Goal: Task Accomplishment & Management: Manage account settings

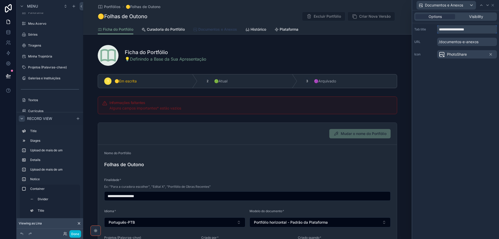
type input "**********"
click at [218, 28] on span "Documentos e Anexos" at bounding box center [217, 29] width 39 height 5
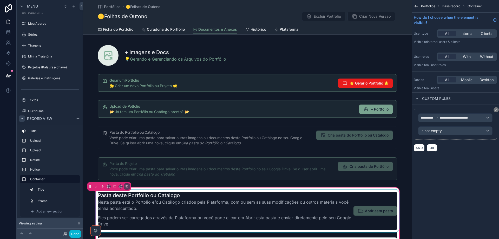
click at [296, 200] on div "scrollable content" at bounding box center [248, 210] width 306 height 43
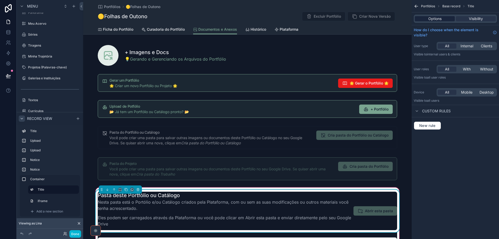
click at [436, 21] on span "Options" at bounding box center [434, 18] width 13 height 5
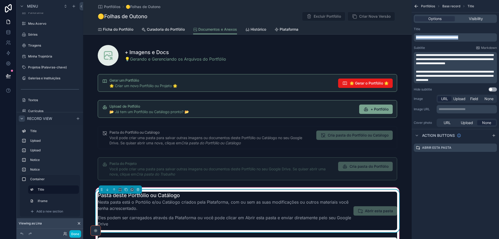
drag, startPoint x: 471, startPoint y: 38, endPoint x: 350, endPoint y: 33, distance: 120.7
click at [350, 33] on div "Jump to... Ctrl K ToDo Financeiro Usuários Plataforma Stripe Wiki-CentralDeAjud…" at bounding box center [291, 119] width 416 height 239
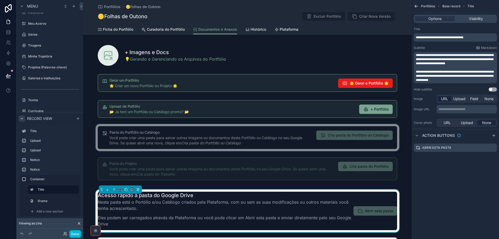
click at [271, 135] on div "scrollable content" at bounding box center [247, 137] width 328 height 27
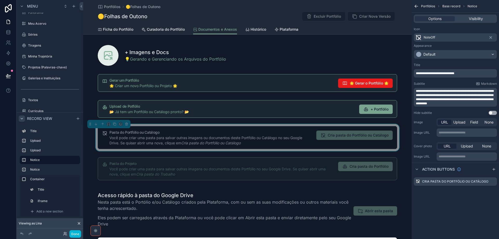
click at [455, 71] on div "**********" at bounding box center [455, 73] width 83 height 8
click at [454, 74] on span "**********" at bounding box center [435, 73] width 38 height 3
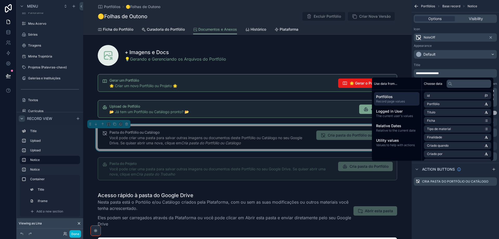
click at [457, 62] on div "**********" at bounding box center [455, 89] width 87 height 56
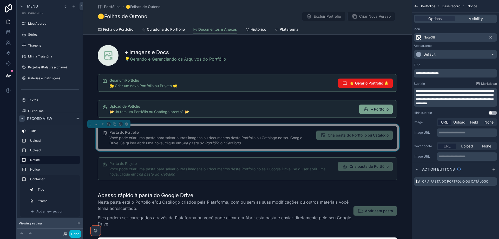
click at [438, 211] on div "**********" at bounding box center [455, 119] width 87 height 239
click at [493, 183] on icon "scrollable content" at bounding box center [492, 182] width 2 height 2
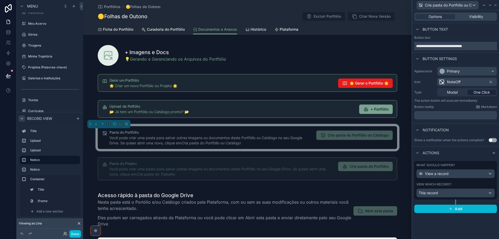
click at [468, 47] on input "**********" at bounding box center [455, 46] width 83 height 8
type input "**********"
click at [476, 29] on div "Button text" at bounding box center [455, 29] width 87 height 12
click at [493, 5] on icon at bounding box center [493, 5] width 2 height 2
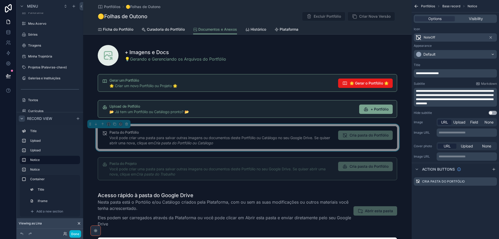
click at [483, 94] on span "**********" at bounding box center [455, 97] width 78 height 16
click at [464, 101] on span "**********" at bounding box center [455, 94] width 78 height 11
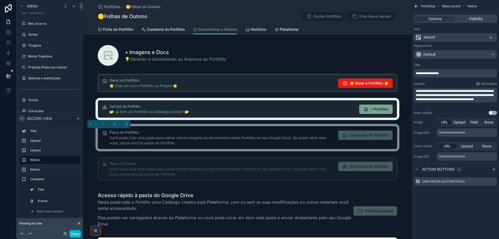
click at [311, 110] on div "scrollable content" at bounding box center [247, 109] width 328 height 22
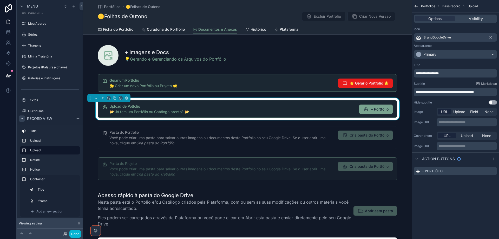
click at [464, 92] on span "**********" at bounding box center [445, 91] width 58 height 3
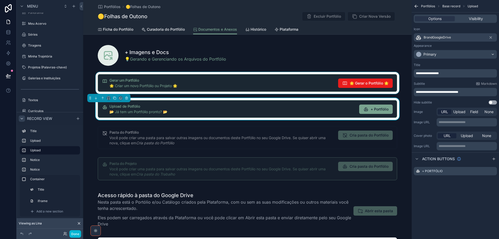
click at [211, 83] on div "scrollable content" at bounding box center [247, 83] width 328 height 22
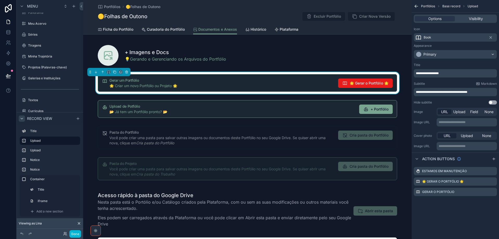
click at [464, 92] on span "**********" at bounding box center [441, 91] width 51 height 3
click at [492, 192] on icon "scrollable content" at bounding box center [493, 191] width 2 height 2
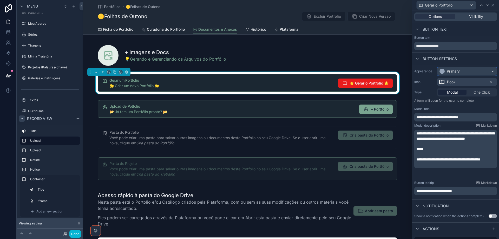
click at [462, 71] on div "Primary" at bounding box center [466, 71] width 59 height 8
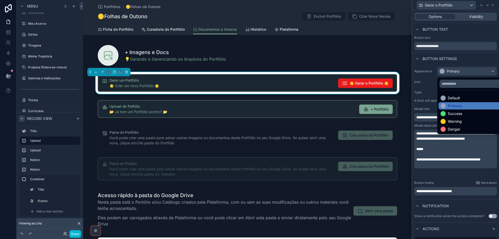
click at [476, 203] on div at bounding box center [455, 119] width 87 height 239
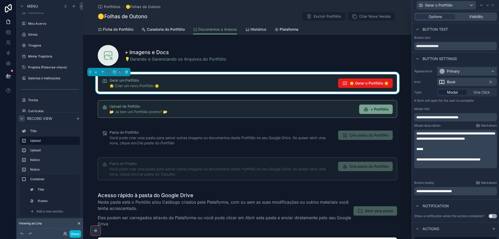
click at [460, 71] on div "Primary" at bounding box center [453, 71] width 13 height 5
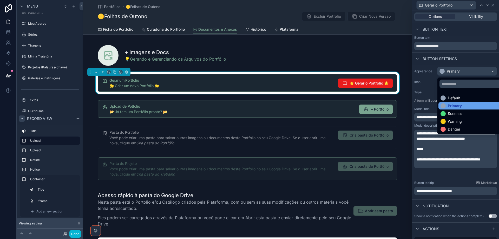
click at [465, 107] on div "Primary" at bounding box center [470, 105] width 61 height 5
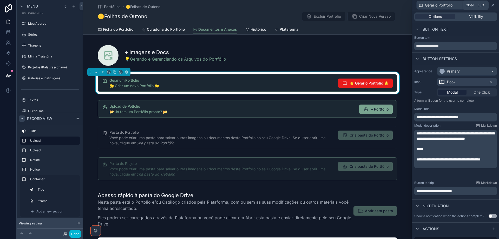
click at [494, 4] on icon at bounding box center [493, 5] width 4 height 4
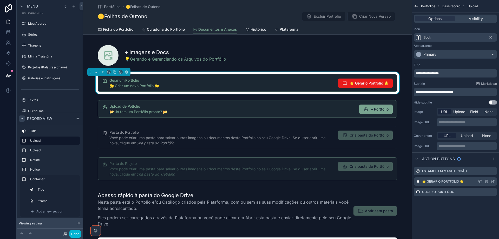
click at [491, 181] on icon "scrollable content" at bounding box center [492, 182] width 2 height 2
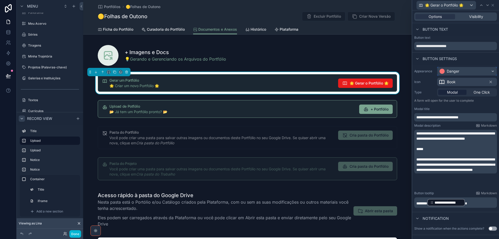
click at [476, 69] on div "Danger" at bounding box center [466, 71] width 59 height 8
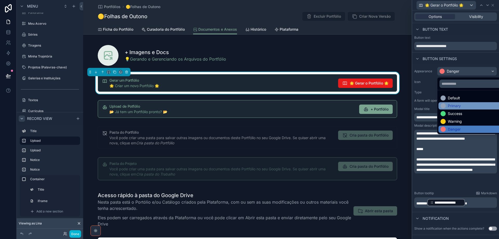
click at [466, 105] on div "Primary" at bounding box center [470, 105] width 61 height 5
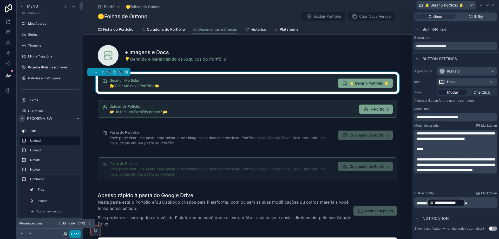
click at [76, 234] on button "Done" at bounding box center [75, 234] width 12 height 8
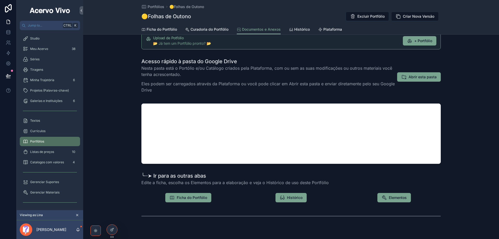
scroll to position [87, 0]
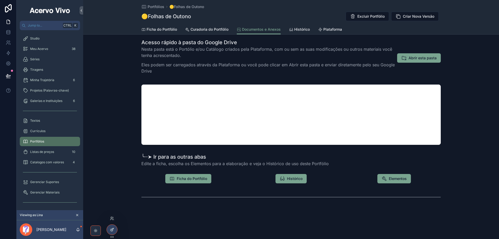
click at [111, 228] on icon at bounding box center [112, 229] width 4 height 4
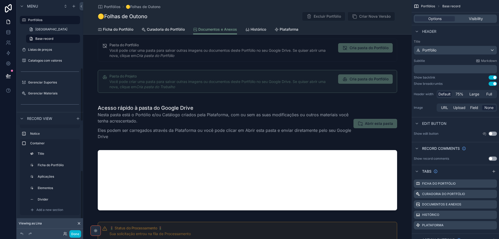
scroll to position [295, 0]
click at [49, 212] on div "Add a new section" at bounding box center [53, 210] width 51 height 8
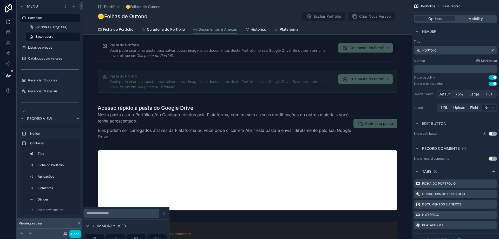
click at [122, 213] on input "text" at bounding box center [121, 213] width 74 height 8
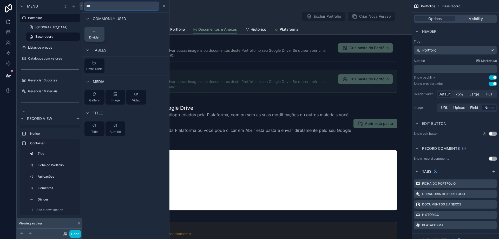
type input "***"
drag, startPoint x: 96, startPoint y: 33, endPoint x: 48, endPoint y: 180, distance: 154.8
click at [48, 180] on div "*** Commonly used Divider Tables Pivot Table Media Gallery Image Video Title Ti…" at bounding box center [249, 119] width 499 height 239
click at [100, 37] on button "Divider" at bounding box center [94, 34] width 20 height 15
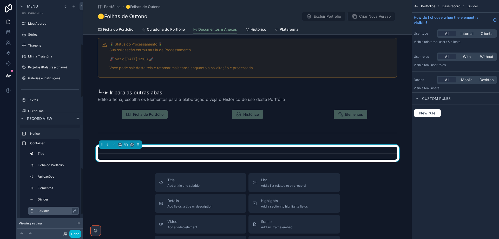
scroll to position [305, 0]
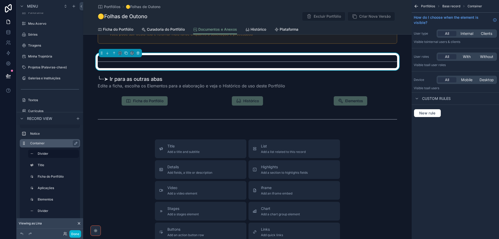
click at [52, 140] on div "Container" at bounding box center [50, 143] width 60 height 8
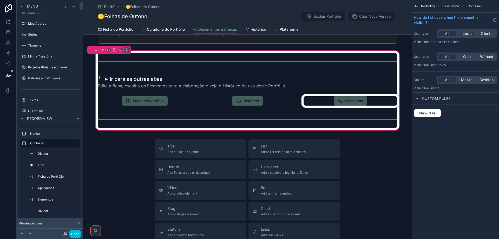
click at [359, 102] on div "scrollable content" at bounding box center [350, 101] width 100 height 14
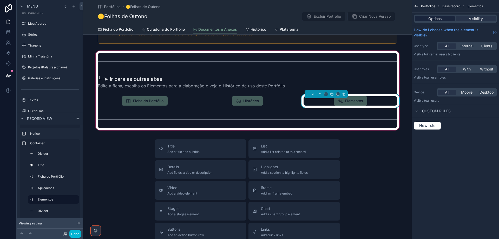
click at [434, 20] on span "Options" at bounding box center [434, 18] width 13 height 5
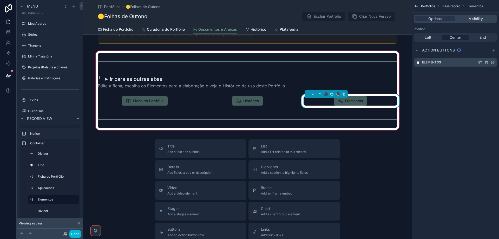
click at [493, 62] on icon "scrollable content" at bounding box center [493, 62] width 4 height 4
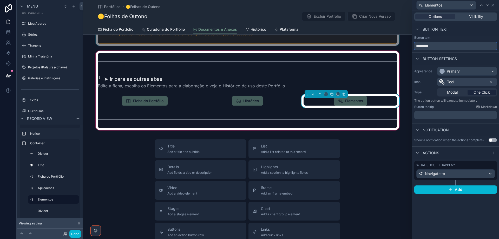
drag, startPoint x: 467, startPoint y: 47, endPoint x: 343, endPoint y: 45, distance: 124.2
click at [343, 45] on div "Elementos Options Visibility Button text Button text ********* Button settings …" at bounding box center [249, 119] width 499 height 239
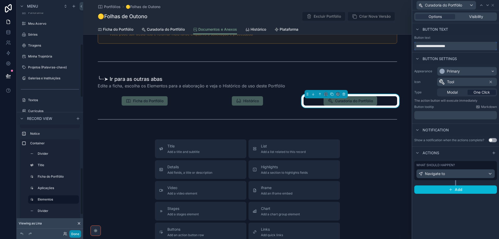
type input "**********"
click at [73, 236] on button "Done" at bounding box center [75, 234] width 12 height 8
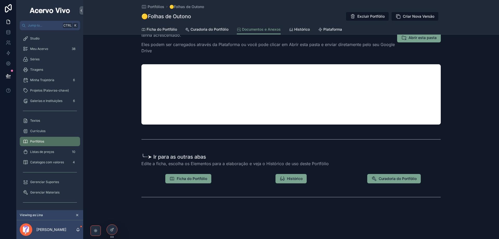
scroll to position [108, 0]
click at [111, 231] on icon at bounding box center [112, 229] width 4 height 4
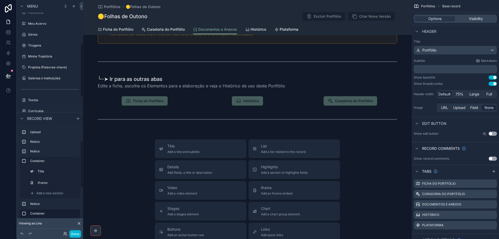
scroll to position [78, 0]
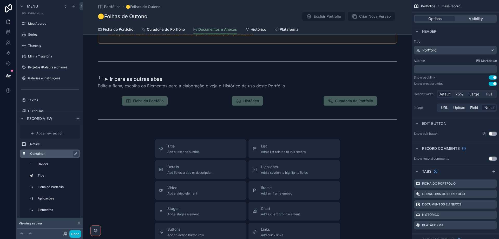
click at [57, 155] on label "Container" at bounding box center [53, 153] width 46 height 4
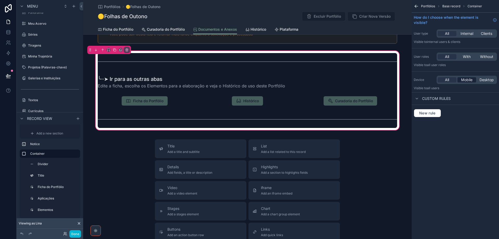
click at [466, 78] on span "Mobile" at bounding box center [466, 79] width 11 height 5
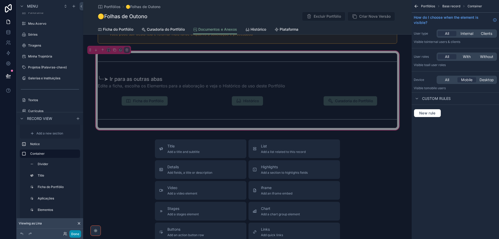
click at [71, 235] on button "Done" at bounding box center [75, 234] width 12 height 8
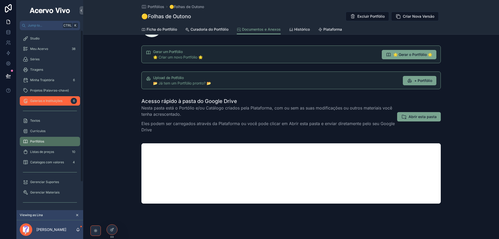
scroll to position [29, 0]
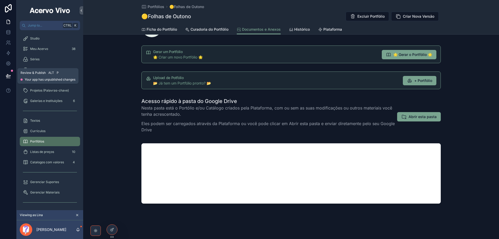
click at [7, 77] on icon at bounding box center [8, 75] width 4 height 3
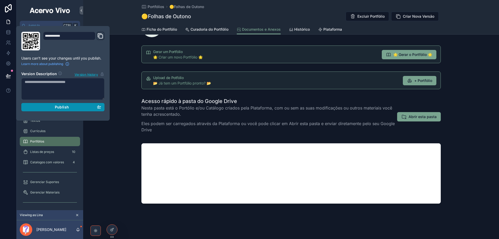
click at [70, 107] on div "Publish" at bounding box center [63, 107] width 76 height 5
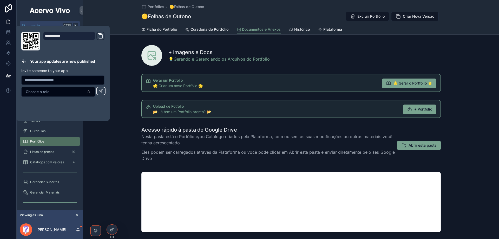
click at [117, 154] on div "Acesso rápido à pasta do Google Drive Nesta pasta está o Portólio e/ou Catálogo…" at bounding box center [291, 179] width 416 height 110
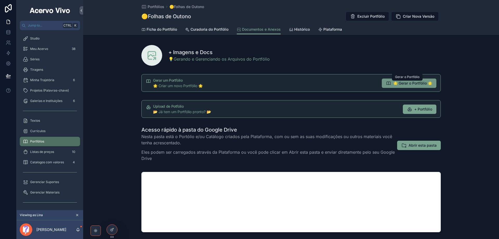
click at [412, 84] on span "🌟 Gerar o Portfólio 🌟" at bounding box center [412, 83] width 39 height 5
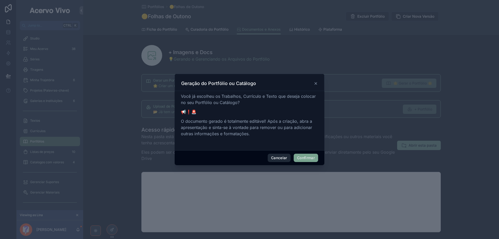
click at [275, 160] on button "Cancelar" at bounding box center [279, 158] width 23 height 8
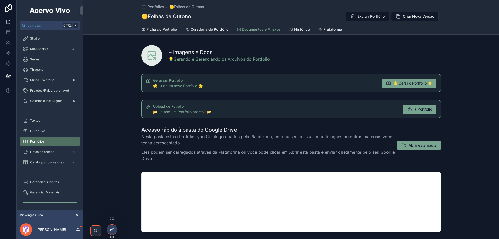
click at [114, 231] on icon at bounding box center [112, 229] width 4 height 4
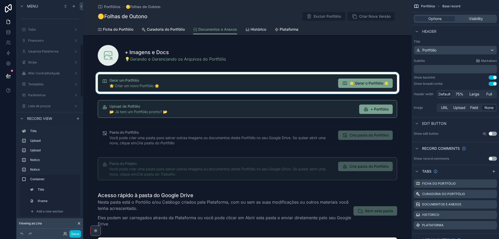
scroll to position [191, 0]
click at [315, 84] on div "scrollable content" at bounding box center [247, 83] width 328 height 22
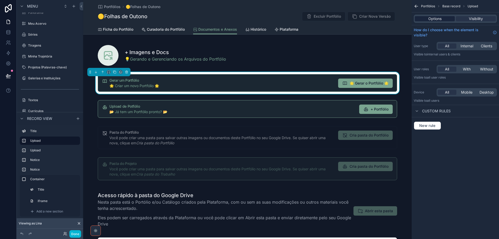
drag, startPoint x: 432, startPoint y: 16, endPoint x: 432, endPoint y: 19, distance: 3.4
click at [432, 17] on span "Options" at bounding box center [434, 18] width 13 height 5
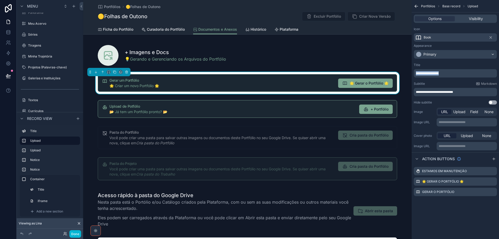
drag, startPoint x: 446, startPoint y: 73, endPoint x: 409, endPoint y: 73, distance: 36.4
click at [409, 73] on div "Jump to... Ctrl K ToDo Financeiro Usuários Plataforma Stripe Wiki-CentralDeAjud…" at bounding box center [291, 119] width 416 height 239
click at [493, 181] on icon "scrollable content" at bounding box center [493, 181] width 4 height 4
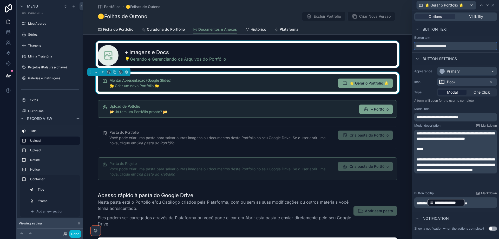
drag, startPoint x: 465, startPoint y: 48, endPoint x: 407, endPoint y: 48, distance: 57.7
click at [407, 48] on div "**********" at bounding box center [249, 119] width 499 height 239
paste input "**********"
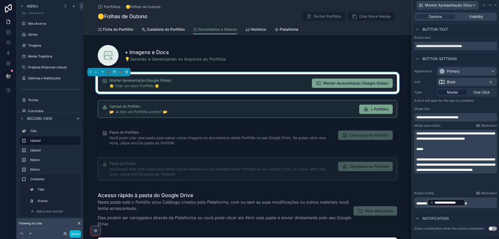
type input "**********"
click at [439, 140] on span "**********" at bounding box center [455, 135] width 78 height 9
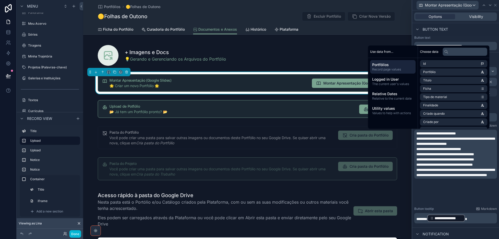
scroll to position [0, 0]
click at [438, 146] on p "**********" at bounding box center [455, 141] width 79 height 10
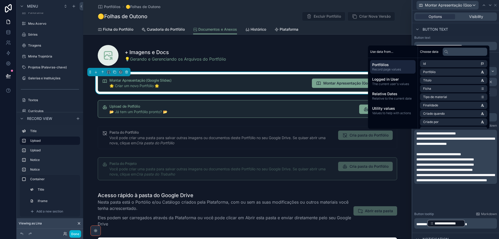
click at [461, 156] on span "**********" at bounding box center [438, 154] width 45 height 4
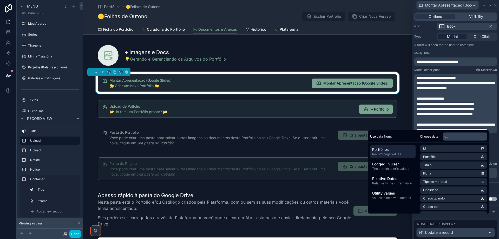
scroll to position [104, 0]
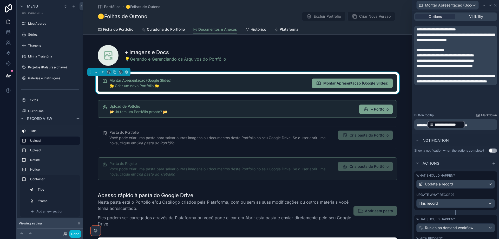
click at [473, 68] on p "**********" at bounding box center [455, 65] width 79 height 5
click at [468, 63] on p "**********" at bounding box center [455, 60] width 79 height 5
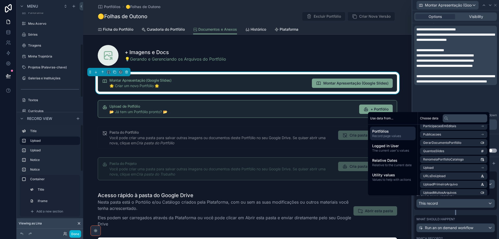
click at [214, 79] on h5 "Montar Apresentação (Google Slides)" at bounding box center [208, 80] width 198 height 4
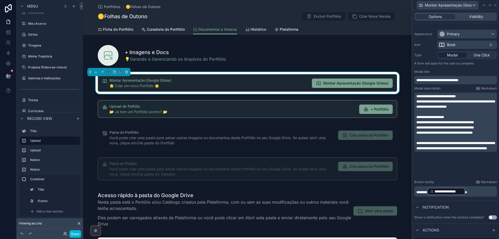
scroll to position [0, 0]
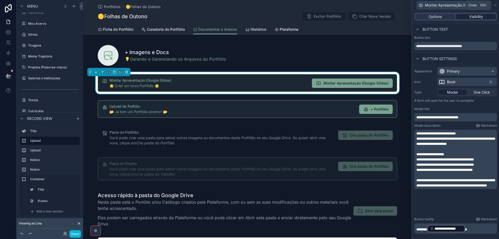
drag, startPoint x: 495, startPoint y: 5, endPoint x: 494, endPoint y: 15, distance: 9.9
click at [495, 5] on icon at bounding box center [495, 5] width 4 height 4
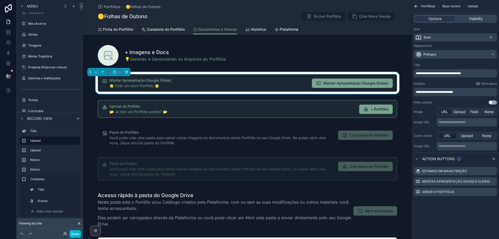
click at [437, 91] on span "**********" at bounding box center [434, 91] width 37 height 3
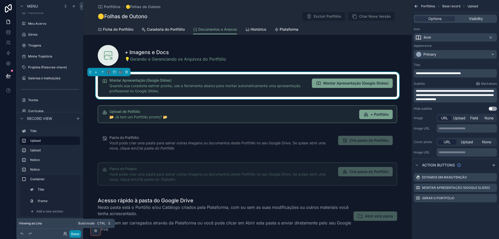
click at [73, 235] on button "Done" at bounding box center [75, 234] width 12 height 8
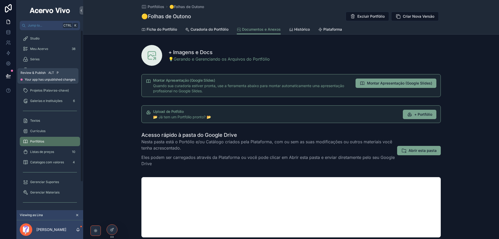
click at [9, 76] on icon at bounding box center [8, 75] width 5 height 5
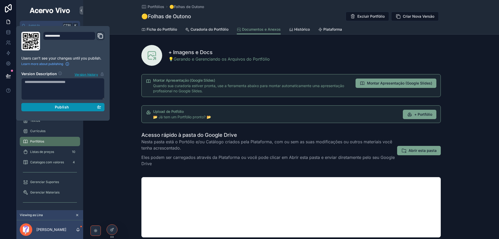
click at [61, 106] on span "Publish" at bounding box center [62, 107] width 14 height 5
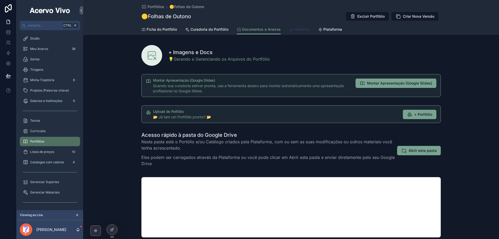
click at [301, 31] on span "Histórico" at bounding box center [302, 29] width 16 height 5
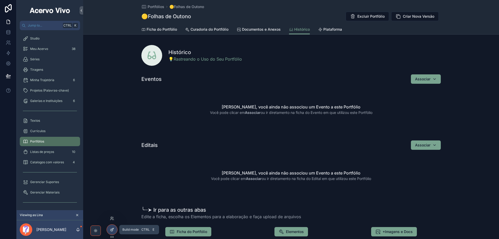
click at [112, 231] on icon at bounding box center [111, 230] width 2 height 2
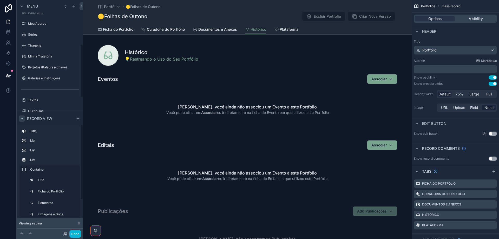
click at [22, 118] on icon "scrollable content" at bounding box center [22, 118] width 4 height 4
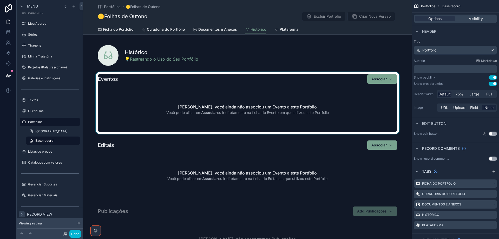
click at [190, 93] on div "scrollable content" at bounding box center [247, 103] width 328 height 62
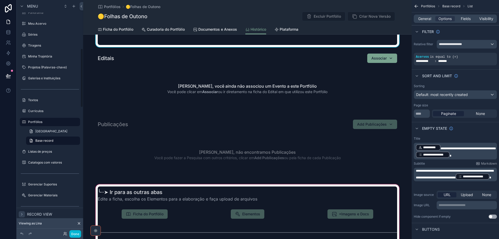
scroll to position [156, 0]
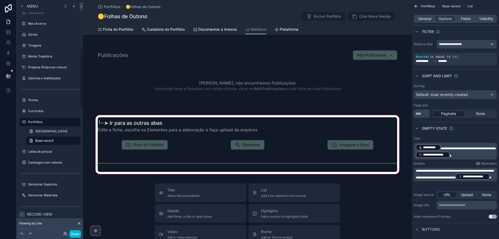
click at [99, 159] on div "scrollable content" at bounding box center [247, 144] width 328 height 61
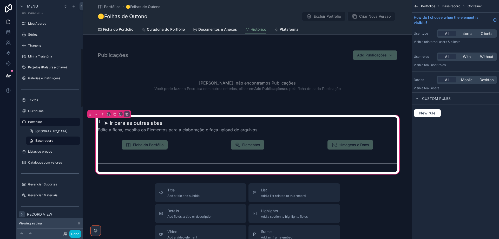
click at [22, 215] on icon "scrollable content" at bounding box center [22, 214] width 4 height 4
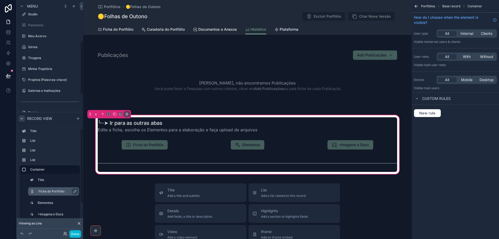
scroll to position [26, 0]
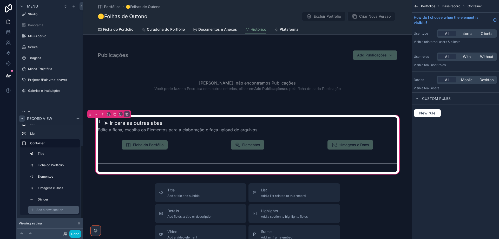
click at [44, 208] on span "Add a new section" at bounding box center [49, 210] width 27 height 4
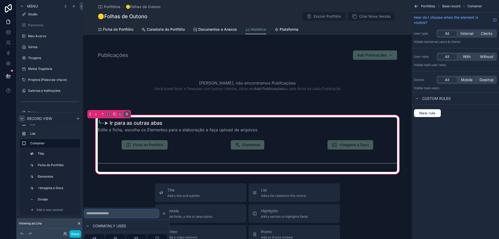
click at [127, 214] on input "text" at bounding box center [121, 213] width 74 height 8
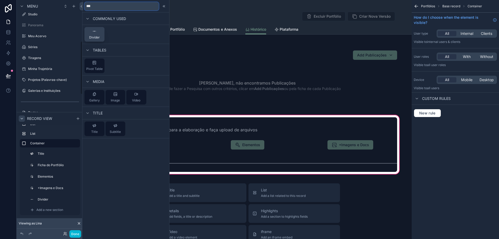
type input "***"
drag, startPoint x: 95, startPoint y: 30, endPoint x: 82, endPoint y: 197, distance: 167.8
click at [95, 30] on icon at bounding box center [94, 31] width 4 height 4
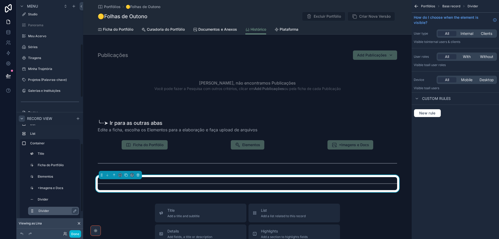
scroll to position [220, 0]
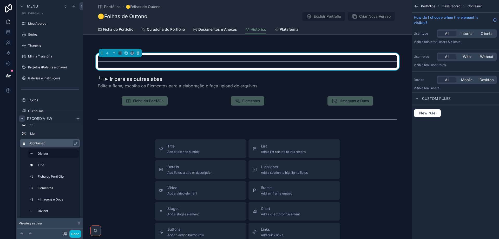
click at [57, 144] on label "Container" at bounding box center [53, 143] width 46 height 4
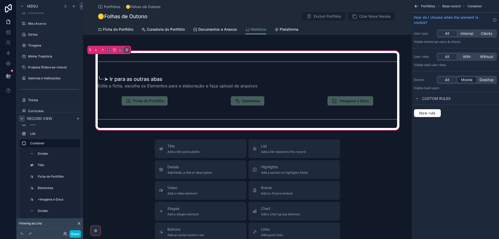
click at [469, 81] on span "Mobile" at bounding box center [466, 79] width 11 height 5
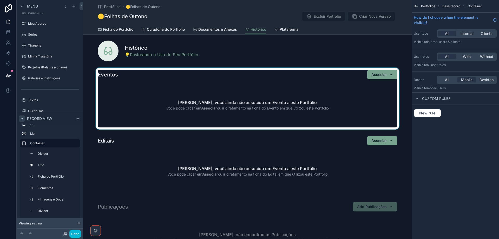
scroll to position [0, 0]
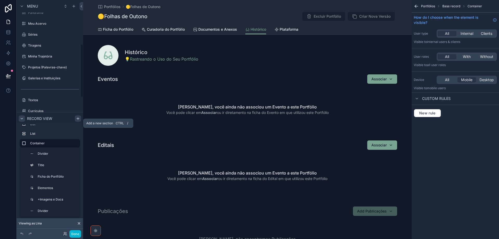
click at [79, 118] on icon "scrollable content" at bounding box center [78, 118] width 2 height 0
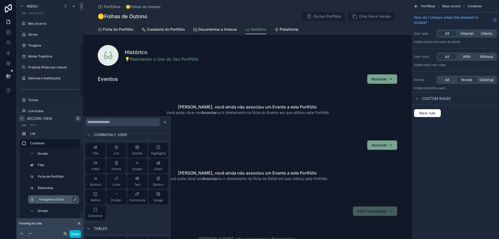
drag, startPoint x: 121, startPoint y: 196, endPoint x: 29, endPoint y: 202, distance: 91.6
click at [120, 196] on button "Divider" at bounding box center [117, 197] width 20 height 15
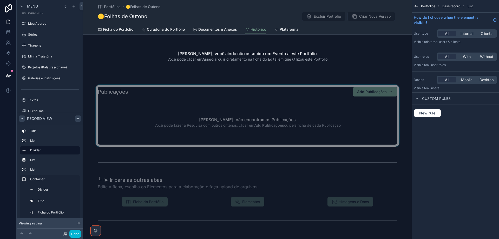
scroll to position [63, 0]
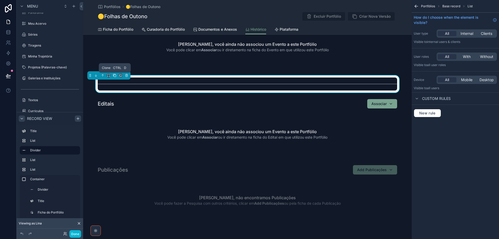
click at [115, 75] on icon "scrollable content" at bounding box center [115, 76] width 4 height 4
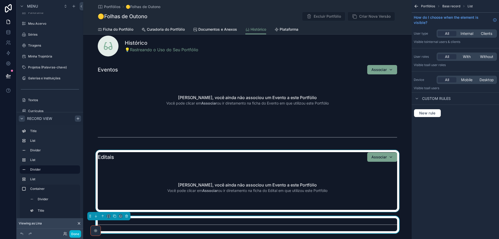
scroll to position [0, 0]
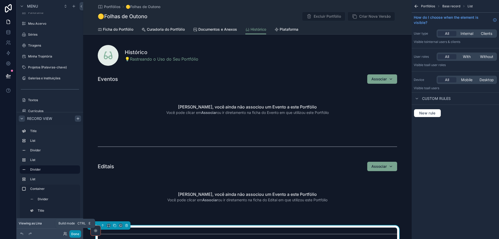
click at [76, 234] on button "Done" at bounding box center [75, 234] width 12 height 8
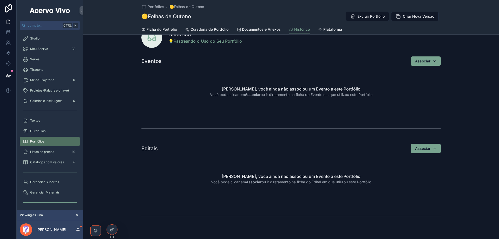
scroll to position [37, 0]
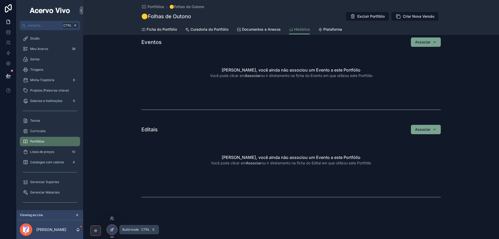
click at [111, 230] on icon at bounding box center [112, 229] width 4 height 4
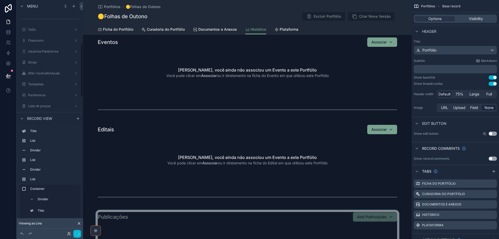
scroll to position [191, 0]
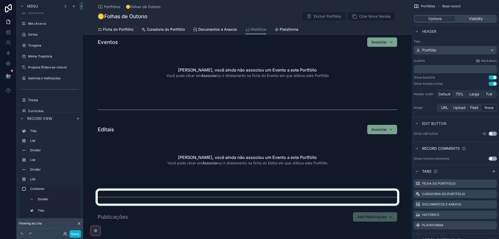
click at [122, 195] on div "scrollable content" at bounding box center [247, 196] width 328 height 17
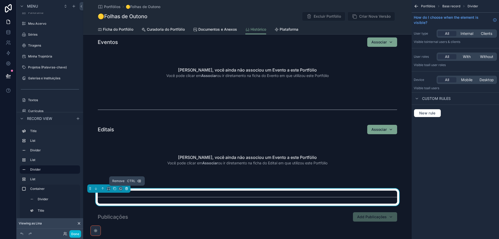
click at [126, 187] on icon "scrollable content" at bounding box center [126, 187] width 1 height 1
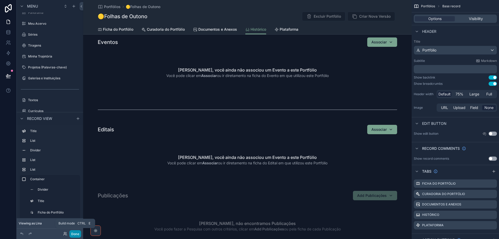
click at [76, 233] on button "Done" at bounding box center [75, 234] width 12 height 8
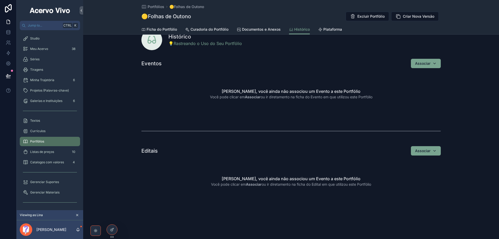
scroll to position [0, 0]
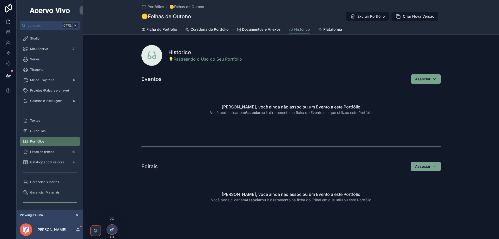
click at [113, 230] on icon at bounding box center [112, 229] width 4 height 4
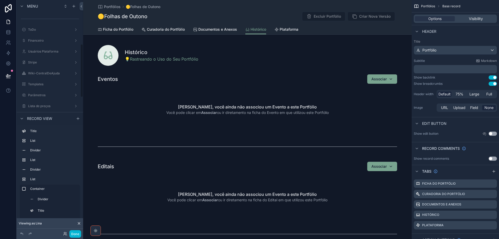
scroll to position [191, 0]
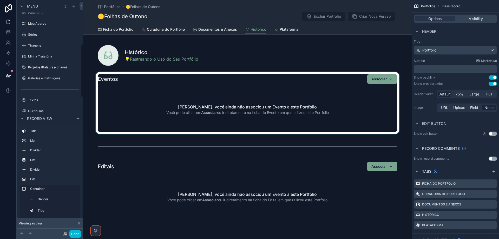
click at [134, 93] on div "scrollable content" at bounding box center [247, 103] width 328 height 62
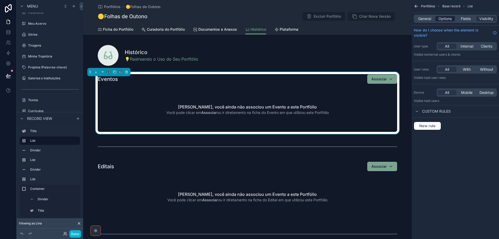
click at [443, 19] on span "Options" at bounding box center [444, 18] width 13 height 5
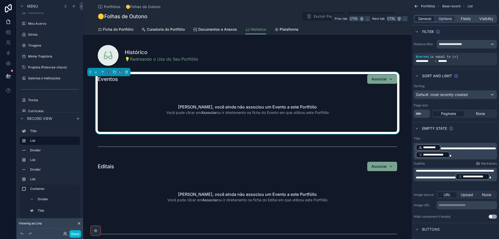
click at [425, 18] on span "General" at bounding box center [424, 18] width 13 height 5
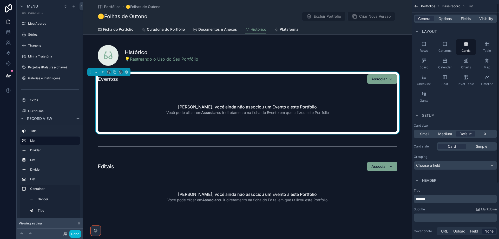
scroll to position [78, 0]
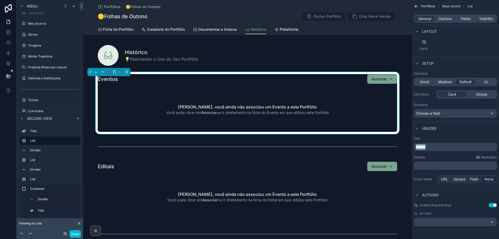
drag, startPoint x: 443, startPoint y: 147, endPoint x: 411, endPoint y: 149, distance: 32.5
click at [411, 149] on div "Jump to... Ctrl K ToDo Financeiro Usuários Plataforma Stripe Wiki-CentralDeAjud…" at bounding box center [291, 119] width 416 height 239
click at [442, 167] on p "﻿" at bounding box center [456, 165] width 80 height 5
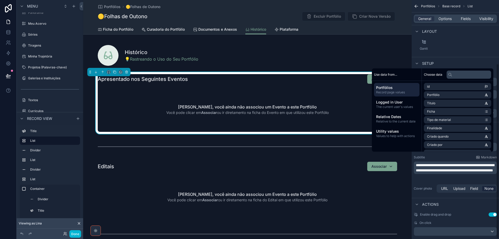
scroll to position [87, 0]
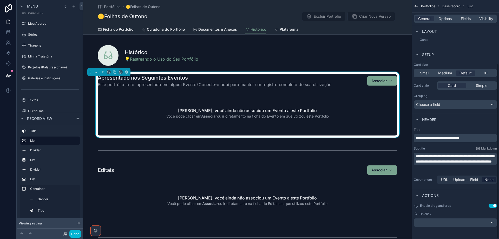
click at [445, 163] on p "**********" at bounding box center [456, 159] width 80 height 10
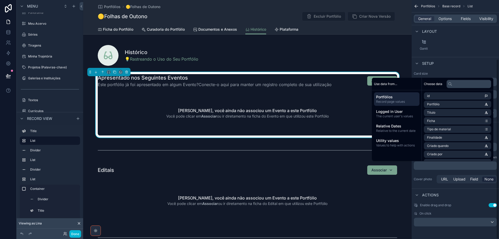
scroll to position [78, 0]
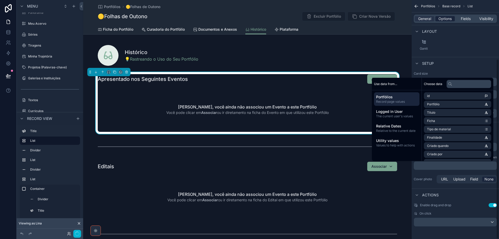
click at [447, 21] on span "Options" at bounding box center [444, 18] width 13 height 5
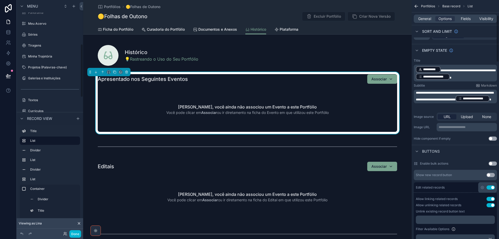
click at [472, 77] on p "**********" at bounding box center [456, 73] width 80 height 15
drag, startPoint x: 442, startPoint y: 68, endPoint x: 470, endPoint y: 74, distance: 28.2
click at [470, 74] on p "**********" at bounding box center [456, 73] width 80 height 15
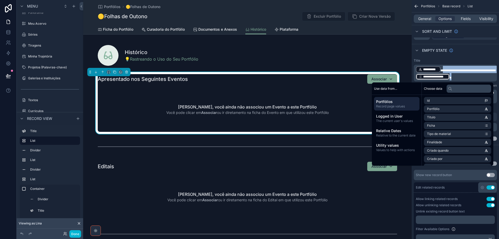
paste div "scrollable content"
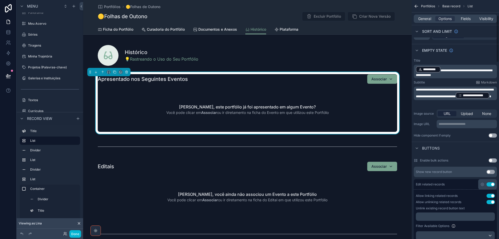
click at [475, 53] on div "Empty state" at bounding box center [455, 50] width 87 height 12
click at [456, 92] on span "**********" at bounding box center [455, 93] width 78 height 10
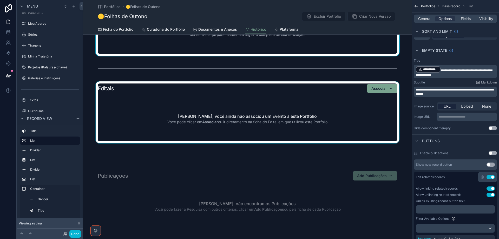
click at [200, 118] on div "scrollable content" at bounding box center [247, 112] width 328 height 62
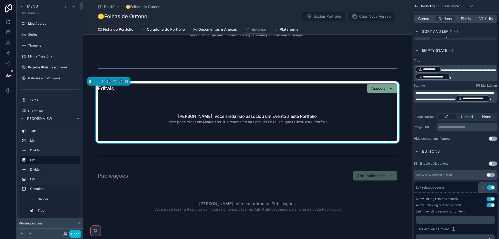
click at [343, 116] on div "Lina, você ainda não associou um Evento a este Portfólio Você pode clicar em As…" at bounding box center [247, 118] width 299 height 45
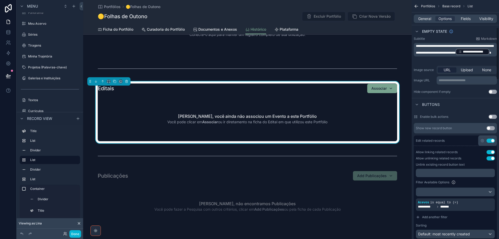
scroll to position [208, 0]
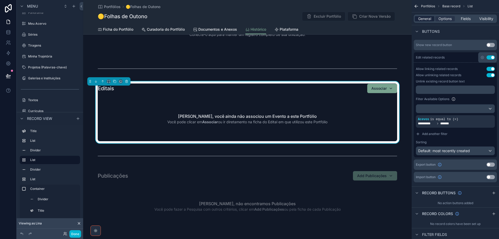
click at [425, 21] on span "General" at bounding box center [424, 18] width 13 height 5
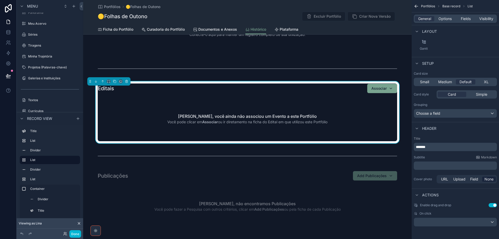
click at [415, 147] on div "*******" at bounding box center [455, 147] width 83 height 8
click at [417, 147] on span "*******" at bounding box center [421, 147] width 10 height 4
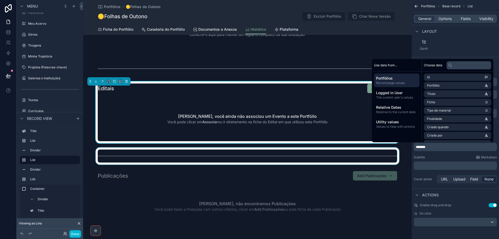
paste div "scrollable content"
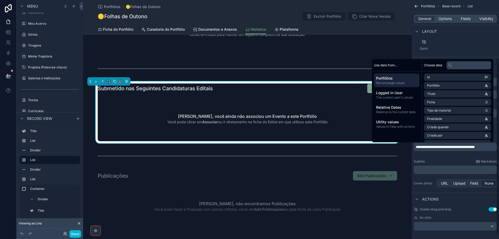
scroll to position [77, 0]
click at [446, 20] on span "Options" at bounding box center [444, 18] width 13 height 5
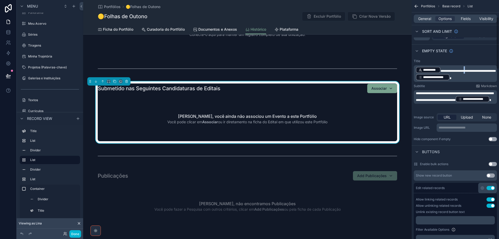
click at [468, 72] on p "**********" at bounding box center [456, 73] width 80 height 15
drag, startPoint x: 469, startPoint y: 77, endPoint x: 412, endPoint y: 64, distance: 59.4
click at [412, 64] on div "**********" at bounding box center [455, 100] width 87 height 86
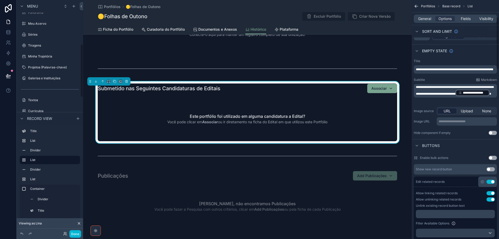
click at [459, 96] on p "**********" at bounding box center [456, 90] width 80 height 11
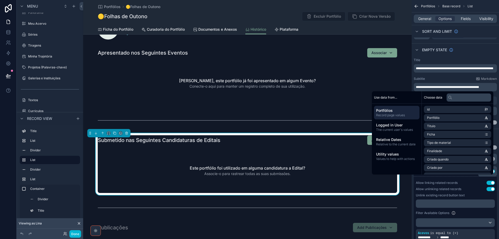
scroll to position [0, 0]
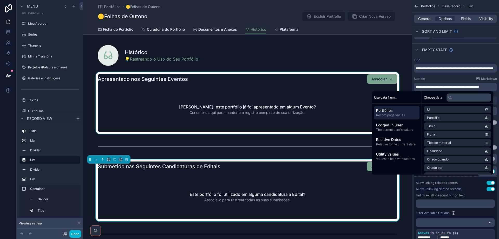
click at [310, 129] on div "scrollable content" at bounding box center [247, 103] width 328 height 62
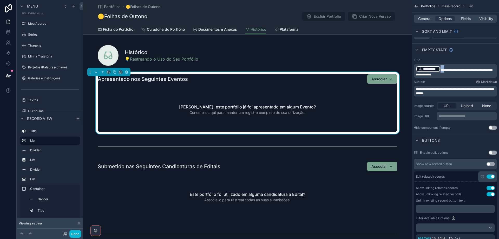
drag, startPoint x: 443, startPoint y: 69, endPoint x: 407, endPoint y: 71, distance: 36.4
click at [407, 71] on div "Jump to... Ctrl K ToDo Financeiro Usuários Plataforma Stripe Wiki-CentralDeAjud…" at bounding box center [291, 119] width 416 height 239
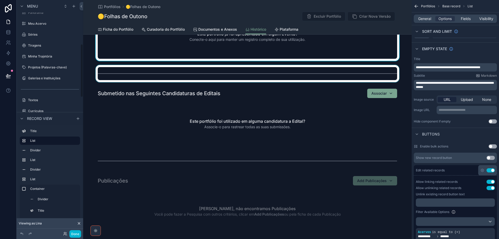
scroll to position [78, 0]
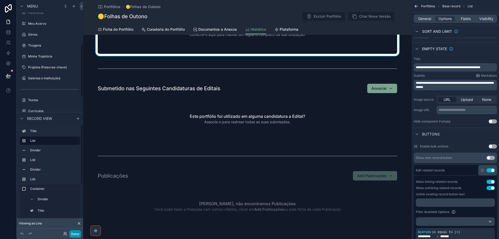
drag, startPoint x: 76, startPoint y: 233, endPoint x: 74, endPoint y: 229, distance: 4.6
click at [76, 233] on button "Done" at bounding box center [75, 234] width 12 height 8
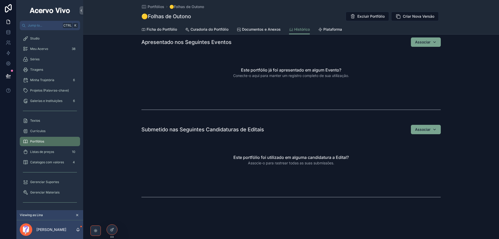
scroll to position [37, 0]
click at [7, 77] on icon at bounding box center [8, 75] width 4 height 3
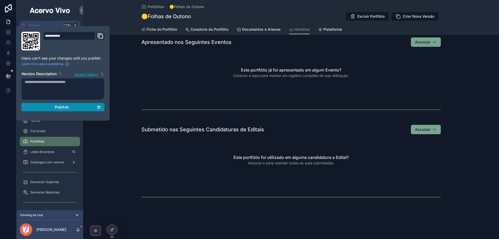
click at [64, 107] on span "Publish" at bounding box center [62, 107] width 14 height 5
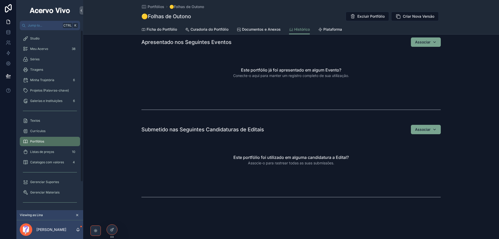
click at [103, 153] on div "Submetido nas Seguintes Candidaturas de Editais Associar Este portfólio foi uti…" at bounding box center [291, 153] width 416 height 62
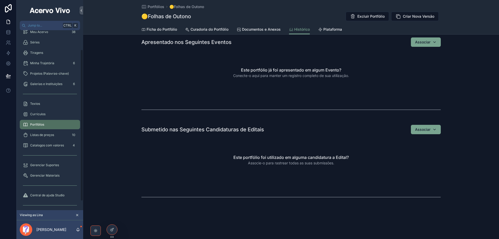
scroll to position [26, 0]
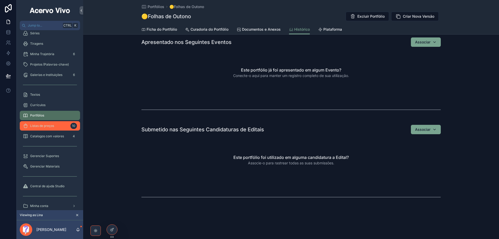
click at [49, 125] on span "Listas de preços" at bounding box center [42, 126] width 24 height 4
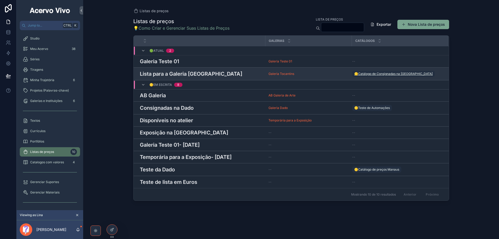
scroll to position [33, 0]
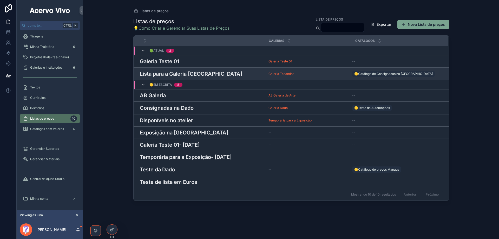
click at [185, 76] on h3 "Lista para a Galeria [GEOGRAPHIC_DATA]" at bounding box center [191, 74] width 102 height 8
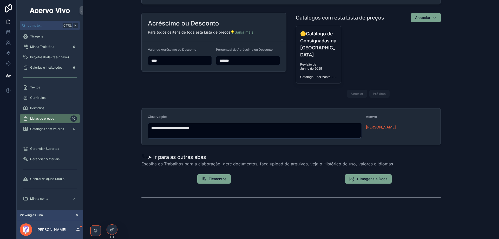
scroll to position [213, 0]
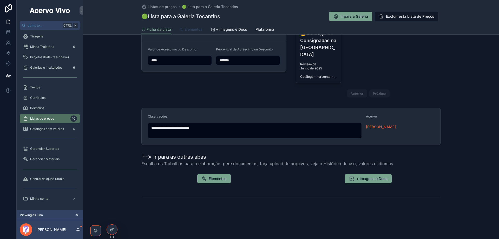
click at [196, 28] on span "Elementos" at bounding box center [193, 29] width 18 height 5
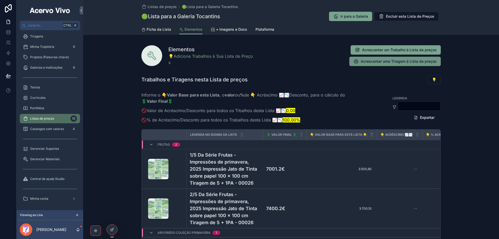
scroll to position [185, 0]
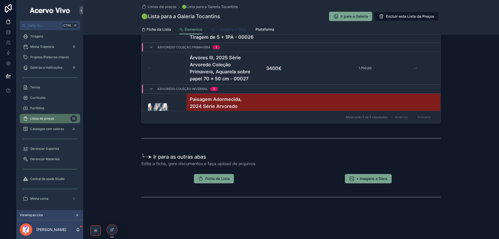
click at [236, 28] on span "+ Imagens e Docs" at bounding box center [231, 29] width 31 height 5
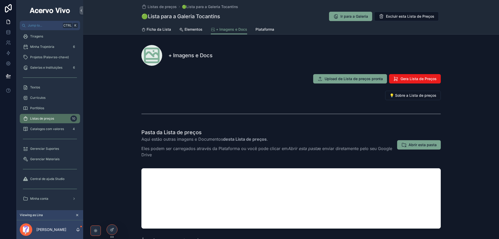
scroll to position [84, 0]
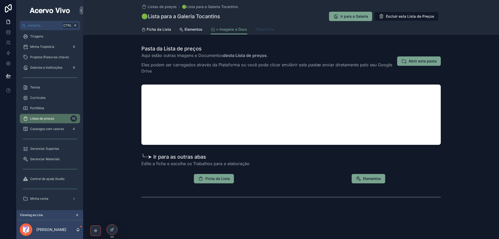
click at [264, 30] on span "Plataforma" at bounding box center [264, 29] width 19 height 5
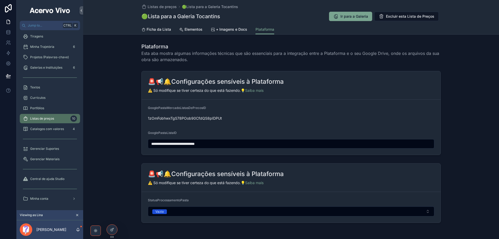
scroll to position [19, 0]
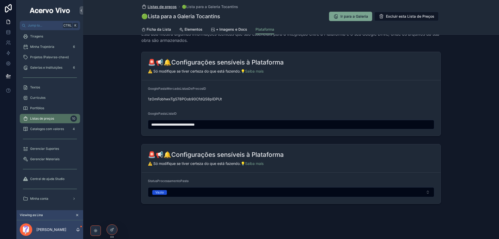
click at [158, 9] on span "Listas de preços" at bounding box center [162, 6] width 29 height 5
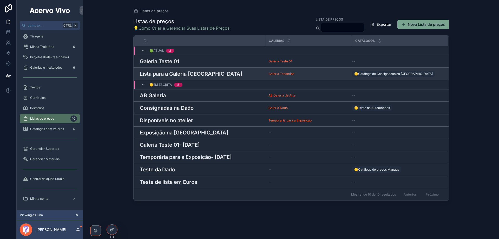
click at [166, 72] on h3 "Lista para a Galeria [GEOGRAPHIC_DATA]" at bounding box center [191, 74] width 102 height 8
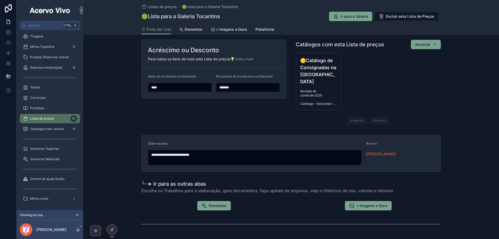
scroll to position [213, 0]
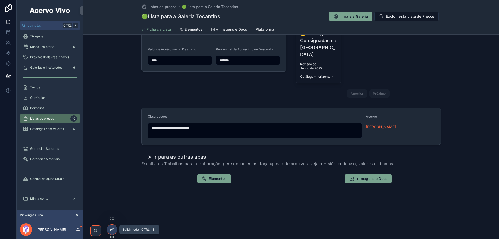
click at [110, 230] on icon at bounding box center [112, 229] width 4 height 4
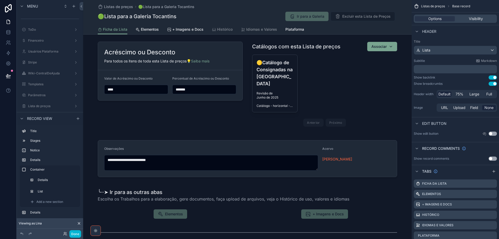
scroll to position [202, 0]
click at [493, 204] on icon "scrollable content" at bounding box center [493, 204] width 2 height 2
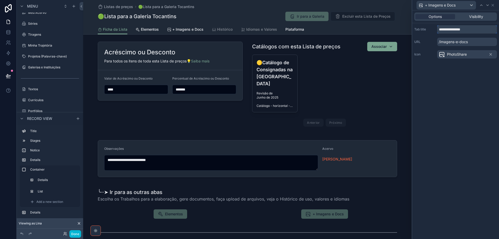
drag, startPoint x: 474, startPoint y: 31, endPoint x: 405, endPoint y: 27, distance: 69.2
click at [405, 27] on div "**********" at bounding box center [249, 119] width 499 height 239
type input "**********"
click at [486, 6] on icon at bounding box center [487, 5] width 4 height 4
click at [488, 6] on icon at bounding box center [487, 5] width 4 height 4
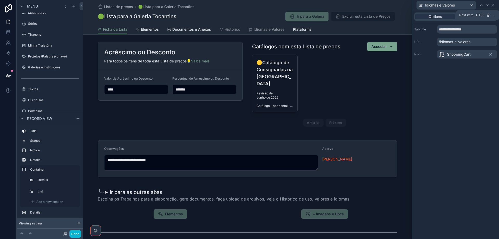
click at [488, 6] on icon at bounding box center [487, 5] width 4 height 4
click at [453, 29] on input "**********" at bounding box center [467, 29] width 60 height 8
type input "*******"
click at [452, 55] on span "Select an icon" at bounding box center [451, 54] width 24 height 5
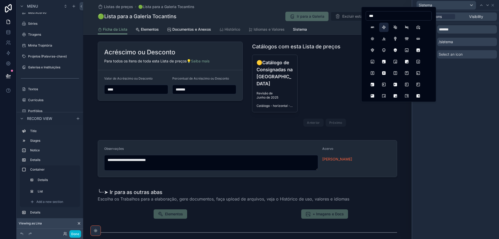
type input "***"
click at [385, 28] on button "ApiApp" at bounding box center [383, 27] width 9 height 9
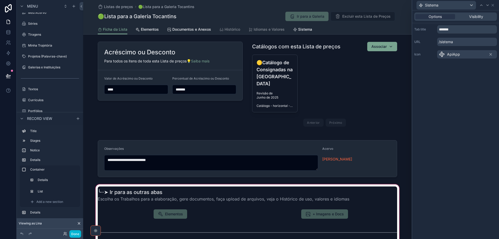
click at [127, 193] on div "scrollable content" at bounding box center [247, 213] width 328 height 61
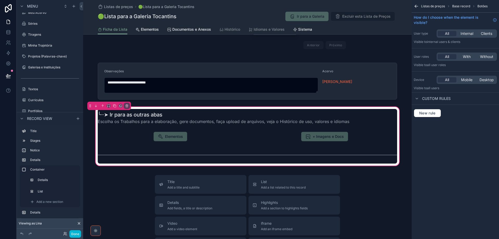
scroll to position [291, 0]
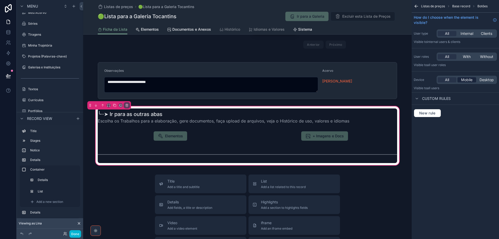
click at [470, 81] on span "Mobile" at bounding box center [466, 79] width 11 height 5
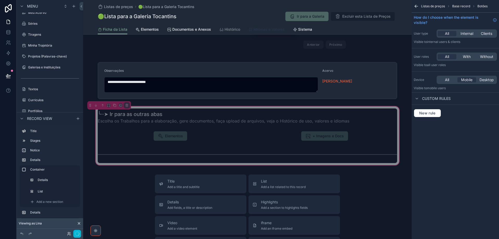
click at [273, 28] on span "Idiomas e Valores" at bounding box center [269, 29] width 31 height 5
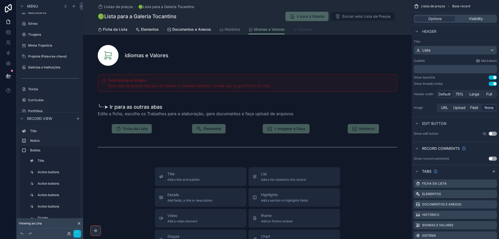
click at [301, 29] on span "Sistema" at bounding box center [305, 29] width 14 height 5
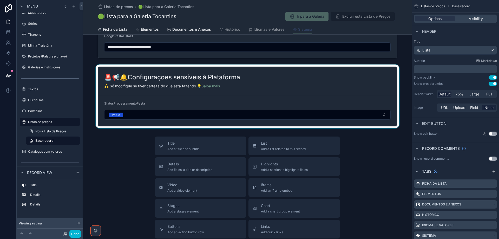
scroll to position [130, 0]
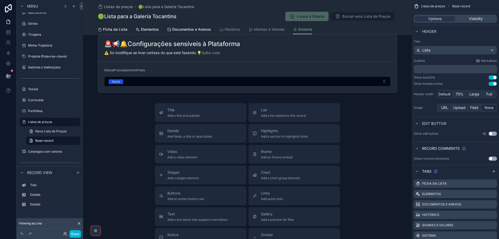
click at [127, 107] on div "Title Add a title and subtitle List Add a list related to this record Details A…" at bounding box center [247, 195] width 328 height 185
click at [264, 31] on span "Idiomas e Valores" at bounding box center [269, 29] width 31 height 5
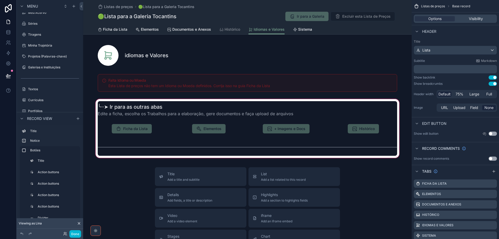
click at [246, 124] on div "scrollable content" at bounding box center [247, 128] width 328 height 61
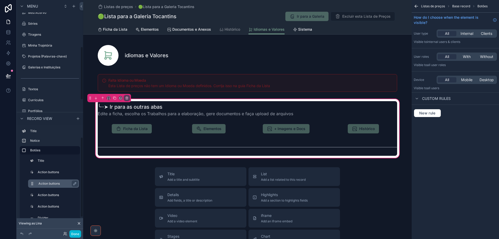
scroll to position [18, 0]
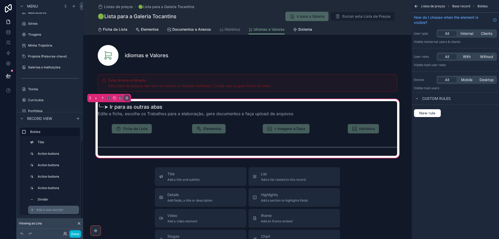
click at [41, 209] on span "Add a new section" at bounding box center [49, 210] width 27 height 4
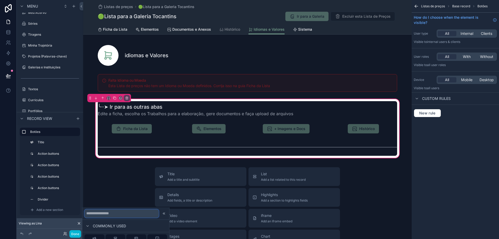
click at [106, 216] on input "text" at bounding box center [121, 213] width 74 height 8
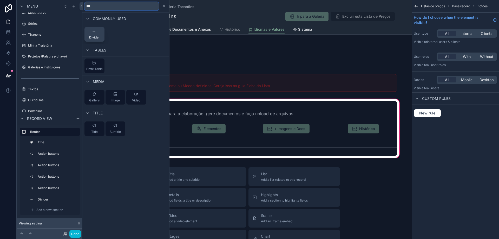
type input "***"
click at [94, 37] on span "Divider" at bounding box center [94, 37] width 11 height 4
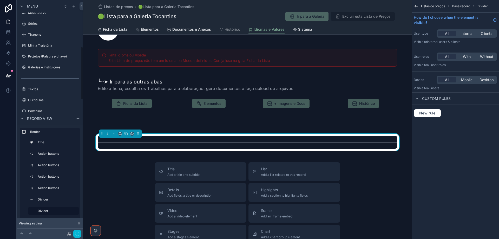
scroll to position [48, 0]
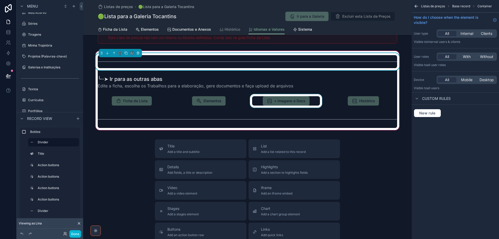
click at [278, 101] on div "scrollable content" at bounding box center [286, 101] width 74 height 14
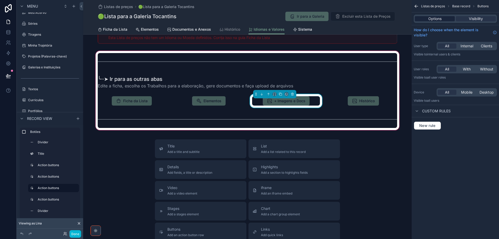
click at [440, 19] on span "Options" at bounding box center [434, 18] width 13 height 5
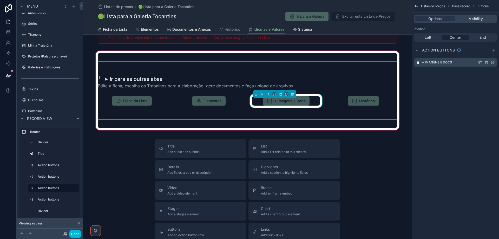
click at [493, 64] on div "+ Imagens e Docs" at bounding box center [455, 62] width 83 height 8
click at [493, 62] on icon "scrollable content" at bounding box center [493, 62] width 4 height 4
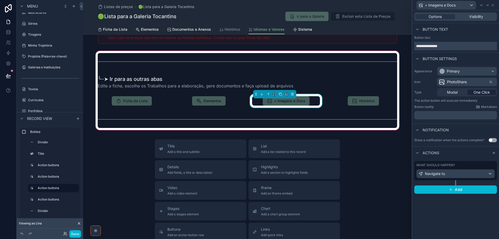
drag, startPoint x: 459, startPoint y: 44, endPoint x: 345, endPoint y: 46, distance: 114.1
click at [345, 46] on div "**********" at bounding box center [249, 119] width 499 height 239
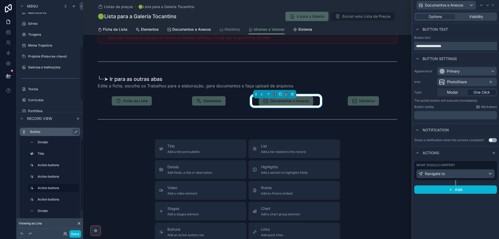
type input "**********"
click at [46, 132] on label "Botões" at bounding box center [53, 132] width 46 height 4
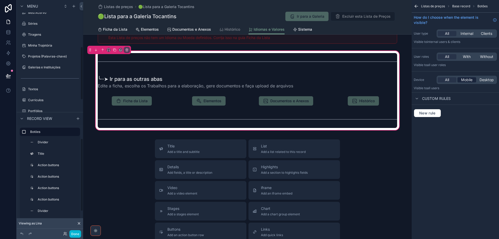
click at [466, 81] on span "Mobile" at bounding box center [466, 79] width 11 height 5
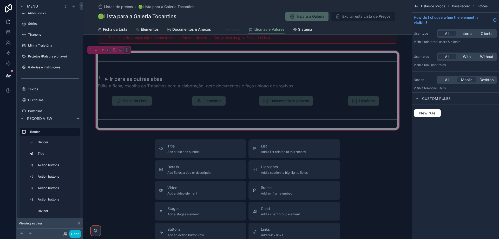
click at [228, 30] on span "Histórico" at bounding box center [232, 29] width 16 height 5
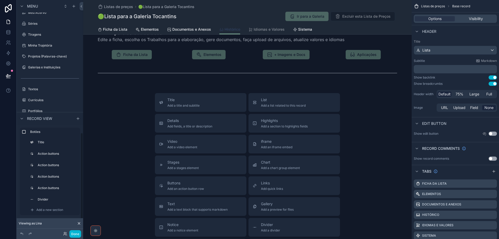
scroll to position [9, 0]
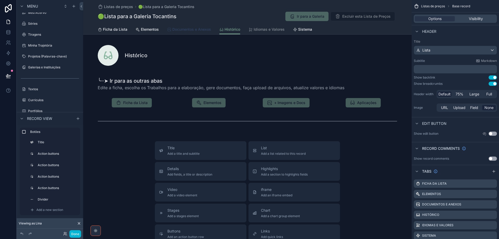
click at [180, 30] on span "Documentos e Anexos" at bounding box center [191, 29] width 39 height 5
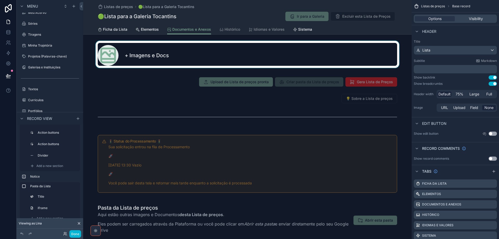
click at [166, 49] on div "scrollable content" at bounding box center [247, 54] width 328 height 27
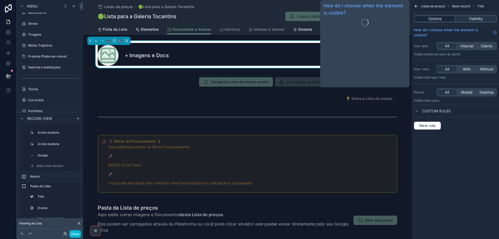
click at [438, 17] on span "Options" at bounding box center [434, 18] width 13 height 5
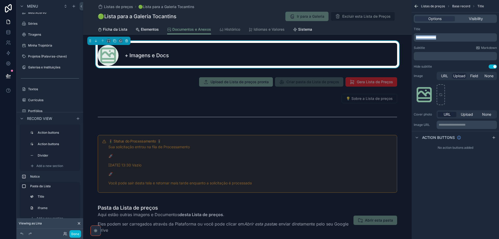
drag, startPoint x: 445, startPoint y: 37, endPoint x: 376, endPoint y: 35, distance: 68.1
click at [376, 35] on div "Jump to... Ctrl K ToDo Financeiro Usuários Plataforma Stripe Wiki-CentralDeAjud…" at bounding box center [291, 119] width 416 height 239
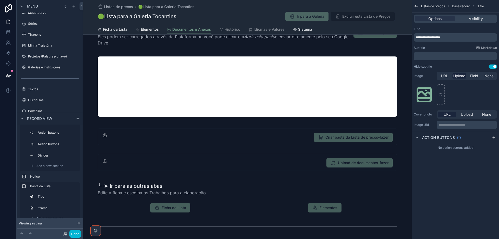
scroll to position [286, 0]
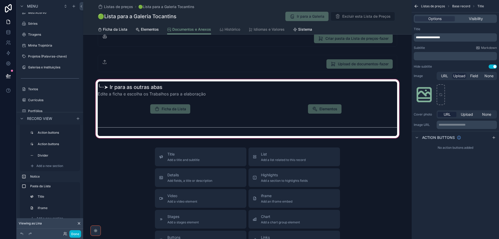
click at [234, 100] on div "scrollable content" at bounding box center [247, 108] width 328 height 61
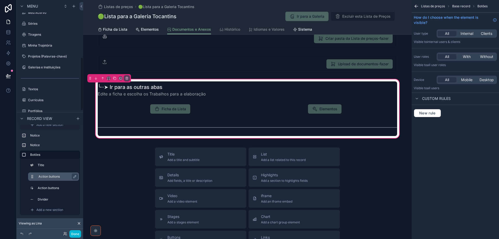
scroll to position [306, 0]
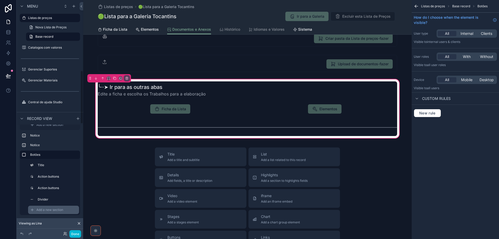
click at [54, 209] on span "Add a new section" at bounding box center [49, 210] width 27 height 4
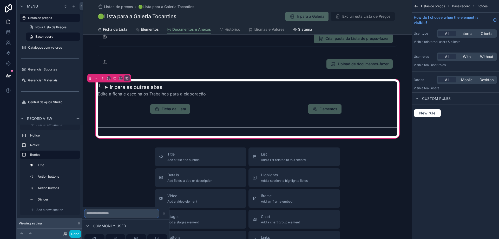
click at [113, 214] on input "text" at bounding box center [121, 213] width 74 height 8
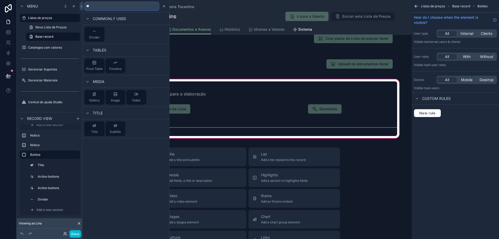
type input "***"
click at [97, 36] on span "Divider" at bounding box center [94, 37] width 11 height 4
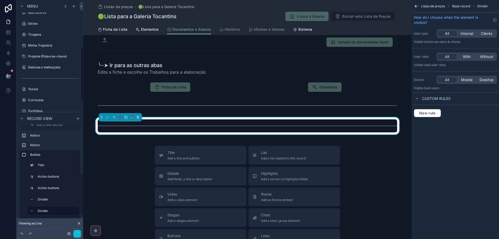
scroll to position [314, 0]
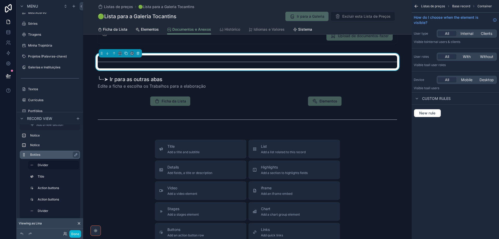
click at [45, 154] on label "Botões" at bounding box center [53, 155] width 46 height 4
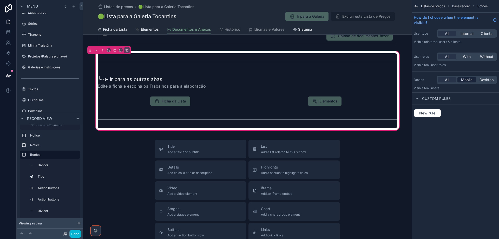
click at [474, 78] on div "Mobile" at bounding box center [466, 79] width 19 height 5
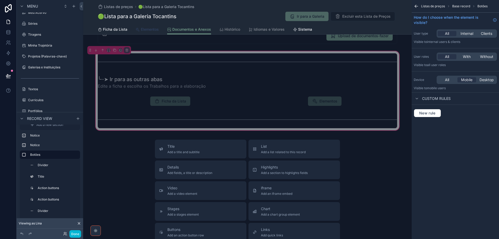
click at [149, 31] on span "Elementos" at bounding box center [150, 29] width 18 height 5
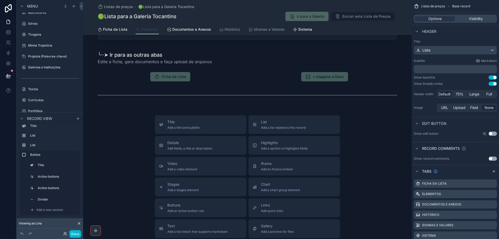
scroll to position [675, 0]
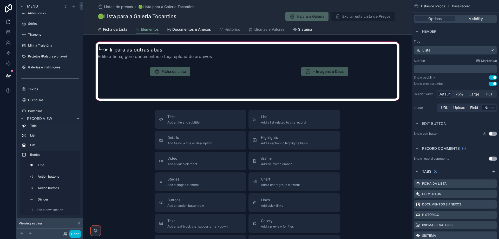
click at [128, 87] on div "scrollable content" at bounding box center [247, 71] width 328 height 61
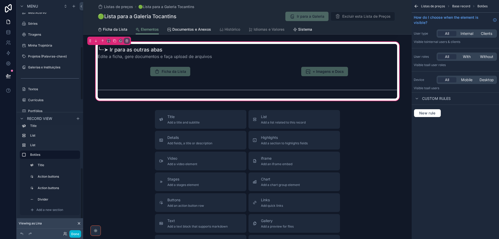
scroll to position [650, 0]
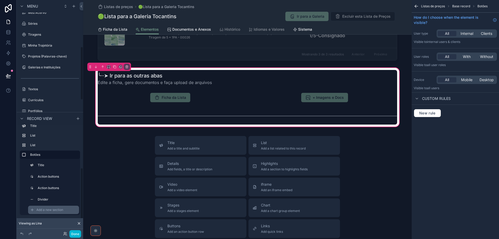
click at [43, 210] on span "Add a new section" at bounding box center [49, 210] width 27 height 4
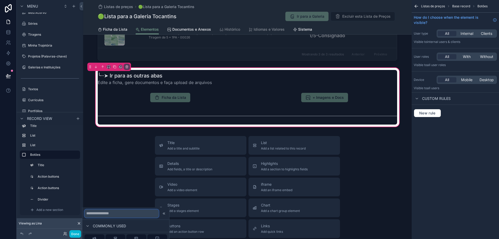
click at [108, 212] on input "text" at bounding box center [121, 213] width 74 height 8
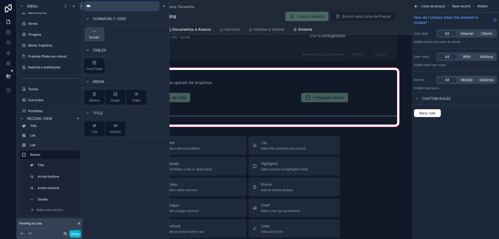
type input "***"
click at [101, 34] on button "Divider" at bounding box center [94, 34] width 20 height 15
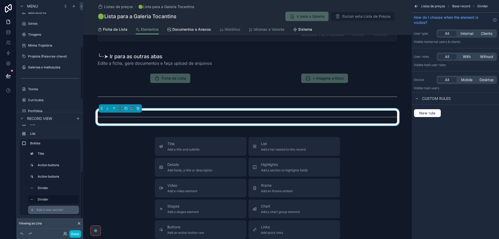
scroll to position [669, 0]
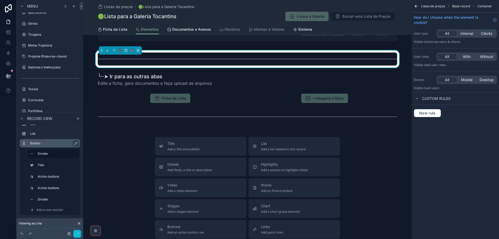
click at [50, 144] on label "Botões" at bounding box center [53, 143] width 46 height 4
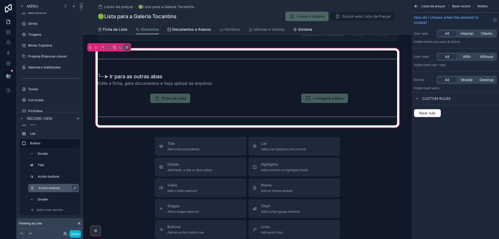
click at [53, 188] on label "Action buttons" at bounding box center [56, 188] width 36 height 4
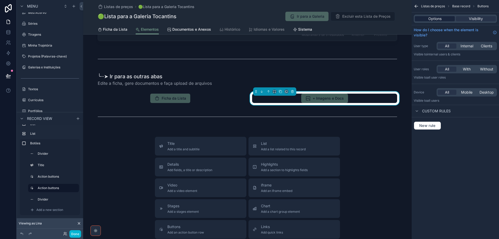
click at [441, 20] on span "Options" at bounding box center [434, 18] width 13 height 5
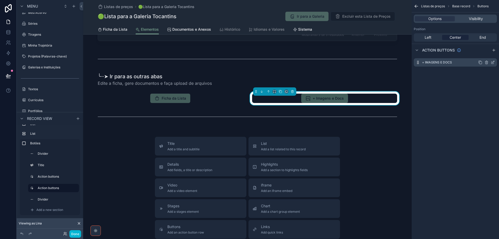
click at [493, 62] on icon "scrollable content" at bounding box center [493, 62] width 4 height 4
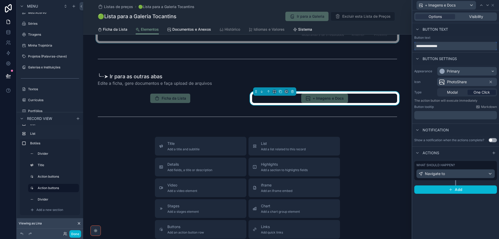
drag, startPoint x: 450, startPoint y: 47, endPoint x: 394, endPoint y: 42, distance: 56.5
click at [394, 42] on div "**********" at bounding box center [249, 119] width 499 height 239
paste input "***"
type input "**********"
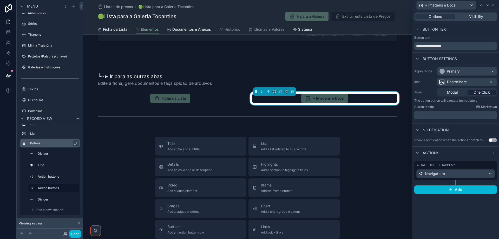
click at [49, 144] on label "Botões" at bounding box center [53, 143] width 46 height 4
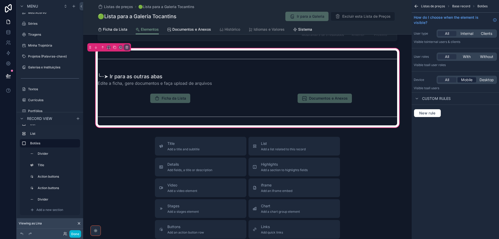
click at [467, 79] on span "Mobile" at bounding box center [466, 79] width 11 height 5
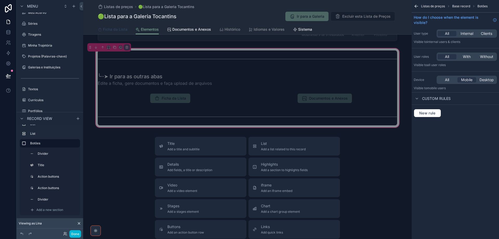
click at [117, 31] on span "Ficha da Lista" at bounding box center [115, 29] width 24 height 5
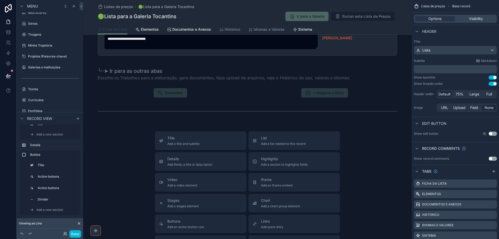
scroll to position [338, 0]
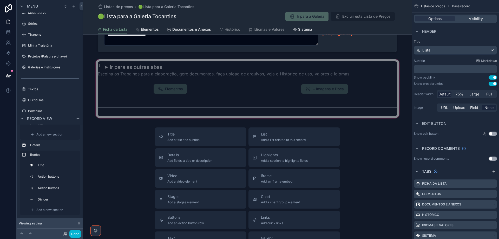
click at [142, 101] on div "scrollable content" at bounding box center [247, 88] width 328 height 61
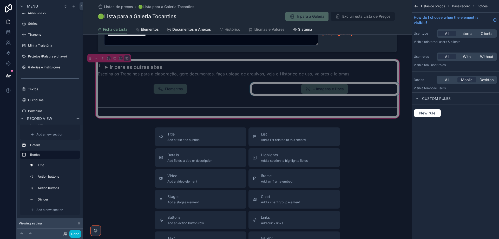
click at [321, 90] on div "scrollable content" at bounding box center [324, 89] width 151 height 14
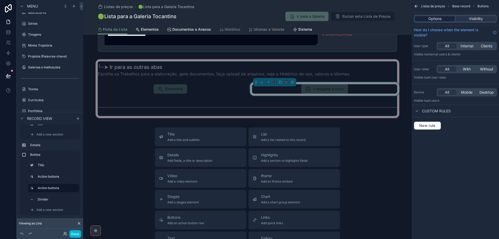
click at [443, 20] on div "Options" at bounding box center [435, 18] width 40 height 5
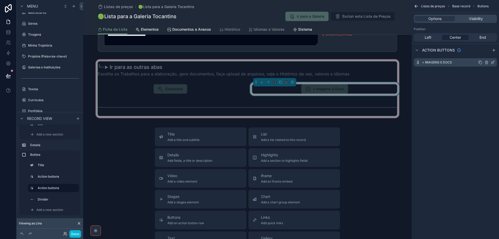
click at [493, 63] on icon "scrollable content" at bounding box center [493, 62] width 4 height 4
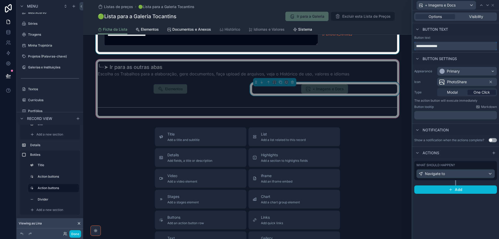
drag, startPoint x: 461, startPoint y: 43, endPoint x: 390, endPoint y: 39, distance: 71.3
click at [390, 39] on div "**********" at bounding box center [249, 119] width 499 height 239
paste input "***"
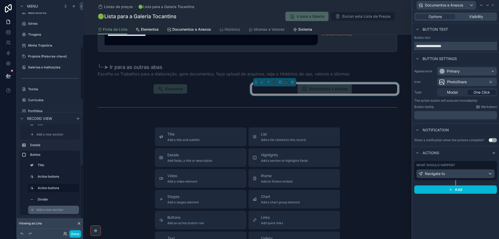
type input "**********"
click at [41, 209] on span "Add a new section" at bounding box center [49, 210] width 27 height 4
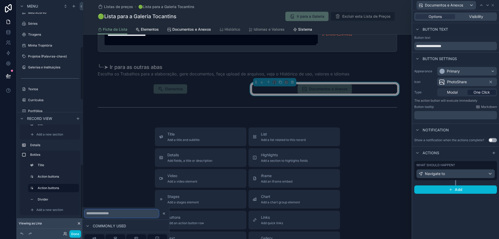
click at [95, 213] on input "text" at bounding box center [121, 213] width 74 height 8
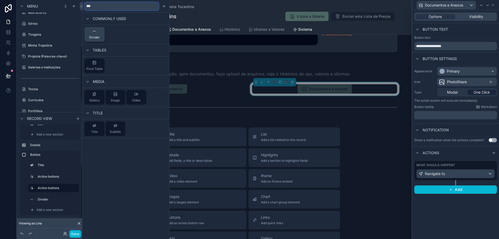
type input "***"
click at [100, 31] on button "Divider" at bounding box center [94, 34] width 20 height 15
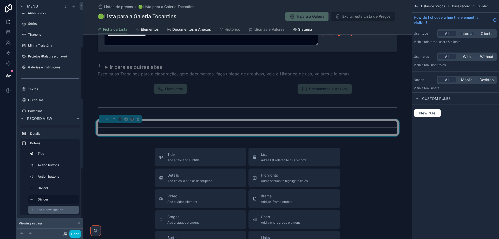
scroll to position [346, 0]
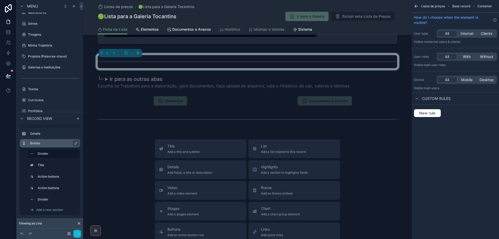
click at [47, 146] on div "Botões" at bounding box center [54, 143] width 48 height 6
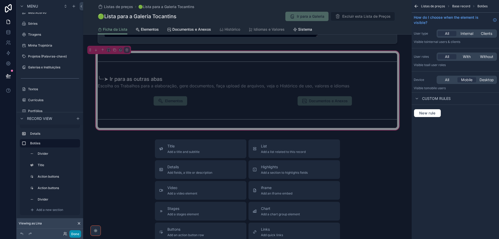
click at [75, 234] on button "Done" at bounding box center [75, 234] width 12 height 8
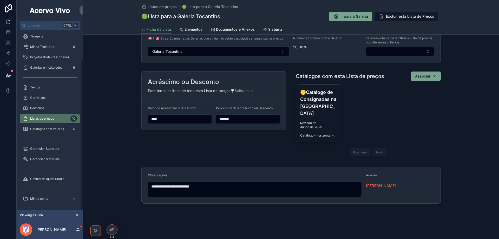
scroll to position [154, 0]
click at [8, 74] on icon at bounding box center [8, 75] width 5 height 5
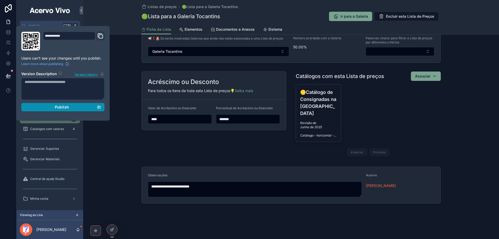
click at [51, 107] on div "Publish" at bounding box center [63, 107] width 76 height 5
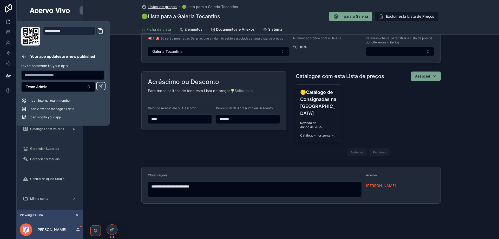
click at [156, 6] on span "Listas de preços" at bounding box center [162, 6] width 29 height 5
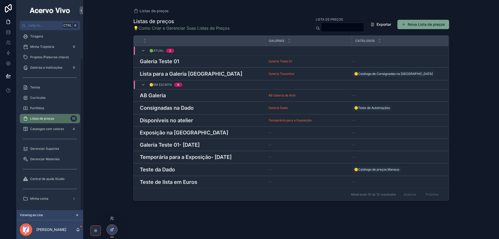
click at [112, 229] on icon at bounding box center [112, 229] width 4 height 4
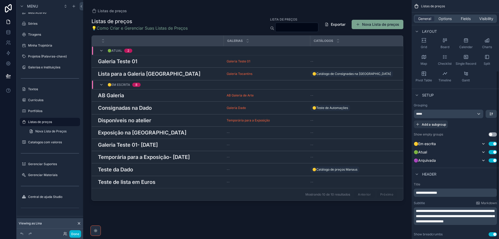
scroll to position [130, 0]
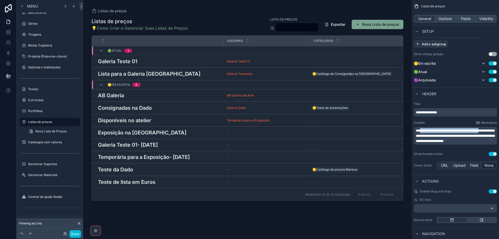
drag, startPoint x: 421, startPoint y: 130, endPoint x: 428, endPoint y: 134, distance: 8.4
click at [428, 134] on span "**********" at bounding box center [455, 136] width 78 height 14
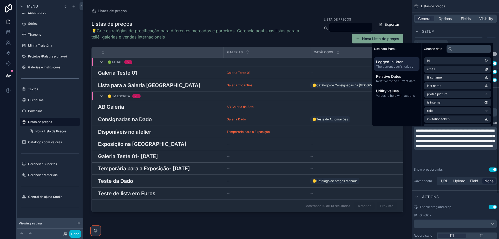
click at [459, 141] on span "**********" at bounding box center [455, 138] width 78 height 19
click at [188, 12] on div "scrollable content" at bounding box center [247, 116] width 328 height 233
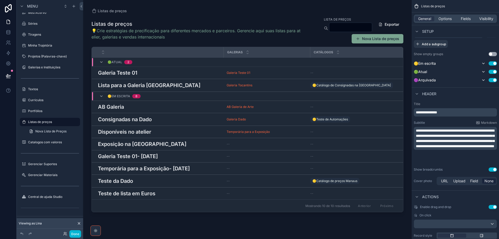
drag, startPoint x: 468, startPoint y: 17, endPoint x: 469, endPoint y: 22, distance: 4.8
click at [469, 17] on span "Fields" at bounding box center [466, 18] width 10 height 5
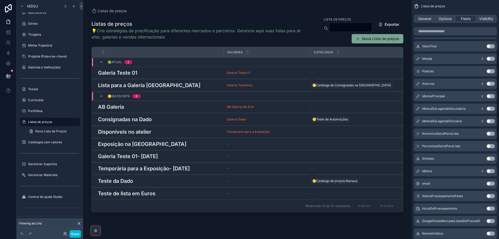
scroll to position [0, 0]
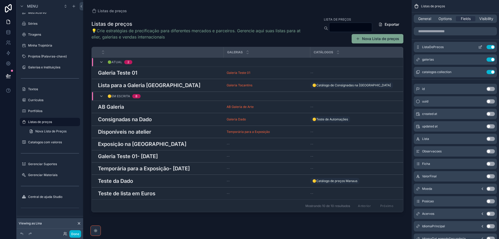
click at [480, 46] on icon "scrollable content" at bounding box center [480, 47] width 4 height 4
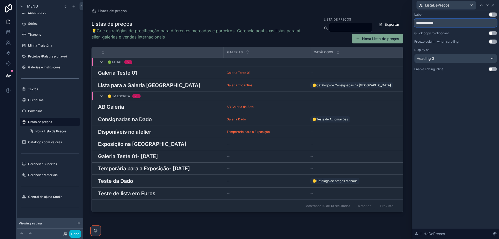
drag, startPoint x: 435, startPoint y: 25, endPoint x: 385, endPoint y: 24, distance: 50.7
click at [385, 24] on div "**********" at bounding box center [249, 119] width 499 height 239
type input "**********"
click at [72, 235] on button "Done" at bounding box center [75, 234] width 12 height 8
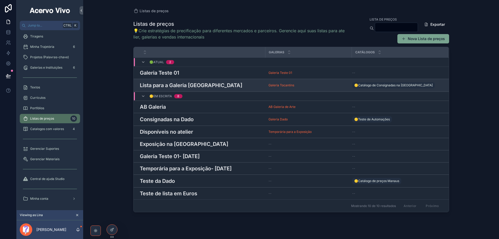
click at [170, 87] on h3 "Lista para a Galeria [GEOGRAPHIC_DATA]" at bounding box center [191, 85] width 102 height 8
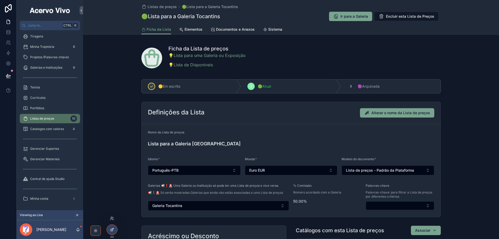
click at [111, 230] on icon at bounding box center [112, 229] width 2 height 2
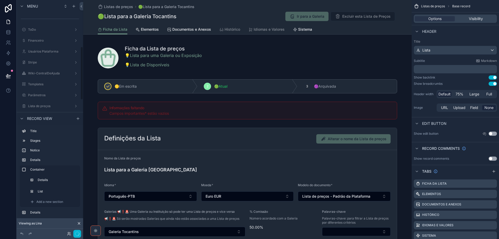
scroll to position [202, 0]
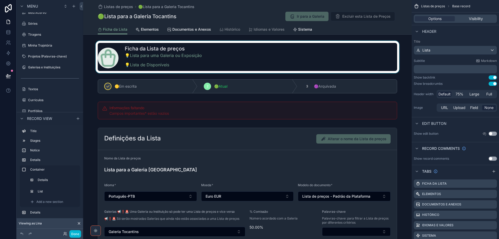
click at [202, 56] on div "scrollable content" at bounding box center [247, 57] width 328 height 32
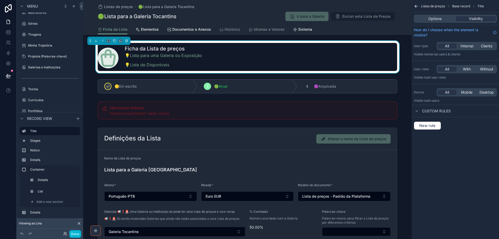
drag, startPoint x: 430, startPoint y: 17, endPoint x: 433, endPoint y: 23, distance: 6.4
click at [430, 17] on span "Options" at bounding box center [434, 18] width 13 height 5
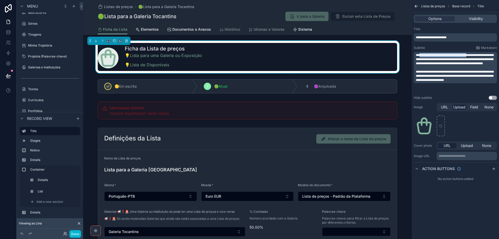
drag, startPoint x: 420, startPoint y: 54, endPoint x: 475, endPoint y: 52, distance: 54.9
click at [475, 52] on div "**********" at bounding box center [455, 69] width 83 height 46
click at [478, 54] on p "**********" at bounding box center [456, 59] width 80 height 12
click at [416, 54] on span "**********" at bounding box center [455, 59] width 78 height 11
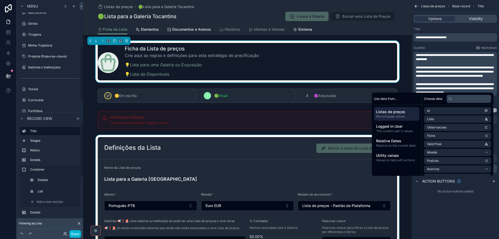
scroll to position [78, 0]
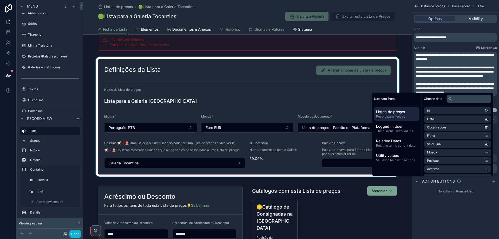
click at [197, 104] on div "scrollable content" at bounding box center [247, 117] width 328 height 120
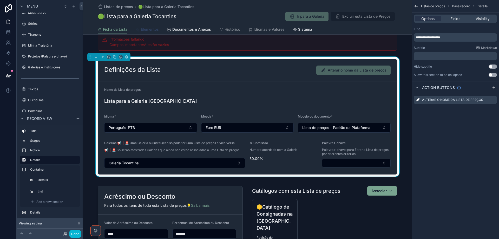
click at [147, 29] on span "Elementos" at bounding box center [150, 29] width 18 height 5
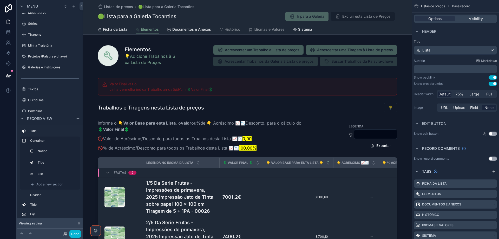
drag, startPoint x: 268, startPoint y: 10, endPoint x: 482, endPoint y: 114, distance: 237.6
click at [268, 10] on div "Listas de preços 🟢Lista para a Galeria Tocantins 🟢Lista para a Galeria Tocantin…" at bounding box center [247, 12] width 299 height 24
click at [494, 195] on icon "scrollable content" at bounding box center [493, 194] width 4 height 4
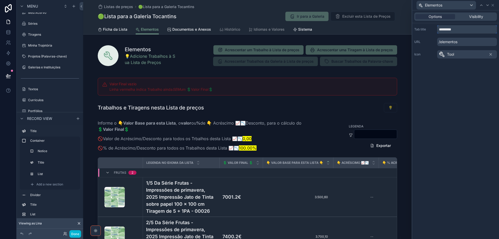
drag, startPoint x: 459, startPoint y: 28, endPoint x: 414, endPoint y: 31, distance: 44.5
click at [416, 30] on div "Tab title *********" at bounding box center [455, 29] width 83 height 8
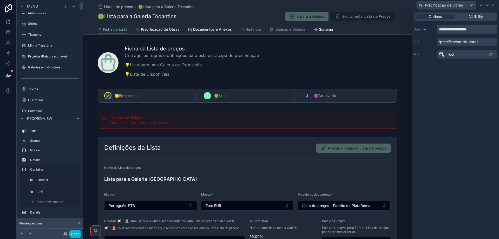
type input "**********"
click at [20, 118] on icon "scrollable content" at bounding box center [22, 118] width 4 height 4
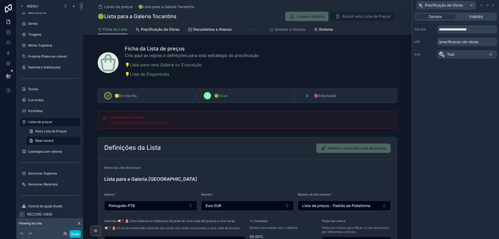
click at [254, 29] on span "Histórico" at bounding box center [253, 29] width 16 height 5
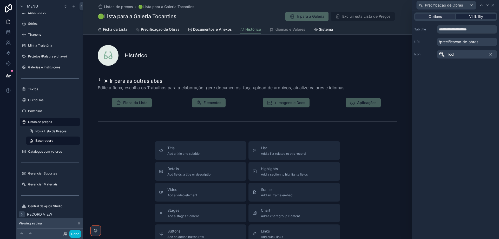
click at [478, 17] on span "Visibility" at bounding box center [476, 16] width 14 height 5
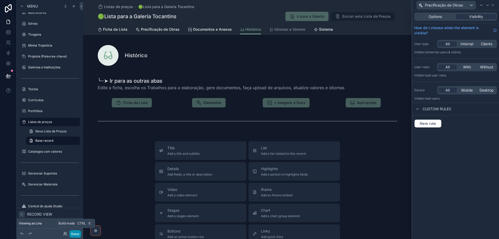
click at [75, 236] on button "Done" at bounding box center [75, 234] width 12 height 8
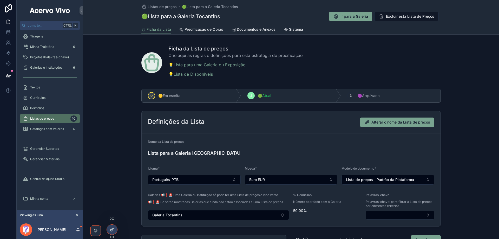
click at [111, 230] on icon at bounding box center [112, 229] width 4 height 4
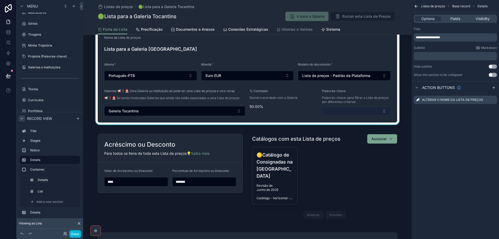
drag, startPoint x: 345, startPoint y: 112, endPoint x: 344, endPoint y: 115, distance: 2.7
click at [344, 112] on button "Select Button" at bounding box center [356, 111] width 69 height 9
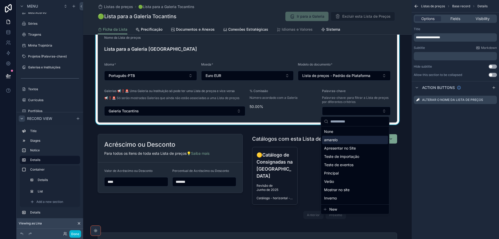
drag, startPoint x: 342, startPoint y: 142, endPoint x: 308, endPoint y: 110, distance: 46.3
click at [342, 142] on div "amarelo" at bounding box center [355, 140] width 66 height 8
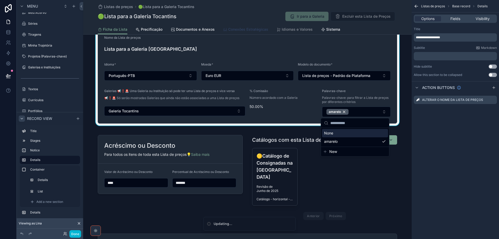
click at [247, 31] on span "Conexões Estratégicas" at bounding box center [248, 29] width 40 height 5
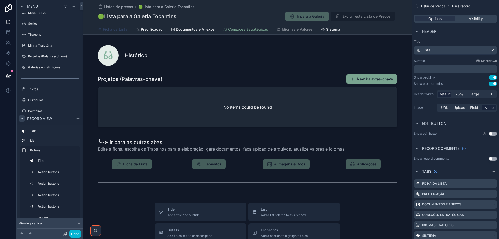
click at [116, 29] on span "Ficha da Lista" at bounding box center [115, 29] width 24 height 5
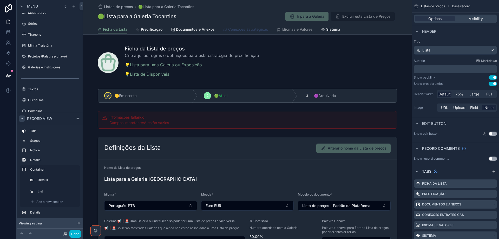
click at [240, 31] on span "Conexões Estratégicas" at bounding box center [248, 29] width 40 height 5
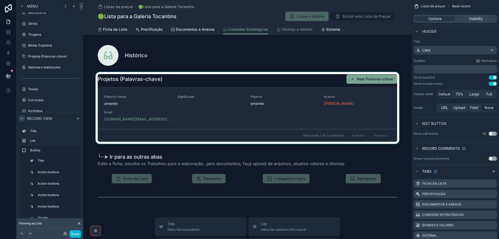
click at [294, 92] on div "scrollable content" at bounding box center [247, 108] width 328 height 72
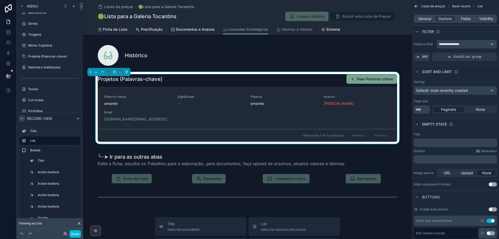
click at [490, 221] on button "Use setting" at bounding box center [490, 220] width 8 height 4
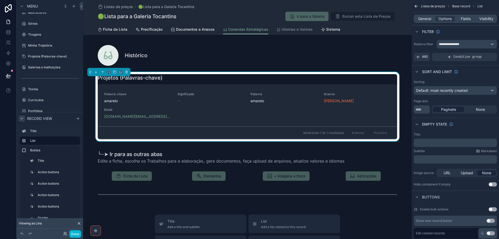
drag, startPoint x: 493, startPoint y: 233, endPoint x: 471, endPoint y: 64, distance: 170.3
click at [493, 233] on button "Use setting" at bounding box center [490, 233] width 8 height 4
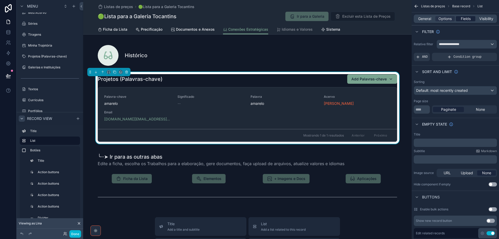
click at [466, 20] on span "Fields" at bounding box center [466, 18] width 10 height 5
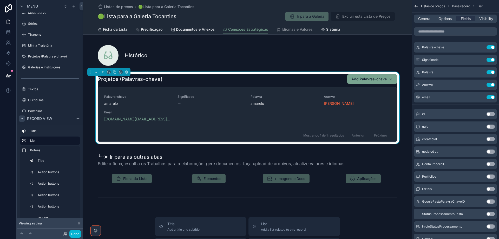
click at [420, 21] on div "General Options Fields Visibility" at bounding box center [455, 19] width 83 height 8
drag, startPoint x: 426, startPoint y: 19, endPoint x: 434, endPoint y: 21, distance: 8.4
click at [426, 19] on span "General" at bounding box center [424, 18] width 13 height 5
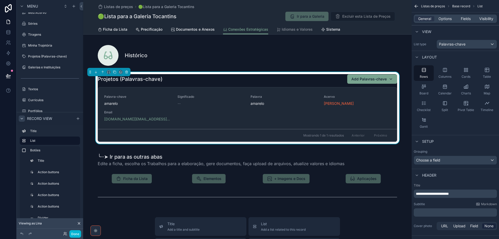
drag, startPoint x: 472, startPoint y: 71, endPoint x: 461, endPoint y: 21, distance: 50.9
click at [470, 71] on div "Cards" at bounding box center [466, 73] width 20 height 16
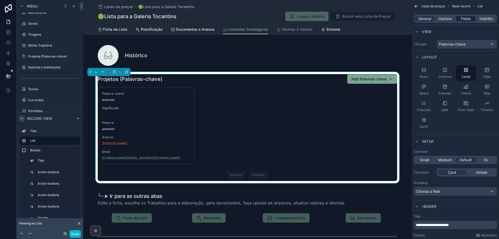
click at [462, 19] on span "Fields" at bounding box center [466, 18] width 10 height 5
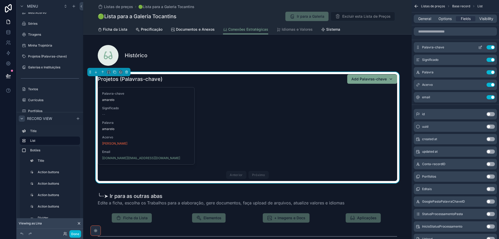
click at [480, 48] on icon "scrollable content" at bounding box center [480, 47] width 4 height 4
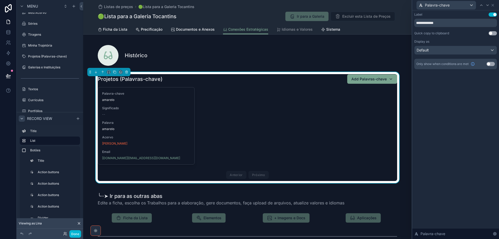
click at [490, 15] on button "Use setting" at bounding box center [492, 14] width 8 height 4
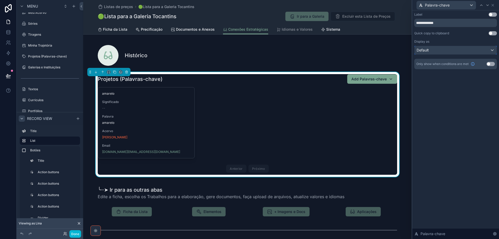
click at [457, 51] on div "Default" at bounding box center [455, 50] width 82 height 8
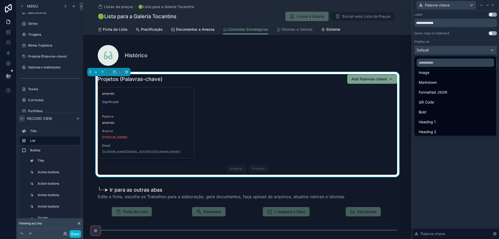
scroll to position [57, 0]
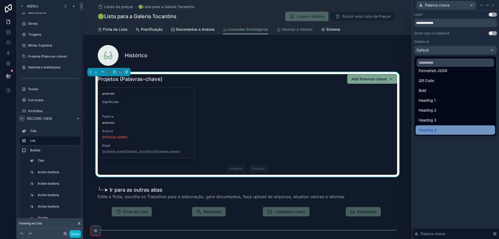
click at [450, 129] on div "Heading 4" at bounding box center [455, 130] width 73 height 6
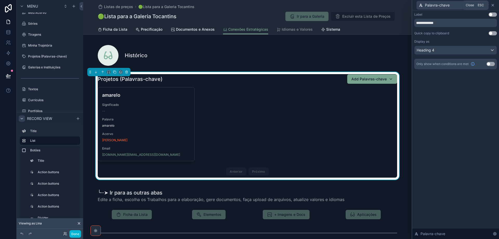
click at [493, 4] on icon at bounding box center [493, 5] width 4 height 4
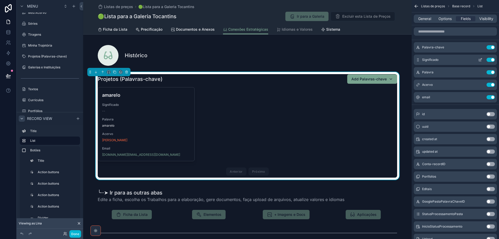
click at [488, 60] on button "Use setting" at bounding box center [490, 60] width 8 height 4
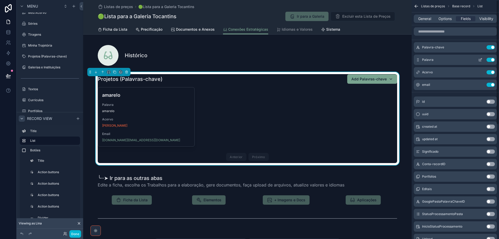
click at [488, 60] on button "Use setting" at bounding box center [490, 60] width 8 height 4
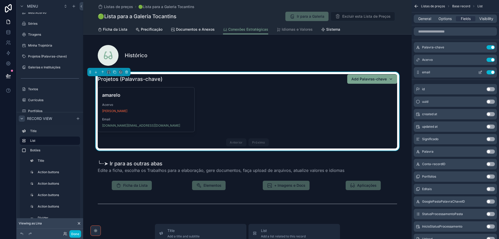
click at [488, 60] on button "Use setting" at bounding box center [490, 60] width 8 height 4
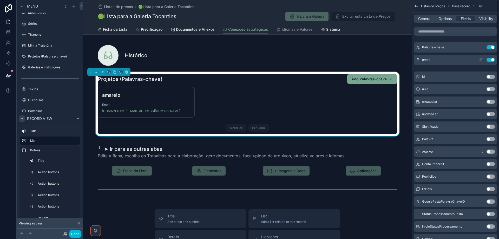
click at [488, 58] on button "Use setting" at bounding box center [490, 60] width 8 height 4
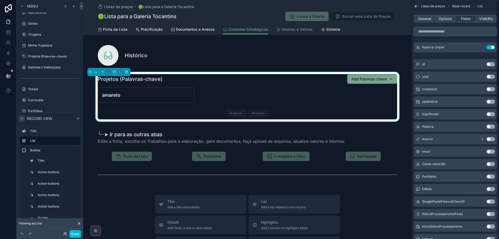
click at [436, 32] on input "scrollable content" at bounding box center [455, 31] width 83 height 8
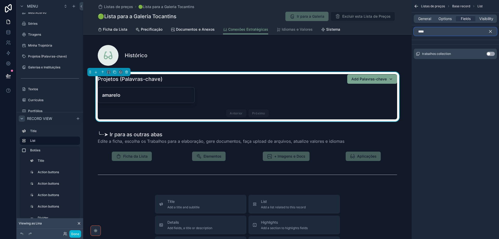
type input "****"
click at [492, 54] on button "Use setting" at bounding box center [490, 54] width 8 height 4
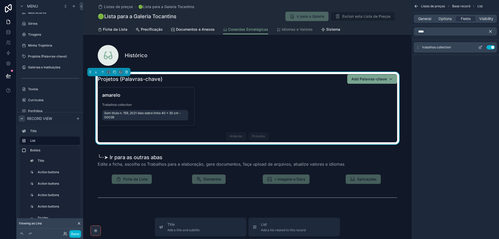
click at [480, 47] on icon "scrollable content" at bounding box center [480, 47] width 4 height 4
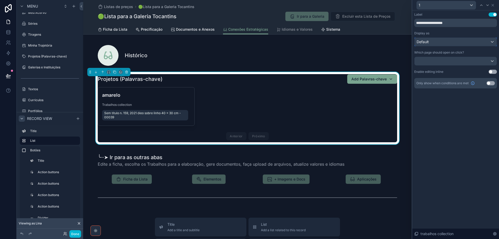
click at [469, 42] on div "Default" at bounding box center [455, 42] width 82 height 8
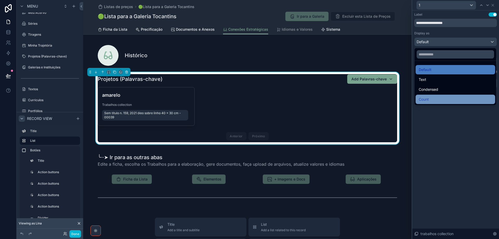
click at [444, 98] on div "Count" at bounding box center [455, 99] width 73 height 6
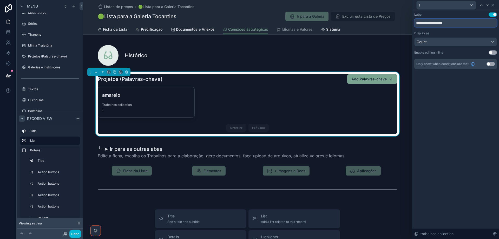
click at [442, 23] on input "**********" at bounding box center [455, 23] width 83 height 8
click at [442, 24] on input "**********" at bounding box center [455, 23] width 83 height 8
type input "*********"
click at [493, 5] on icon at bounding box center [493, 5] width 4 height 4
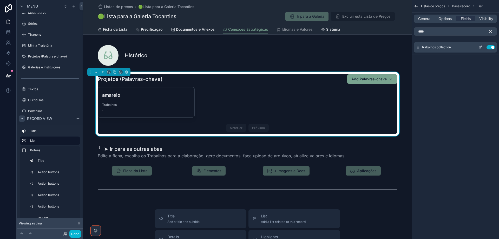
drag, startPoint x: 491, startPoint y: 31, endPoint x: 480, endPoint y: 60, distance: 31.1
click at [490, 31] on icon "scrollable content" at bounding box center [490, 31] width 5 height 5
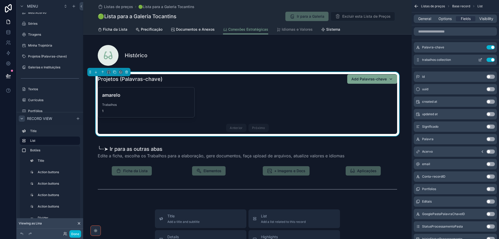
click at [489, 60] on button "Use setting" at bounding box center [490, 60] width 8 height 4
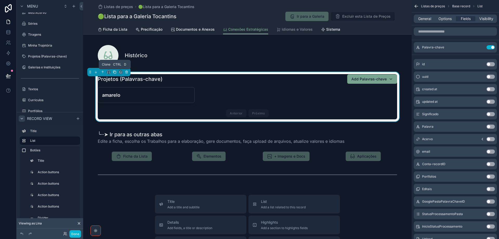
click at [115, 72] on icon "scrollable content" at bounding box center [115, 72] width 4 height 4
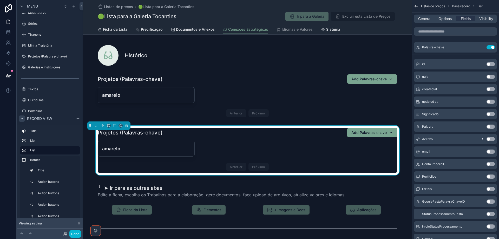
click at [288, 148] on div "amarelo Unlink record Anterior Próximo" at bounding box center [247, 157] width 299 height 32
click at [480, 48] on icon "scrollable content" at bounding box center [481, 47] width 2 height 2
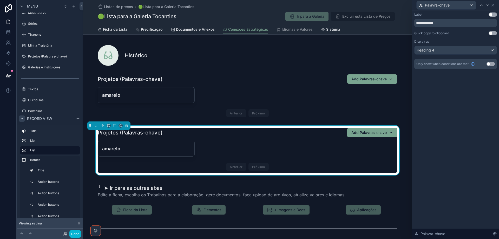
drag, startPoint x: 469, startPoint y: 35, endPoint x: 469, endPoint y: 37, distance: 2.6
click at [468, 35] on div "Quick copy to clipboard Use setting" at bounding box center [455, 33] width 83 height 4
drag, startPoint x: 463, startPoint y: 100, endPoint x: 463, endPoint y: 91, distance: 9.4
click at [463, 99] on div "**********" at bounding box center [455, 124] width 87 height 228
click at [492, 4] on icon at bounding box center [493, 5] width 4 height 4
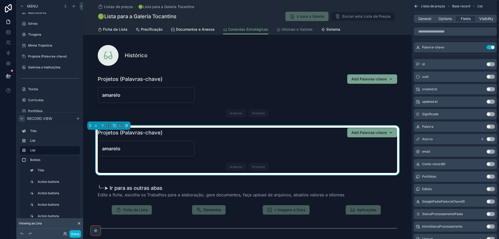
click at [489, 47] on button "Use setting" at bounding box center [490, 47] width 8 height 4
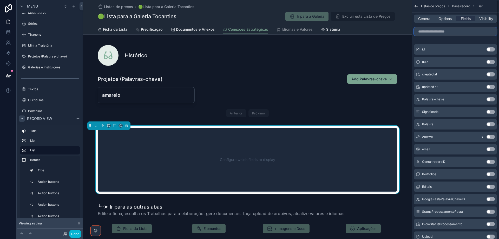
click at [447, 32] on input "scrollable content" at bounding box center [455, 31] width 83 height 8
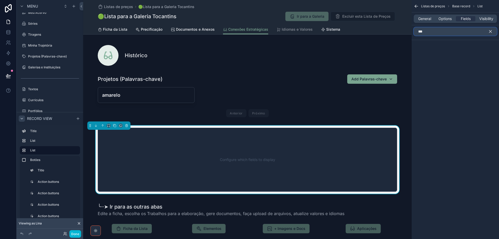
type input "***"
click at [490, 31] on icon "scrollable content" at bounding box center [490, 31] width 5 height 5
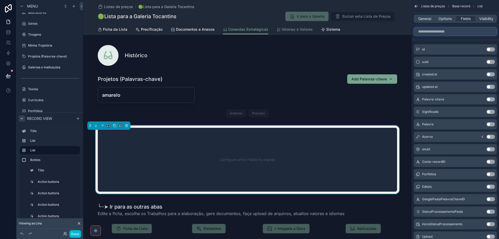
click at [445, 31] on input "scrollable content" at bounding box center [455, 31] width 83 height 8
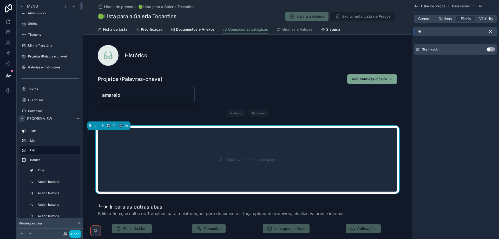
type input "*"
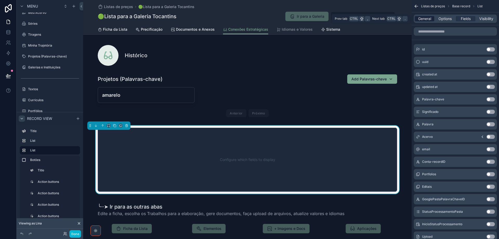
click at [427, 19] on span "General" at bounding box center [424, 18] width 13 height 5
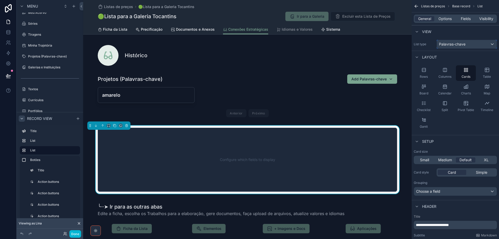
click at [446, 45] on span "Palavras-chave" at bounding box center [452, 44] width 26 height 5
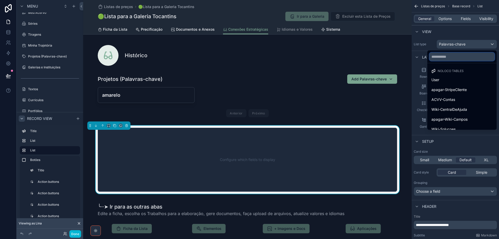
click at [446, 59] on input "text" at bounding box center [461, 56] width 65 height 8
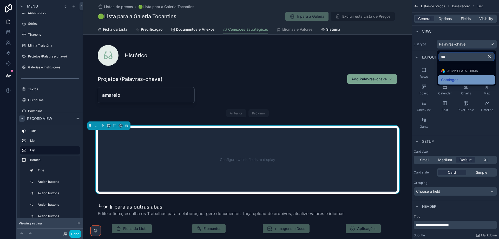
type input "***"
click at [447, 77] on span "Catalogos" at bounding box center [449, 80] width 17 height 6
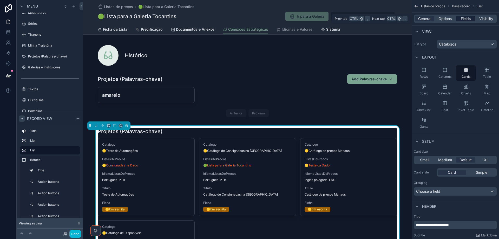
click at [466, 19] on span "Fields" at bounding box center [466, 18] width 10 height 5
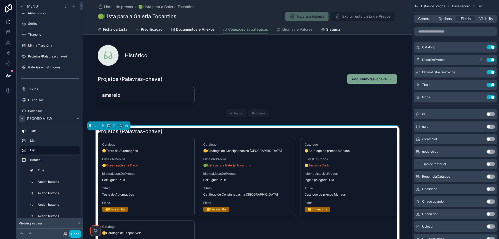
click at [488, 60] on button "Use setting" at bounding box center [490, 60] width 8 height 4
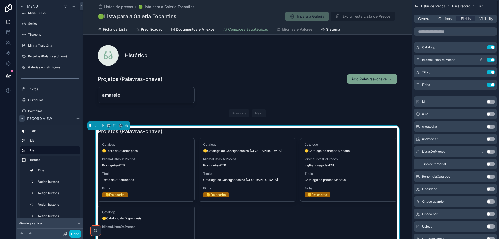
click at [489, 60] on button "Use setting" at bounding box center [490, 60] width 8 height 4
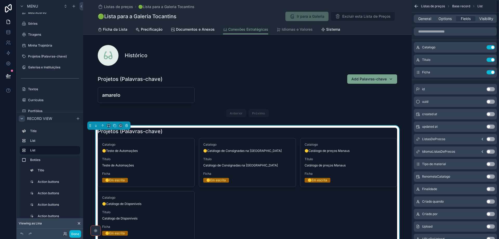
click at [489, 60] on button "Use setting" at bounding box center [490, 60] width 8 height 4
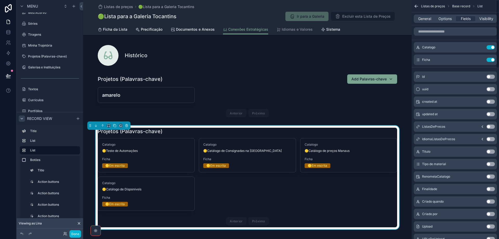
click at [489, 60] on button "Use setting" at bounding box center [490, 60] width 8 height 4
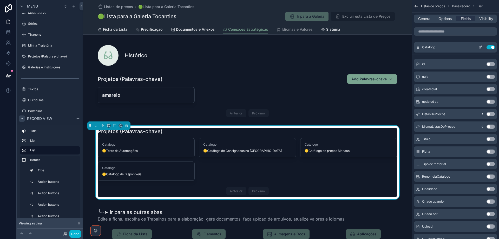
click at [478, 49] on button "scrollable content" at bounding box center [480, 47] width 8 height 4
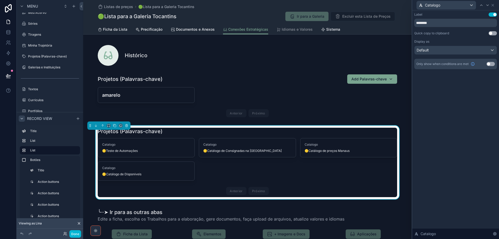
drag, startPoint x: 489, startPoint y: 14, endPoint x: 454, endPoint y: 50, distance: 50.5
click at [490, 14] on button "Use setting" at bounding box center [492, 14] width 8 height 4
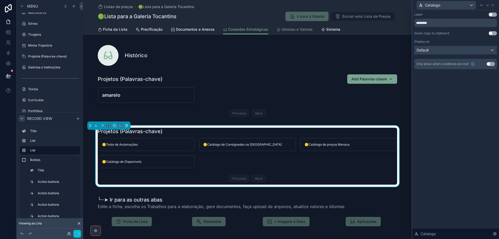
click at [453, 51] on div "Default" at bounding box center [455, 50] width 82 height 8
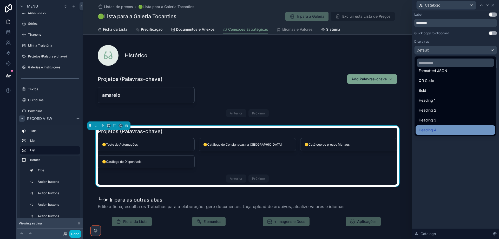
click at [444, 131] on div "Heading 4" at bounding box center [455, 130] width 73 height 6
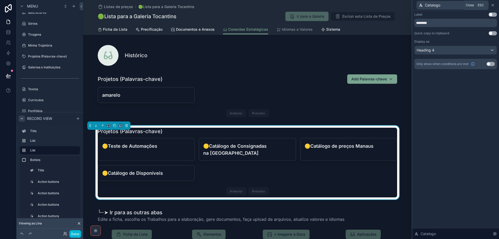
click at [493, 6] on icon at bounding box center [493, 5] width 4 height 4
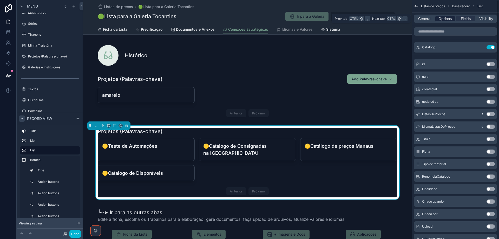
click at [444, 19] on span "Options" at bounding box center [444, 18] width 13 height 5
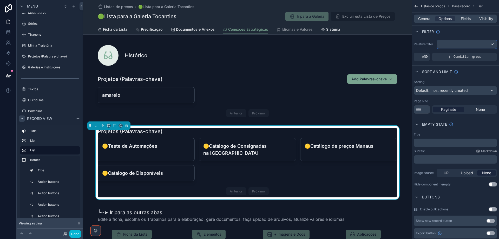
click at [446, 46] on div "scrollable content" at bounding box center [467, 44] width 60 height 8
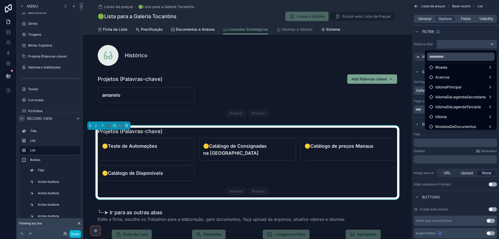
scroll to position [45, 0]
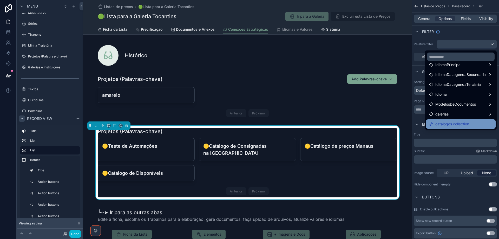
click at [452, 123] on span "catalogos collection" at bounding box center [452, 124] width 34 height 6
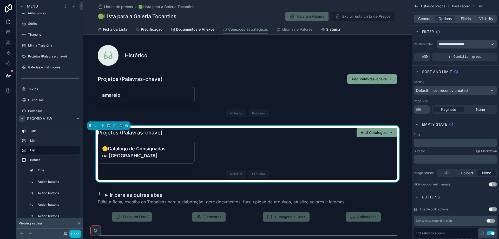
click at [246, 13] on div "🟢Lista para a Galeria Tocantins Ir para a Galeria Excluir esta Lista de Preços" at bounding box center [247, 16] width 299 height 10
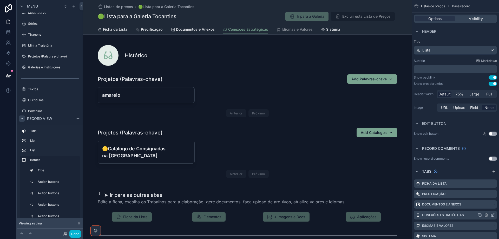
click at [493, 214] on icon "scrollable content" at bounding box center [493, 215] width 4 height 4
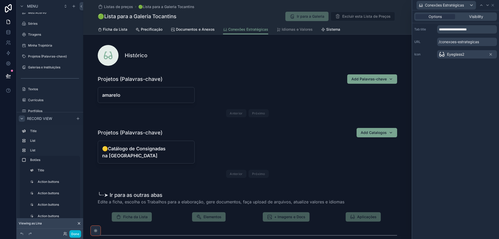
click at [455, 55] on span "Eyeglass2" at bounding box center [455, 54] width 17 height 5
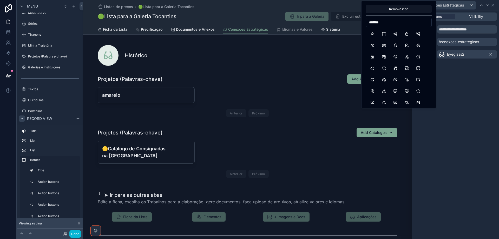
drag, startPoint x: 389, startPoint y: 24, endPoint x: 352, endPoint y: 23, distance: 37.2
click at [352, 23] on div "**********" at bounding box center [249, 119] width 499 height 239
paste input "******"
drag, startPoint x: 405, startPoint y: 20, endPoint x: 358, endPoint y: 17, distance: 46.6
click at [358, 18] on div "**********" at bounding box center [249, 119] width 499 height 239
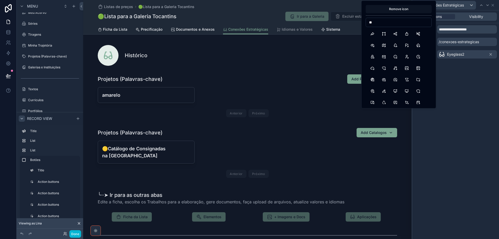
type input "*"
paste input "******"
click at [385, 22] on input "******" at bounding box center [398, 22] width 65 height 7
drag, startPoint x: 387, startPoint y: 21, endPoint x: 367, endPoint y: 20, distance: 20.5
click at [367, 20] on input "******" at bounding box center [398, 22] width 65 height 7
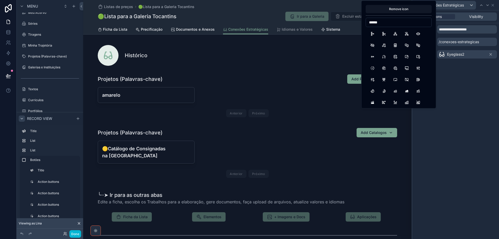
paste input "**"
click at [385, 24] on input "********" at bounding box center [398, 22] width 65 height 7
drag, startPoint x: 386, startPoint y: 22, endPoint x: 367, endPoint y: 22, distance: 19.0
click at [367, 22] on input "********" at bounding box center [398, 22] width 65 height 7
paste input
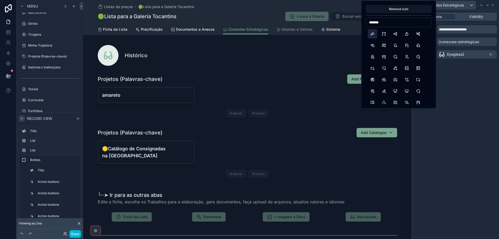
type input "*******"
click at [373, 37] on button "Share3" at bounding box center [372, 33] width 9 height 9
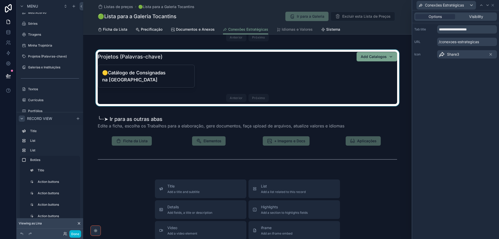
scroll to position [78, 0]
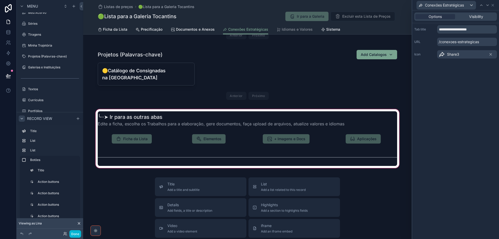
click at [248, 136] on div "scrollable content" at bounding box center [247, 138] width 328 height 61
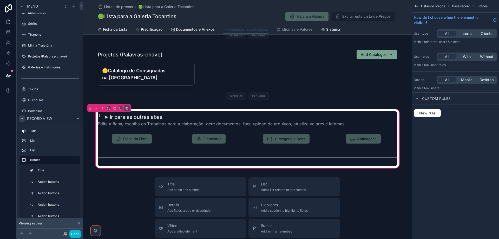
click at [255, 29] on span "Conexões Estratégicas" at bounding box center [248, 29] width 40 height 5
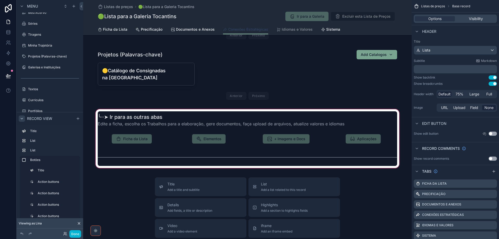
scroll to position [0, 0]
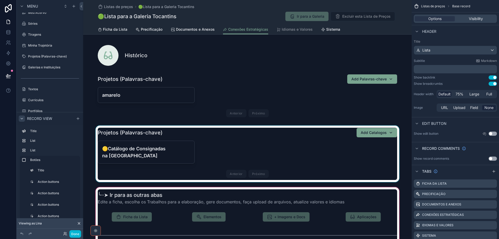
drag, startPoint x: 230, startPoint y: 150, endPoint x: 207, endPoint y: 150, distance: 23.1
click at [230, 151] on div "scrollable content" at bounding box center [247, 153] width 328 height 56
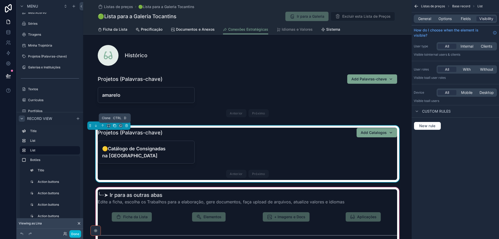
click at [114, 126] on icon "scrollable content" at bounding box center [115, 126] width 4 height 4
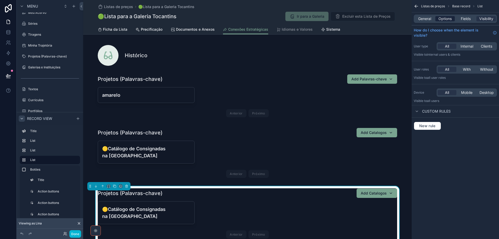
click at [439, 18] on span "Options" at bounding box center [444, 18] width 13 height 5
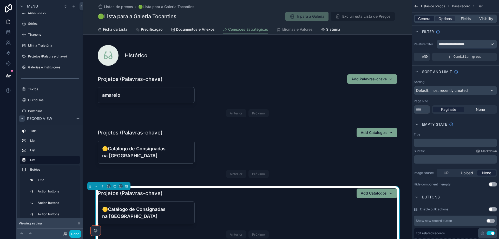
click at [426, 18] on span "General" at bounding box center [424, 18] width 13 height 5
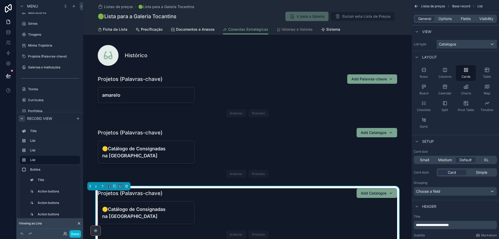
click at [452, 46] on span "Catalogos" at bounding box center [447, 44] width 17 height 5
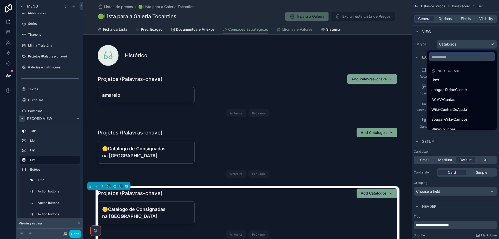
click at [446, 58] on input "text" at bounding box center [461, 56] width 65 height 8
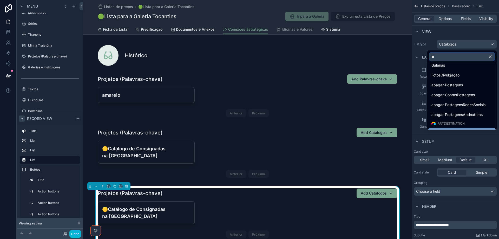
scroll to position [62, 0]
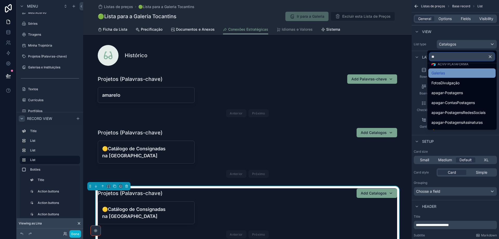
type input "**"
click at [449, 73] on div "Galerias" at bounding box center [461, 73] width 61 height 6
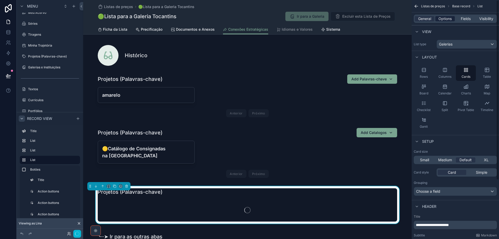
click at [447, 20] on span "Options" at bounding box center [444, 18] width 13 height 5
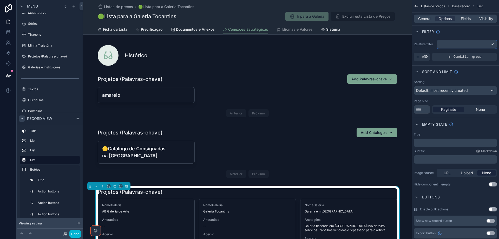
click at [458, 44] on div "scrollable content" at bounding box center [467, 44] width 60 height 8
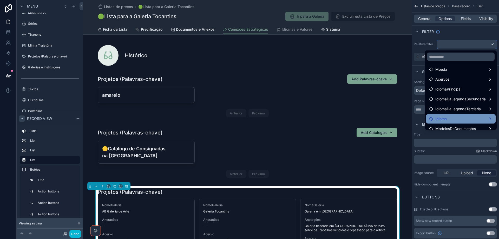
scroll to position [35, 0]
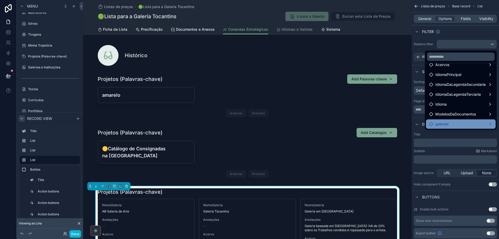
click at [457, 123] on div "galerias" at bounding box center [460, 124] width 63 height 6
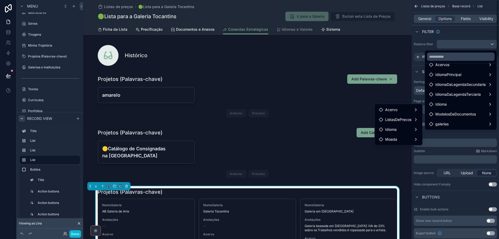
click at [455, 31] on div "scrollable content" at bounding box center [249, 119] width 499 height 239
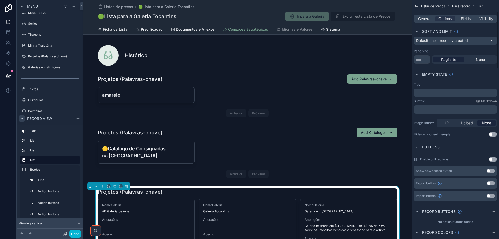
scroll to position [52, 0]
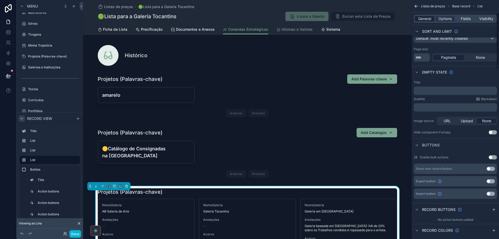
click at [425, 18] on span "General" at bounding box center [424, 18] width 13 height 5
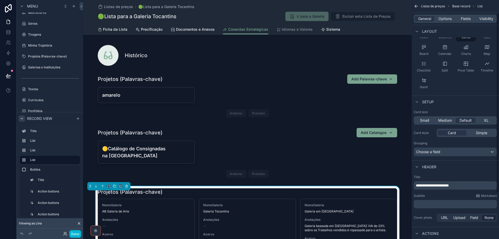
scroll to position [78, 0]
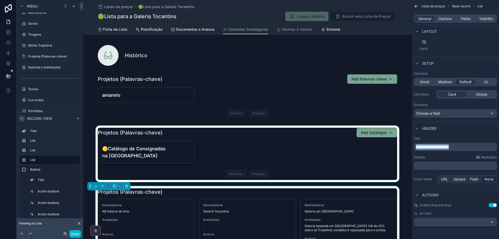
drag, startPoint x: 462, startPoint y: 145, endPoint x: 392, endPoint y: 148, distance: 70.5
click at [392, 148] on div "Jump to... Ctrl K ToDo Financeiro Usuários Plataforma Stripe Wiki-CentralDeAjud…" at bounding box center [291, 119] width 416 height 239
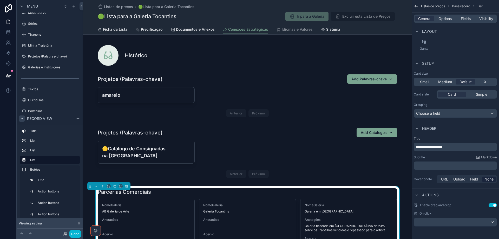
click at [441, 166] on p "﻿" at bounding box center [456, 165] width 80 height 5
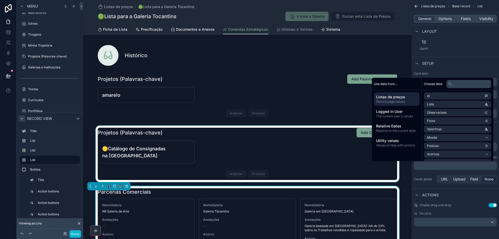
scroll to position [82, 0]
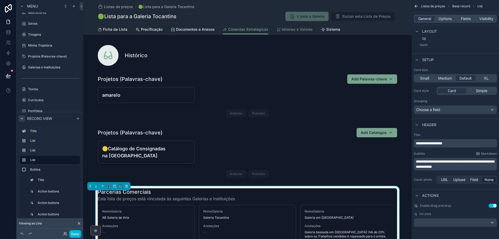
click at [465, 29] on div "Layout" at bounding box center [455, 31] width 87 height 12
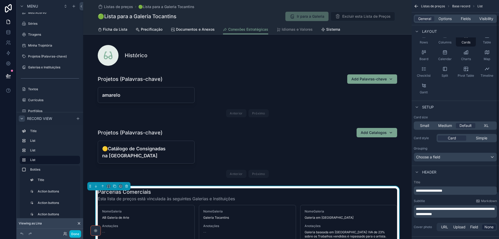
scroll to position [0, 0]
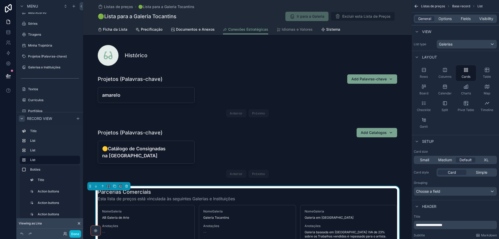
drag, startPoint x: 446, startPoint y: 19, endPoint x: 447, endPoint y: 23, distance: 4.6
click at [446, 19] on span "Options" at bounding box center [444, 18] width 13 height 5
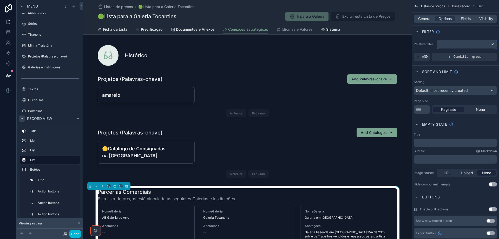
click at [452, 44] on div "scrollable content" at bounding box center [467, 44] width 60 height 8
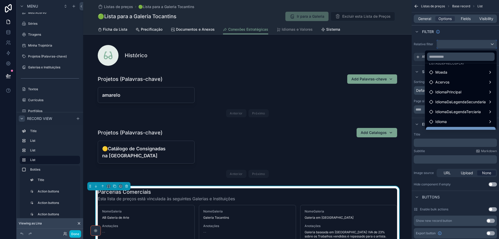
scroll to position [35, 0]
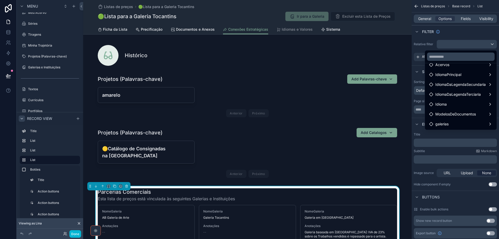
drag, startPoint x: 446, startPoint y: 123, endPoint x: 446, endPoint y: 119, distance: 3.9
click at [446, 123] on div "galerias" at bounding box center [460, 124] width 63 height 6
click at [402, 119] on span "ListasDePrecos" at bounding box center [398, 119] width 26 height 6
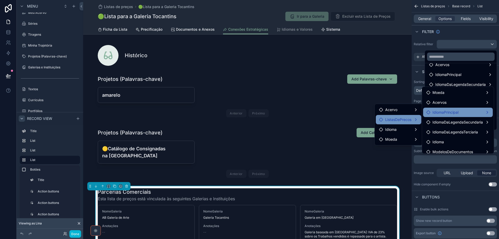
scroll to position [14, 0]
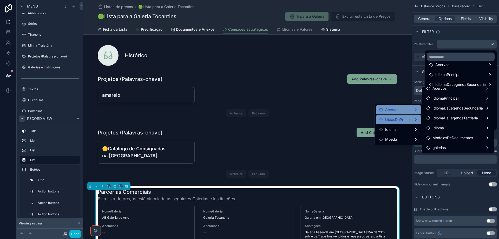
click at [403, 109] on div "Acervo" at bounding box center [398, 110] width 39 height 6
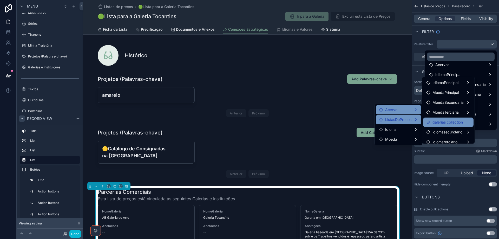
click at [452, 124] on span "galerias collection" at bounding box center [447, 122] width 30 height 6
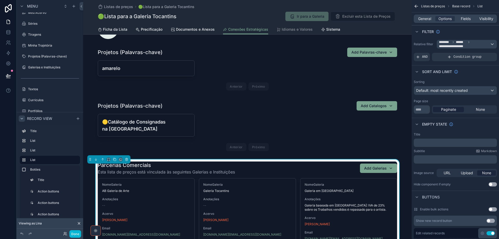
scroll to position [104, 0]
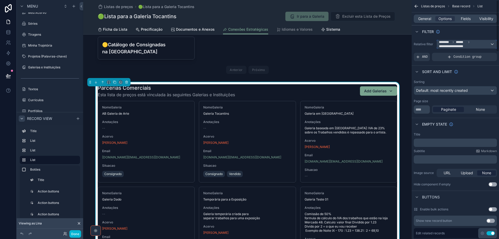
click at [458, 41] on span "******" at bounding box center [461, 42] width 11 height 4
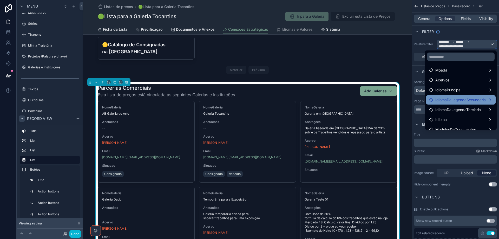
scroll to position [35, 0]
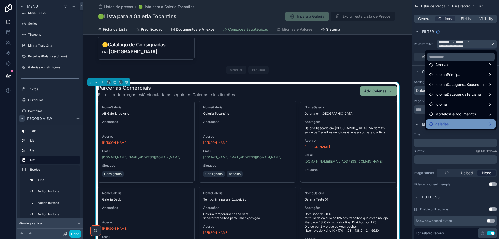
click at [458, 123] on div "galerias" at bounding box center [460, 124] width 63 height 6
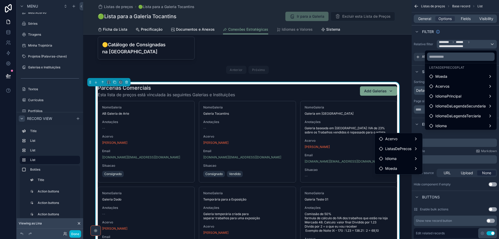
scroll to position [0, 0]
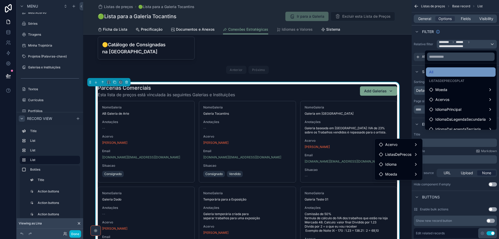
click at [452, 72] on div "All" at bounding box center [460, 72] width 63 height 6
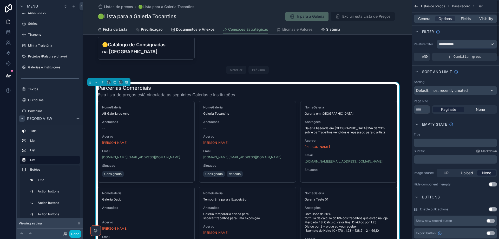
click at [462, 30] on div "Filter" at bounding box center [455, 31] width 87 height 12
click at [112, 29] on span "Ficha da Lista" at bounding box center [115, 29] width 24 height 5
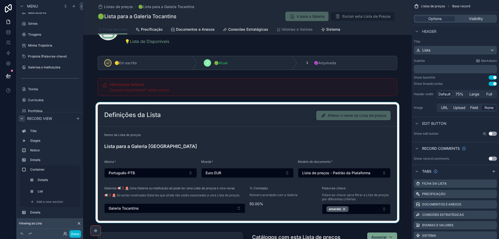
scroll to position [104, 0]
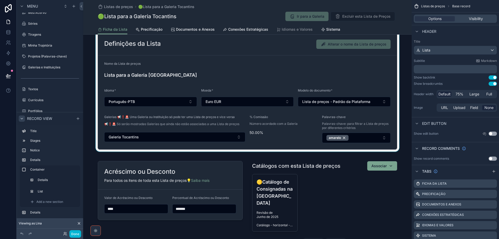
click at [211, 138] on div "scrollable content" at bounding box center [247, 91] width 328 height 121
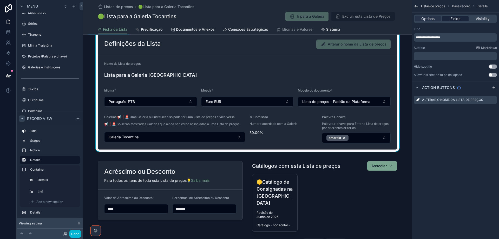
click at [454, 18] on span "Fields" at bounding box center [455, 18] width 10 height 5
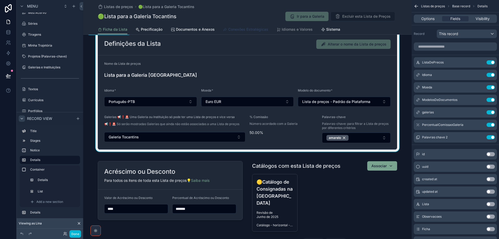
click at [246, 28] on span "Conexões Estratégicas" at bounding box center [248, 29] width 40 height 5
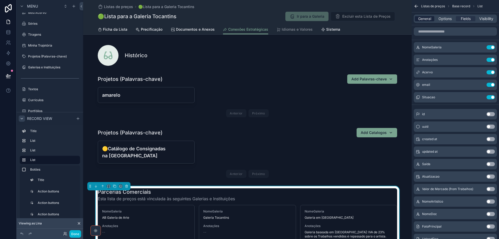
click at [425, 18] on span "General" at bounding box center [424, 18] width 13 height 5
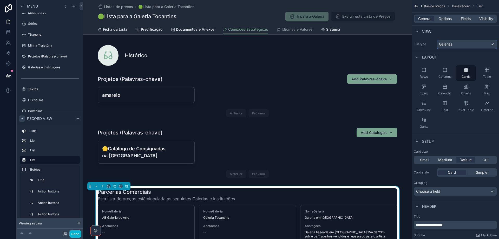
click at [450, 45] on span "Galerias" at bounding box center [446, 44] width 14 height 5
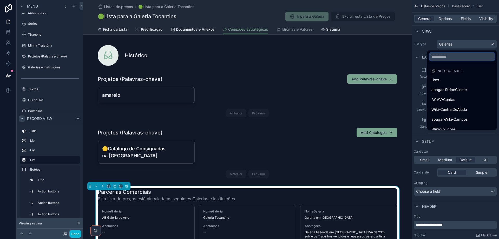
click at [453, 54] on input "text" at bounding box center [461, 56] width 65 height 8
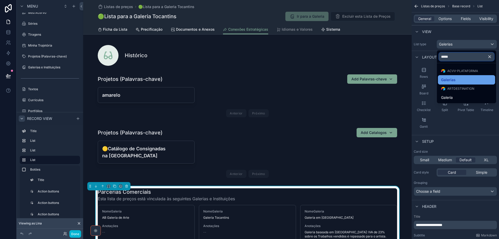
type input "*****"
click at [451, 77] on span "Galerias" at bounding box center [448, 80] width 15 height 6
click at [448, 18] on span "Options" at bounding box center [444, 18] width 13 height 5
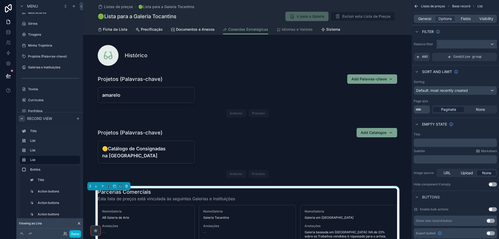
click at [453, 45] on div "scrollable content" at bounding box center [467, 44] width 60 height 8
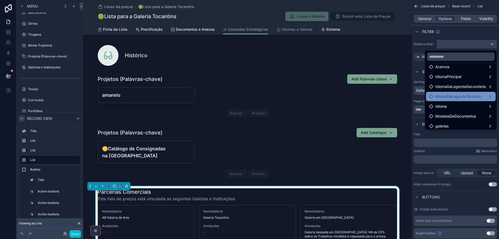
scroll to position [35, 0]
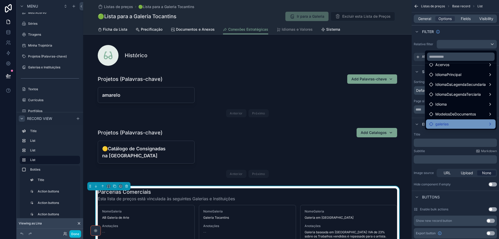
click at [475, 121] on div "galerias" at bounding box center [460, 124] width 63 height 6
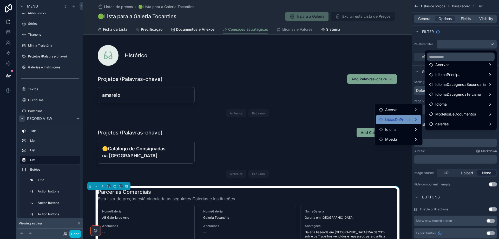
click at [401, 121] on span "ListasDePrecos" at bounding box center [398, 119] width 26 height 6
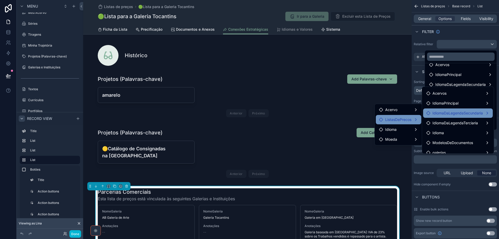
scroll to position [14, 0]
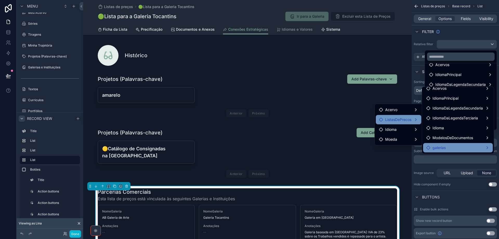
click at [468, 146] on div "galerias" at bounding box center [457, 147] width 63 height 6
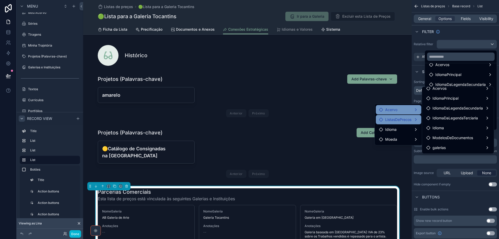
click at [406, 108] on div "Acervo" at bounding box center [398, 110] width 39 height 6
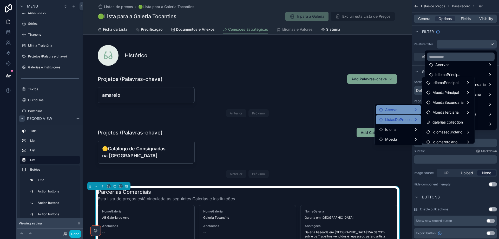
click at [468, 61] on div at bounding box center [461, 56] width 72 height 12
click at [466, 67] on div "Acervos" at bounding box center [460, 65] width 63 height 6
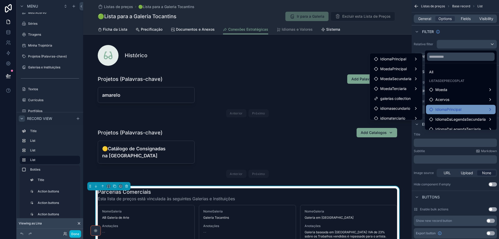
scroll to position [35, 0]
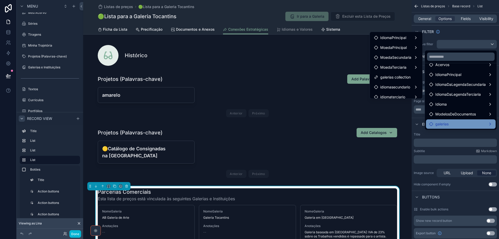
click at [471, 125] on div "galerias" at bounding box center [460, 124] width 63 height 6
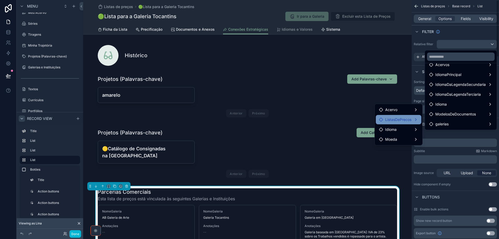
click at [407, 121] on span "ListasDePrecos" at bounding box center [398, 119] width 26 height 6
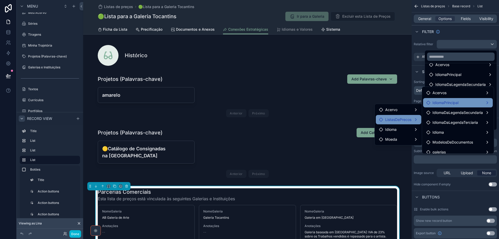
scroll to position [14, 0]
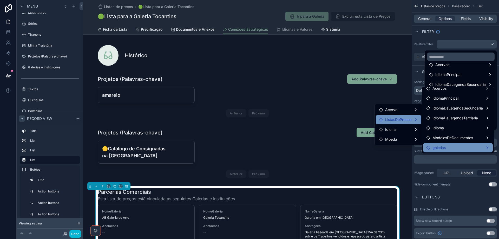
click at [460, 147] on div "galerias" at bounding box center [457, 147] width 63 height 6
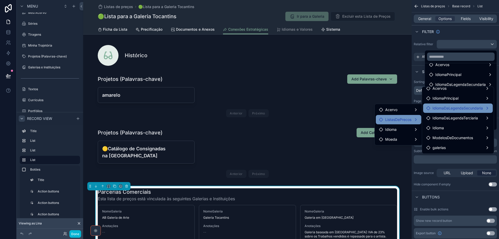
scroll to position [0, 0]
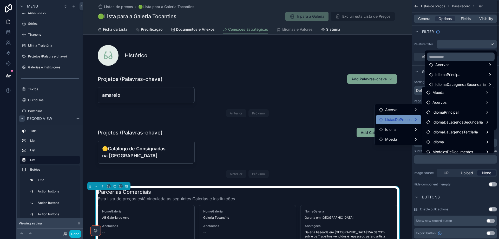
click at [460, 32] on div "scrollable content" at bounding box center [249, 119] width 499 height 239
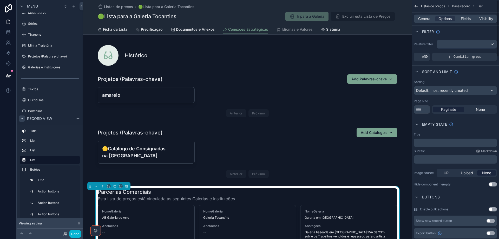
drag, startPoint x: 423, startPoint y: 58, endPoint x: 439, endPoint y: 70, distance: 20.0
click at [423, 57] on span "AND" at bounding box center [425, 57] width 6 height 4
click at [483, 52] on icon "scrollable content" at bounding box center [483, 53] width 3 height 3
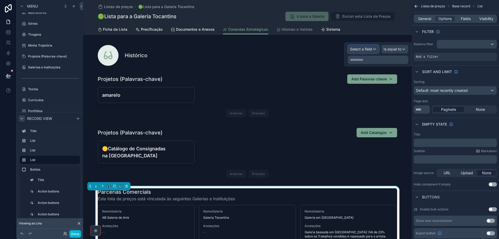
click at [358, 50] on span "Select a field" at bounding box center [361, 49] width 22 height 4
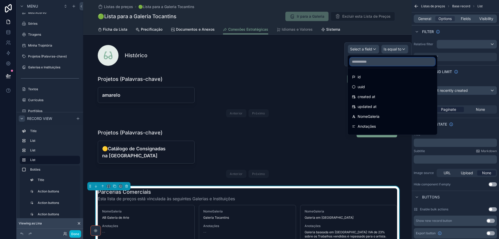
click at [367, 60] on input "text" at bounding box center [392, 61] width 85 height 8
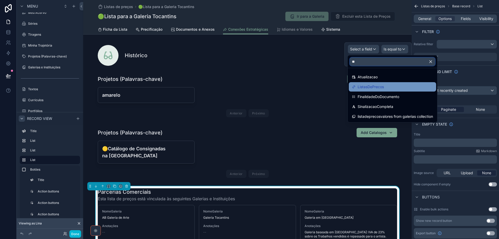
type input "**"
click at [370, 87] on span "ListasDePrecos" at bounding box center [370, 87] width 26 height 6
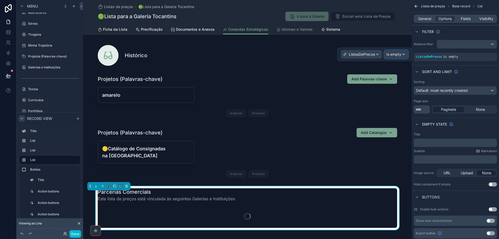
click at [396, 56] on span "Is empty" at bounding box center [393, 54] width 15 height 5
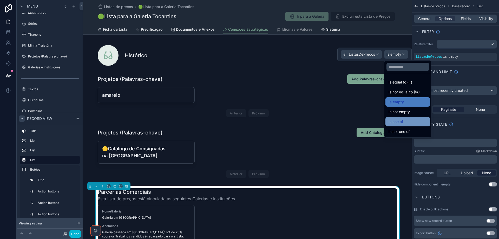
click at [398, 124] on span "Is one of" at bounding box center [395, 121] width 15 height 6
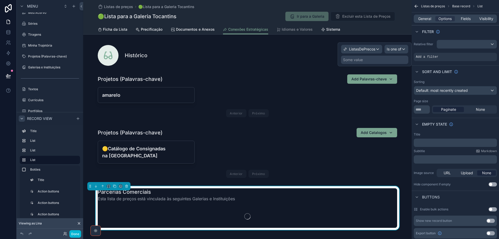
click at [378, 59] on div "Some value" at bounding box center [374, 60] width 67 height 8
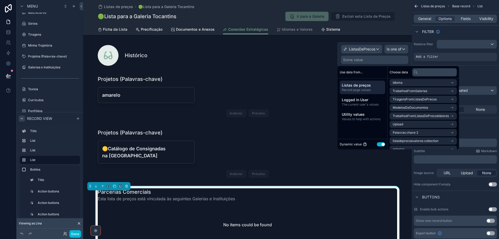
scroll to position [52, 0]
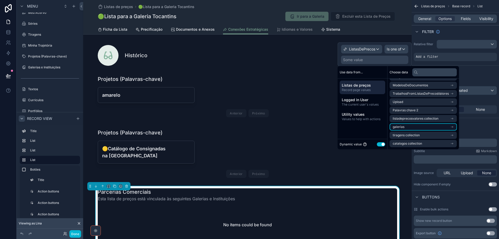
click at [433, 125] on li "galerias" at bounding box center [422, 126] width 67 height 7
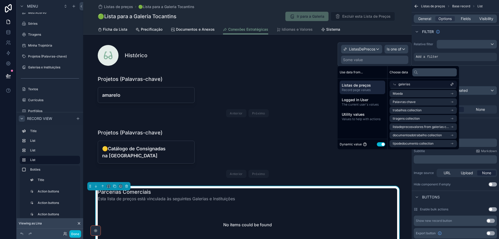
scroll to position [0, 0]
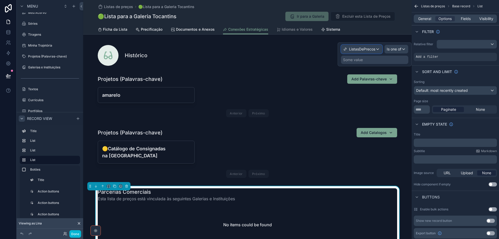
click at [366, 51] on span "ListasDePrecos" at bounding box center [362, 49] width 26 height 5
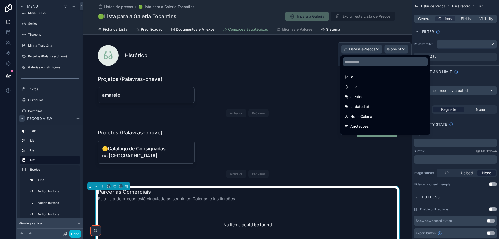
click at [365, 50] on div at bounding box center [374, 54] width 74 height 24
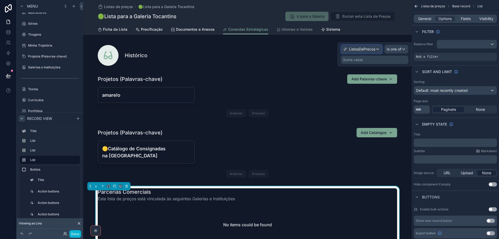
click at [365, 50] on span "ListasDePrecos" at bounding box center [362, 49] width 26 height 5
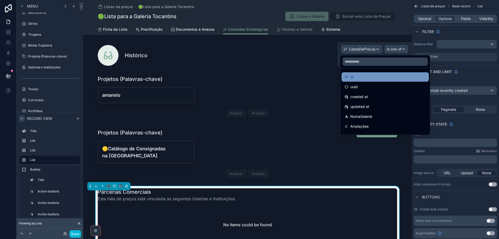
click at [367, 76] on div "id" at bounding box center [384, 77] width 81 height 6
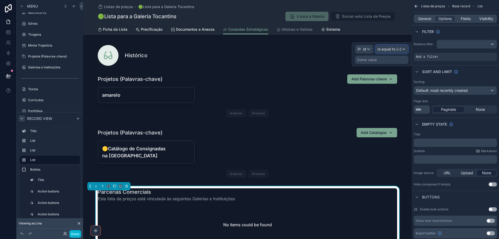
click at [393, 49] on span "Is equal to (=)" at bounding box center [389, 49] width 24 height 5
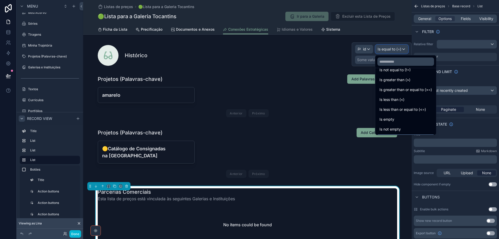
scroll to position [37, 0]
click at [395, 121] on div "Is one of" at bounding box center [405, 119] width 52 height 6
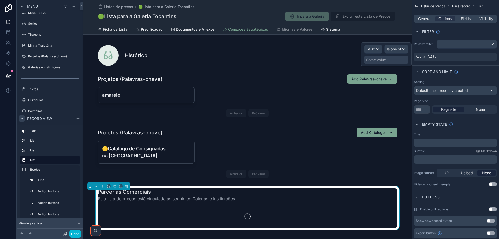
click at [373, 61] on div "Some value" at bounding box center [376, 59] width 20 height 5
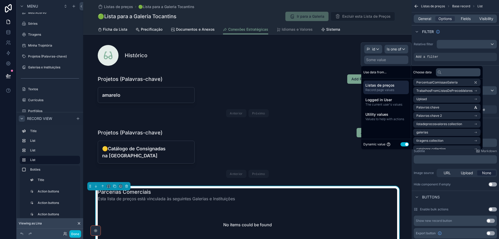
scroll to position [260, 0]
click at [449, 135] on li "galerias" at bounding box center [446, 131] width 67 height 7
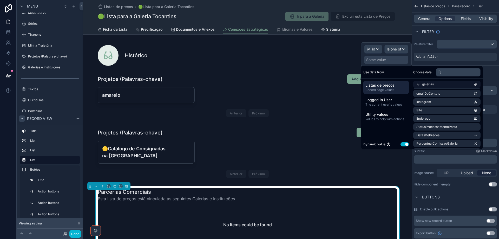
scroll to position [130, 0]
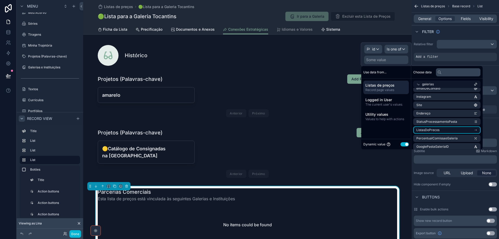
click at [449, 130] on li "ListasDePrecos" at bounding box center [446, 129] width 67 height 7
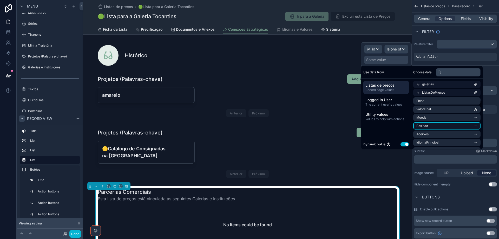
scroll to position [0, 0]
click at [450, 104] on li "id" at bounding box center [446, 101] width 67 height 7
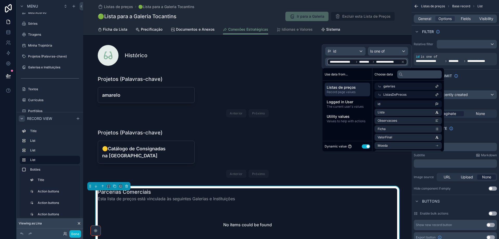
click at [415, 95] on div "ListasDePrecos" at bounding box center [407, 94] width 67 height 7
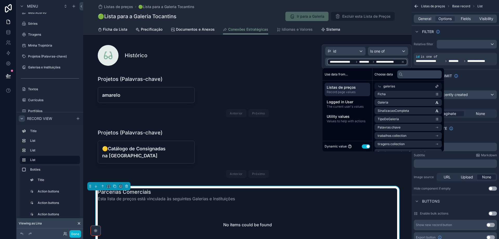
scroll to position [260, 0]
drag, startPoint x: 405, startPoint y: 103, endPoint x: 408, endPoint y: 114, distance: 11.7
click at [405, 103] on li "Galeria" at bounding box center [407, 101] width 67 height 7
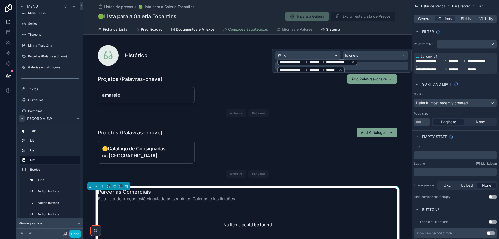
click at [339, 70] on icon at bounding box center [341, 70] width 4 height 4
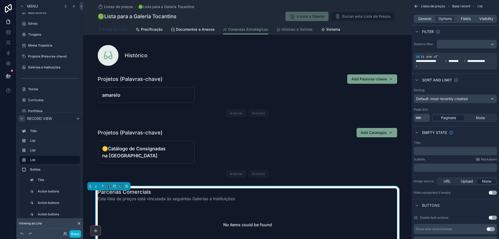
click at [119, 31] on span "Ficha da Lista" at bounding box center [115, 29] width 24 height 5
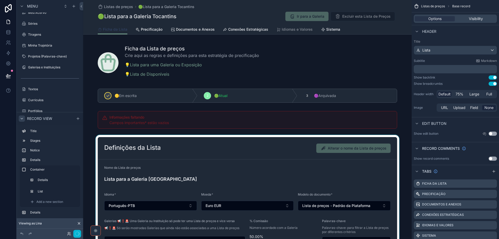
scroll to position [78, 0]
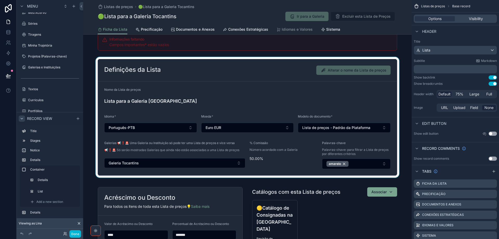
click at [280, 107] on div "scrollable content" at bounding box center [247, 117] width 328 height 121
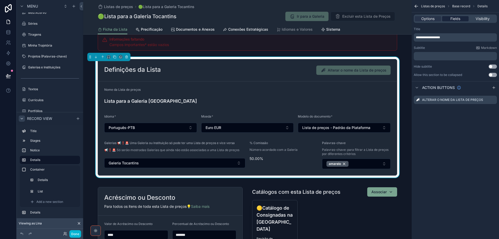
click at [453, 19] on span "Fields" at bounding box center [455, 18] width 10 height 5
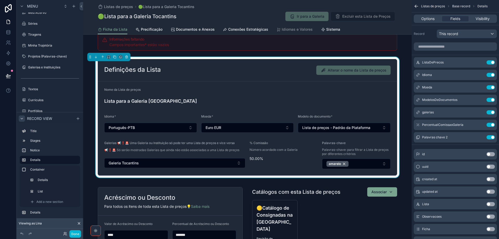
click at [239, 22] on div "Listas de preços 🟢Lista para a Galeria Tocantins 🟢Lista para a Galeria Tocantin…" at bounding box center [247, 12] width 299 height 24
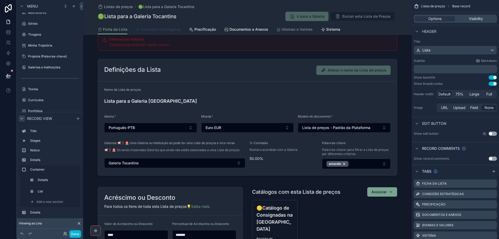
click at [161, 31] on span "Conexões Estratégicas" at bounding box center [161, 29] width 40 height 5
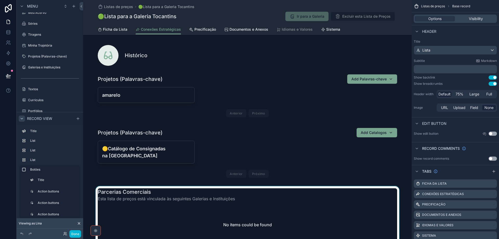
click at [267, 207] on div "scrollable content" at bounding box center [247, 216] width 328 height 60
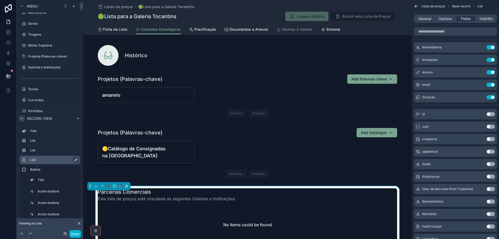
click at [75, 159] on icon "scrollable content" at bounding box center [76, 160] width 4 height 4
click at [51, 159] on input "****" at bounding box center [49, 160] width 39 height 6
type input "********"
click at [77, 159] on button "scrollable content" at bounding box center [75, 160] width 6 height 6
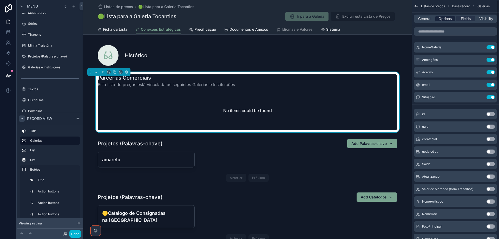
click at [447, 18] on span "Options" at bounding box center [444, 18] width 13 height 5
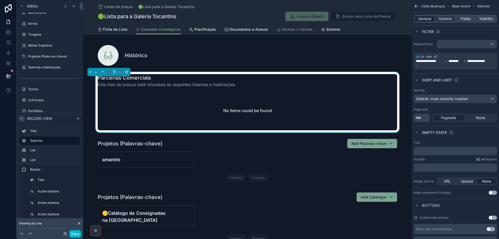
click at [421, 20] on span "General" at bounding box center [424, 18] width 13 height 5
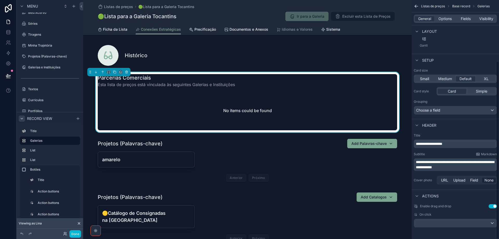
scroll to position [82, 0]
drag, startPoint x: 479, startPoint y: 161, endPoint x: 481, endPoint y: 161, distance: 2.6
click at [481, 161] on p "**********" at bounding box center [456, 163] width 80 height 10
click at [492, 162] on span "**********" at bounding box center [456, 162] width 80 height 4
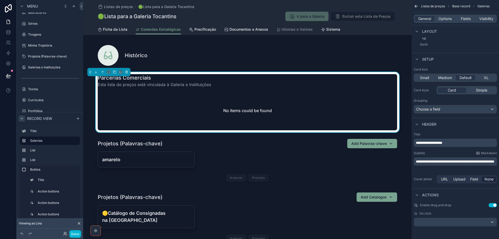
click at [493, 161] on span "**********" at bounding box center [455, 162] width 78 height 4
click at [449, 164] on p "**********" at bounding box center [456, 161] width 80 height 5
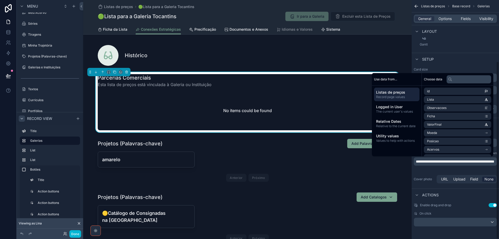
click at [394, 6] on div "Listas de preços 🟢Lista para a Galeria Tocantins" at bounding box center [247, 6] width 299 height 5
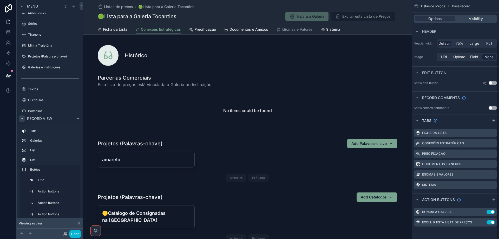
scroll to position [51, 0]
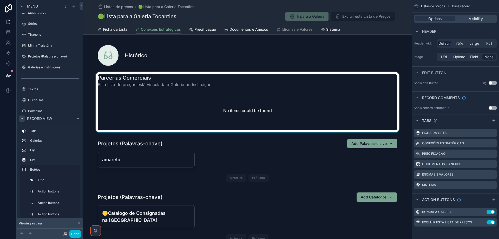
click at [271, 102] on div "scrollable content" at bounding box center [247, 102] width 328 height 60
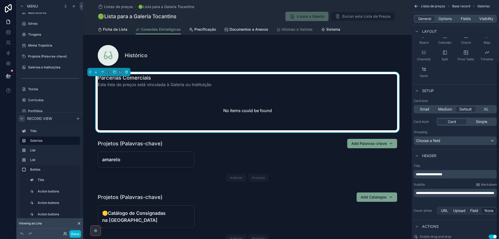
scroll to position [82, 0]
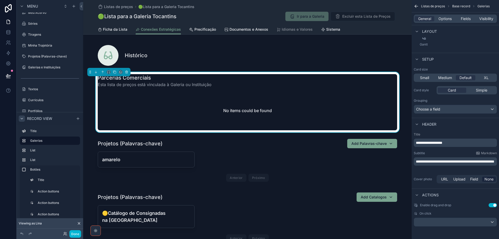
click at [430, 141] on span "**********" at bounding box center [429, 143] width 26 height 4
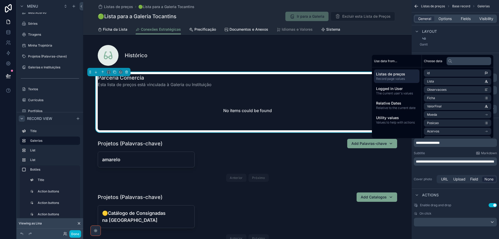
click at [438, 152] on div "Subtitle Markdown" at bounding box center [455, 153] width 83 height 4
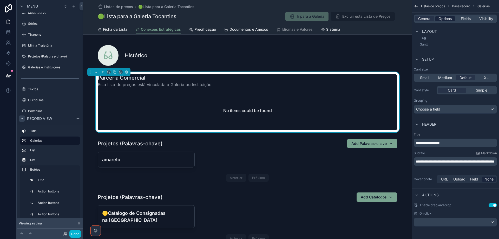
click at [445, 19] on span "Options" at bounding box center [444, 18] width 13 height 5
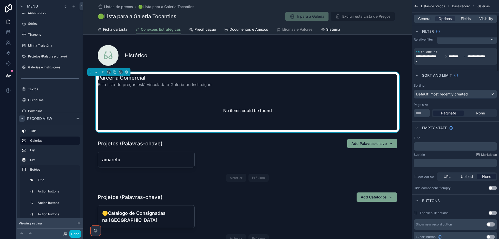
scroll to position [0, 0]
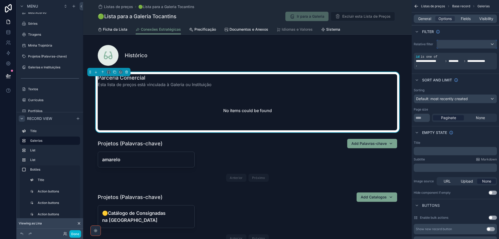
click at [452, 43] on div "scrollable content" at bounding box center [467, 44] width 60 height 8
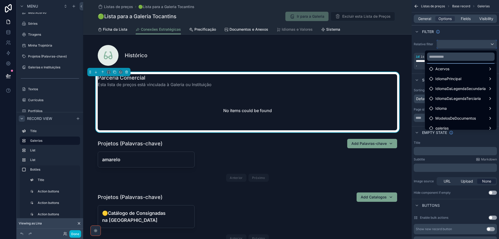
scroll to position [35, 0]
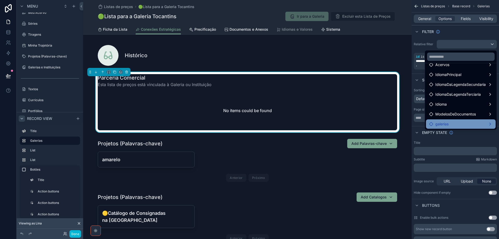
click at [454, 125] on div "galerias" at bounding box center [460, 124] width 63 height 6
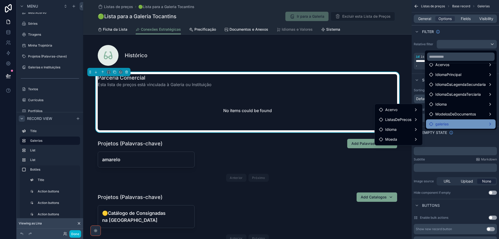
click at [454, 125] on div "galerias" at bounding box center [460, 124] width 63 height 6
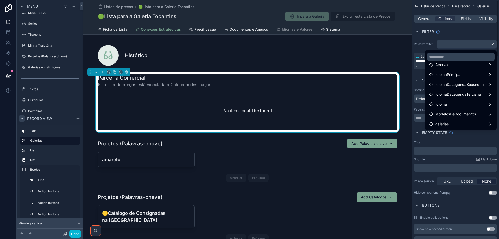
click at [453, 35] on div "scrollable content" at bounding box center [249, 119] width 499 height 239
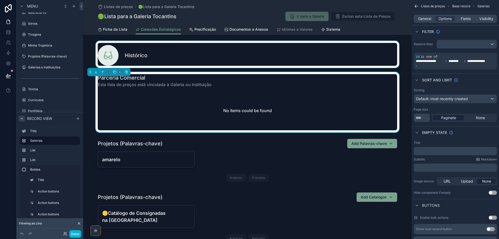
click at [0, 0] on icon "scrollable content" at bounding box center [0, 0] width 0 height 0
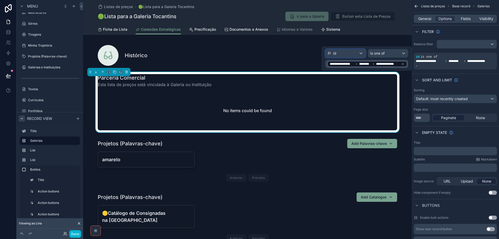
click at [350, 55] on div "id" at bounding box center [345, 53] width 40 height 8
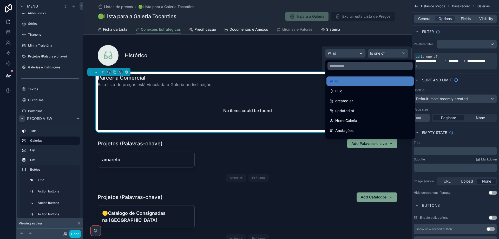
click at [390, 54] on div at bounding box center [367, 59] width 90 height 24
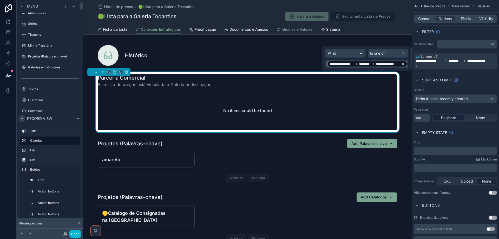
click at [404, 64] on icon at bounding box center [403, 64] width 4 height 4
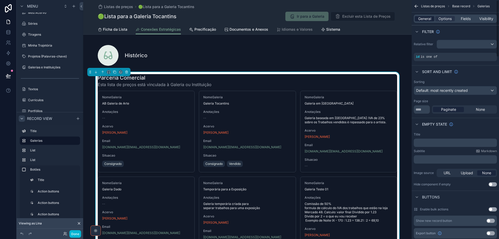
click at [421, 19] on span "General" at bounding box center [424, 18] width 13 height 5
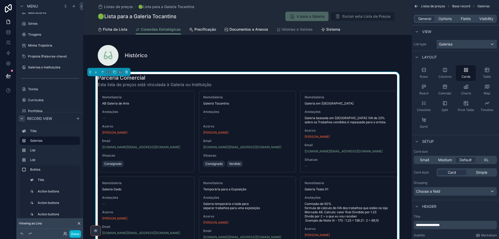
click at [457, 43] on div "Galerias" at bounding box center [467, 44] width 60 height 8
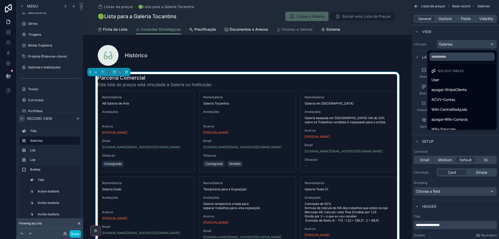
click at [457, 43] on div "scrollable content" at bounding box center [249, 119] width 499 height 239
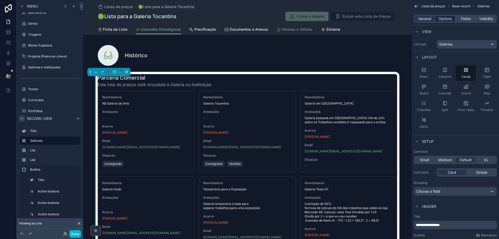
click at [447, 18] on span "Options" at bounding box center [444, 18] width 13 height 5
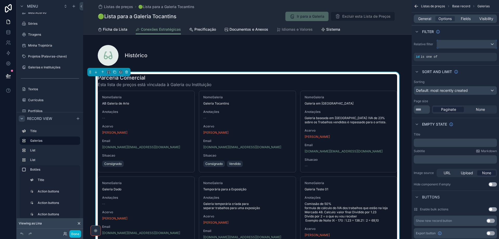
click at [465, 43] on div "scrollable content" at bounding box center [467, 44] width 60 height 8
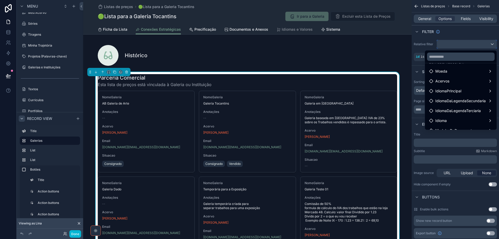
scroll to position [26, 0]
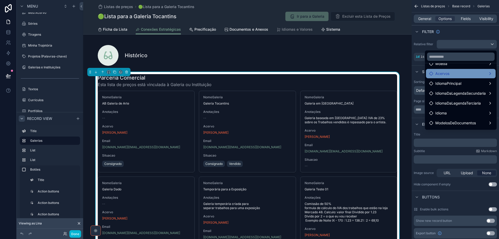
click at [455, 73] on div "Acervos" at bounding box center [460, 73] width 63 height 6
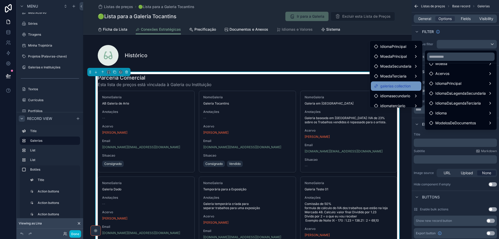
click at [403, 85] on span "galerias collection" at bounding box center [395, 86] width 30 height 6
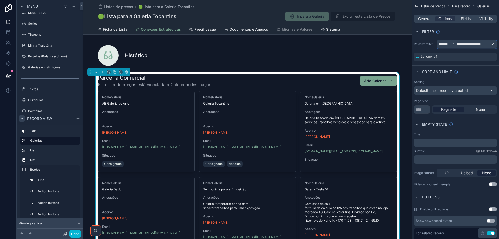
click at [470, 44] on span "**********" at bounding box center [469, 44] width 27 height 4
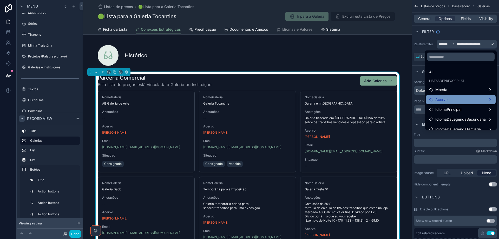
click at [471, 96] on div "Acervos" at bounding box center [460, 99] width 63 height 6
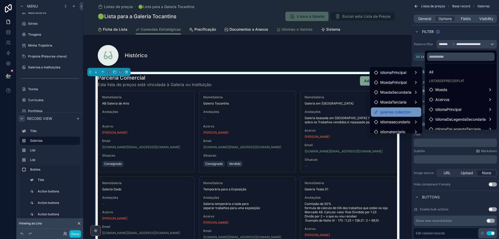
click at [402, 111] on span "galerias collection" at bounding box center [395, 112] width 30 height 6
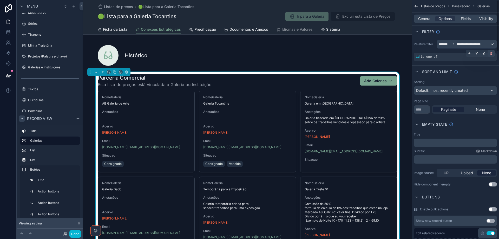
click at [492, 52] on icon "scrollable content" at bounding box center [490, 53] width 3 height 3
click at [420, 56] on div "AND" at bounding box center [422, 57] width 16 height 8
click at [483, 54] on icon "scrollable content" at bounding box center [484, 54] width 2 height 2
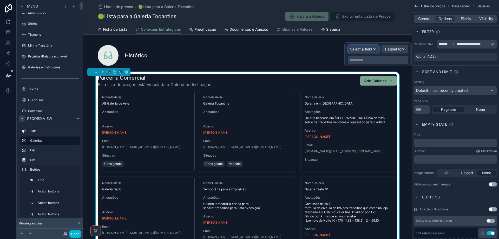
click at [357, 49] on span "Select a field" at bounding box center [361, 49] width 22 height 4
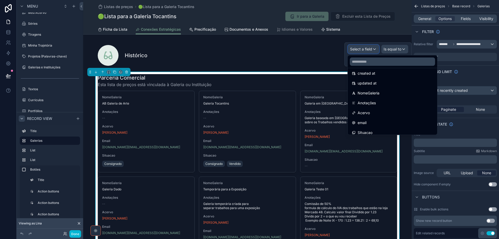
scroll to position [0, 0]
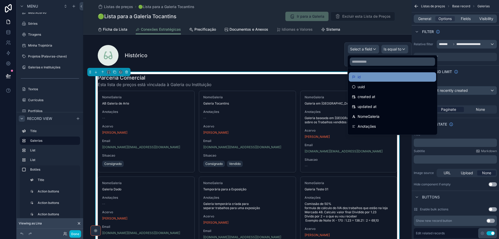
click at [366, 76] on div "id" at bounding box center [392, 77] width 81 height 6
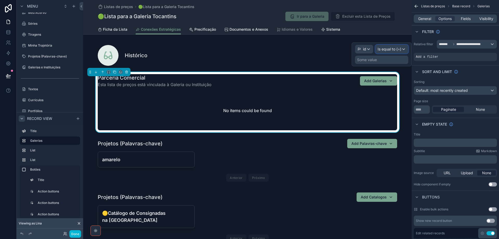
click at [389, 50] on span "Is equal to (=)" at bounding box center [389, 49] width 24 height 5
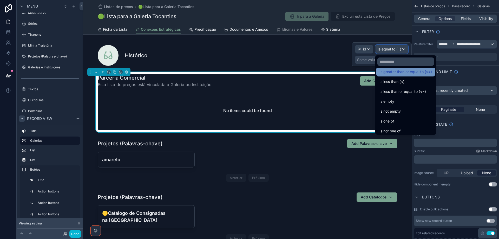
scroll to position [37, 0]
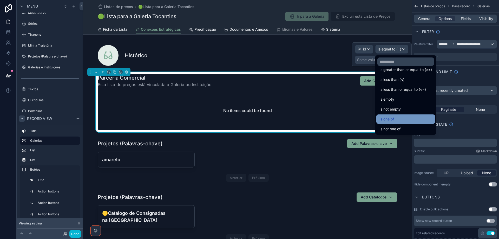
click at [398, 120] on div "Is one of" at bounding box center [405, 119] width 52 height 6
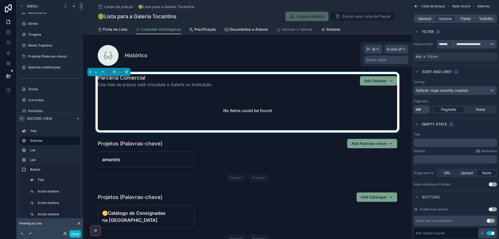
click at [370, 60] on div "Some value" at bounding box center [376, 59] width 20 height 5
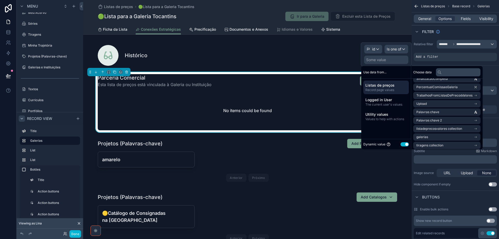
scroll to position [260, 0]
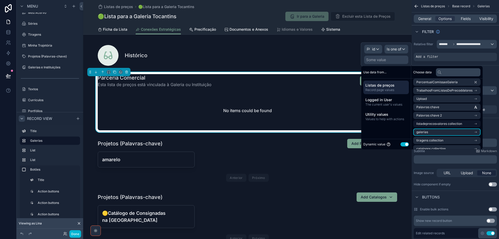
click at [454, 135] on li "galerias" at bounding box center [446, 131] width 67 height 7
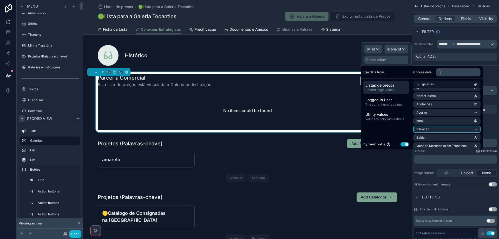
scroll to position [0, 0]
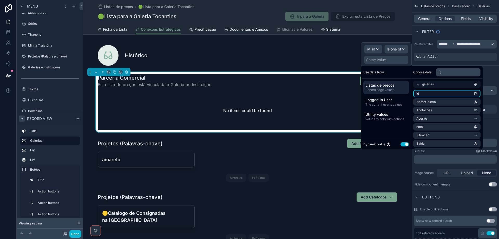
click at [451, 94] on li "id" at bounding box center [446, 93] width 67 height 7
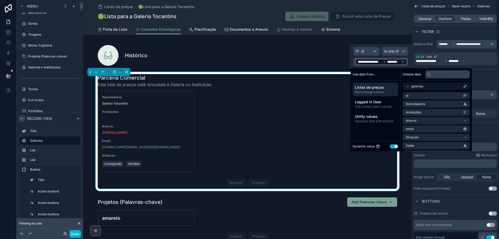
click at [468, 16] on div "General Options Fields Visibility" at bounding box center [455, 19] width 83 height 8
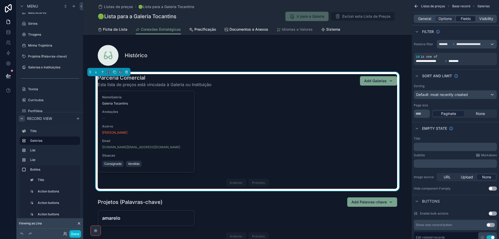
click at [467, 18] on span "Fields" at bounding box center [466, 18] width 10 height 5
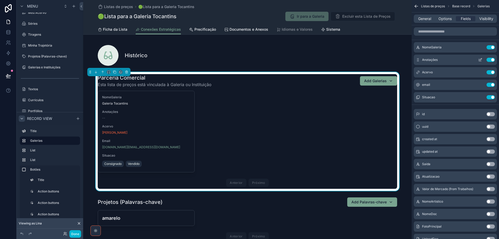
click at [488, 61] on button "Use setting" at bounding box center [490, 60] width 8 height 4
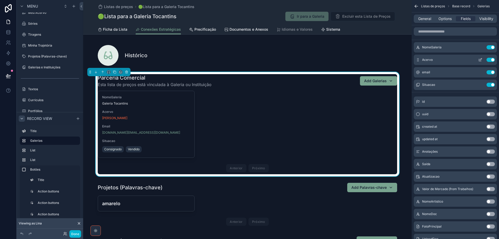
click at [490, 60] on button "Use setting" at bounding box center [490, 60] width 8 height 4
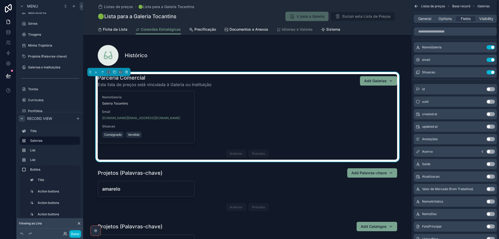
click at [490, 60] on button "Use setting" at bounding box center [490, 60] width 8 height 4
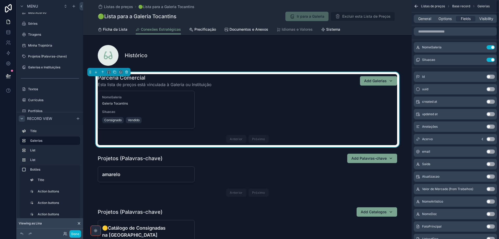
click at [490, 60] on button "Use setting" at bounding box center [490, 60] width 8 height 4
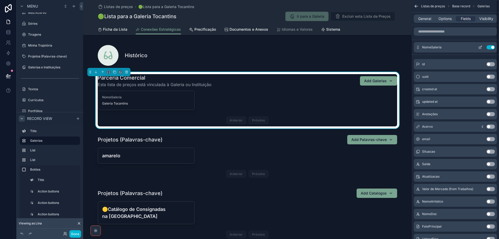
click at [482, 47] on icon "scrollable content" at bounding box center [480, 47] width 4 height 4
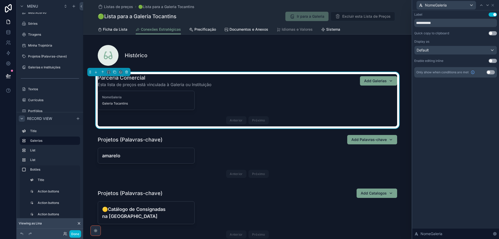
click at [490, 14] on button "Use setting" at bounding box center [492, 14] width 8 height 4
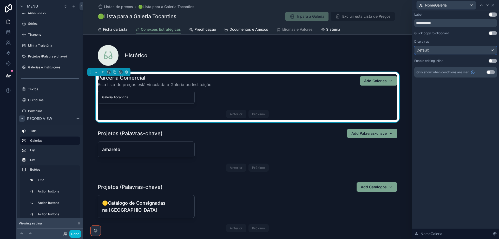
click at [473, 49] on div "Default" at bounding box center [455, 50] width 82 height 8
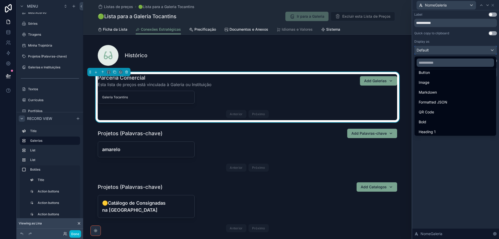
scroll to position [57, 0]
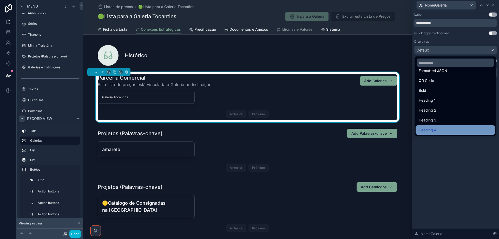
click at [444, 128] on div "Heading 4" at bounding box center [455, 130] width 73 height 6
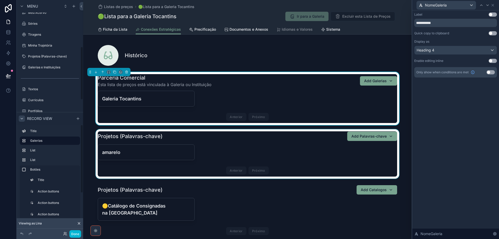
click at [240, 147] on div "scrollable content" at bounding box center [247, 153] width 328 height 49
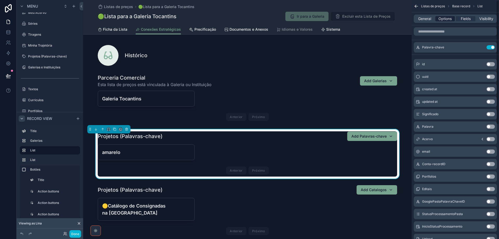
click at [443, 19] on span "Options" at bounding box center [444, 18] width 13 height 5
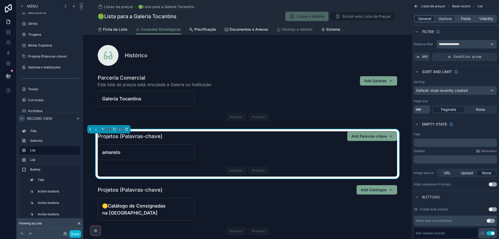
click at [421, 17] on span "General" at bounding box center [424, 18] width 13 height 5
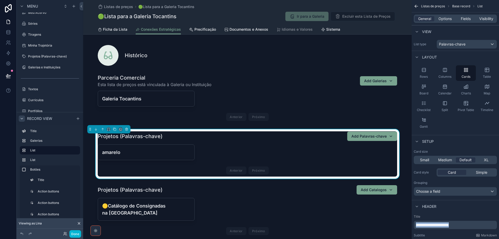
drag, startPoint x: 466, startPoint y: 223, endPoint x: 413, endPoint y: 219, distance: 52.4
click at [413, 219] on div "**********" at bounding box center [455, 238] width 87 height 52
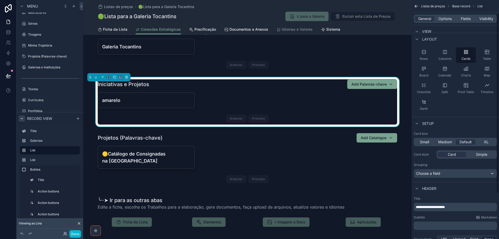
scroll to position [52, 0]
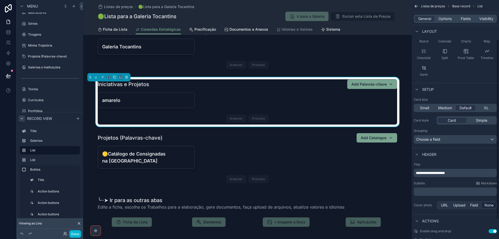
click at [453, 192] on p "﻿" at bounding box center [456, 191] width 80 height 5
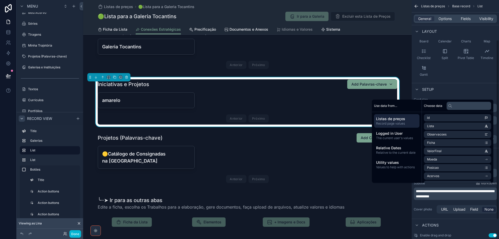
scroll to position [56, 0]
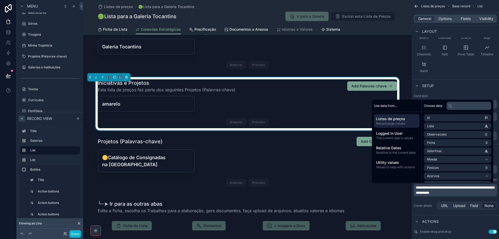
click at [324, 98] on div "amarelo Unlink record Anterior Próximo" at bounding box center [247, 112] width 299 height 32
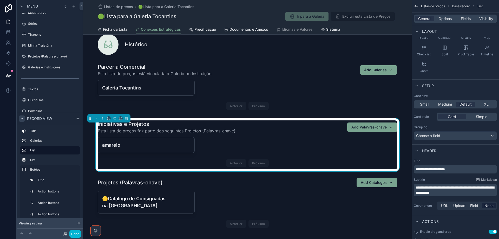
scroll to position [0, 0]
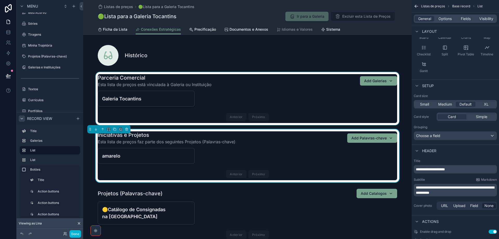
click at [320, 91] on div "scrollable content" at bounding box center [247, 98] width 328 height 53
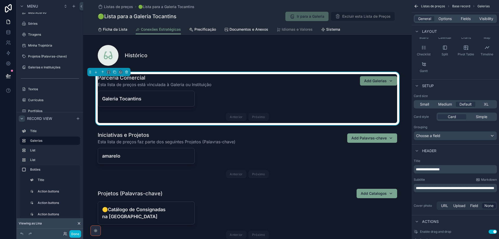
click at [385, 81] on div "Add Galerias" at bounding box center [378, 80] width 29 height 5
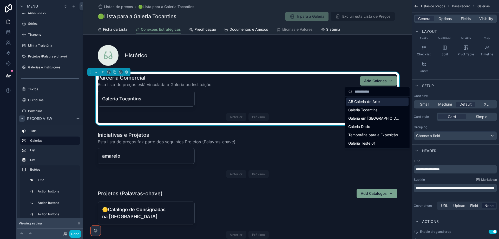
click at [385, 81] on div "Add Galerias" at bounding box center [378, 80] width 29 height 5
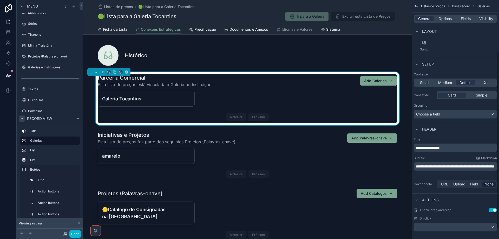
scroll to position [82, 0]
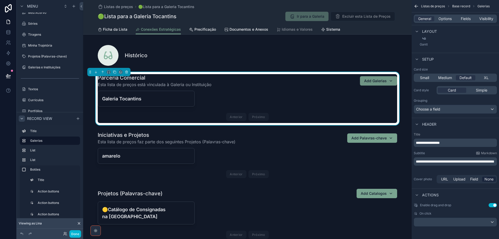
click at [389, 85] on button "Add Galerias" at bounding box center [378, 80] width 37 height 9
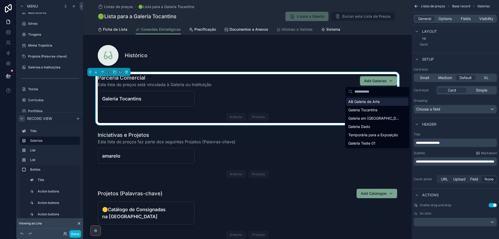
click at [380, 101] on div "AB Galeria de Arte" at bounding box center [377, 101] width 62 height 8
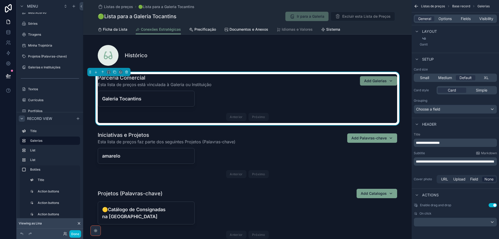
click at [380, 83] on span "Add Galerias" at bounding box center [375, 80] width 23 height 5
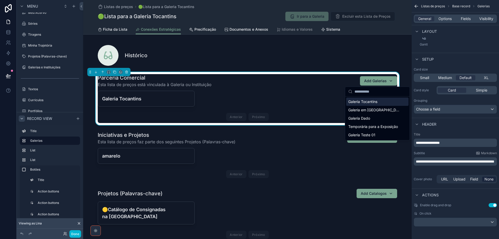
click at [377, 102] on span "Galeria Tocantins" at bounding box center [362, 101] width 29 height 5
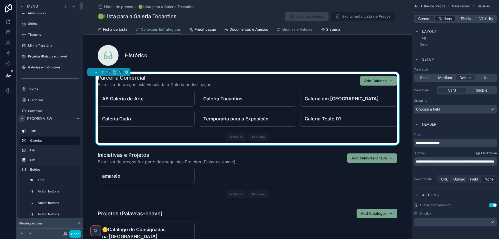
click at [446, 20] on span "Options" at bounding box center [444, 18] width 13 height 5
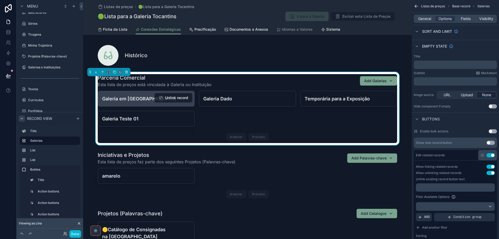
click at [174, 100] on button "Unlink record" at bounding box center [174, 97] width 38 height 9
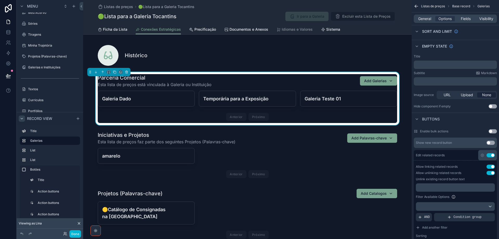
click at [0, 0] on button "Unlink record" at bounding box center [0, 0] width 0 height 0
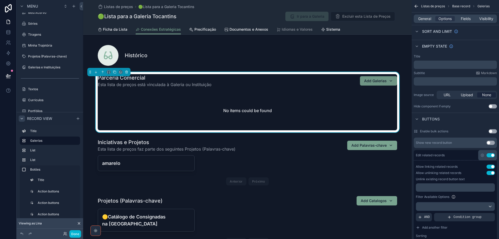
click at [381, 82] on span "Add Galerias" at bounding box center [375, 80] width 23 height 5
click at [426, 18] on span "General" at bounding box center [424, 18] width 13 height 5
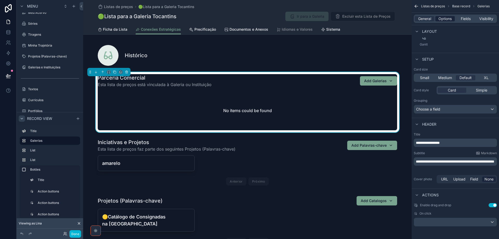
click at [442, 19] on span "Options" at bounding box center [444, 18] width 13 height 5
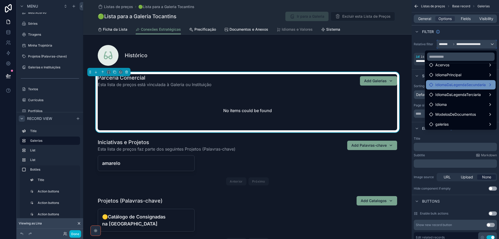
scroll to position [35, 0]
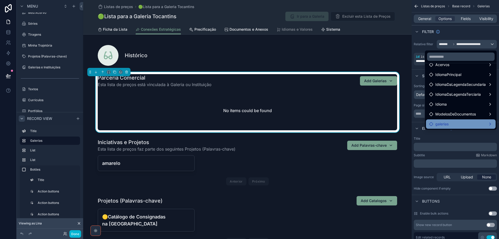
click at [460, 122] on div "galerias" at bounding box center [460, 124] width 63 height 6
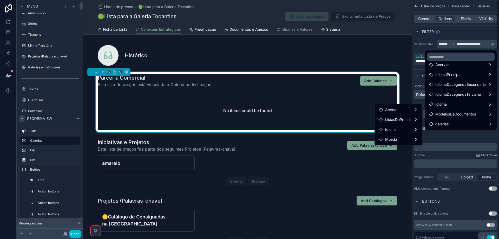
click at [451, 27] on div "scrollable content" at bounding box center [249, 119] width 499 height 239
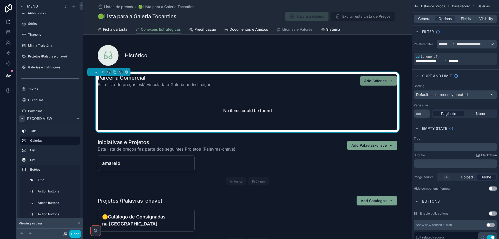
click at [382, 81] on span "Add Galerias" at bounding box center [375, 80] width 23 height 5
click at [114, 25] on link "Ficha da Lista" at bounding box center [113, 30] width 30 height 10
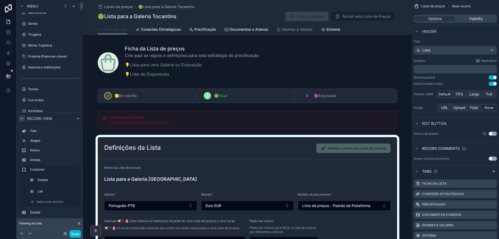
scroll to position [78, 0]
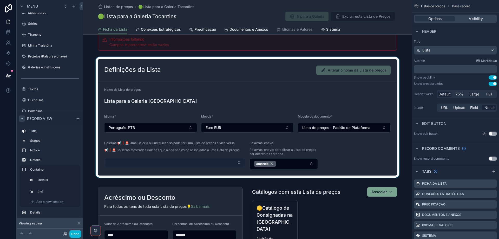
click at [161, 163] on div "scrollable content" at bounding box center [247, 117] width 328 height 121
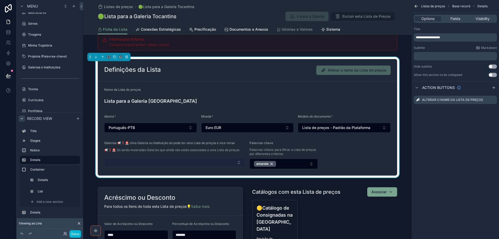
click at [161, 163] on button "Select Button" at bounding box center [174, 162] width 141 height 9
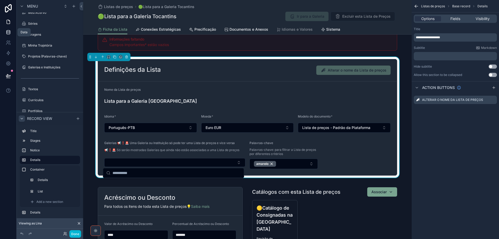
click at [8, 31] on icon at bounding box center [7, 30] width 3 height 1
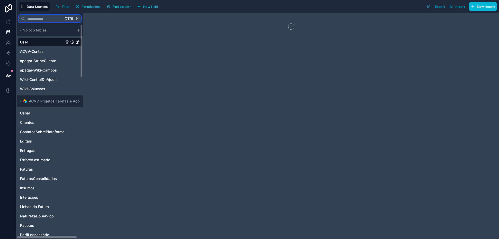
click at [36, 20] on input "text" at bounding box center [44, 18] width 38 height 9
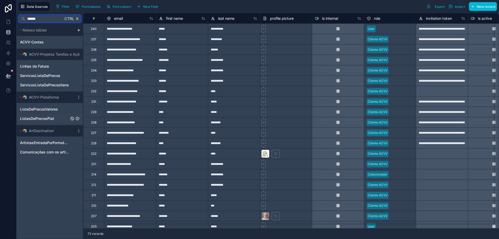
type input "******"
click at [55, 120] on link "ListasDePrecosPlat" at bounding box center [44, 118] width 49 height 5
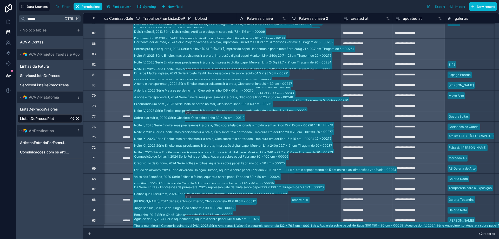
scroll to position [0, 1634]
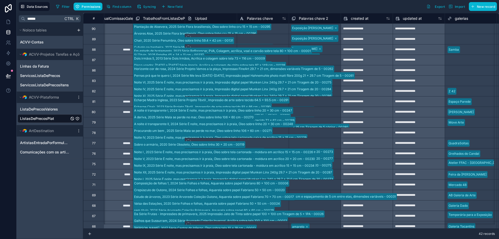
click at [464, 19] on span "galerias" at bounding box center [461, 18] width 13 height 5
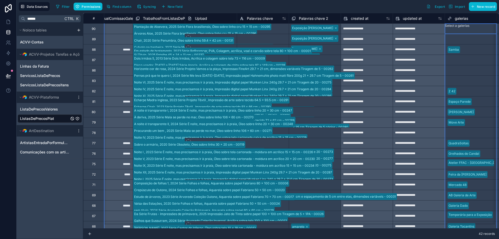
scroll to position [0, 1636]
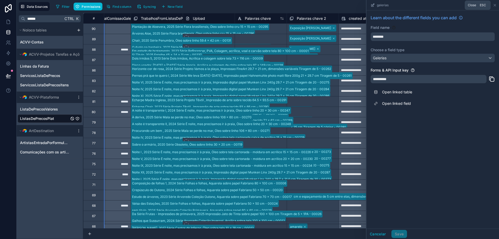
drag, startPoint x: 494, startPoint y: 4, endPoint x: 480, endPoint y: 28, distance: 27.0
click at [494, 5] on icon at bounding box center [495, 5] width 4 height 4
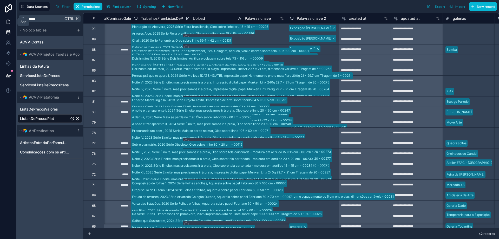
click at [9, 21] on icon at bounding box center [8, 21] width 5 height 5
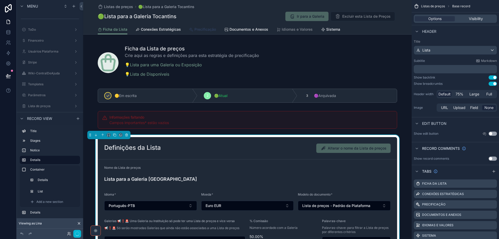
scroll to position [202, 0]
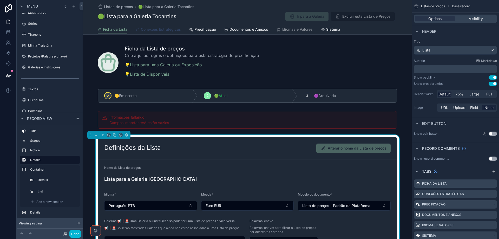
click at [143, 28] on span "Conexões Estratégicas" at bounding box center [161, 29] width 40 height 5
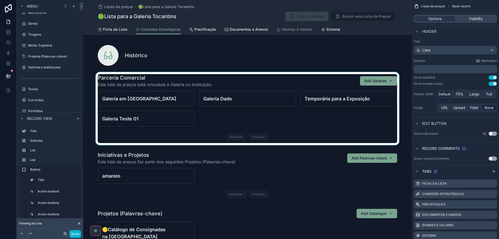
click at [180, 99] on div "scrollable content" at bounding box center [247, 108] width 328 height 73
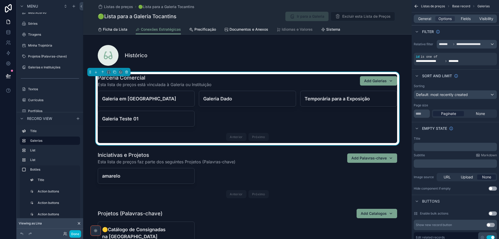
click at [246, 123] on div "Galeria em Portugal Unlink record Galeria Dado Unlink record Temporária para a …" at bounding box center [247, 117] width 299 height 52
click at [472, 45] on span "**********" at bounding box center [469, 44] width 27 height 4
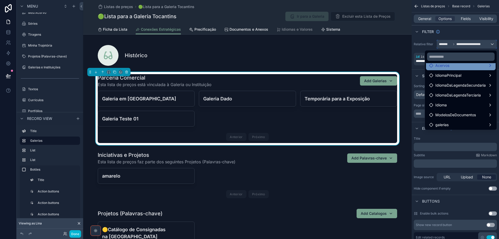
scroll to position [35, 0]
click at [426, 20] on div "scrollable content" at bounding box center [249, 119] width 499 height 239
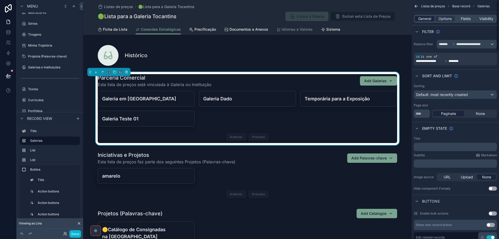
click at [426, 18] on span "General" at bounding box center [424, 18] width 13 height 5
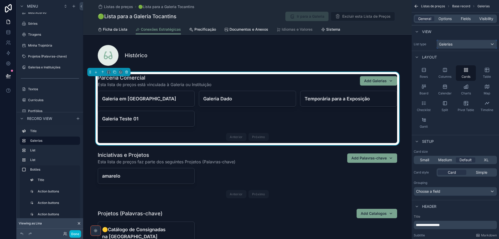
click at [453, 45] on div "Galerias" at bounding box center [467, 44] width 60 height 8
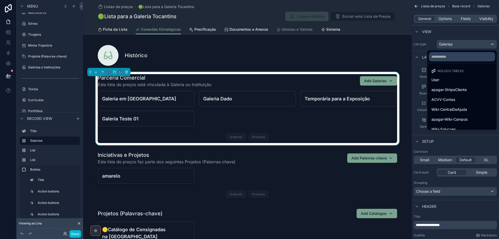
click at [454, 56] on input "text" at bounding box center [461, 56] width 65 height 8
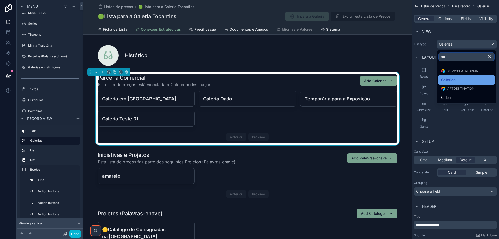
type input "***"
click at [457, 77] on div "Galerias" at bounding box center [466, 80] width 51 height 6
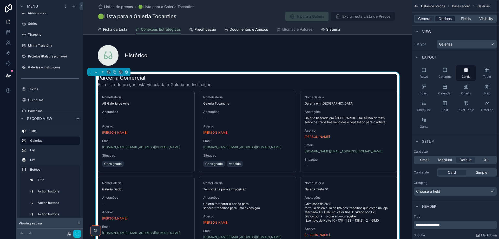
click at [448, 19] on span "Options" at bounding box center [444, 18] width 13 height 5
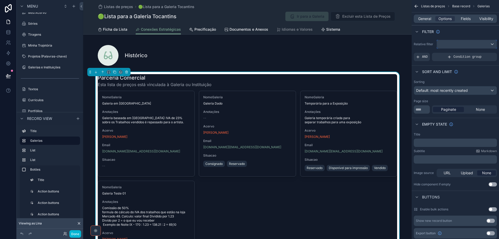
click at [462, 45] on div "scrollable content" at bounding box center [467, 44] width 60 height 8
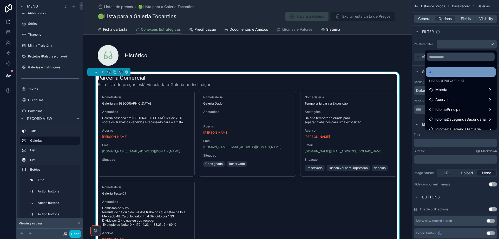
click at [463, 74] on div "All" at bounding box center [460, 72] width 63 height 6
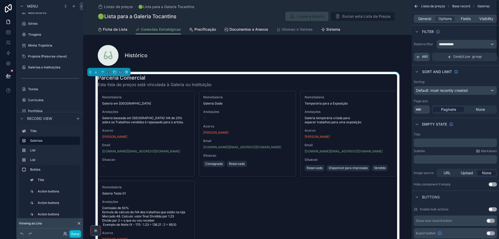
click at [423, 55] on span "AND" at bounding box center [425, 57] width 6 height 4
click at [484, 53] on icon "scrollable content" at bounding box center [483, 53] width 3 height 3
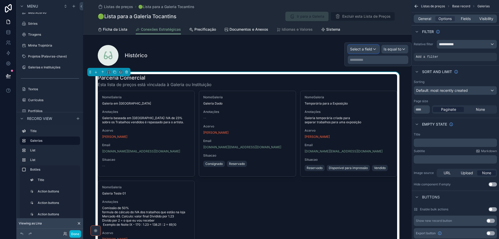
click at [366, 51] on span "Select a field" at bounding box center [361, 49] width 22 height 4
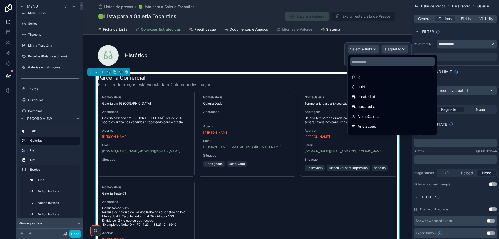
drag, startPoint x: 365, startPoint y: 75, endPoint x: 402, endPoint y: 53, distance: 43.1
click at [365, 75] on div "id" at bounding box center [392, 77] width 81 height 6
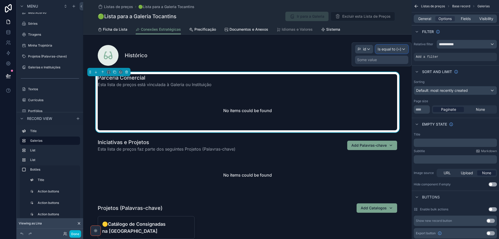
click at [399, 50] on span "Is equal to (=)" at bounding box center [389, 49] width 24 height 5
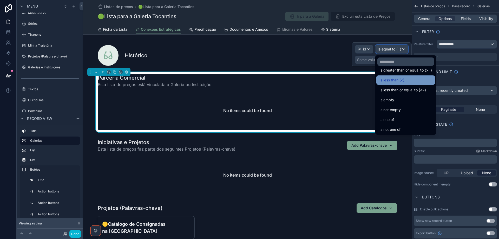
scroll to position [37, 0]
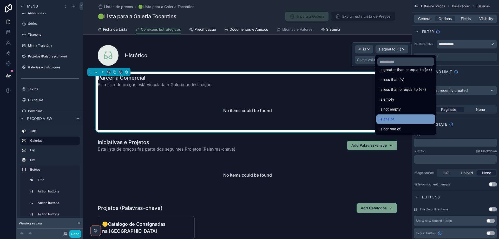
click at [394, 119] on span "Is one of" at bounding box center [386, 119] width 15 height 6
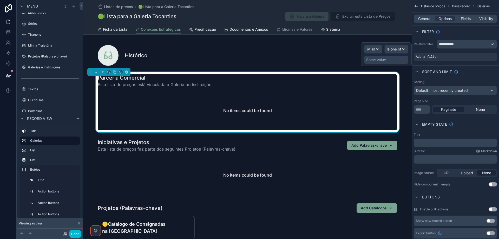
click at [378, 60] on div "Some value" at bounding box center [376, 59] width 20 height 5
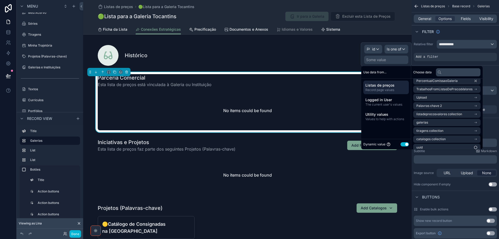
scroll to position [265, 0]
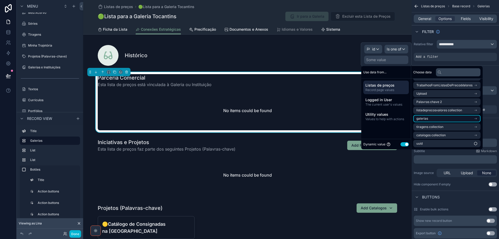
click at [460, 120] on li "galerias" at bounding box center [446, 118] width 67 height 7
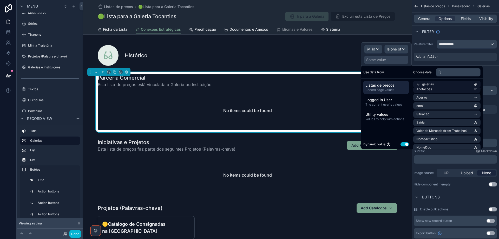
scroll to position [0, 0]
click at [456, 93] on li "id" at bounding box center [446, 93] width 67 height 7
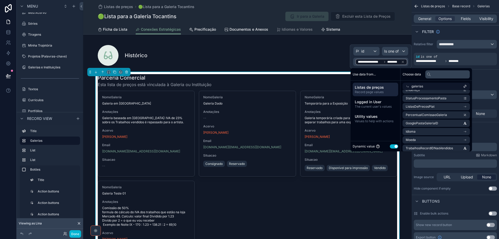
scroll to position [156, 0]
click at [455, 108] on li "ListasDePrecosPlat" at bounding box center [435, 105] width 67 height 7
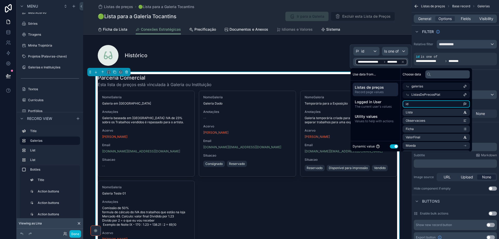
click at [453, 104] on li "id" at bounding box center [435, 103] width 67 height 7
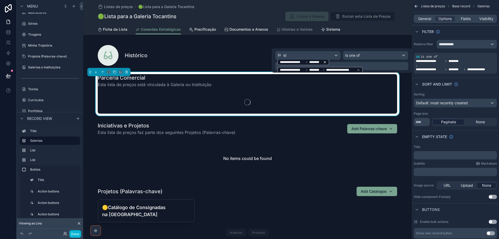
click at [323, 62] on icon at bounding box center [325, 62] width 4 height 4
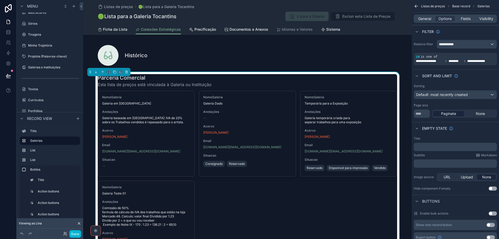
click at [238, 55] on div "scrollable content" at bounding box center [247, 54] width 328 height 27
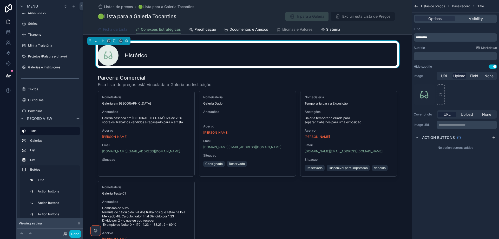
click at [115, 27] on span "Ficha da Lista" at bounding box center [115, 29] width 24 height 5
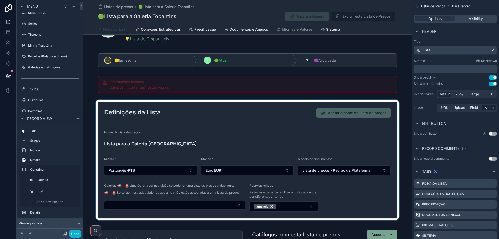
scroll to position [78, 0]
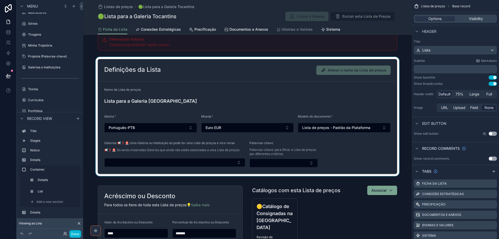
click at [165, 162] on div "scrollable content" at bounding box center [247, 116] width 328 height 119
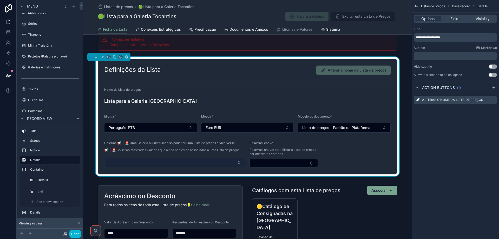
click at [166, 162] on button "Select Button" at bounding box center [174, 162] width 141 height 9
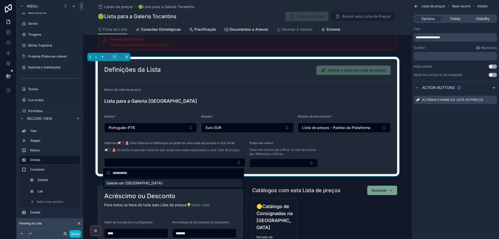
click at [164, 184] on div "Galeria em [GEOGRAPHIC_DATA]" at bounding box center [173, 183] width 138 height 8
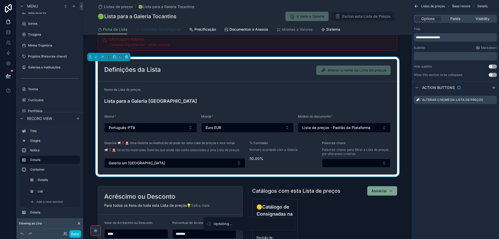
click at [160, 30] on span "Conexões Estratégicas" at bounding box center [161, 29] width 40 height 5
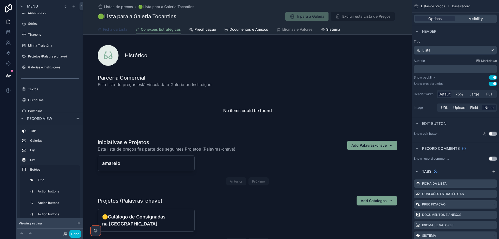
click at [121, 28] on span "Ficha da Lista" at bounding box center [115, 29] width 24 height 5
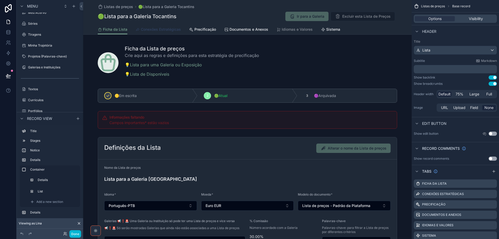
click at [158, 30] on span "Conexões Estratégicas" at bounding box center [161, 29] width 40 height 5
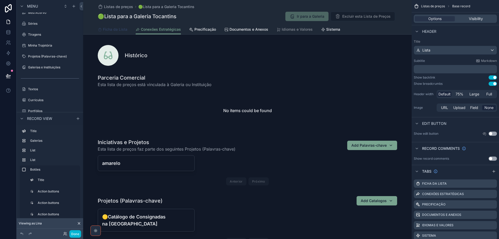
click at [105, 30] on span "Ficha da Lista" at bounding box center [115, 29] width 24 height 5
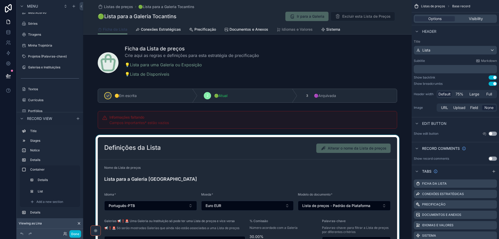
scroll to position [104, 0]
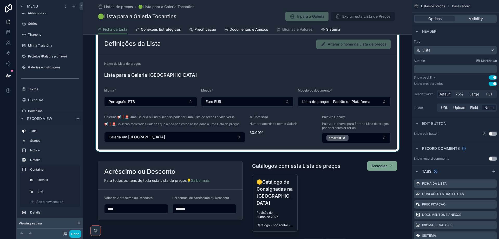
click at [240, 75] on div "scrollable content" at bounding box center [247, 91] width 328 height 121
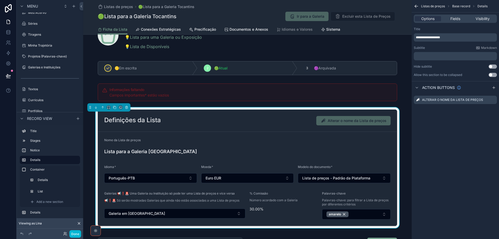
scroll to position [26, 0]
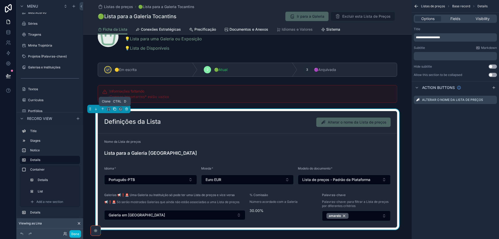
click at [114, 110] on icon "scrollable content" at bounding box center [115, 109] width 4 height 4
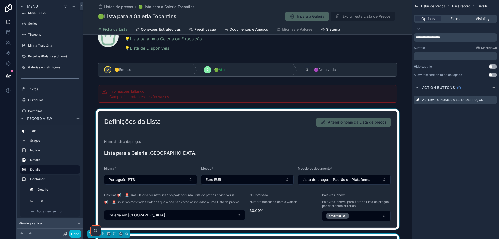
scroll to position [130, 0]
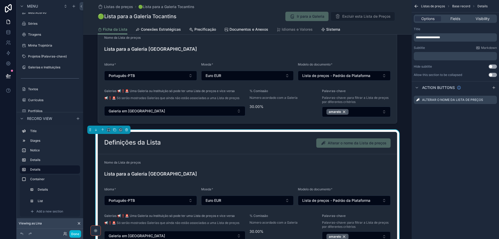
drag, startPoint x: 198, startPoint y: 153, endPoint x: 202, endPoint y: 154, distance: 4.0
click at [199, 154] on div "Definições da Lista Alterar o nome da Lista de preços" at bounding box center [247, 143] width 299 height 22
click at [453, 19] on span "Fields" at bounding box center [455, 18] width 10 height 5
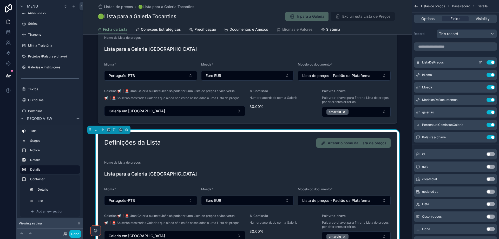
click at [488, 62] on button "Use setting" at bounding box center [490, 62] width 8 height 4
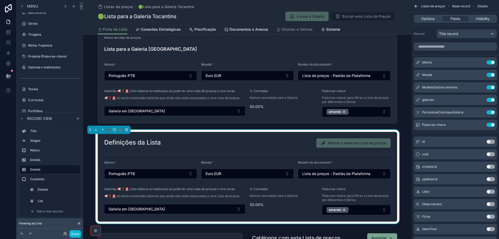
click at [488, 62] on button "Use setting" at bounding box center [490, 62] width 8 height 4
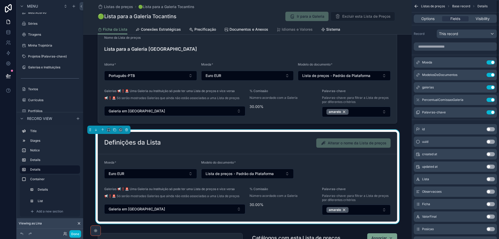
click at [488, 62] on button "Use setting" at bounding box center [490, 62] width 8 height 4
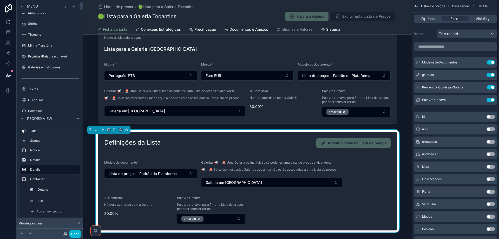
click at [488, 62] on button "Use setting" at bounding box center [490, 62] width 8 height 4
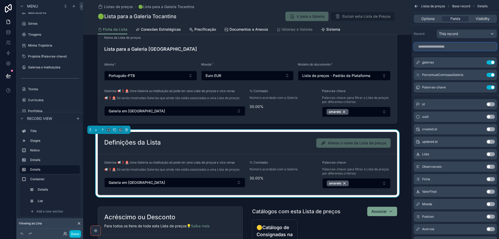
click at [443, 47] on input "scrollable content" at bounding box center [455, 46] width 83 height 8
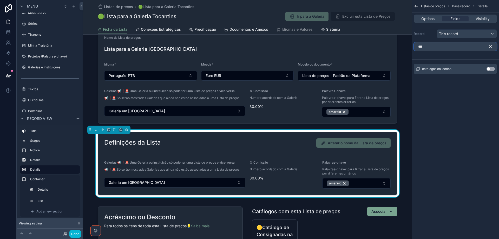
type input "***"
click at [493, 68] on button "Use setting" at bounding box center [490, 69] width 8 height 4
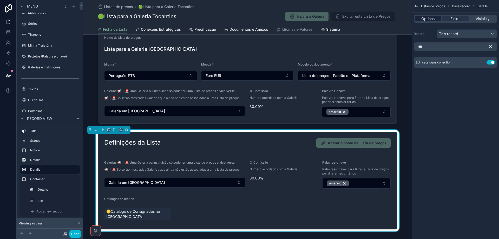
click at [426, 19] on span "Options" at bounding box center [427, 18] width 13 height 5
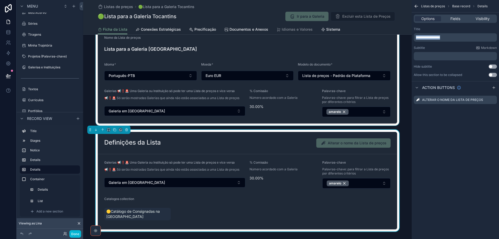
drag, startPoint x: 450, startPoint y: 37, endPoint x: 405, endPoint y: 37, distance: 45.7
click at [405, 37] on div "Jump to... Ctrl K ToDo Financeiro Usuários Plataforma Stripe Wiki-CentralDeAjud…" at bounding box center [291, 119] width 416 height 239
drag, startPoint x: 403, startPoint y: 37, endPoint x: 380, endPoint y: 92, distance: 59.9
click at [282, 117] on div "scrollable content" at bounding box center [247, 65] width 328 height 121
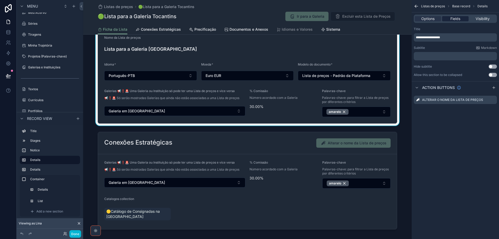
click at [454, 19] on span "Fields" at bounding box center [455, 18] width 10 height 5
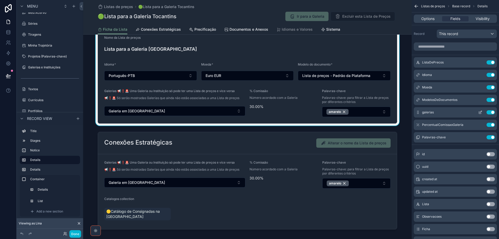
click at [488, 112] on button "Use setting" at bounding box center [490, 112] width 8 height 4
click at [488, 123] on button "Use setting" at bounding box center [490, 125] width 8 height 4
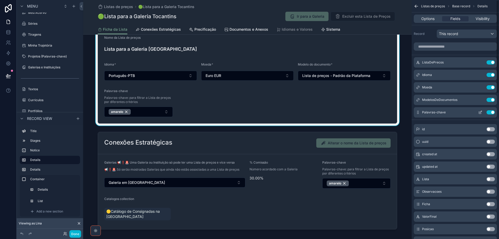
click at [488, 112] on button "Use setting" at bounding box center [490, 112] width 8 height 4
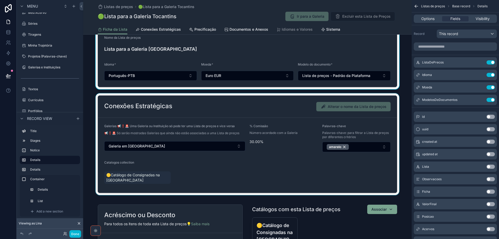
click at [334, 169] on div "scrollable content" at bounding box center [247, 144] width 328 height 102
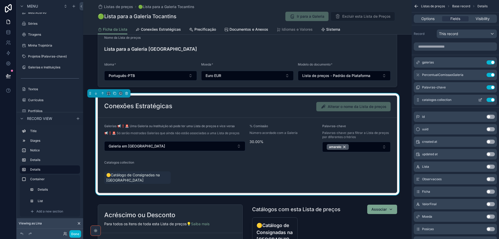
click at [480, 101] on icon "scrollable content" at bounding box center [480, 100] width 4 height 4
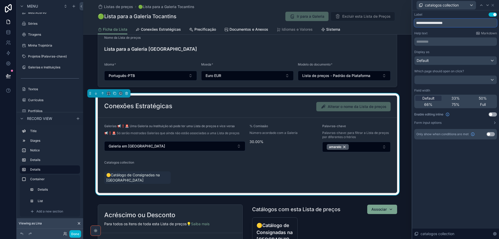
click at [441, 22] on input "**********" at bounding box center [455, 23] width 83 height 8
drag, startPoint x: 460, startPoint y: 23, endPoint x: 418, endPoint y: 20, distance: 42.7
click at [418, 20] on input "**********" at bounding box center [455, 23] width 83 height 8
paste input "**********"
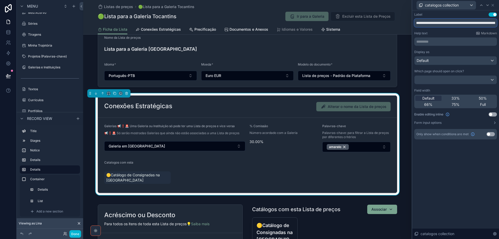
scroll to position [0, 41]
paste input "text"
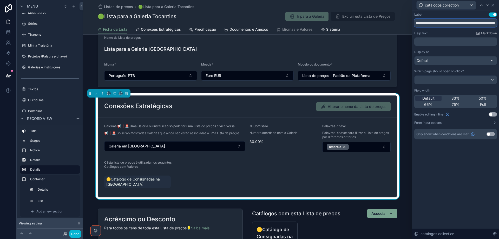
scroll to position [0, 39]
click at [430, 24] on input "**********" at bounding box center [455, 23] width 83 height 8
type input "**********"
drag, startPoint x: 480, startPoint y: 99, endPoint x: 480, endPoint y: 19, distance: 79.5
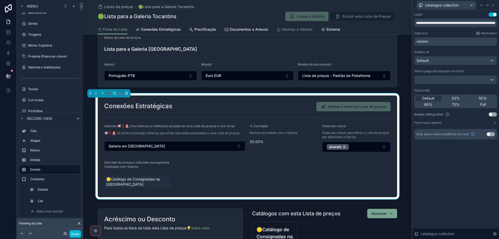
click at [480, 98] on span "50%" at bounding box center [483, 98] width 8 height 5
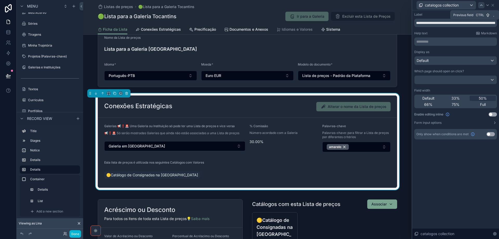
click at [480, 6] on icon at bounding box center [481, 5] width 4 height 4
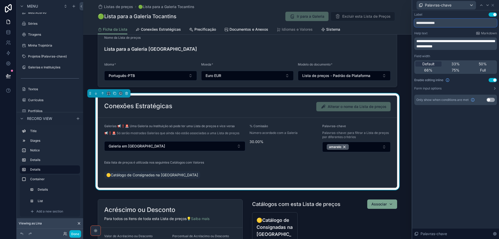
drag, startPoint x: 443, startPoint y: 21, endPoint x: 318, endPoint y: 28, distance: 125.2
click at [391, 22] on div "**********" at bounding box center [249, 119] width 499 height 239
paste input "********"
type input "**********"
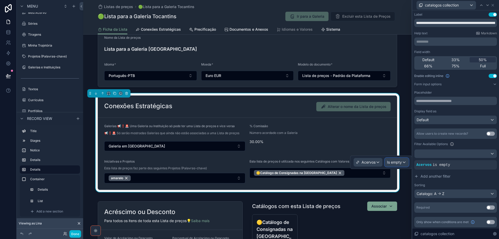
click at [393, 162] on span "Is empty" at bounding box center [394, 162] width 15 height 5
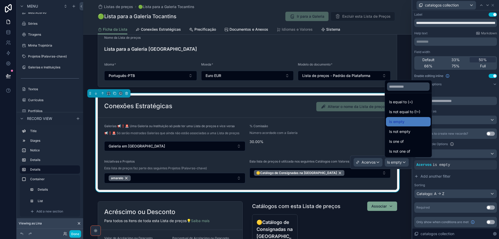
drag, startPoint x: 409, startPoint y: 141, endPoint x: 383, endPoint y: 172, distance: 40.9
click at [409, 141] on div "Is one of" at bounding box center [408, 141] width 38 height 6
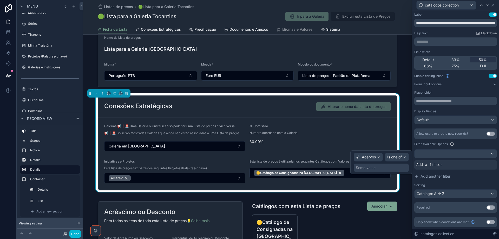
click at [382, 167] on div "Some value" at bounding box center [381, 167] width 55 height 8
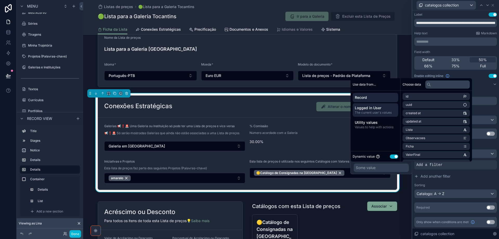
drag, startPoint x: 381, startPoint y: 110, endPoint x: 388, endPoint y: 110, distance: 7.0
click at [381, 110] on span "Logged in User" at bounding box center [375, 107] width 41 height 5
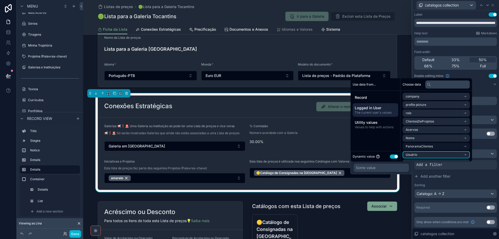
click at [424, 154] on li "Usuário" at bounding box center [435, 154] width 67 height 7
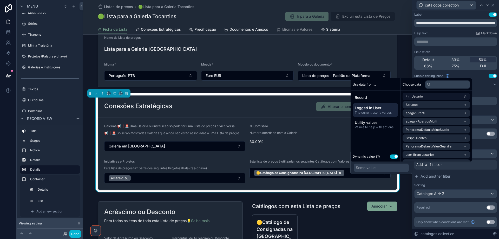
scroll to position [26, 0]
click at [378, 107] on span "Logged in User" at bounding box center [375, 107] width 41 height 5
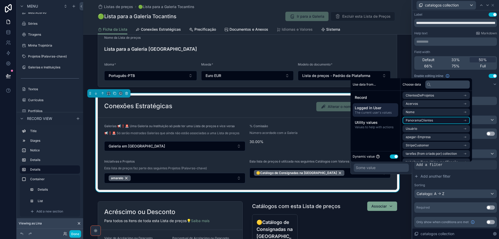
click at [446, 118] on li "PanoramaClientes" at bounding box center [435, 120] width 67 height 7
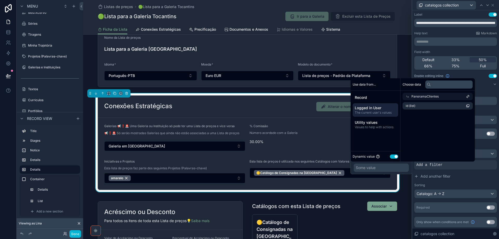
scroll to position [0, 0]
click at [435, 106] on li "id (list)" at bounding box center [435, 105] width 67 height 7
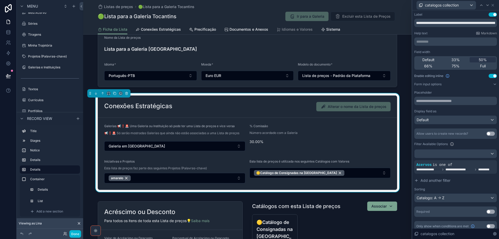
click at [489, 92] on div "Placeholder" at bounding box center [455, 92] width 83 height 4
drag, startPoint x: 163, startPoint y: 29, endPoint x: 7, endPoint y: 61, distance: 159.2
click at [162, 29] on span "Conexões Estratégicas" at bounding box center [161, 29] width 40 height 5
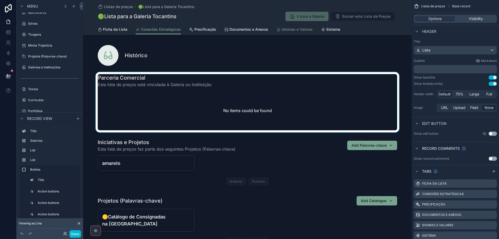
drag, startPoint x: 221, startPoint y: 85, endPoint x: 100, endPoint y: 83, distance: 121.9
click at [100, 83] on div "scrollable content" at bounding box center [247, 102] width 328 height 60
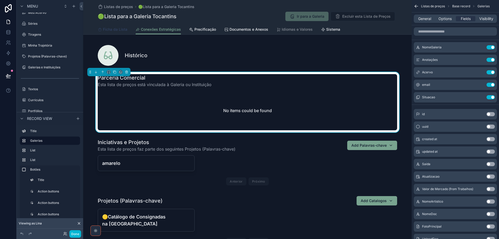
click at [116, 30] on span "Ficha da Lista" at bounding box center [115, 29] width 24 height 5
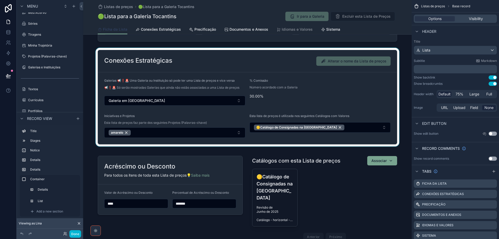
scroll to position [182, 0]
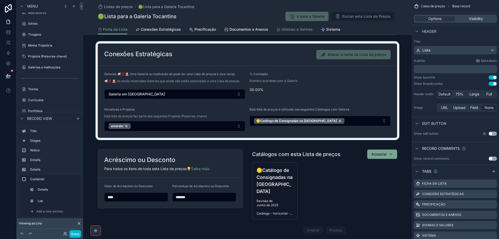
click at [265, 65] on div "scrollable content" at bounding box center [247, 90] width 328 height 98
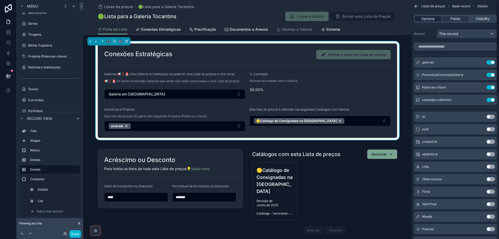
click at [434, 20] on span "Options" at bounding box center [427, 18] width 13 height 5
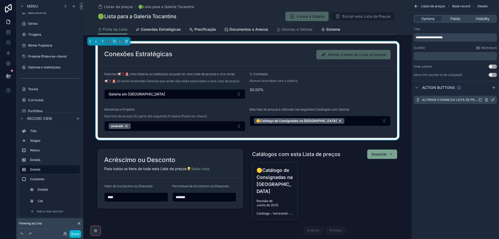
click at [486, 100] on icon "scrollable content" at bounding box center [486, 100] width 0 height 1
drag, startPoint x: 486, startPoint y: 92, endPoint x: 483, endPoint y: 44, distance: 48.1
click at [485, 92] on icon at bounding box center [484, 91] width 4 height 4
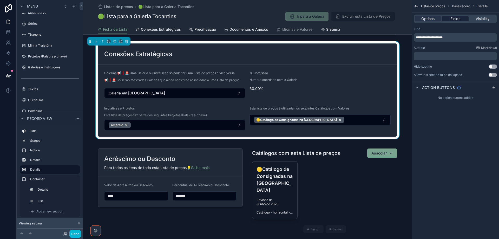
click at [454, 18] on span "Fields" at bounding box center [455, 18] width 10 height 5
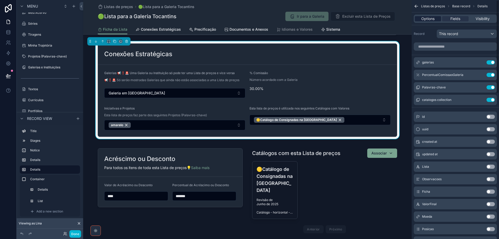
click at [431, 18] on span "Options" at bounding box center [427, 18] width 13 height 5
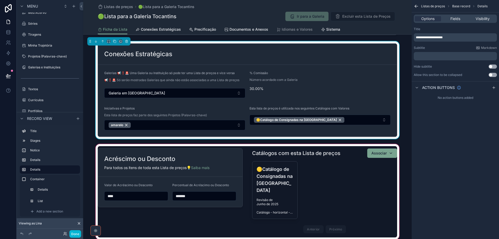
click at [336, 174] on div "scrollable content" at bounding box center [247, 191] width 328 height 97
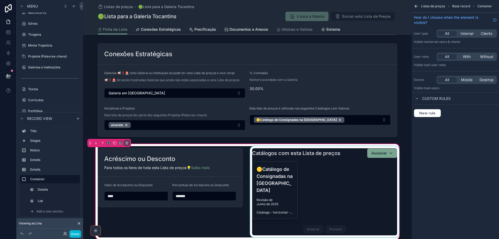
click at [343, 188] on div "scrollable content" at bounding box center [324, 191] width 151 height 91
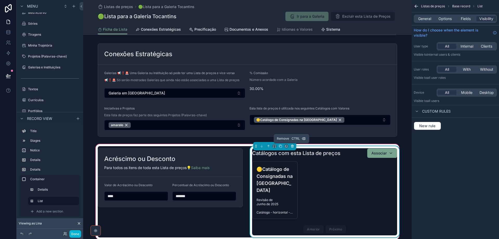
click at [292, 147] on icon "scrollable content" at bounding box center [292, 146] width 2 height 2
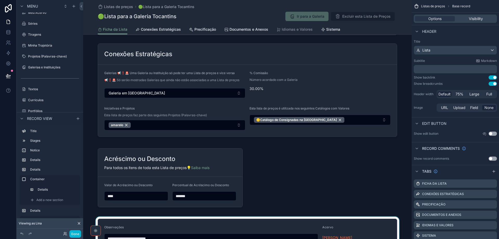
click at [295, 180] on div "scrollable content" at bounding box center [247, 177] width 328 height 69
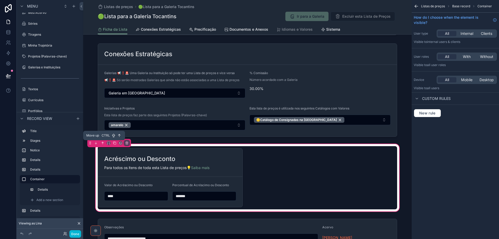
click at [103, 143] on icon "scrollable content" at bounding box center [103, 143] width 4 height 4
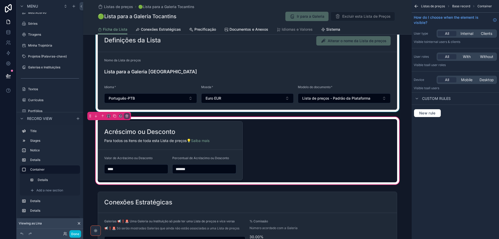
scroll to position [78, 0]
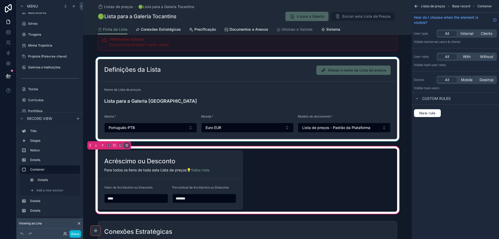
click at [273, 96] on div "scrollable content" at bounding box center [247, 99] width 328 height 84
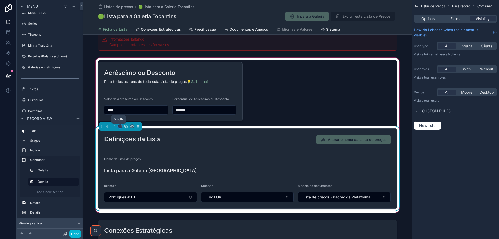
click at [119, 127] on icon "scrollable content" at bounding box center [120, 126] width 4 height 4
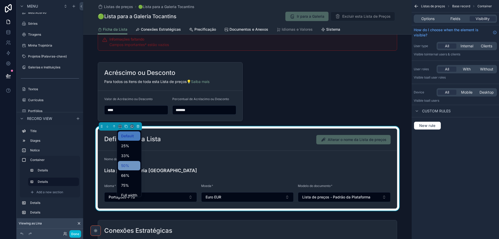
click at [132, 164] on div "50%" at bounding box center [129, 165] width 16 height 6
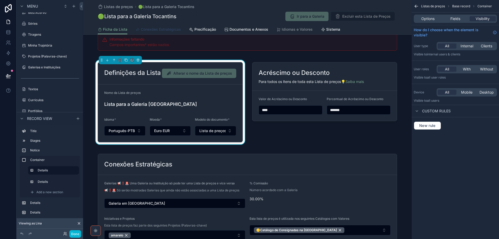
click at [147, 32] on span "Conexões Estratégicas" at bounding box center [161, 29] width 40 height 5
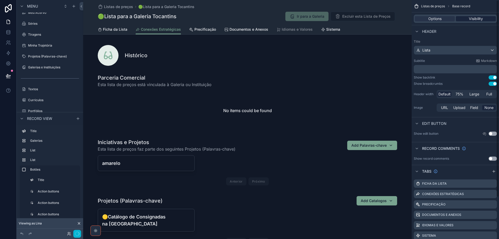
click at [481, 19] on span "Visibility" at bounding box center [476, 18] width 14 height 5
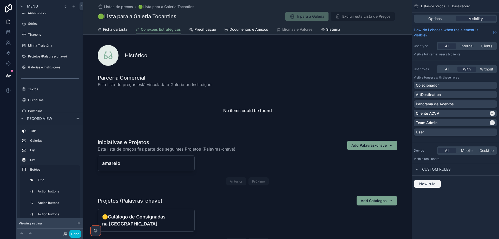
click at [434, 184] on span "New rule" at bounding box center [427, 183] width 21 height 5
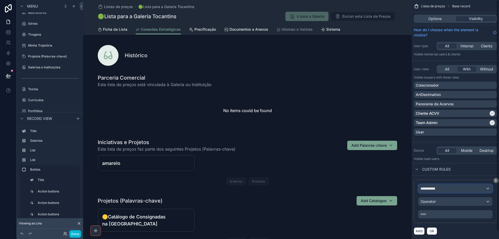
click at [437, 190] on span "**********" at bounding box center [429, 188] width 19 height 5
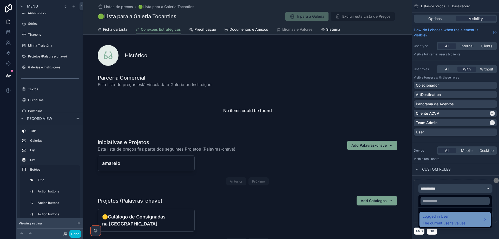
click at [438, 221] on span "The current user's values" at bounding box center [443, 222] width 43 height 5
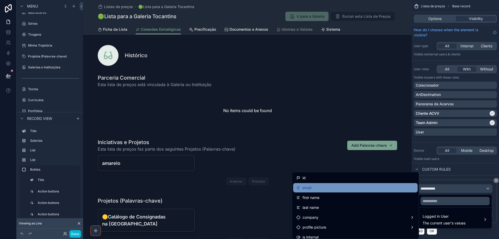
click at [347, 186] on div "email" at bounding box center [355, 187] width 118 height 6
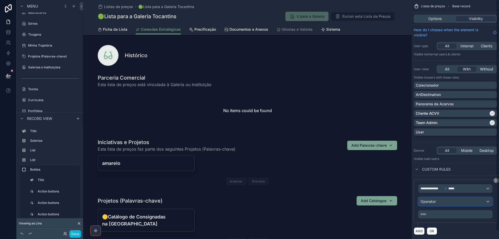
click at [437, 200] on div "Operator" at bounding box center [455, 201] width 74 height 8
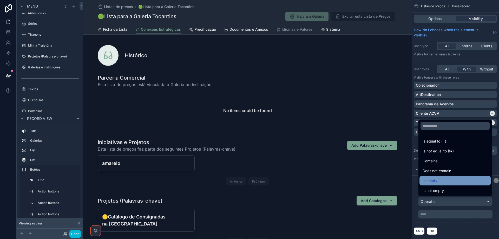
click at [440, 182] on div "Is empty" at bounding box center [454, 180] width 65 height 6
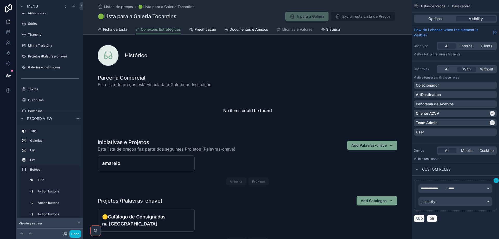
click at [497, 181] on icon "scrollable content" at bounding box center [495, 180] width 3 height 3
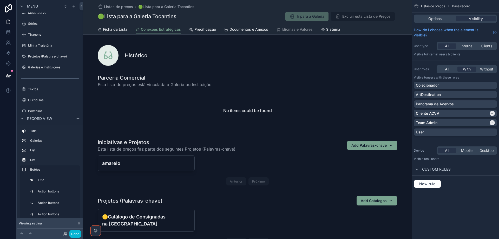
drag, startPoint x: 242, startPoint y: 16, endPoint x: 251, endPoint y: 17, distance: 8.7
click at [242, 16] on div "🟢Lista para a Galeria Tocantins Ir para a Galeria Excluir esta Lista de Preços" at bounding box center [247, 16] width 299 height 10
drag, startPoint x: 430, startPoint y: 19, endPoint x: 432, endPoint y: 24, distance: 4.8
click at [429, 19] on span "Options" at bounding box center [434, 18] width 13 height 5
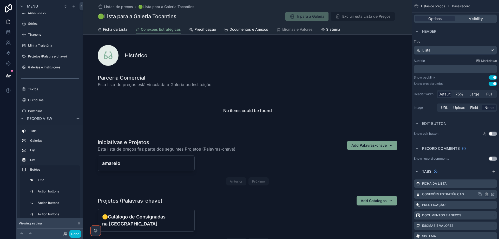
click at [492, 194] on icon "scrollable content" at bounding box center [493, 194] width 2 height 2
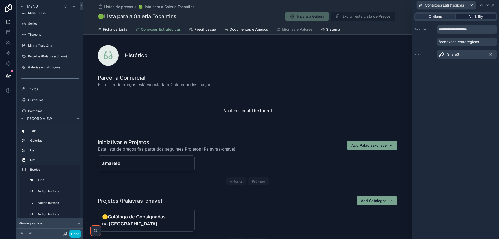
click at [466, 18] on div "Visibility" at bounding box center [476, 16] width 40 height 5
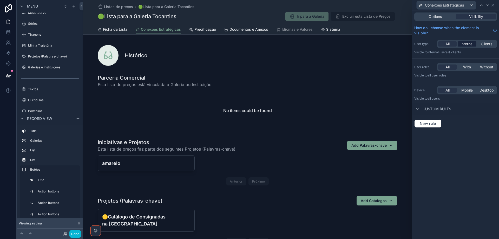
click at [466, 45] on span "Internal" at bounding box center [466, 43] width 13 height 5
click at [203, 30] on span "Precificação" at bounding box center [205, 29] width 22 height 5
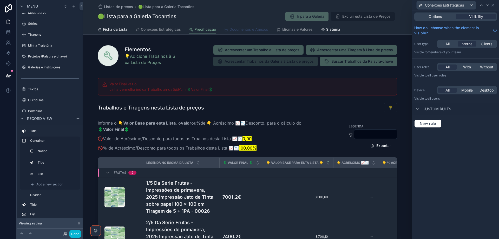
click at [231, 31] on span "Documentos e Anexos" at bounding box center [248, 29] width 39 height 5
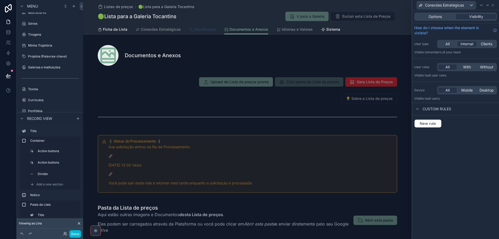
click at [203, 29] on span "Precificação" at bounding box center [205, 29] width 22 height 5
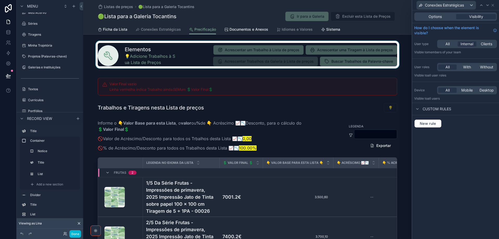
click at [202, 51] on div "scrollable content" at bounding box center [247, 55] width 328 height 28
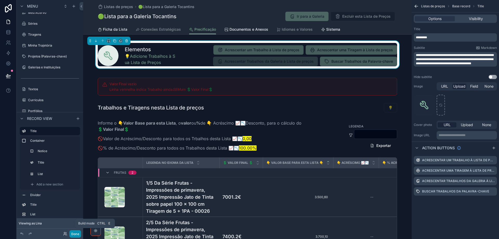
click at [75, 233] on button "Done" at bounding box center [75, 234] width 12 height 8
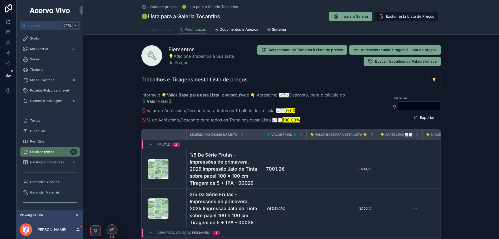
click at [160, 29] on span "Ficha da Lista" at bounding box center [159, 29] width 24 height 5
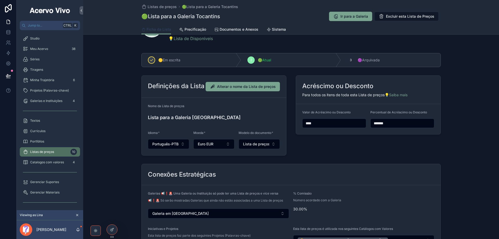
scroll to position [104, 0]
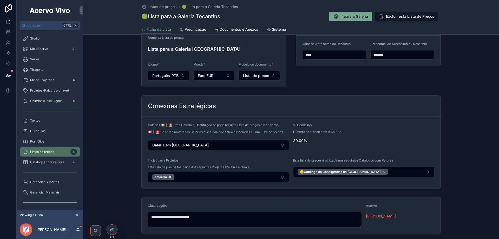
click at [335, 106] on div "Conexões Estratégicas" at bounding box center [291, 106] width 286 height 8
click at [114, 229] on icon at bounding box center [112, 229] width 4 height 4
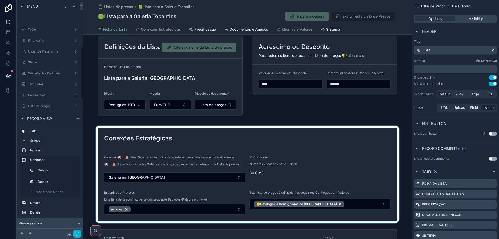
scroll to position [202, 0]
click at [267, 137] on div "scrollable content" at bounding box center [247, 173] width 328 height 97
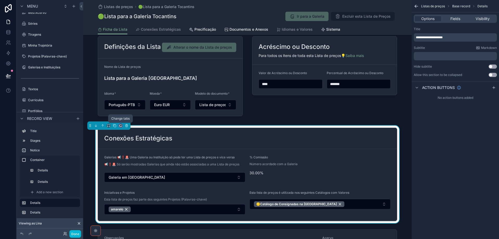
click at [121, 126] on icon "scrollable content" at bounding box center [121, 126] width 4 height 4
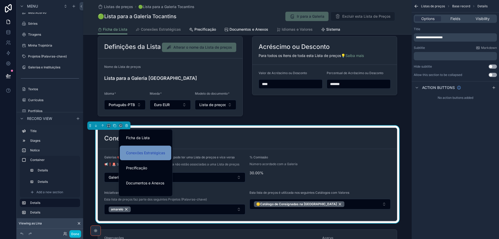
click at [132, 148] on div "Conexões Estratégicas" at bounding box center [145, 152] width 51 height 15
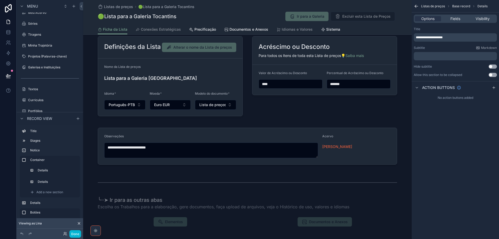
click at [228, 9] on div "Listas de preços 🟢Lista para a Galeria Tocantins 🟢Lista para a Galeria Tocantin…" at bounding box center [247, 12] width 299 height 24
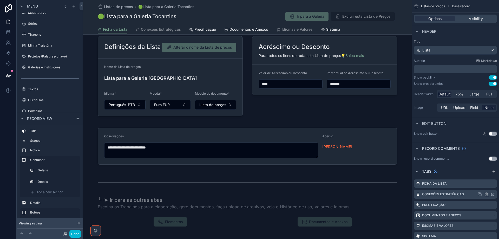
click at [493, 195] on icon "scrollable content" at bounding box center [493, 194] width 4 height 4
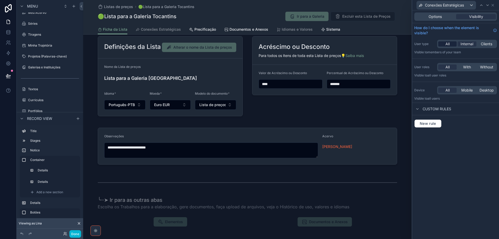
click at [441, 44] on div "All" at bounding box center [447, 43] width 18 height 5
click at [435, 17] on span "Options" at bounding box center [434, 16] width 13 height 5
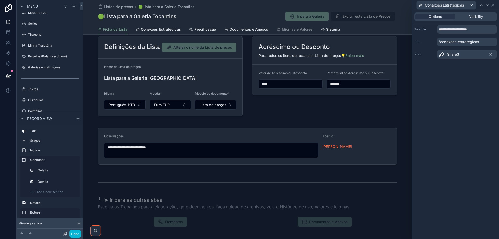
click at [193, 18] on div "🟢Lista para a Galeria Tocantins Ir para a Galeria Excluir esta Lista de Preços" at bounding box center [247, 16] width 299 height 10
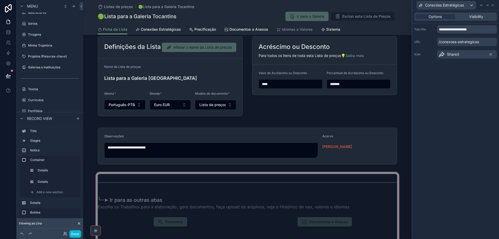
click at [194, 221] on div "scrollable content" at bounding box center [247, 211] width 328 height 81
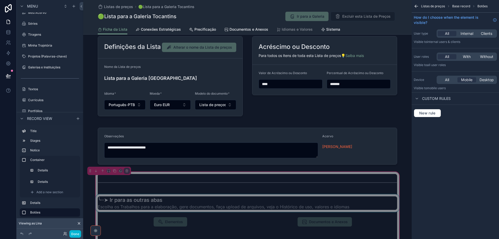
scroll to position [156, 0]
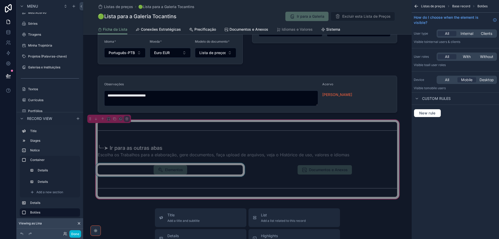
click at [194, 170] on div "scrollable content" at bounding box center [170, 170] width 151 height 14
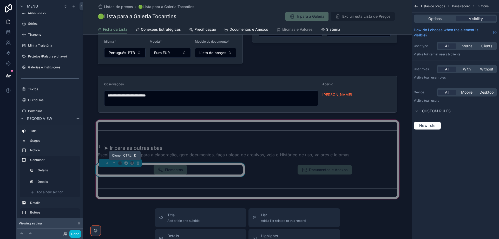
click at [126, 163] on icon "scrollable content" at bounding box center [126, 163] width 4 height 4
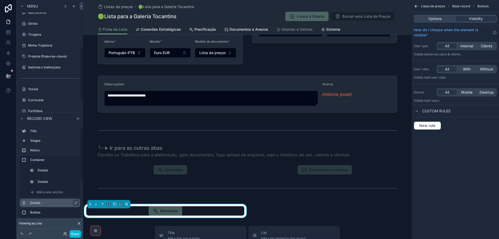
scroll to position [79, 0]
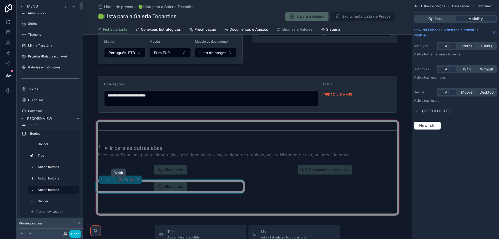
click at [120, 180] on icon "scrollable content" at bounding box center [120, 180] width 4 height 4
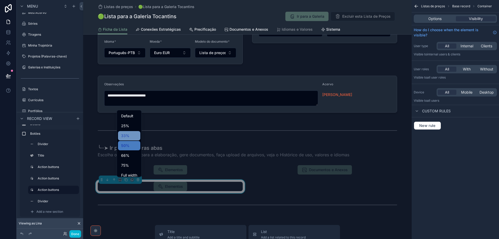
click at [130, 136] on div "33%" at bounding box center [129, 135] width 16 height 6
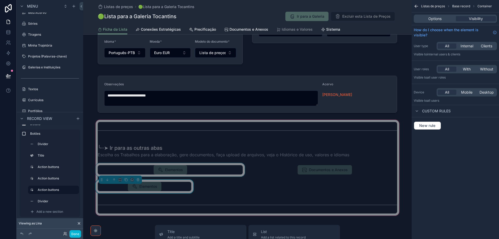
click at [193, 170] on div "scrollable content" at bounding box center [170, 170] width 151 height 14
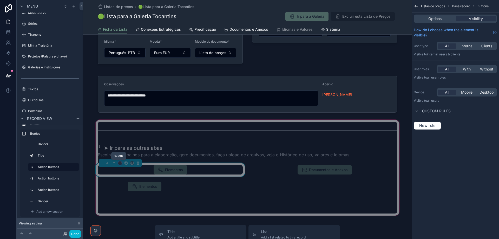
click at [118, 163] on icon "scrollable content" at bounding box center [120, 163] width 4 height 4
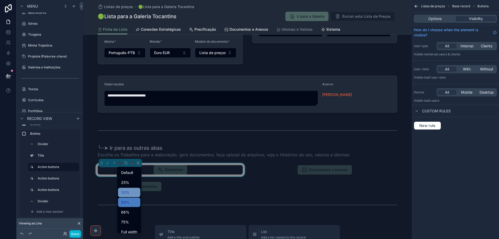
click at [129, 190] on span "33%" at bounding box center [125, 192] width 8 height 6
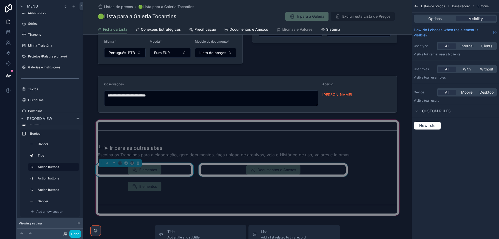
click at [273, 169] on div "scrollable content" at bounding box center [272, 170] width 151 height 14
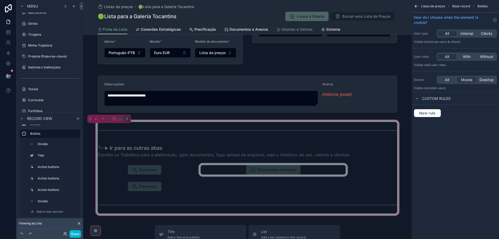
click at [210, 169] on div "scrollable content" at bounding box center [272, 170] width 151 height 14
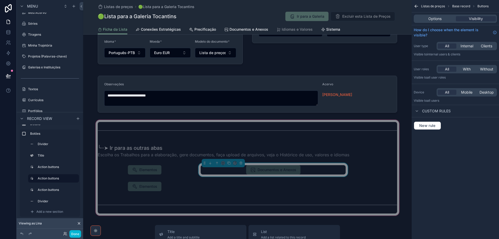
click at [224, 163] on div "scrollable content" at bounding box center [223, 163] width 43 height 8
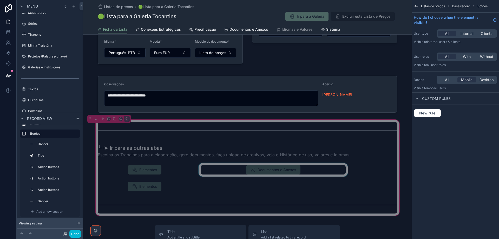
click at [222, 168] on div "scrollable content" at bounding box center [272, 170] width 151 height 14
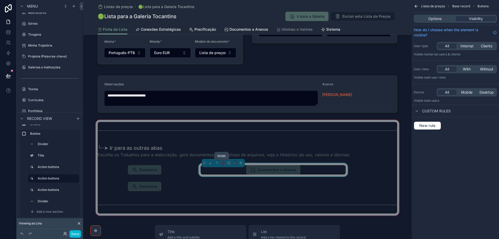
click at [221, 162] on icon "scrollable content" at bounding box center [223, 163] width 4 height 4
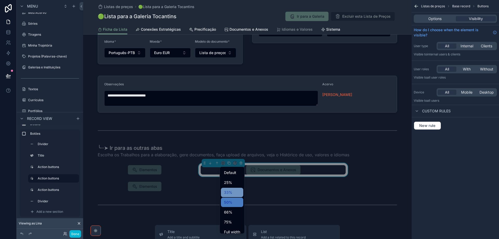
click at [231, 190] on span "33%" at bounding box center [228, 192] width 8 height 6
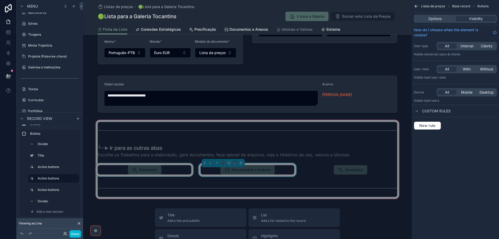
click at [169, 171] on div "scrollable content" at bounding box center [145, 170] width 100 height 14
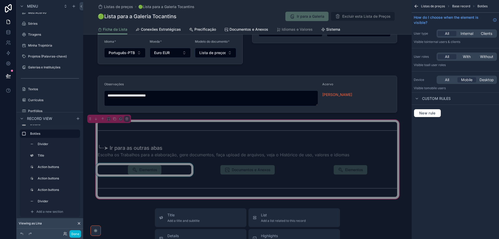
click at [192, 167] on div "scrollable content" at bounding box center [145, 170] width 100 height 14
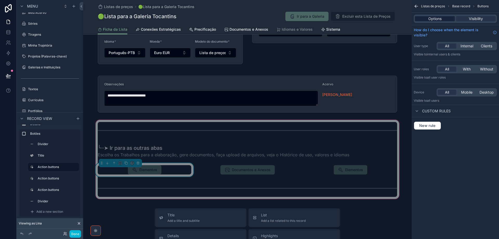
click at [439, 17] on span "Options" at bounding box center [434, 18] width 13 height 5
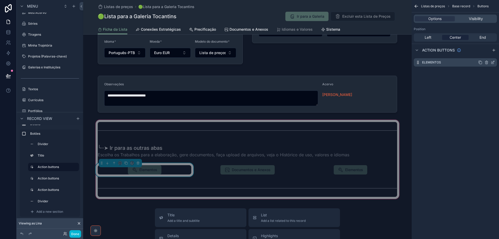
click at [494, 63] on icon "scrollable content" at bounding box center [493, 62] width 4 height 4
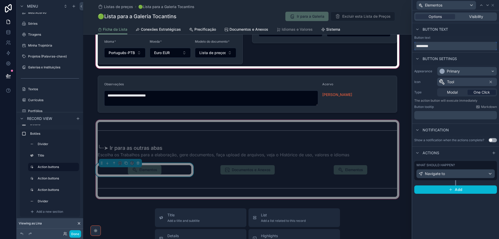
drag, startPoint x: 440, startPoint y: 44, endPoint x: 408, endPoint y: 46, distance: 31.2
click at [408, 46] on div "Elementos Options Visibility Button text Button text ********* Button settings …" at bounding box center [249, 119] width 499 height 239
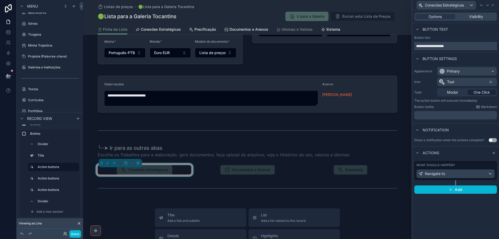
type input "**********"
click at [455, 174] on div "Navigate to" at bounding box center [455, 173] width 78 height 8
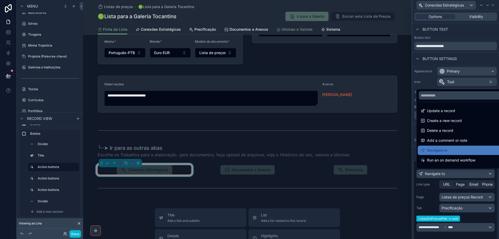
click at [455, 174] on div at bounding box center [455, 119] width 87 height 239
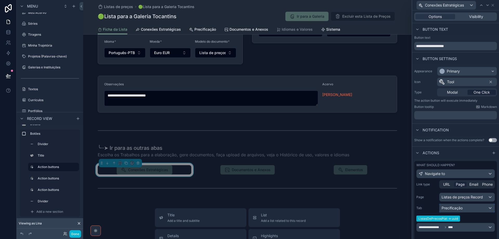
drag, startPoint x: 459, startPoint y: 209, endPoint x: 459, endPoint y: 196, distance: 12.5
click at [459, 196] on div "**********" at bounding box center [455, 215] width 78 height 45
click at [459, 196] on div "Listas de preços Record" at bounding box center [466, 197] width 55 height 8
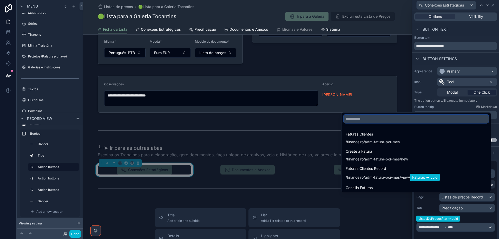
click at [417, 118] on input "text" at bounding box center [415, 119] width 145 height 8
click at [450, 107] on div at bounding box center [455, 119] width 87 height 239
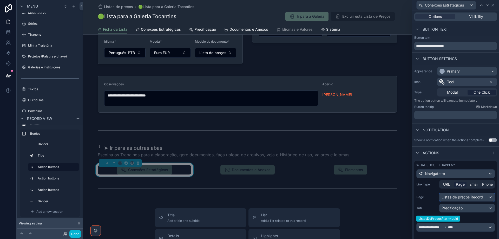
click at [458, 197] on div "Listas de preços Record" at bounding box center [466, 197] width 55 height 8
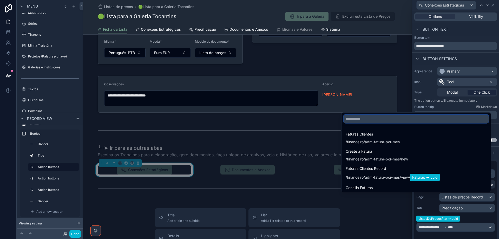
click at [408, 119] on input "text" at bounding box center [415, 119] width 145 height 8
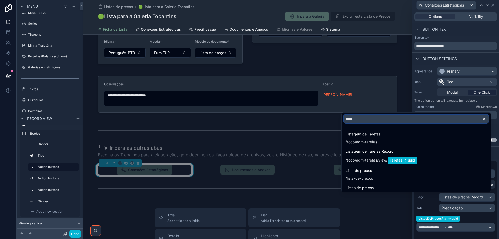
type input "*****"
click at [460, 209] on div at bounding box center [455, 119] width 87 height 239
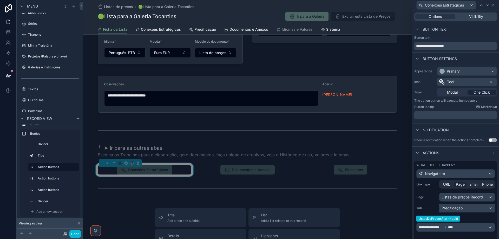
click at [461, 208] on span "Precificação" at bounding box center [451, 207] width 21 height 5
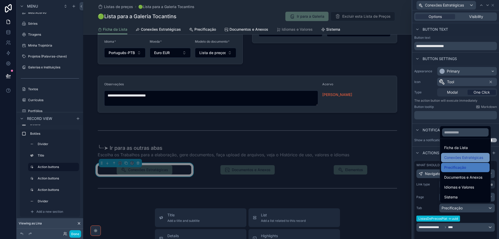
click at [471, 157] on span "Conexões Estratégicas" at bounding box center [463, 157] width 39 height 6
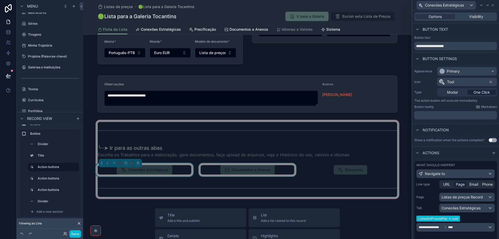
click at [270, 169] on div "scrollable content" at bounding box center [247, 170] width 100 height 14
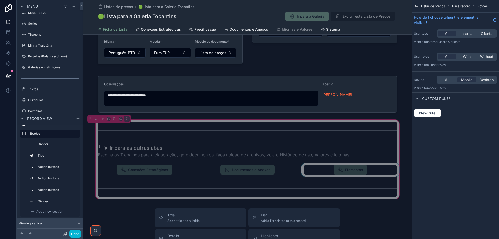
click at [328, 170] on div "scrollable content" at bounding box center [350, 170] width 100 height 14
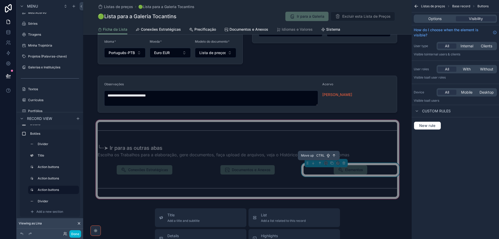
click at [320, 162] on icon "scrollable content" at bounding box center [320, 163] width 4 height 4
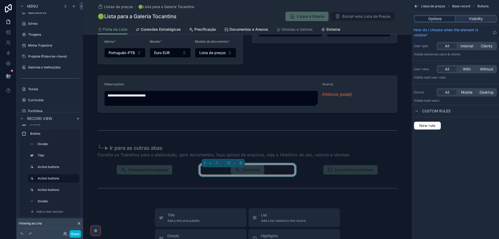
click at [441, 20] on span "Options" at bounding box center [434, 18] width 13 height 5
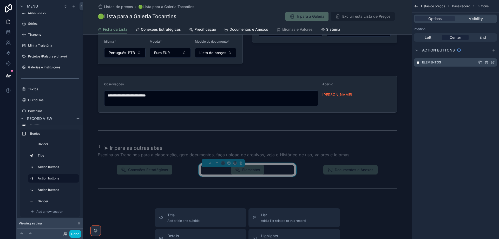
click at [493, 62] on icon "scrollable content" at bounding box center [493, 62] width 2 height 2
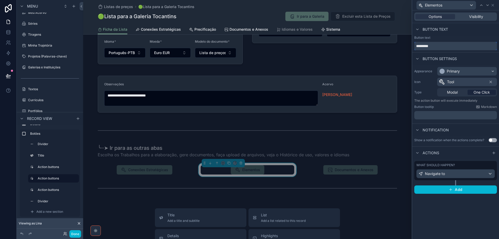
drag, startPoint x: 441, startPoint y: 46, endPoint x: 414, endPoint y: 48, distance: 27.4
click at [414, 48] on div "Button text *********" at bounding box center [455, 43] width 87 height 15
type input "**********"
click at [464, 174] on div "Navigate to" at bounding box center [455, 173] width 78 height 8
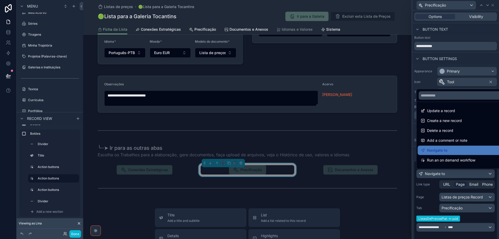
click at [464, 174] on div at bounding box center [455, 119] width 87 height 239
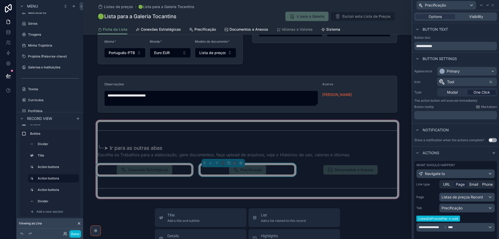
click at [159, 168] on div "scrollable content" at bounding box center [145, 170] width 100 height 14
click at [160, 172] on div "scrollable content" at bounding box center [145, 170] width 100 height 14
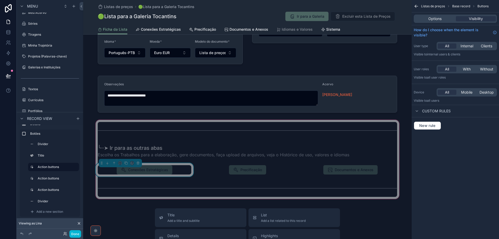
drag, startPoint x: 431, startPoint y: 17, endPoint x: 432, endPoint y: 24, distance: 6.4
click at [430, 17] on span "Options" at bounding box center [434, 18] width 13 height 5
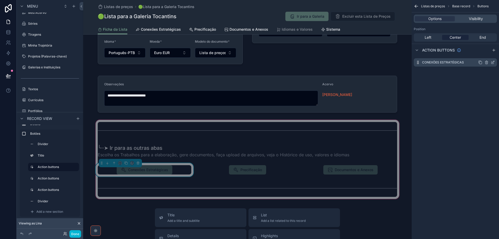
click at [493, 63] on icon "scrollable content" at bounding box center [493, 62] width 4 height 4
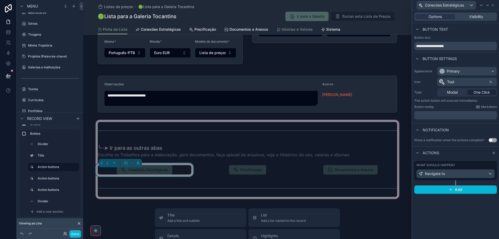
click at [451, 82] on span "Tool" at bounding box center [450, 81] width 7 height 5
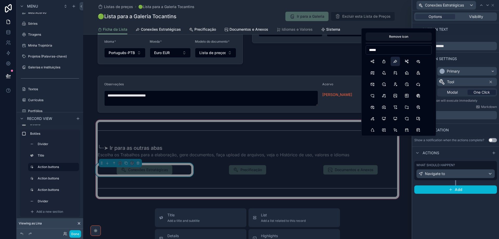
type input "*****"
click at [395, 62] on button "Share3" at bounding box center [394, 61] width 9 height 9
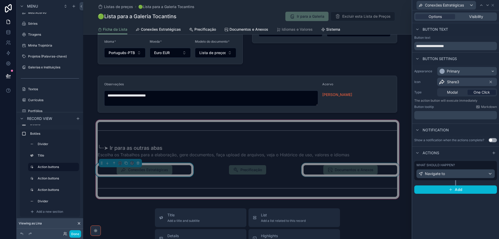
click at [356, 173] on div "scrollable content" at bounding box center [350, 170] width 100 height 14
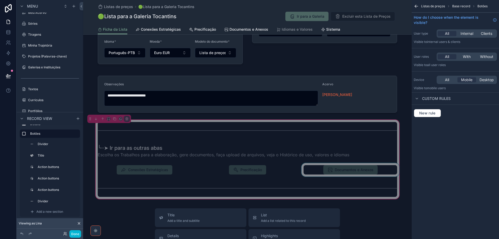
click at [347, 165] on div "scrollable content" at bounding box center [350, 170] width 100 height 14
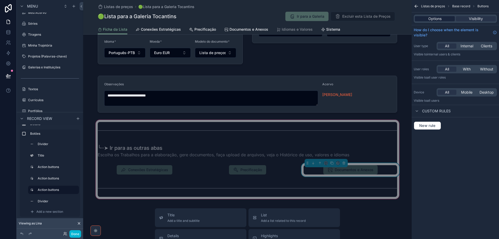
click at [438, 20] on span "Options" at bounding box center [434, 18] width 13 height 5
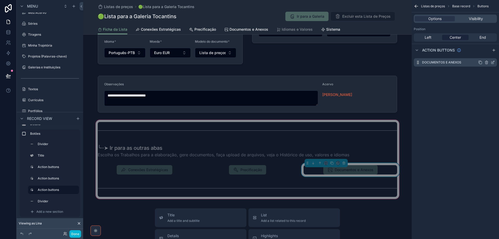
click at [494, 62] on icon "scrollable content" at bounding box center [493, 62] width 2 height 2
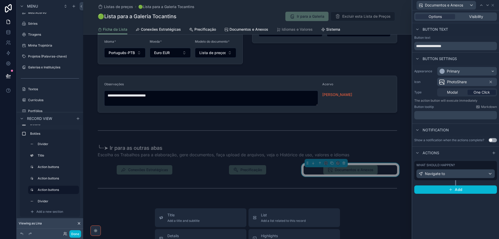
drag, startPoint x: 372, startPoint y: 141, endPoint x: 317, endPoint y: 117, distance: 60.3
click at [372, 141] on div "╰┈➤ Ir para as outras abas Escolha os Trabalhos para a elaboração, gere documen…" at bounding box center [248, 159] width 306 height 75
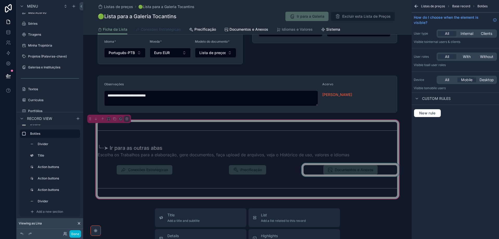
click at [162, 30] on span "Conexões Estratégicas" at bounding box center [161, 29] width 40 height 5
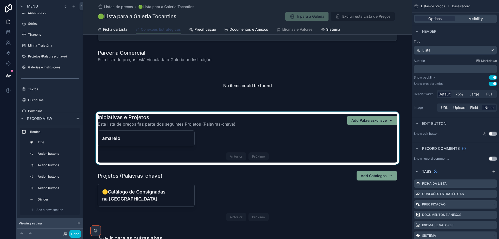
scroll to position [156, 0]
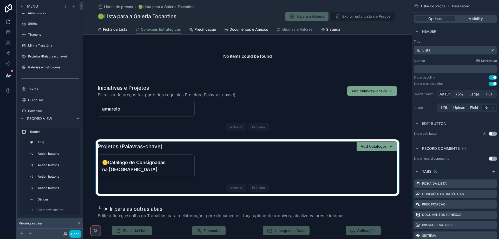
click at [217, 168] on div "scrollable content" at bounding box center [247, 167] width 328 height 56
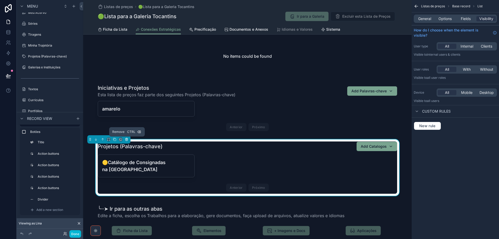
click at [126, 141] on icon "scrollable content" at bounding box center [126, 139] width 2 height 2
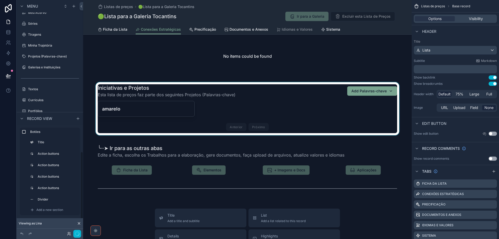
scroll to position [38, 0]
click at [215, 108] on div "scrollable content" at bounding box center [247, 108] width 328 height 53
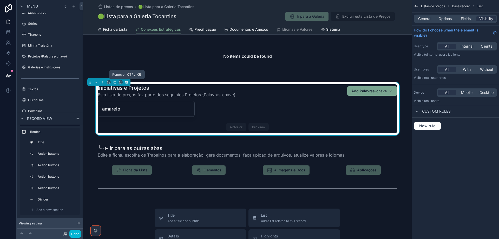
click at [125, 84] on button "scrollable content" at bounding box center [127, 82] width 6 height 6
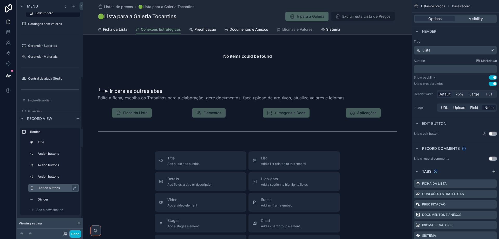
scroll to position [332, 0]
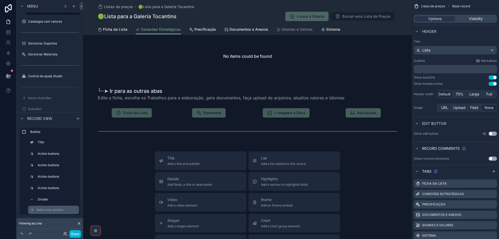
click at [53, 210] on span "Add a new section" at bounding box center [49, 210] width 27 height 4
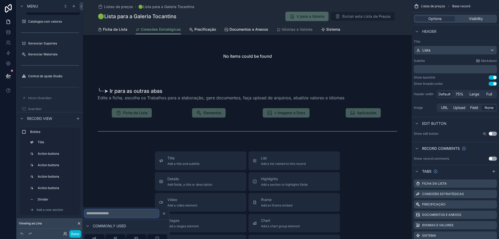
click at [121, 213] on input "text" at bounding box center [121, 213] width 74 height 8
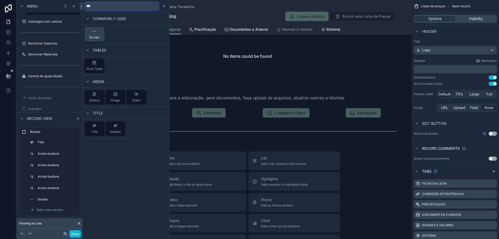
type input "***"
click at [100, 38] on button "Divider" at bounding box center [94, 34] width 20 height 15
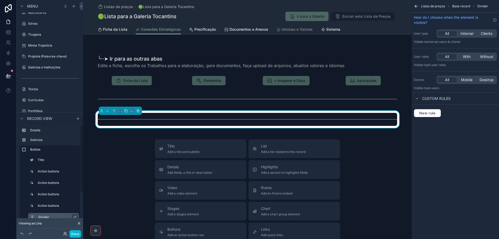
scroll to position [0, 0]
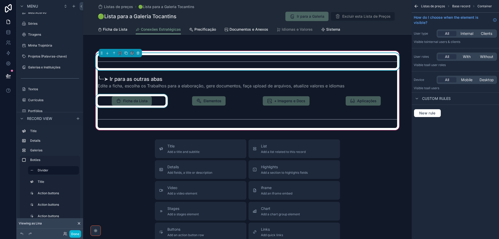
click at [136, 101] on div "scrollable content" at bounding box center [132, 101] width 74 height 14
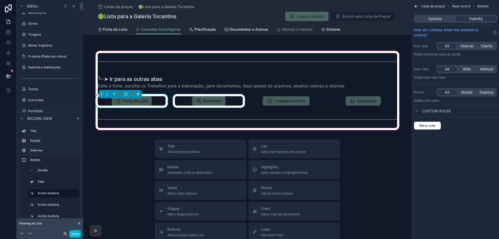
click at [212, 102] on div "scrollable content" at bounding box center [209, 101] width 74 height 14
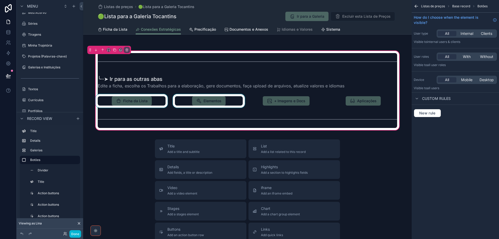
click at [226, 102] on div "scrollable content" at bounding box center [209, 101] width 74 height 14
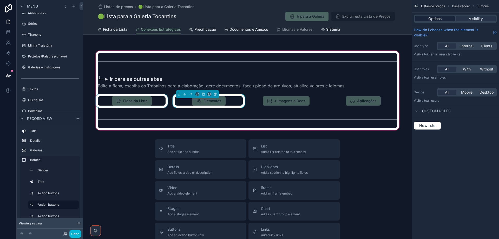
click at [432, 18] on span "Options" at bounding box center [434, 18] width 13 height 5
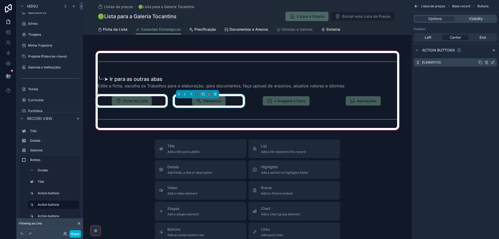
click at [493, 63] on icon "scrollable content" at bounding box center [493, 62] width 4 height 4
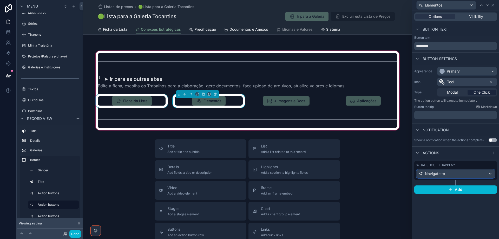
click at [475, 173] on div "Navigate to" at bounding box center [455, 173] width 78 height 8
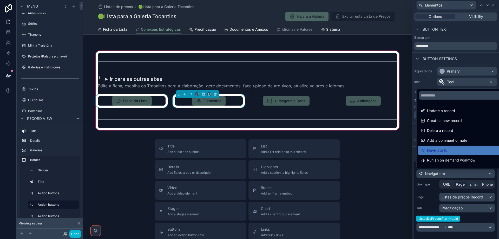
click at [475, 173] on div at bounding box center [455, 119] width 87 height 239
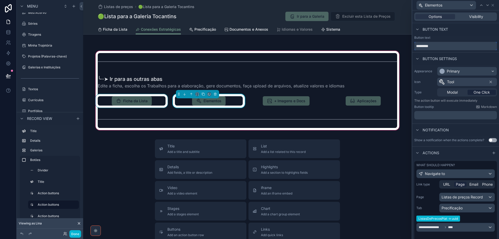
drag, startPoint x: 438, startPoint y: 46, endPoint x: 398, endPoint y: 46, distance: 40.5
click at [398, 46] on div "**********" at bounding box center [249, 119] width 499 height 239
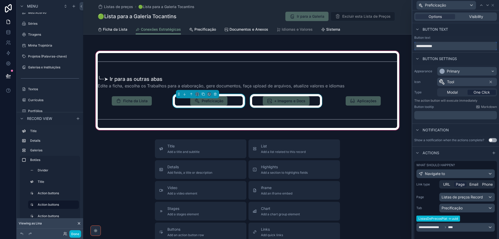
type input "**********"
click at [281, 101] on div "scrollable content" at bounding box center [286, 101] width 74 height 14
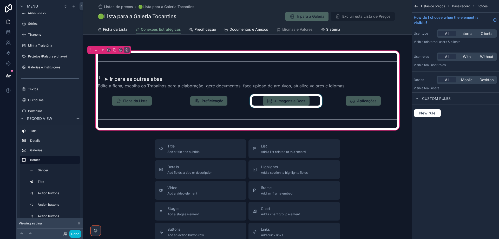
click at [294, 102] on div "scrollable content" at bounding box center [286, 101] width 74 height 14
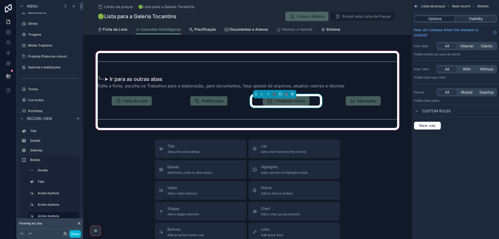
drag, startPoint x: 433, startPoint y: 19, endPoint x: 376, endPoint y: 65, distance: 72.8
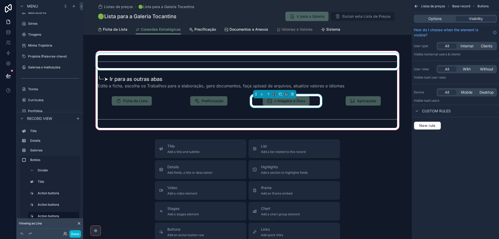
click at [433, 20] on span "Options" at bounding box center [434, 18] width 13 height 5
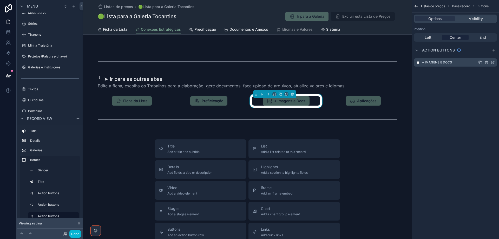
click at [492, 64] on icon "scrollable content" at bounding box center [493, 62] width 4 height 4
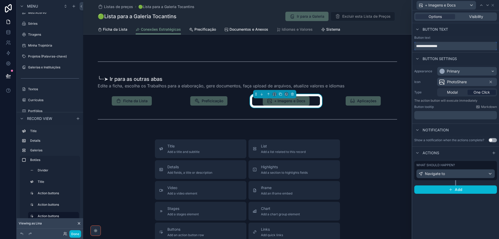
drag, startPoint x: 453, startPoint y: 45, endPoint x: 416, endPoint y: 50, distance: 38.0
click at [416, 47] on input "**********" at bounding box center [455, 46] width 83 height 8
type input "*"
type input "**********"
click at [493, 6] on icon at bounding box center [493, 5] width 4 height 4
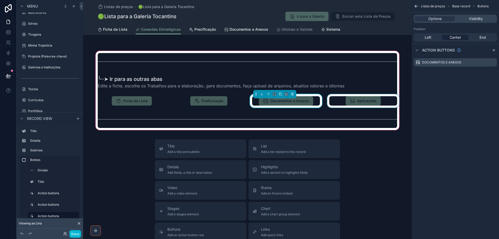
drag, startPoint x: 372, startPoint y: 98, endPoint x: 374, endPoint y: 103, distance: 4.5
click at [372, 99] on div "scrollable content" at bounding box center [363, 101] width 74 height 14
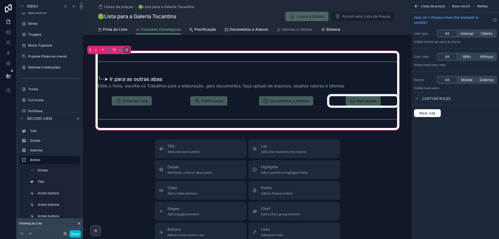
click at [374, 103] on div "scrollable content" at bounding box center [363, 101] width 74 height 14
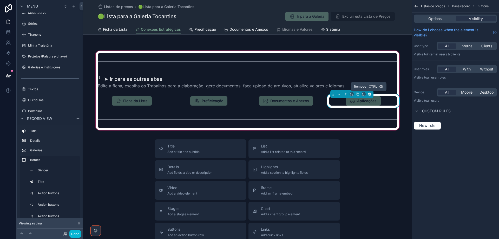
click at [368, 94] on icon "scrollable content" at bounding box center [370, 94] width 4 height 4
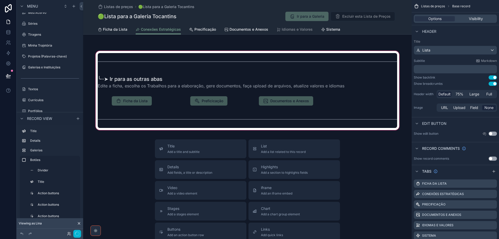
click at [315, 101] on div "scrollable content" at bounding box center [247, 90] width 328 height 81
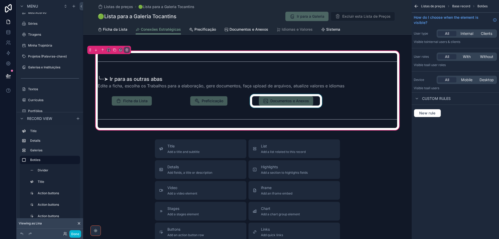
click at [309, 100] on div "scrollable content" at bounding box center [286, 101] width 74 height 14
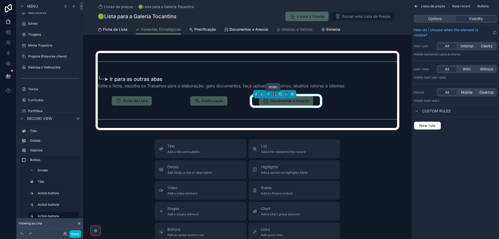
click at [273, 94] on icon "scrollable content" at bounding box center [275, 94] width 4 height 4
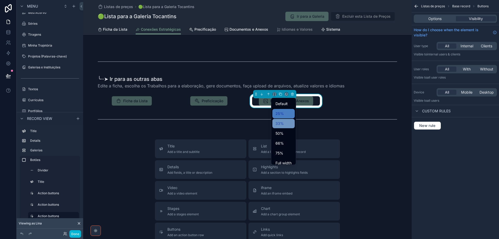
click at [281, 123] on span "33%" at bounding box center [279, 123] width 8 height 6
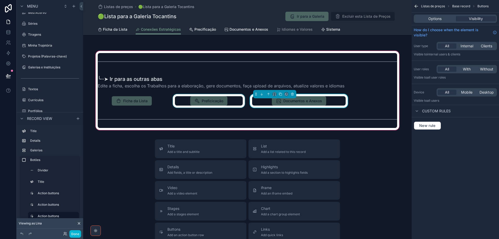
click at [234, 101] on div "scrollable content" at bounding box center [209, 101] width 74 height 14
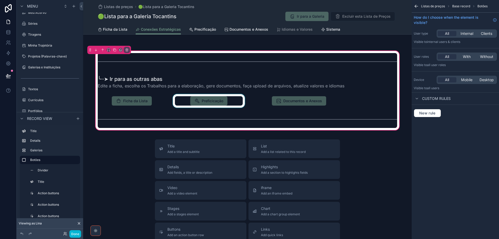
click at [233, 100] on div "scrollable content" at bounding box center [209, 101] width 74 height 14
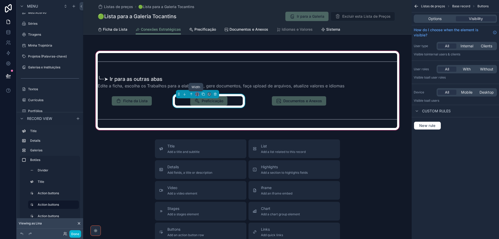
click at [196, 95] on icon "scrollable content" at bounding box center [197, 94] width 4 height 4
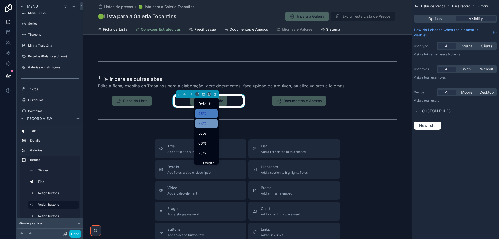
click at [202, 122] on span "33%" at bounding box center [202, 123] width 8 height 6
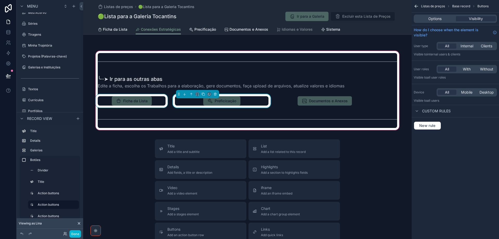
click at [157, 102] on div "scrollable content" at bounding box center [132, 101] width 74 height 14
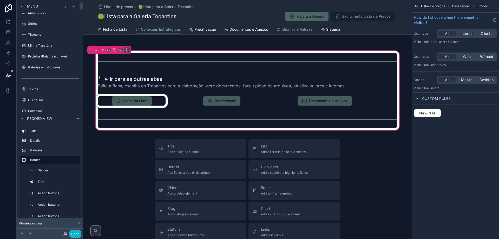
click at [157, 100] on div "scrollable content" at bounding box center [132, 101] width 74 height 14
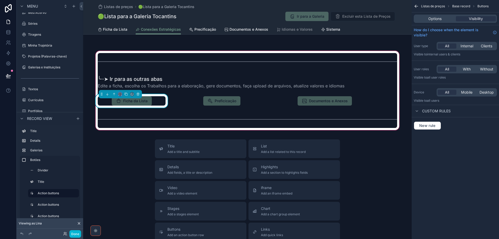
click at [118, 96] on button "scrollable content" at bounding box center [120, 94] width 4 height 4
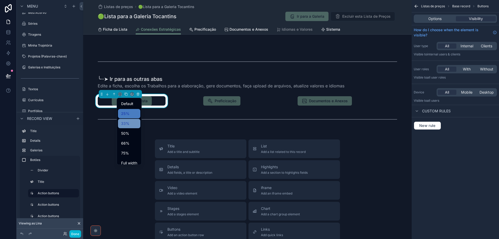
click at [128, 123] on span "33%" at bounding box center [125, 123] width 8 height 6
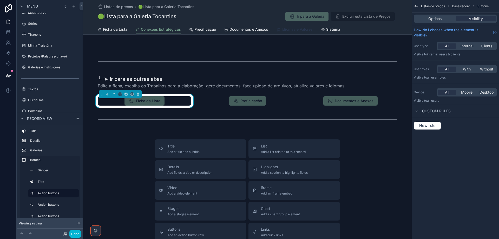
click at [298, 30] on span "Idiomas e Valores" at bounding box center [297, 29] width 31 height 5
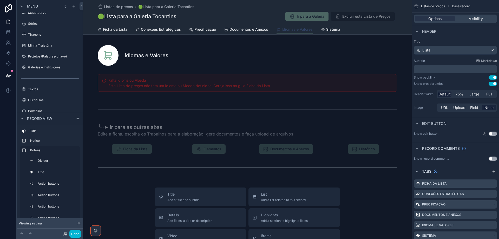
click at [298, 30] on span "Idiomas e Valores" at bounding box center [297, 29] width 31 height 5
click at [486, 226] on icon "scrollable content" at bounding box center [486, 225] width 0 height 1
click at [468, 207] on span "Remove tab and contents" at bounding box center [464, 206] width 44 height 6
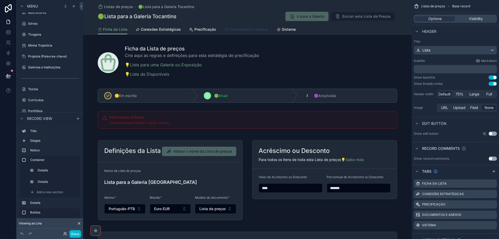
click at [231, 30] on span "Documentos e Anexos" at bounding box center [248, 29] width 39 height 5
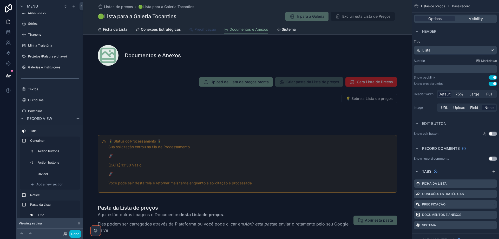
click at [208, 30] on span "Precificação" at bounding box center [205, 29] width 22 height 5
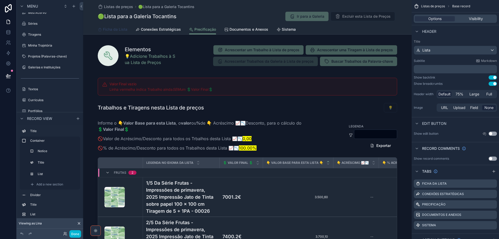
click at [114, 28] on span "Ficha da Lista" at bounding box center [115, 29] width 24 height 5
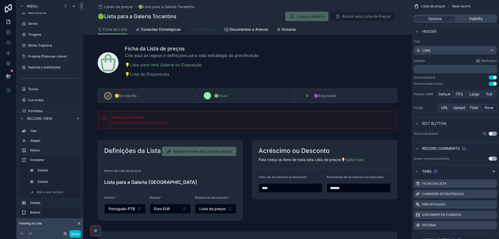
click at [194, 29] on span "Precificação" at bounding box center [205, 29] width 22 height 5
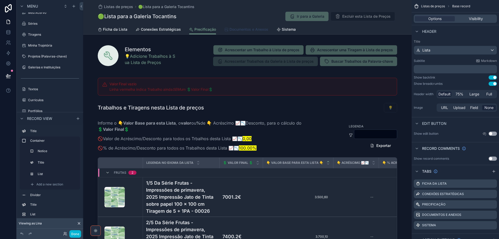
click at [251, 30] on span "Documentos e Anexos" at bounding box center [248, 29] width 39 height 5
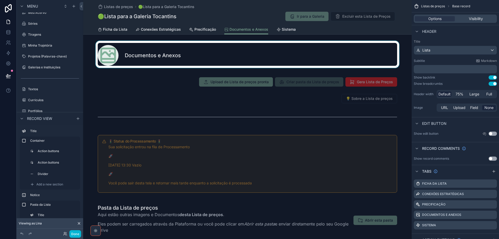
click at [208, 50] on div "scrollable content" at bounding box center [247, 54] width 328 height 27
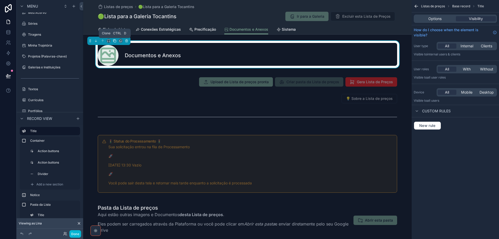
click at [114, 41] on icon "scrollable content" at bounding box center [115, 41] width 4 height 4
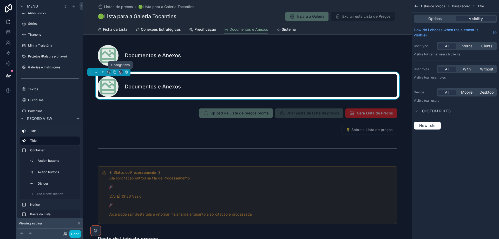
click at [120, 72] on icon "scrollable content" at bounding box center [121, 72] width 4 height 4
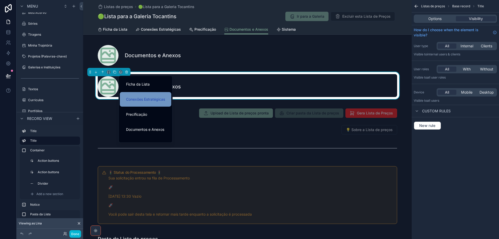
click at [147, 101] on span "Conexões Estratégicas" at bounding box center [145, 99] width 39 height 6
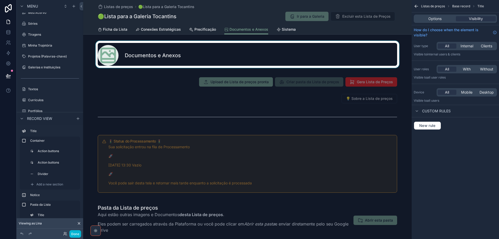
click at [154, 59] on div "scrollable content" at bounding box center [247, 54] width 328 height 27
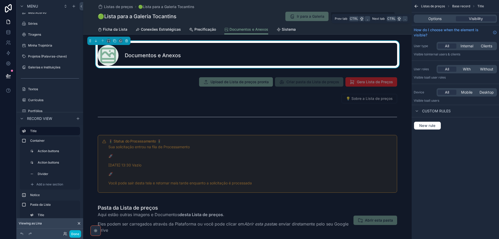
drag, startPoint x: 441, startPoint y: 19, endPoint x: 442, endPoint y: 25, distance: 5.8
click at [441, 19] on span "Options" at bounding box center [434, 18] width 13 height 5
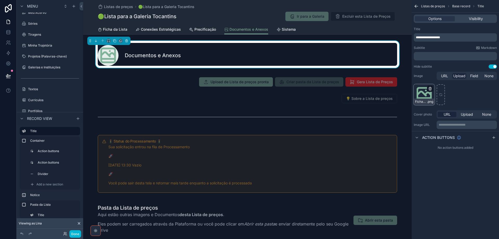
click at [430, 89] on icon "scrollable content" at bounding box center [430, 89] width 4 height 4
click at [441, 80] on icon "button" at bounding box center [441, 79] width 4 height 4
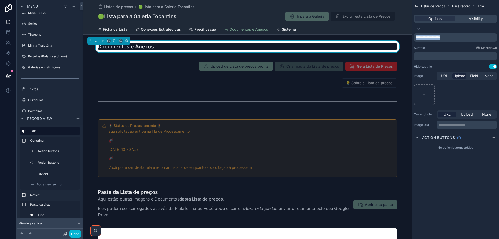
drag, startPoint x: 453, startPoint y: 35, endPoint x: 400, endPoint y: 38, distance: 52.8
click at [400, 38] on div "Jump to... Ctrl K ToDo Financeiro Usuários Plataforma Stripe Wiki-CentralDeAjud…" at bounding box center [291, 119] width 416 height 239
click at [425, 92] on div "scrollable content" at bounding box center [424, 94] width 21 height 21
type input "**********"
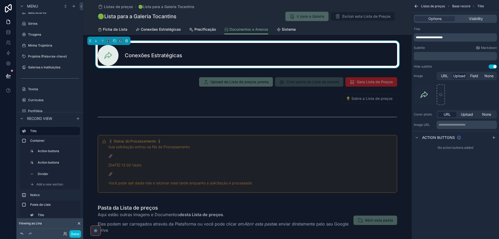
click at [21, 233] on icon at bounding box center [22, 233] width 4 height 4
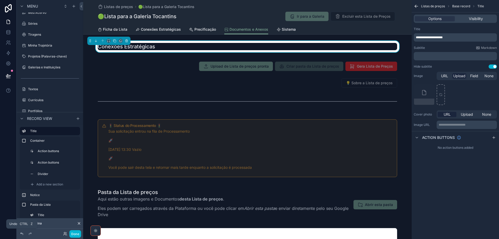
click at [21, 233] on icon at bounding box center [22, 233] width 2 height 2
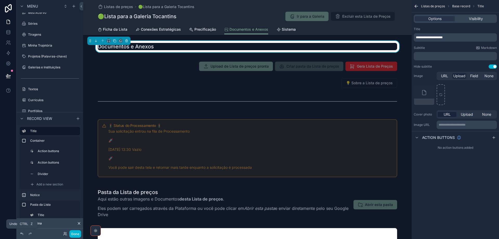
click at [21, 233] on icon at bounding box center [22, 233] width 2 height 2
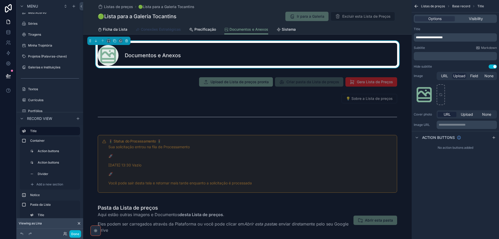
click at [162, 29] on span "Conexões Estratégicas" at bounding box center [161, 29] width 40 height 5
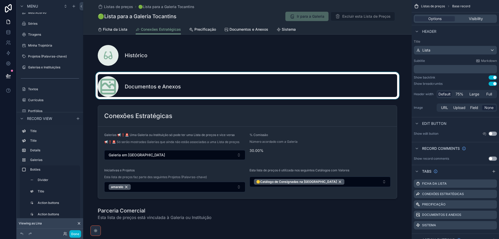
click at [165, 83] on div "scrollable content" at bounding box center [247, 85] width 328 height 27
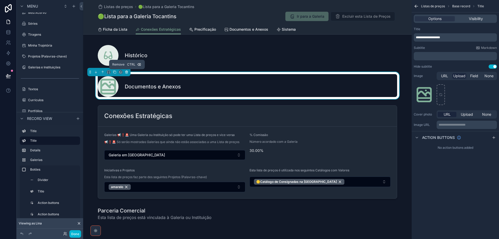
click at [127, 72] on icon "scrollable content" at bounding box center [127, 72] width 0 height 1
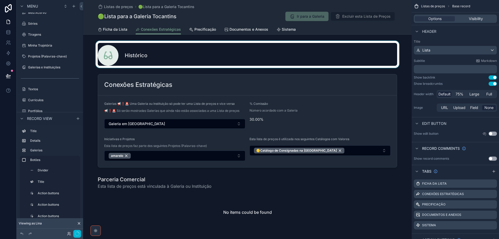
click at [168, 47] on div "scrollable content" at bounding box center [247, 54] width 328 height 27
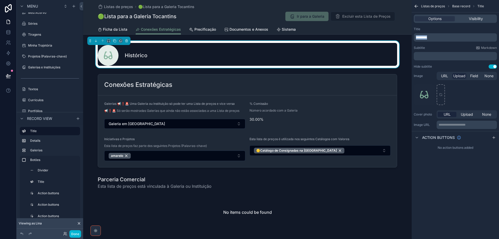
drag, startPoint x: 431, startPoint y: 36, endPoint x: 404, endPoint y: 39, distance: 27.2
click at [404, 39] on div "Jump to... Ctrl K ToDo Financeiro Usuários Plataforma Stripe Wiki-CentralDeAjud…" at bounding box center [291, 119] width 416 height 239
click at [440, 94] on icon "scrollable content" at bounding box center [441, 95] width 4 height 4
click at [442, 96] on icon "scrollable content" at bounding box center [441, 95] width 4 height 4
type input "**********"
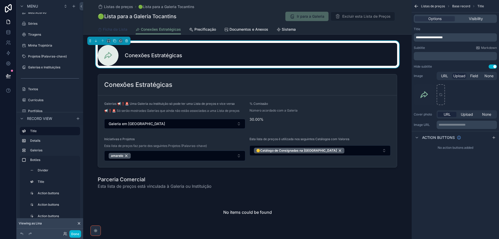
click at [112, 30] on span "Ficha da Lista" at bounding box center [115, 29] width 24 height 5
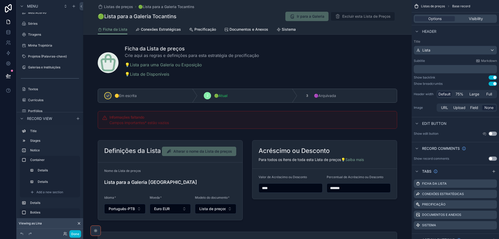
drag, startPoint x: 328, startPoint y: 65, endPoint x: 403, endPoint y: 74, distance: 76.1
click at [328, 65] on div "scrollable content" at bounding box center [247, 62] width 328 height 42
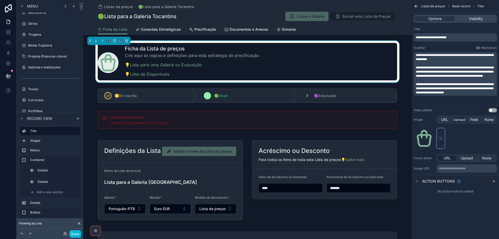
click at [441, 138] on icon "scrollable content" at bounding box center [441, 138] width 4 height 4
click at [159, 29] on span "Conexões Estratégicas" at bounding box center [161, 29] width 40 height 5
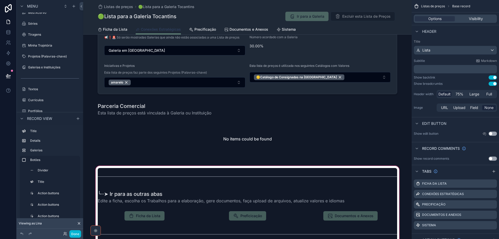
scroll to position [104, 0]
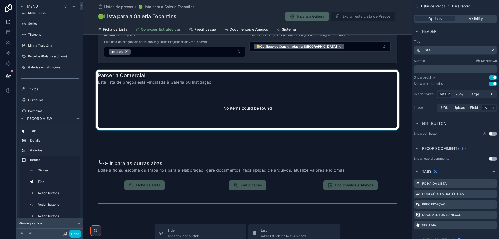
click at [168, 113] on div "scrollable content" at bounding box center [247, 100] width 328 height 60
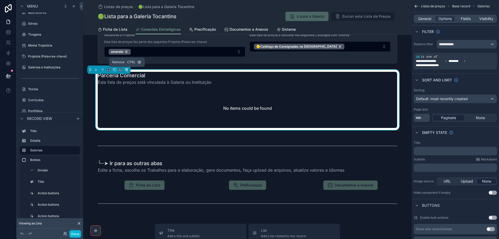
click at [126, 70] on icon "scrollable content" at bounding box center [126, 69] width 0 height 1
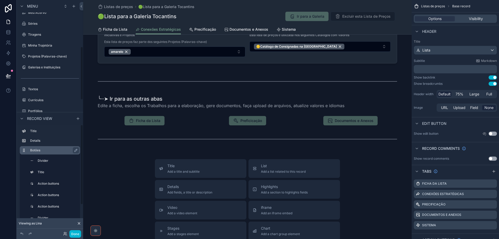
click at [49, 153] on div "Botões" at bounding box center [54, 150] width 48 height 6
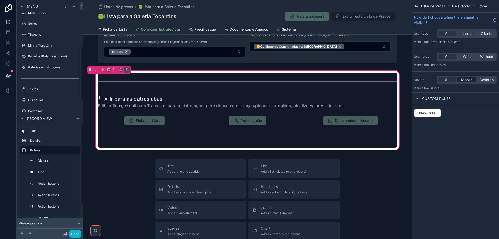
click at [468, 78] on span "Mobile" at bounding box center [466, 79] width 11 height 5
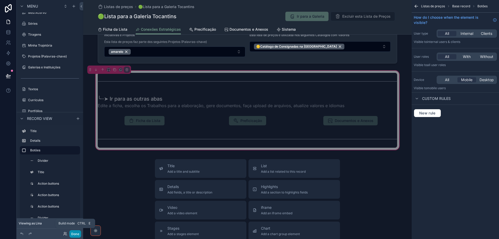
click at [72, 236] on button "Done" at bounding box center [75, 234] width 12 height 8
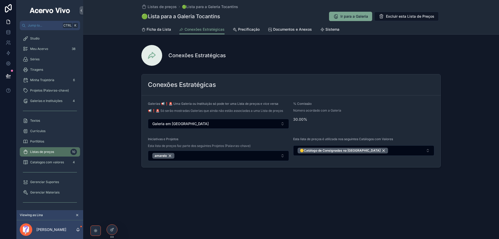
scroll to position [0, 0]
click at [9, 74] on icon at bounding box center [8, 75] width 5 height 5
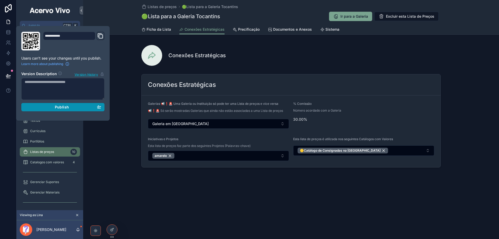
click at [41, 107] on div "Publish" at bounding box center [63, 107] width 76 height 5
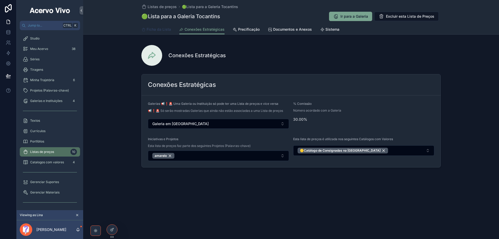
click at [160, 31] on span "Ficha da Lista" at bounding box center [159, 29] width 24 height 5
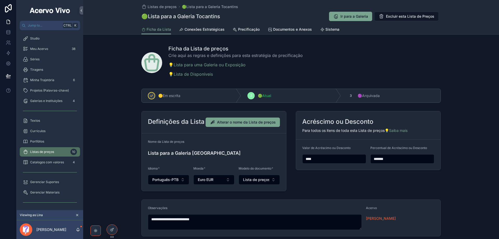
scroll to position [33, 0]
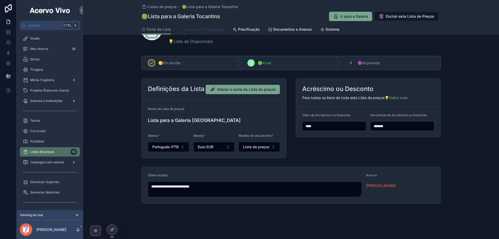
click at [201, 27] on span "Conexões Estratégicas" at bounding box center [204, 29] width 40 height 5
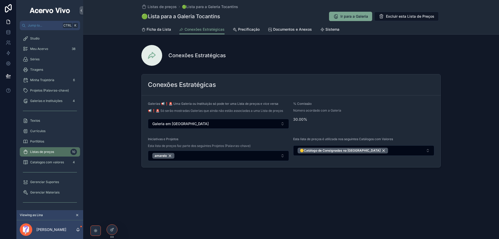
scroll to position [33, 0]
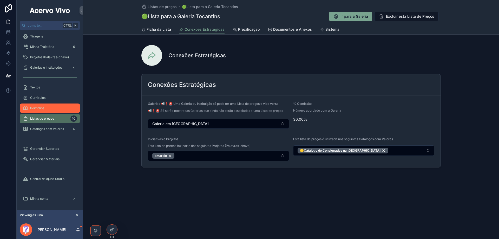
click at [61, 107] on div "Portfólios" at bounding box center [50, 108] width 54 height 8
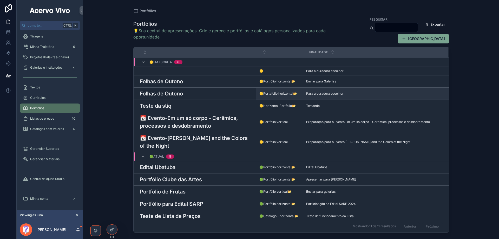
click at [170, 92] on h3 "Folhas de Outono" at bounding box center [161, 94] width 43 height 8
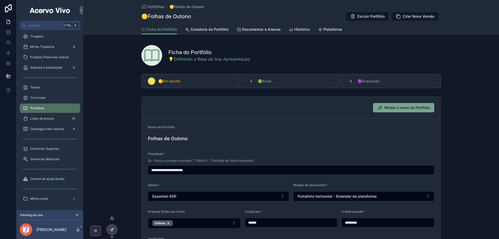
click at [110, 228] on icon at bounding box center [112, 229] width 4 height 4
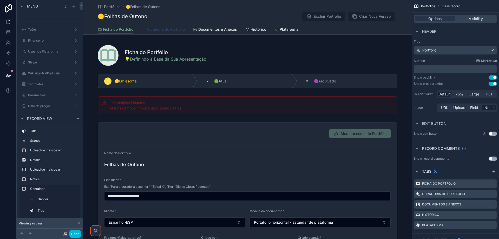
click at [174, 27] on span "Curadoria do Portfólio" at bounding box center [166, 29] width 38 height 5
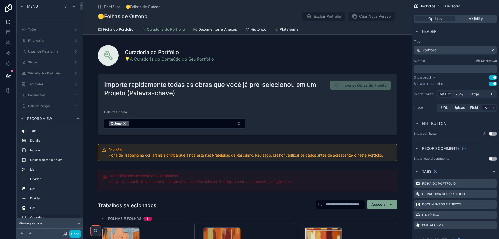
scroll to position [191, 0]
click at [479, 194] on icon "scrollable content" at bounding box center [480, 194] width 4 height 4
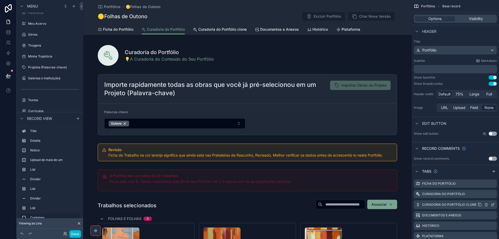
click at [494, 206] on icon "scrollable content" at bounding box center [493, 204] width 4 height 4
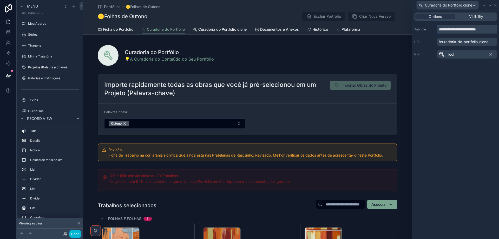
drag, startPoint x: 489, startPoint y: 32, endPoint x: 410, endPoint y: 29, distance: 79.5
click at [410, 29] on div "**********" at bounding box center [249, 119] width 499 height 239
type input "**********"
click at [459, 54] on div "Tool" at bounding box center [467, 54] width 60 height 8
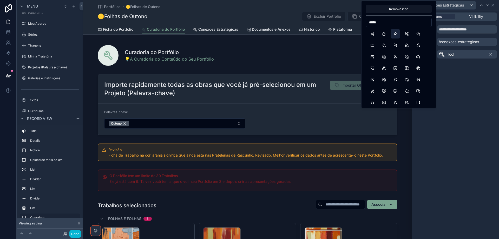
type input "*****"
click at [395, 34] on button "Share3" at bounding box center [394, 33] width 9 height 9
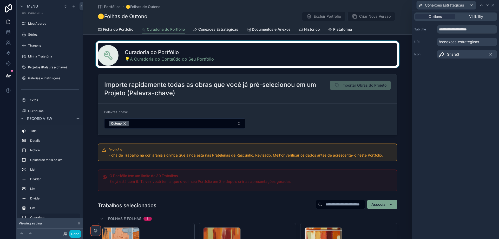
click at [237, 55] on div "scrollable content" at bounding box center [247, 54] width 328 height 27
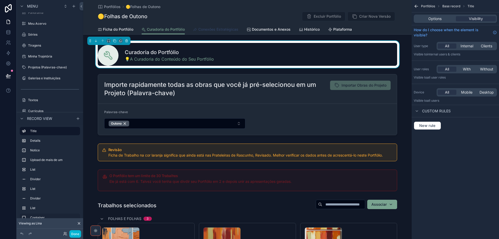
click at [222, 27] on span "Conexões Estratégicas" at bounding box center [218, 29] width 40 height 5
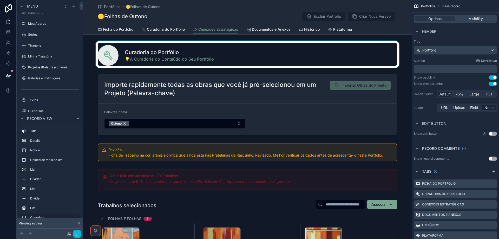
click at [234, 53] on div "scrollable content" at bounding box center [247, 54] width 328 height 27
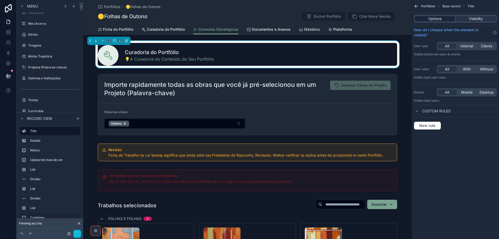
click at [423, 18] on div "Options" at bounding box center [435, 18] width 40 height 5
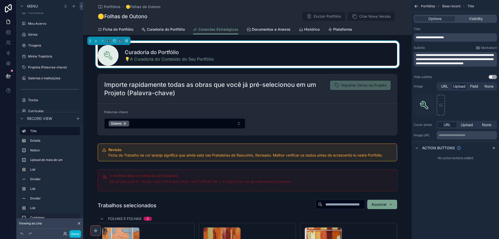
drag, startPoint x: 455, startPoint y: 39, endPoint x: 416, endPoint y: 34, distance: 40.1
click at [416, 34] on div "**********" at bounding box center [455, 37] width 83 height 8
drag, startPoint x: 454, startPoint y: 36, endPoint x: 394, endPoint y: 37, distance: 59.8
click at [394, 37] on div "Jump to... Ctrl K ToDo Financeiro Usuários Plataforma Stripe Wiki-CentralDeAjud…" at bounding box center [291, 119] width 416 height 239
drag, startPoint x: 394, startPoint y: 38, endPoint x: 410, endPoint y: 52, distance: 21.1
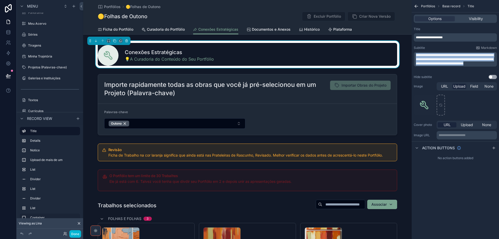
click at [410, 52] on div "Jump to... Ctrl K ToDo Financeiro Usuários Plataforma Stripe Wiki-CentralDeAjud…" at bounding box center [291, 119] width 416 height 239
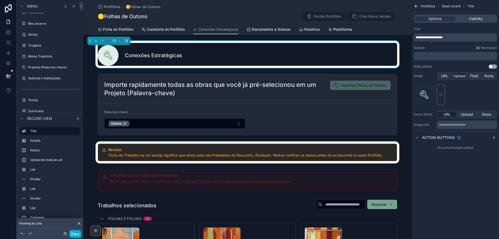
click at [299, 158] on div "scrollable content" at bounding box center [247, 152] width 328 height 22
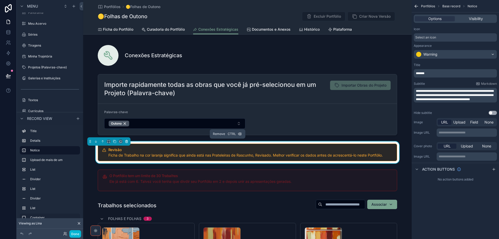
click at [127, 142] on icon "scrollable content" at bounding box center [127, 142] width 4 height 4
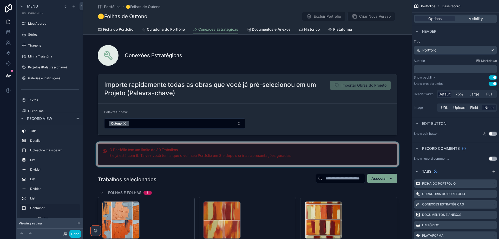
click at [137, 154] on div "scrollable content" at bounding box center [247, 154] width 328 height 26
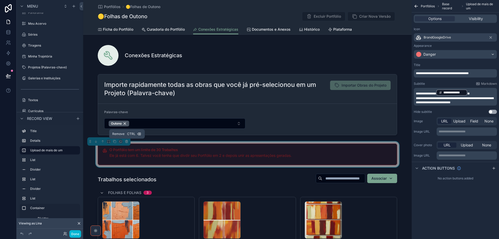
click at [127, 142] on icon "scrollable content" at bounding box center [127, 142] width 4 height 4
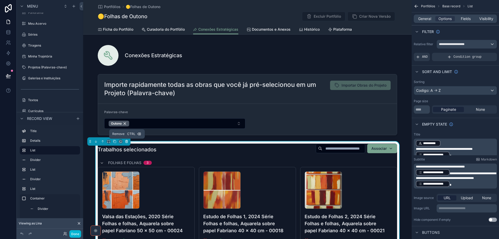
click at [127, 143] on button "scrollable content" at bounding box center [127, 141] width 6 height 6
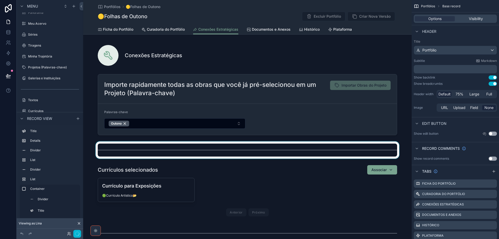
click at [129, 145] on div "scrollable content" at bounding box center [247, 149] width 328 height 17
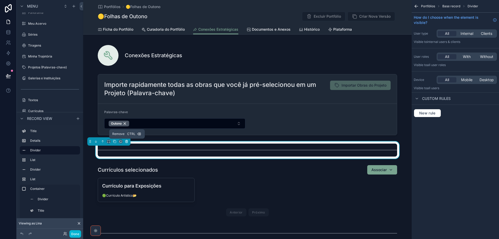
click at [127, 142] on icon "scrollable content" at bounding box center [127, 141] width 0 height 1
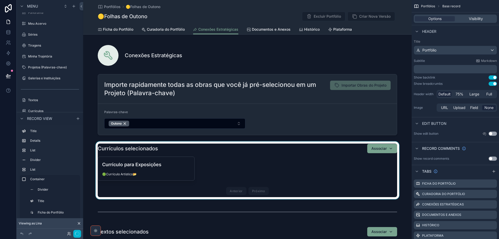
click at [217, 162] on div "scrollable content" at bounding box center [247, 170] width 328 height 58
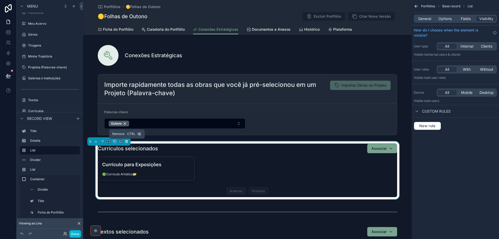
click at [127, 141] on icon "scrollable content" at bounding box center [127, 142] width 4 height 4
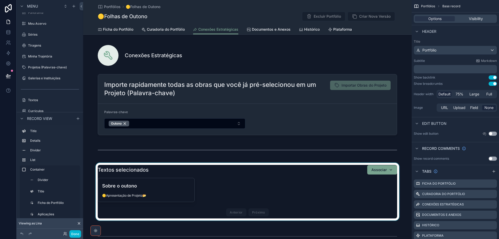
click at [156, 166] on div "scrollable content" at bounding box center [247, 192] width 328 height 58
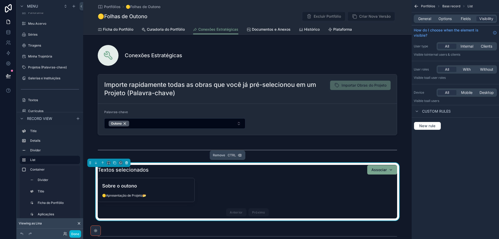
click at [126, 162] on icon "scrollable content" at bounding box center [126, 161] width 1 height 1
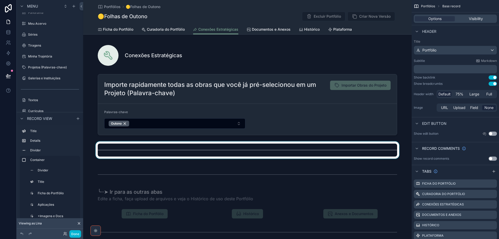
click at [144, 149] on div "scrollable content" at bounding box center [247, 149] width 328 height 17
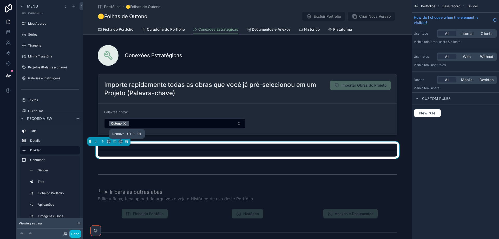
click at [127, 141] on icon "scrollable content" at bounding box center [127, 142] width 4 height 4
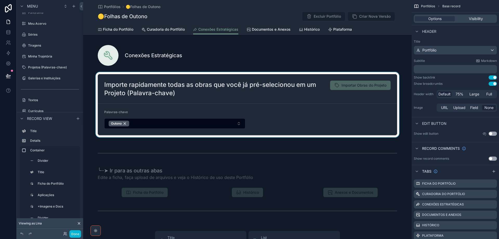
click at [214, 103] on div "scrollable content" at bounding box center [247, 104] width 328 height 65
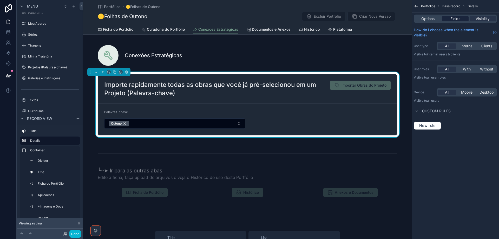
click at [454, 20] on span "Fields" at bounding box center [455, 18] width 10 height 5
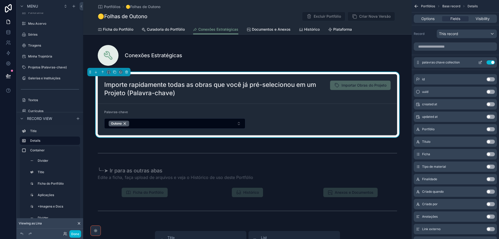
drag, startPoint x: 480, startPoint y: 63, endPoint x: 475, endPoint y: 62, distance: 5.5
click at [480, 63] on icon "scrollable content" at bounding box center [480, 62] width 4 height 4
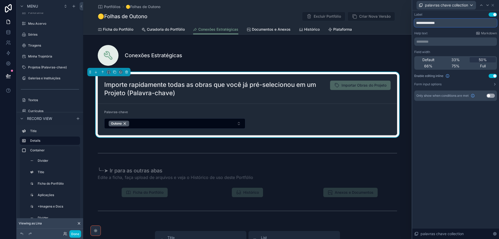
click at [417, 22] on input "**********" at bounding box center [455, 23] width 83 height 8
type input "**********"
click at [156, 29] on span "Curadoria do Portfólio" at bounding box center [166, 29] width 38 height 5
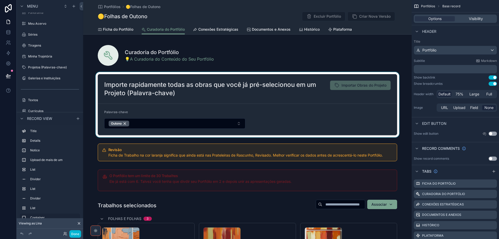
click at [185, 81] on div "scrollable content" at bounding box center [247, 104] width 328 height 65
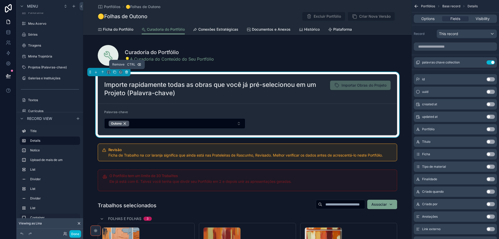
click at [127, 73] on icon "scrollable content" at bounding box center [127, 72] width 4 height 4
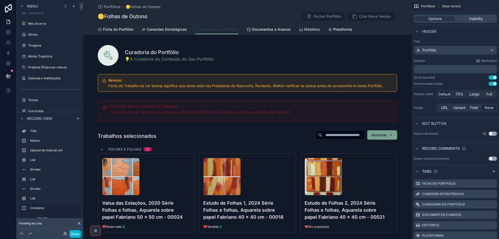
click at [212, 29] on span "Curadoria do Portfólio" at bounding box center [219, 29] width 38 height 5
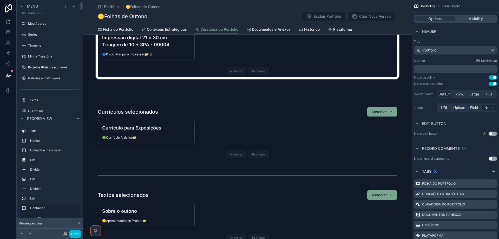
scroll to position [234, 0]
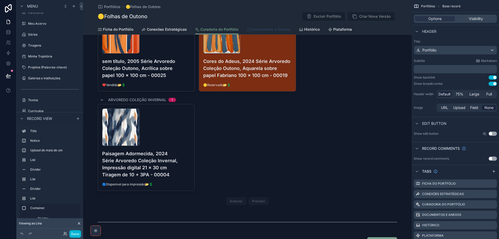
click at [259, 30] on span "Documentos e Anexos" at bounding box center [271, 29] width 39 height 5
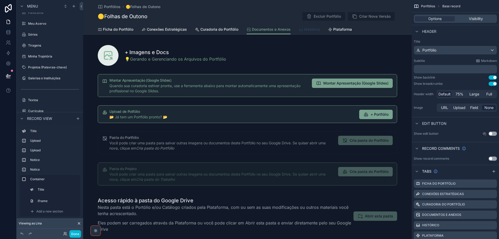
click at [315, 30] on span "Histórico" at bounding box center [312, 29] width 16 height 5
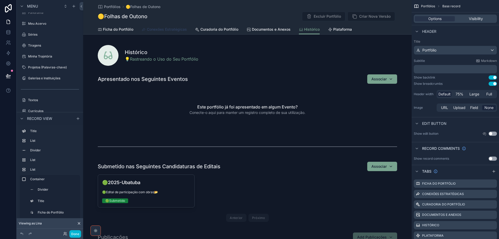
click at [173, 30] on span "Conexões Estratégicas" at bounding box center [167, 29] width 40 height 5
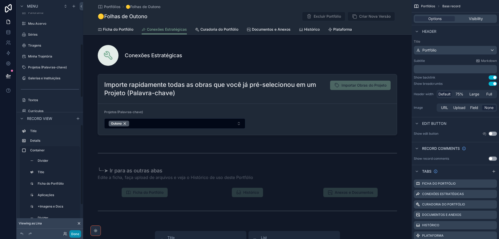
click at [73, 234] on button "Done" at bounding box center [75, 234] width 12 height 8
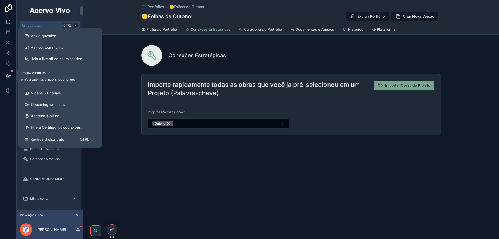
click at [11, 76] on icon at bounding box center [8, 75] width 5 height 5
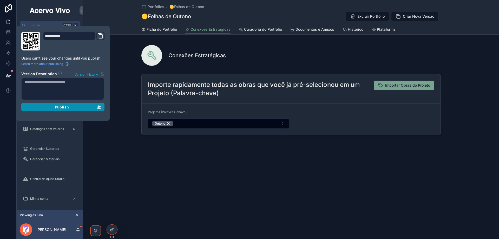
click at [56, 107] on span "Publish" at bounding box center [62, 107] width 14 height 5
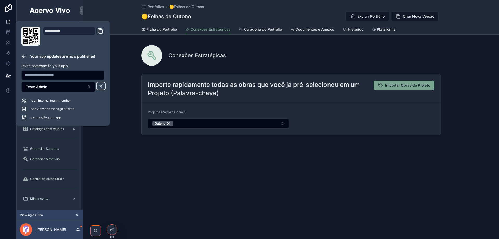
click at [101, 171] on div "Portfólios 🟡Folhas de Outono 🟡Folhas de Outono Excluir Portfólio Criar Nova Ver…" at bounding box center [291, 119] width 416 height 239
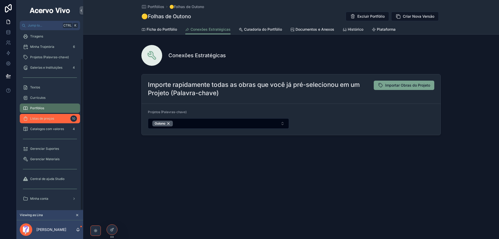
click at [37, 119] on span "Listas de preços" at bounding box center [42, 118] width 24 height 4
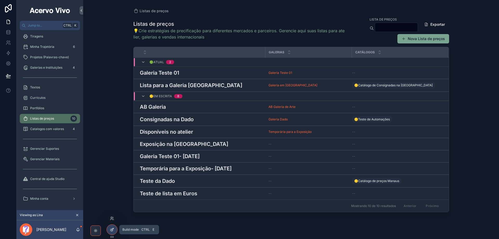
click at [111, 231] on icon at bounding box center [111, 230] width 2 height 2
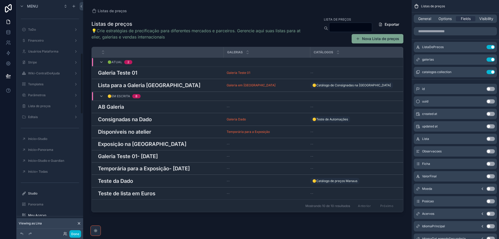
scroll to position [202, 0]
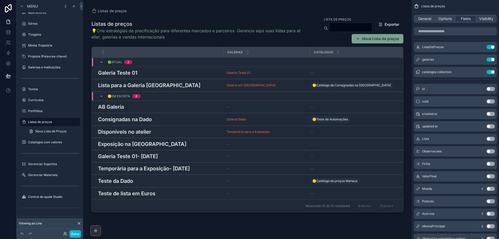
click at [123, 73] on div "scrollable content" at bounding box center [247, 116] width 328 height 233
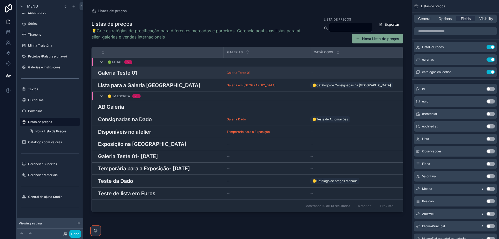
click at [123, 74] on h3 "Galeria Teste 01" at bounding box center [117, 73] width 39 height 8
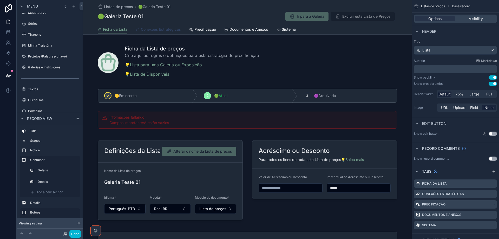
click at [153, 32] on link "Conexões Estratégicas" at bounding box center [158, 30] width 45 height 10
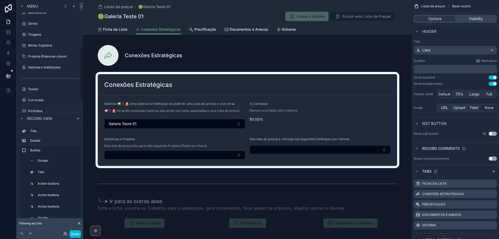
drag, startPoint x: 237, startPoint y: 59, endPoint x: 203, endPoint y: 77, distance: 39.1
click at [237, 59] on div "scrollable content" at bounding box center [247, 54] width 328 height 27
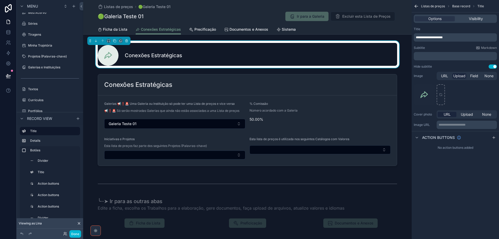
click at [419, 58] on div "﻿" at bounding box center [455, 56] width 83 height 8
click at [419, 58] on p "﻿" at bounding box center [456, 56] width 80 height 4
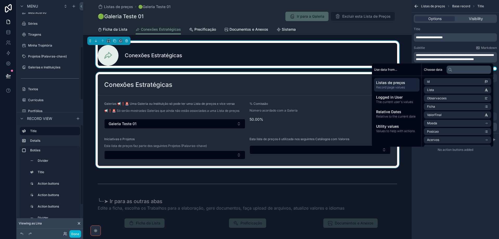
click at [199, 84] on div "scrollable content" at bounding box center [247, 120] width 328 height 96
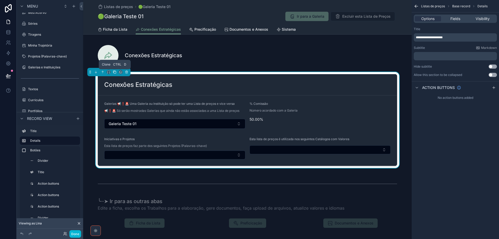
click at [116, 73] on icon "scrollable content" at bounding box center [115, 72] width 4 height 4
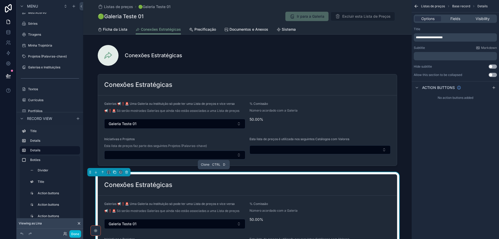
click at [115, 171] on icon "scrollable content" at bounding box center [115, 172] width 4 height 4
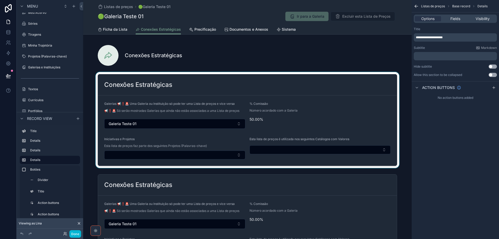
click at [194, 88] on div "scrollable content" at bounding box center [247, 120] width 328 height 96
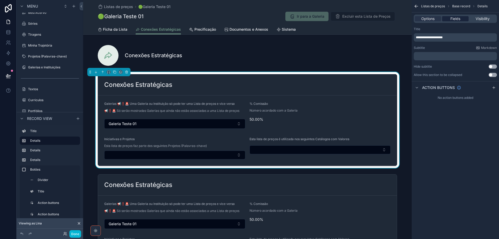
click at [458, 18] on span "Fields" at bounding box center [455, 18] width 10 height 5
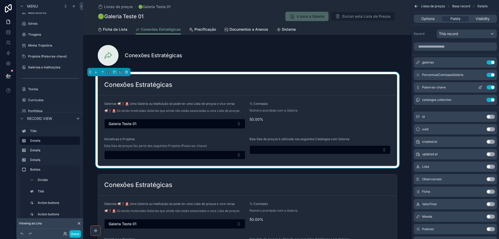
click at [490, 88] on button "Use setting" at bounding box center [490, 87] width 8 height 4
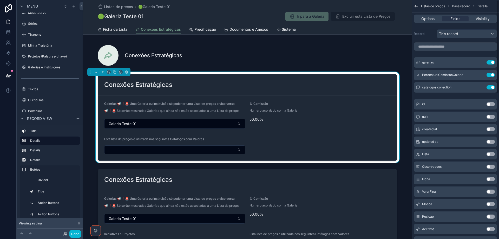
click at [490, 88] on button "Use setting" at bounding box center [490, 87] width 8 height 4
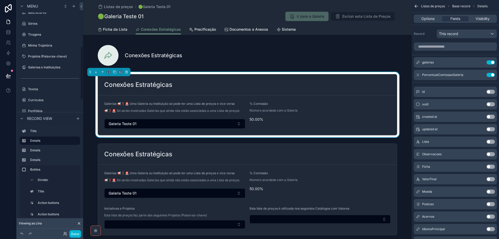
click at [278, 87] on div "Conexões Estratégicas" at bounding box center [247, 85] width 286 height 8
click at [428, 20] on span "Options" at bounding box center [427, 18] width 13 height 5
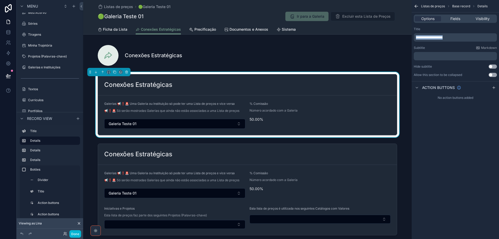
drag, startPoint x: 458, startPoint y: 37, endPoint x: 403, endPoint y: 36, distance: 54.6
click at [403, 36] on div "Jump to... Ctrl K ToDo Financeiro Usuários Plataforma Stripe Wiki-CentralDeAjud…" at bounding box center [291, 119] width 416 height 239
click at [202, 103] on span "Galerias 📢❗🚨 Uma Galeria ou Instituição só pode ter uma Lista de preços e vice …" at bounding box center [169, 104] width 130 height 4
click at [457, 20] on span "Fields" at bounding box center [455, 18] width 10 height 5
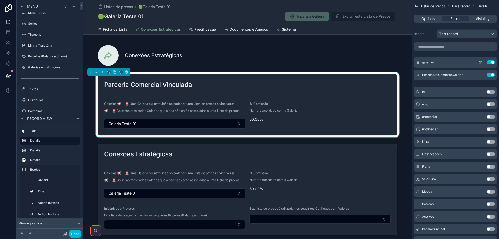
click at [480, 62] on icon "scrollable content" at bounding box center [480, 62] width 4 height 4
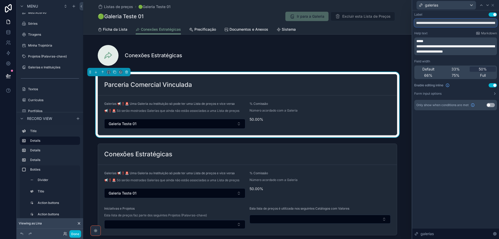
click at [422, 24] on input "**********" at bounding box center [455, 23] width 83 height 8
paste input "text"
type input "**********"
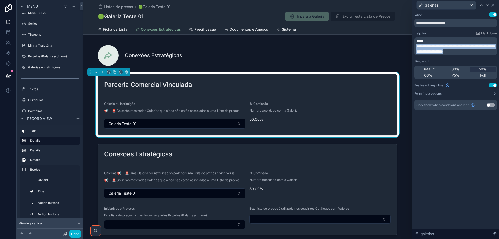
drag, startPoint x: 416, startPoint y: 45, endPoint x: 487, endPoint y: 54, distance: 71.4
click at [487, 54] on div "**********" at bounding box center [455, 46] width 83 height 18
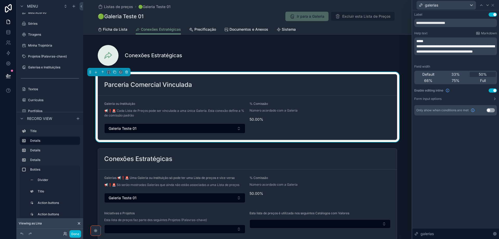
click at [445, 147] on div "**********" at bounding box center [455, 124] width 87 height 228
click at [443, 101] on button "Form input options" at bounding box center [455, 99] width 83 height 4
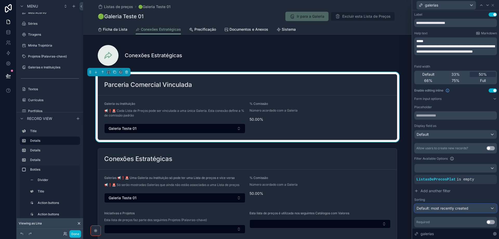
click at [446, 207] on span "Default: most recently created" at bounding box center [442, 208] width 52 height 4
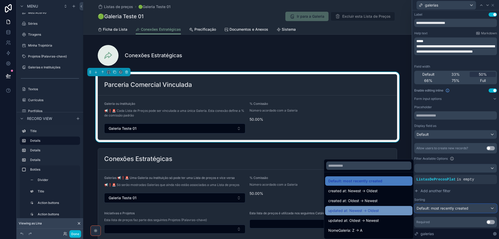
scroll to position [26, 0]
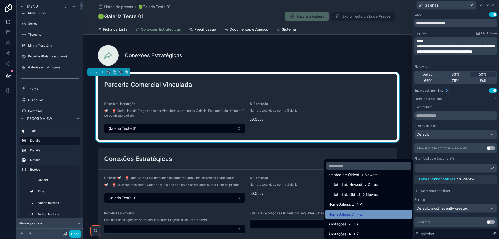
click at [373, 215] on div "NomeGaleria: A -> Z" at bounding box center [368, 214] width 81 height 6
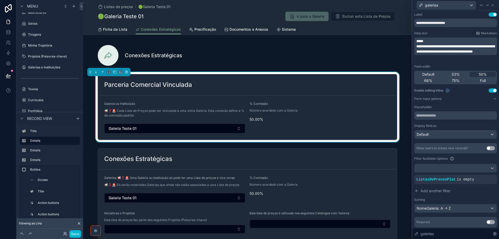
click at [206, 109] on p "📢❗🚨 Cada Lista de Preços pode ser vinculada a uma única Galeria. Esta conexão d…" at bounding box center [174, 112] width 141 height 9
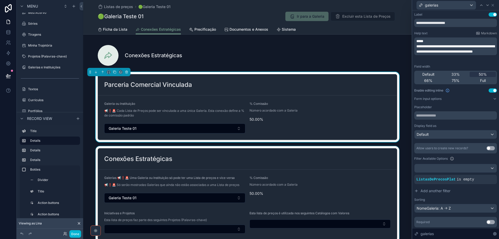
click at [309, 167] on div "scrollable content" at bounding box center [247, 194] width 328 height 96
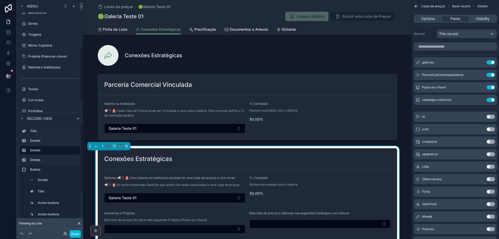
click at [318, 153] on div "Conexões Estratégicas" at bounding box center [247, 158] width 299 height 21
click at [429, 18] on span "Options" at bounding box center [427, 18] width 13 height 5
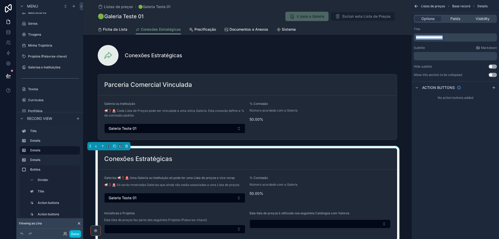
drag, startPoint x: 434, startPoint y: 38, endPoint x: 406, endPoint y: 35, distance: 28.2
click at [406, 35] on div "Jump to... Ctrl K ToDo Financeiro Usuários Plataforma Stripe Wiki-CentralDeAjud…" at bounding box center [291, 119] width 416 height 239
click at [287, 167] on div "Vinculada aos Seguintes Projetos" at bounding box center [247, 158] width 299 height 21
click at [455, 18] on span "Fields" at bounding box center [455, 18] width 10 height 5
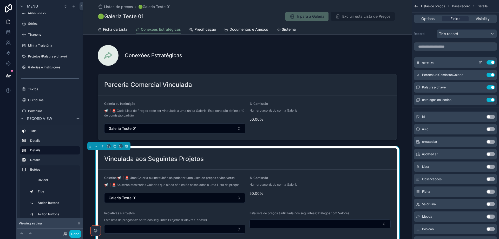
click at [489, 61] on button "Use setting" at bounding box center [490, 62] width 8 height 4
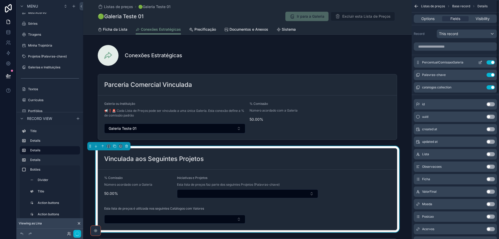
click at [488, 62] on button "Use setting" at bounding box center [490, 62] width 8 height 4
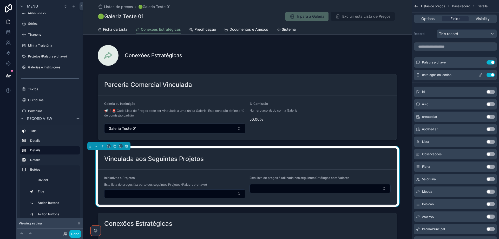
click at [489, 75] on button "Use setting" at bounding box center [490, 75] width 8 height 4
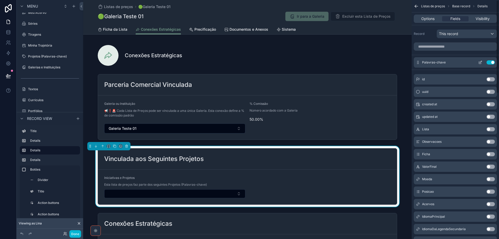
click at [481, 61] on icon "scrollable content" at bounding box center [480, 62] width 4 height 4
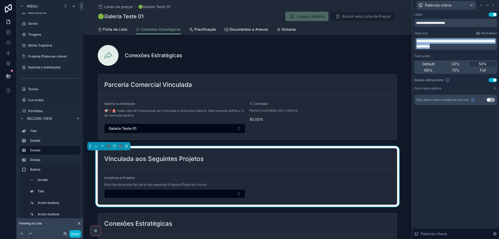
drag, startPoint x: 465, startPoint y: 47, endPoint x: 416, endPoint y: 40, distance: 49.3
click at [416, 40] on p "**********" at bounding box center [455, 43] width 79 height 10
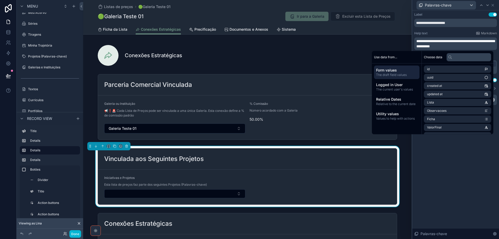
scroll to position [0, 0]
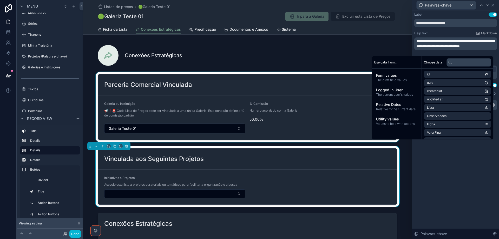
drag, startPoint x: 296, startPoint y: 61, endPoint x: 188, endPoint y: 83, distance: 110.6
click at [296, 60] on div "scrollable content" at bounding box center [247, 54] width 328 height 27
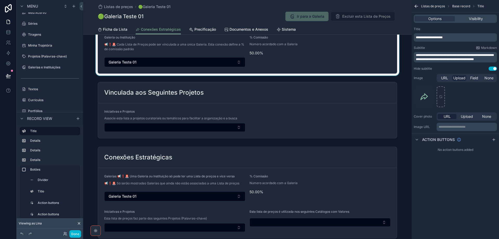
scroll to position [78, 0]
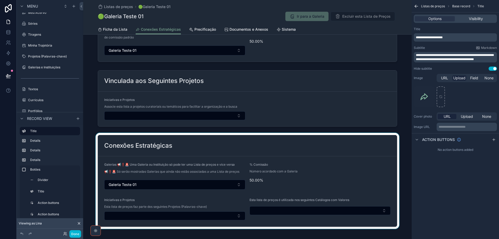
click at [203, 146] on div "scrollable content" at bounding box center [247, 181] width 328 height 96
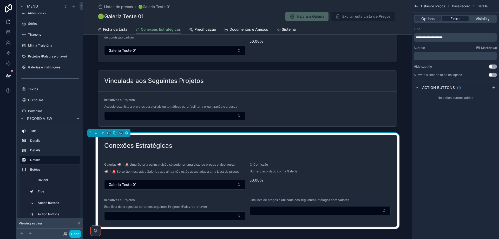
drag, startPoint x: 457, startPoint y: 19, endPoint x: 462, endPoint y: 19, distance: 5.7
click at [457, 19] on span "Fields" at bounding box center [455, 18] width 10 height 5
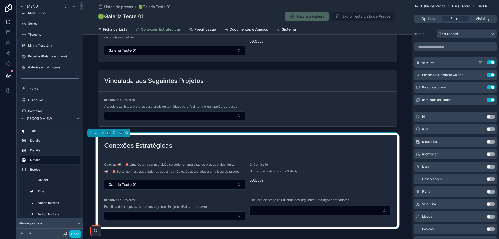
click at [487, 62] on button "Use setting" at bounding box center [490, 62] width 8 height 4
click at [487, 73] on button "Use setting" at bounding box center [490, 75] width 8 height 4
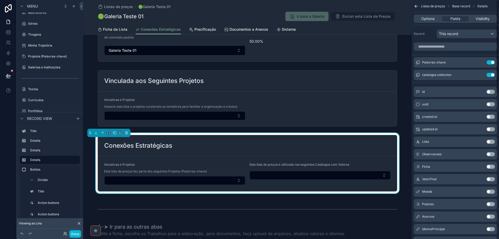
click at [487, 62] on button "Use setting" at bounding box center [490, 62] width 8 height 4
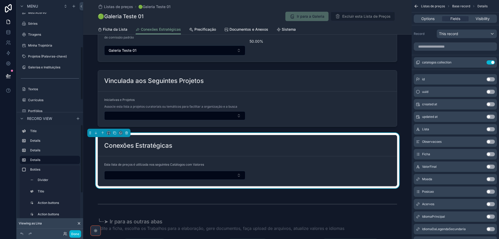
click at [255, 157] on form "Esta lista de preços é utilizada nos seguintes Catálogos com Valores" at bounding box center [247, 171] width 299 height 30
click at [432, 19] on span "Options" at bounding box center [427, 18] width 13 height 5
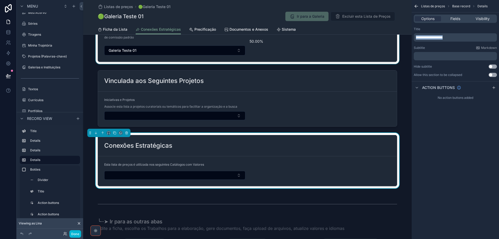
drag, startPoint x: 454, startPoint y: 37, endPoint x: 405, endPoint y: 37, distance: 49.6
click at [405, 37] on div "Jump to... Ctrl K ToDo Financeiro Usuários Plataforma Stripe Wiki-CentralDeAjud…" at bounding box center [291, 119] width 416 height 239
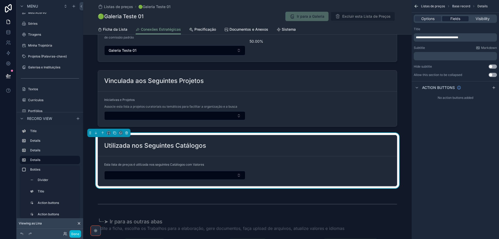
click at [457, 19] on span "Fields" at bounding box center [455, 18] width 10 height 5
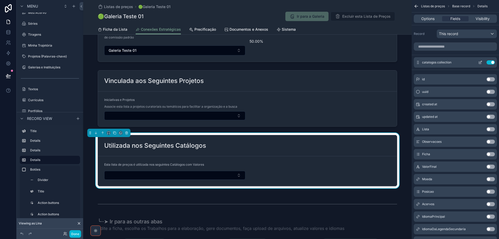
click at [480, 62] on icon "scrollable content" at bounding box center [480, 62] width 4 height 4
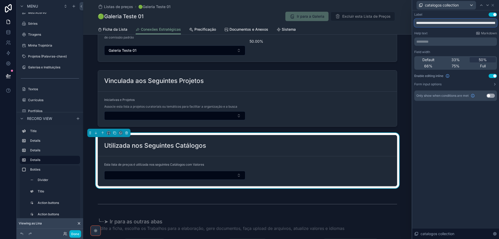
click at [436, 23] on input "**********" at bounding box center [455, 23] width 83 height 8
paste input "text"
type input "**********"
click at [433, 41] on p "********* ﻿" at bounding box center [455, 41] width 79 height 5
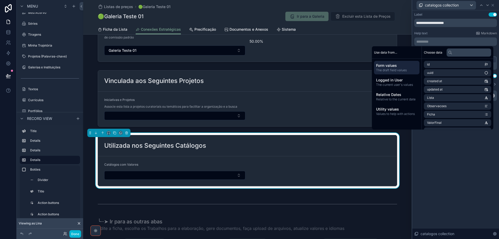
scroll to position [0, 0]
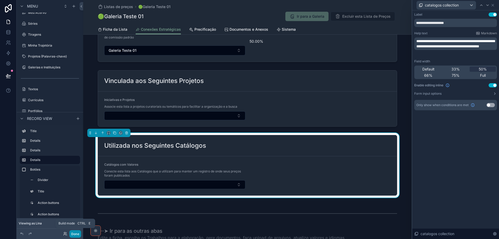
click at [75, 234] on button "Done" at bounding box center [75, 234] width 12 height 8
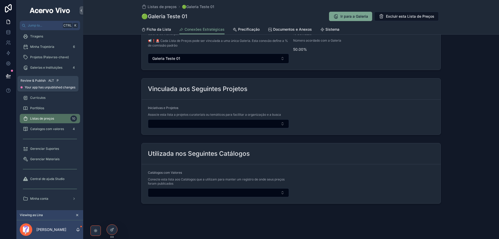
click at [11, 74] on icon at bounding box center [8, 75] width 5 height 5
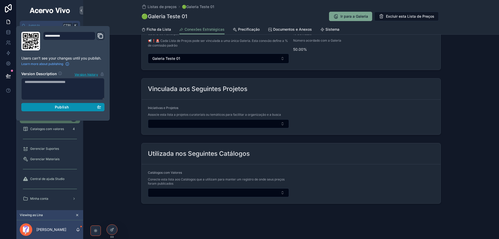
click at [72, 106] on div "Publish" at bounding box center [63, 107] width 76 height 5
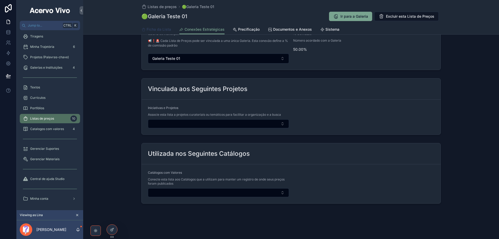
click at [163, 29] on span "Ficha da Lista" at bounding box center [159, 29] width 24 height 5
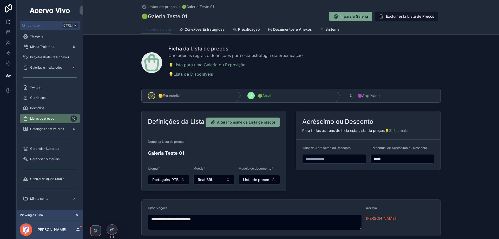
scroll to position [33, 0]
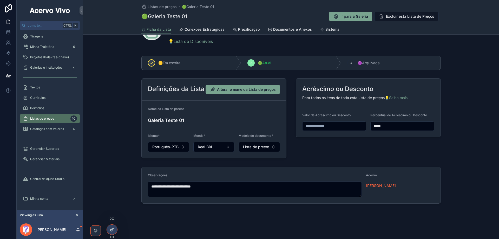
click at [111, 231] on icon at bounding box center [111, 230] width 2 height 2
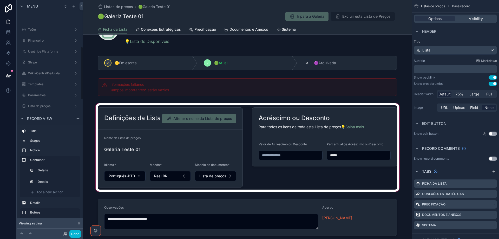
scroll to position [202, 0]
click at [217, 134] on div "scrollable content" at bounding box center [247, 147] width 328 height 90
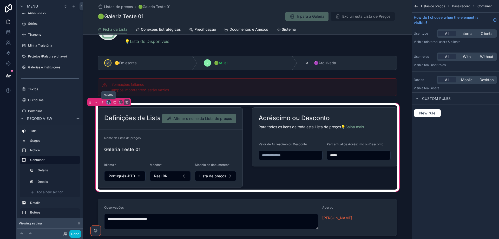
click at [110, 102] on icon "scrollable content" at bounding box center [109, 102] width 4 height 4
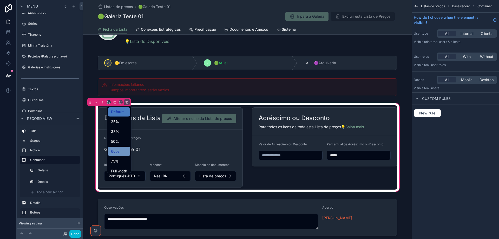
click at [121, 148] on div "66%" at bounding box center [119, 151] width 16 height 6
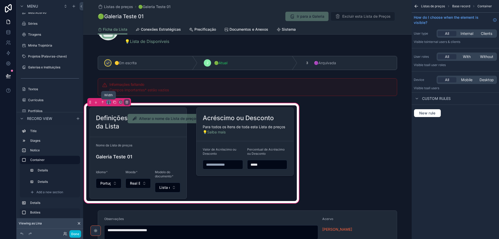
click at [108, 101] on icon "scrollable content" at bounding box center [109, 102] width 4 height 4
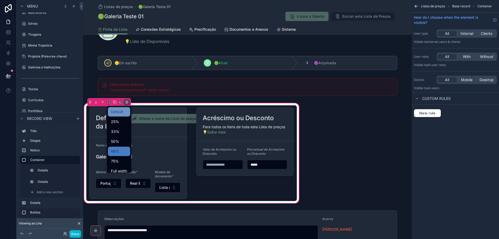
click at [120, 114] on span "Default" at bounding box center [117, 112] width 12 height 6
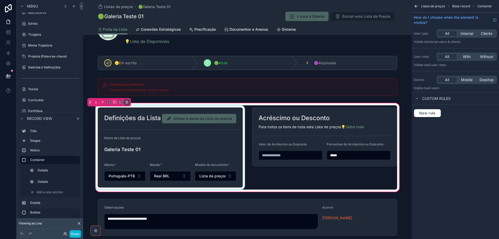
drag, startPoint x: 194, startPoint y: 137, endPoint x: 161, endPoint y: 131, distance: 34.3
click at [195, 137] on div "scrollable content" at bounding box center [170, 147] width 151 height 84
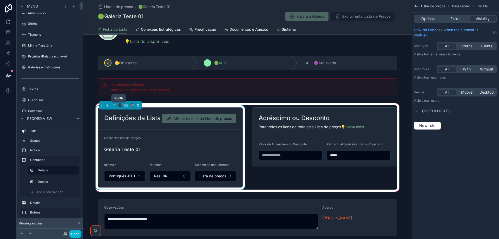
click at [119, 105] on icon "scrollable content" at bounding box center [120, 105] width 4 height 4
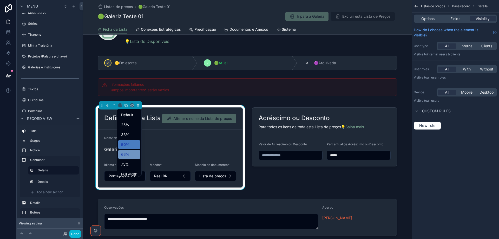
click at [130, 154] on div "66%" at bounding box center [129, 154] width 16 height 6
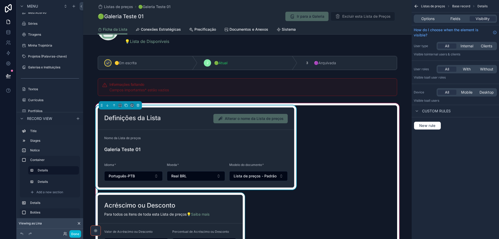
click at [191, 204] on div "scrollable content" at bounding box center [170, 224] width 151 height 63
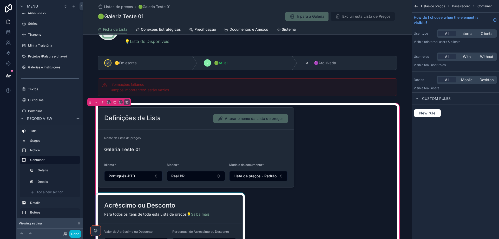
click at [145, 201] on div "scrollable content" at bounding box center [170, 224] width 151 height 63
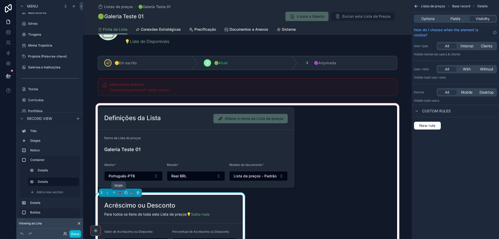
click at [118, 193] on icon "scrollable content" at bounding box center [120, 193] width 4 height 4
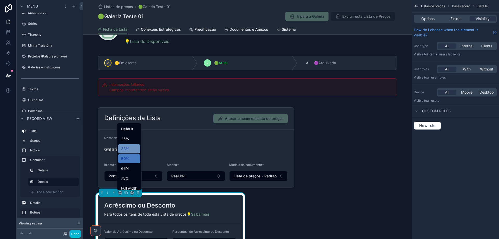
click at [127, 149] on span "33%" at bounding box center [125, 148] width 8 height 6
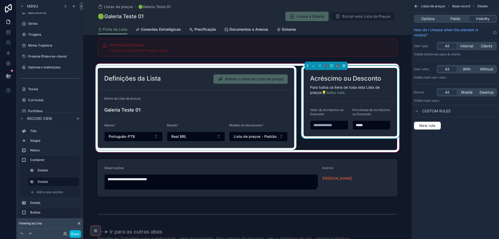
scroll to position [85, 0]
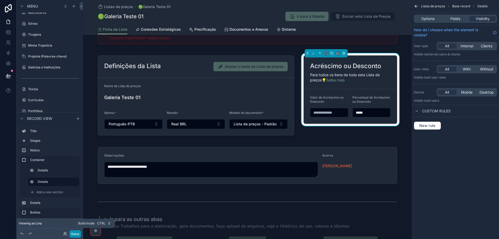
click at [77, 234] on button "Done" at bounding box center [75, 234] width 12 height 8
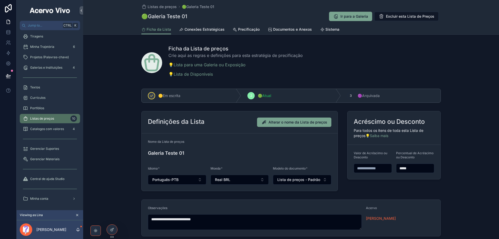
scroll to position [33, 0]
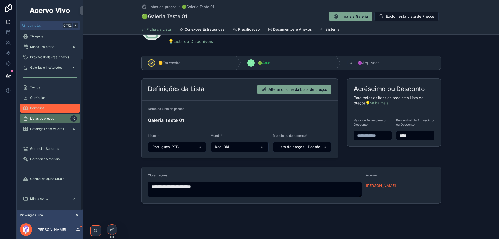
click at [51, 109] on div "Portfólios" at bounding box center [50, 108] width 54 height 8
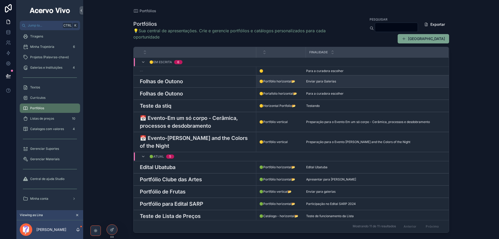
click at [154, 82] on h3 "Folhas de Outono" at bounding box center [161, 81] width 43 height 8
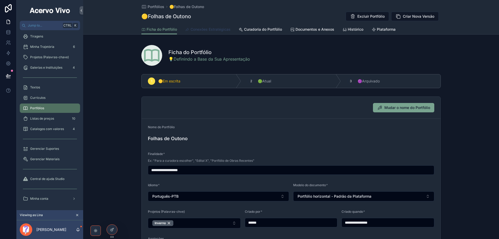
click at [214, 30] on span "Conexões Estratégicas" at bounding box center [210, 29] width 40 height 5
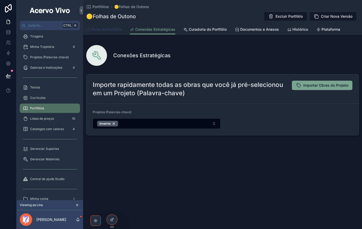
click at [107, 29] on span "Ficha do Portfólio" at bounding box center [106, 29] width 30 height 5
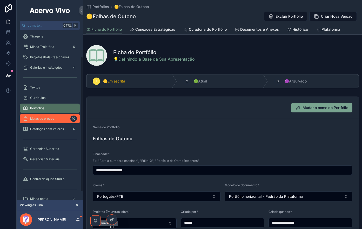
click at [57, 117] on div "Listas de preços 10" at bounding box center [50, 118] width 54 height 8
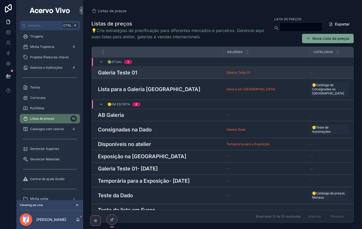
click at [116, 71] on h3 "Galeria Teste 01" at bounding box center [117, 73] width 39 height 8
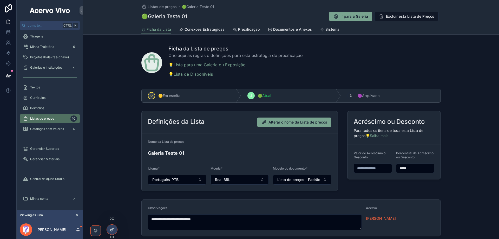
click at [113, 229] on icon at bounding box center [113, 228] width 1 height 1
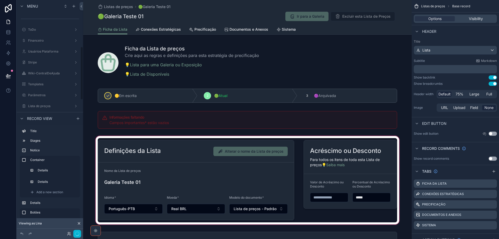
click at [192, 159] on div "scrollable content" at bounding box center [247, 180] width 328 height 90
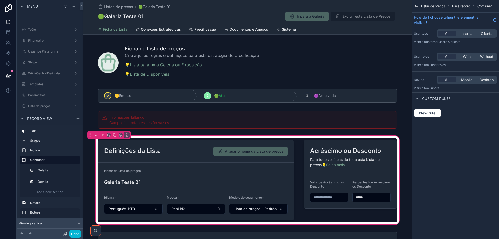
scroll to position [202, 0]
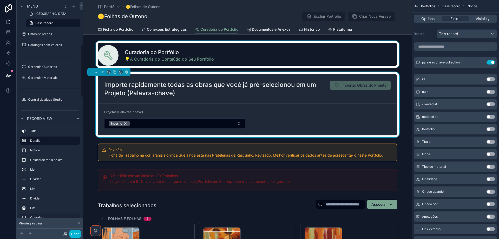
scroll to position [191, 0]
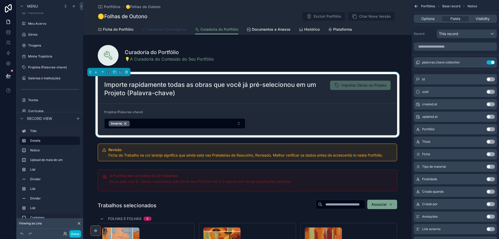
click at [166, 30] on span "Conexões Estratégicas" at bounding box center [167, 29] width 40 height 5
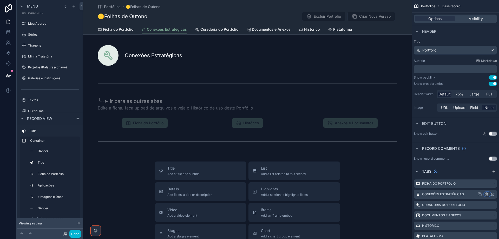
click at [486, 193] on icon "scrollable content" at bounding box center [486, 193] width 3 height 0
click at [474, 205] on span "Remove tab and contents" at bounding box center [464, 204] width 44 height 6
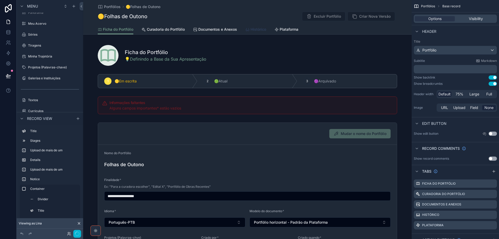
click at [253, 26] on link "Histórico" at bounding box center [255, 30] width 21 height 10
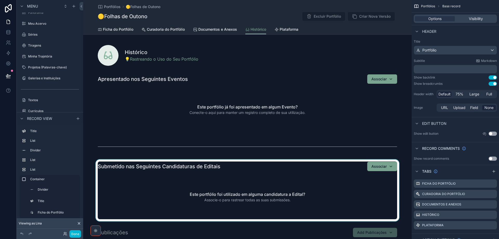
click at [163, 164] on div "scrollable content" at bounding box center [247, 190] width 328 height 62
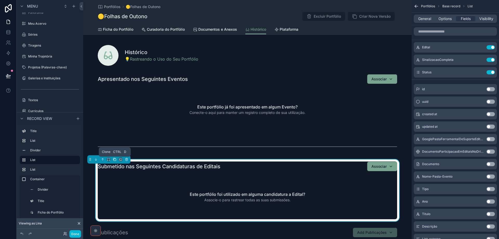
click at [115, 161] on button "scrollable content" at bounding box center [115, 159] width 6 height 6
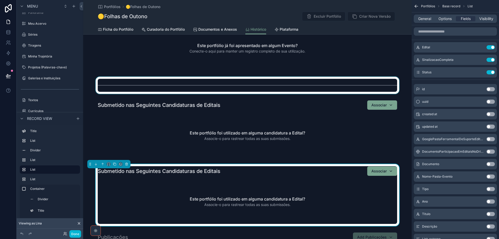
scroll to position [78, 0]
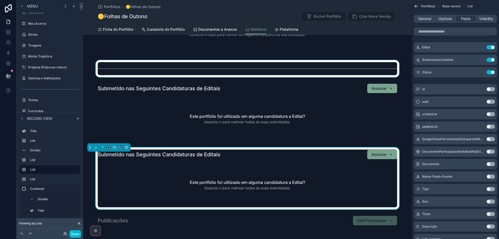
click at [110, 69] on div "scrollable content" at bounding box center [247, 68] width 328 height 17
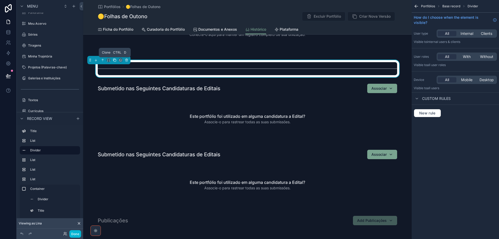
click at [115, 61] on icon "scrollable content" at bounding box center [115, 60] width 4 height 4
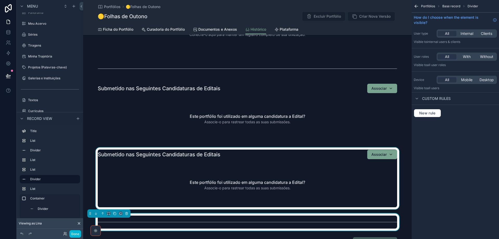
click at [251, 159] on div "scrollable content" at bounding box center [247, 178] width 328 height 62
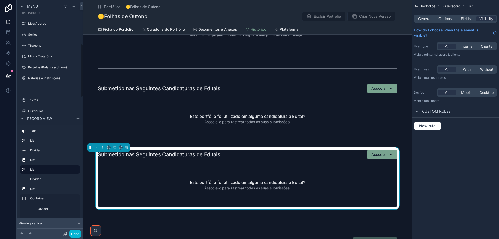
click at [235, 158] on div "Submetido nas Seguintes Candidaturas de Editais Associar" at bounding box center [247, 154] width 299 height 10
click at [446, 18] on span "Options" at bounding box center [444, 18] width 13 height 5
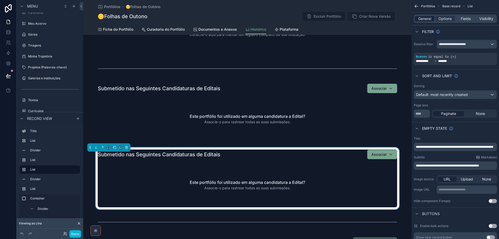
click at [420, 18] on span "General" at bounding box center [424, 18] width 13 height 5
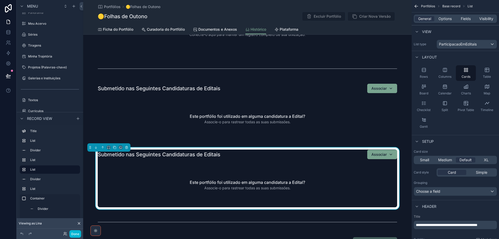
click at [431, 227] on p "**********" at bounding box center [456, 224] width 80 height 5
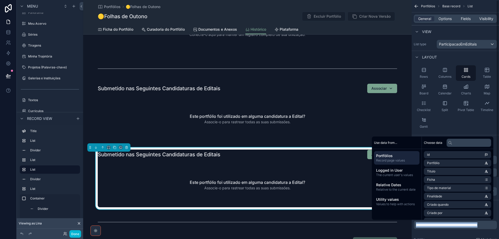
click at [496, 210] on div "Header" at bounding box center [455, 206] width 87 height 12
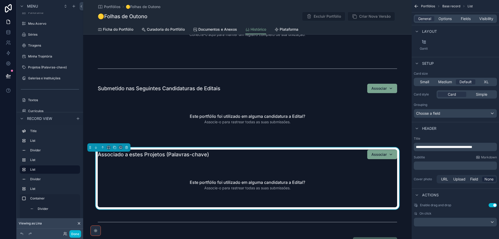
click at [446, 165] on p "﻿" at bounding box center [456, 165] width 80 height 5
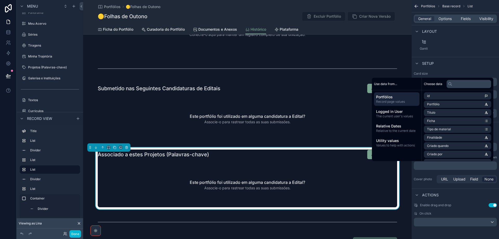
scroll to position [82, 0]
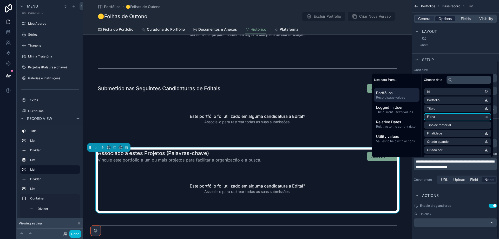
click at [445, 17] on span "Options" at bounding box center [444, 18] width 13 height 5
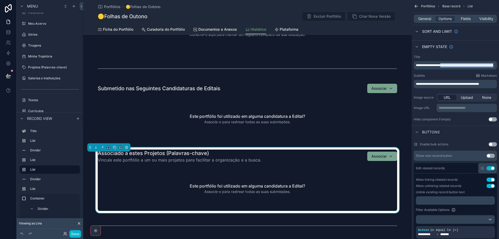
drag, startPoint x: 441, startPoint y: 65, endPoint x: 425, endPoint y: 67, distance: 16.0
click at [425, 67] on span "**********" at bounding box center [454, 65] width 77 height 3
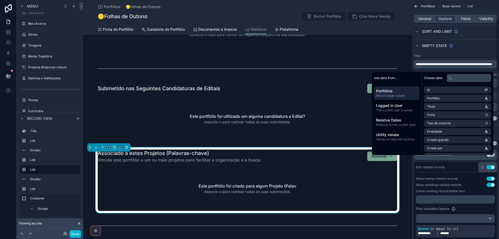
scroll to position [82, 0]
click at [468, 49] on div "Empty state" at bounding box center [455, 45] width 87 height 12
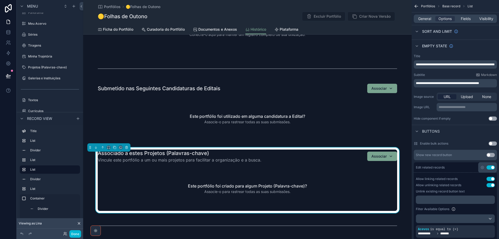
click at [475, 84] on span "**********" at bounding box center [447, 83] width 63 height 3
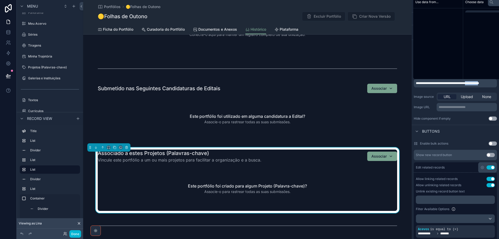
click at [475, 84] on span "**********" at bounding box center [447, 83] width 63 height 3
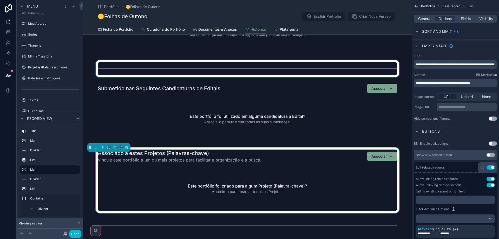
click at [106, 68] on div "scrollable content" at bounding box center [247, 68] width 328 height 17
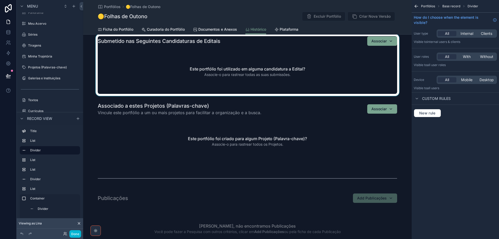
scroll to position [130, 0]
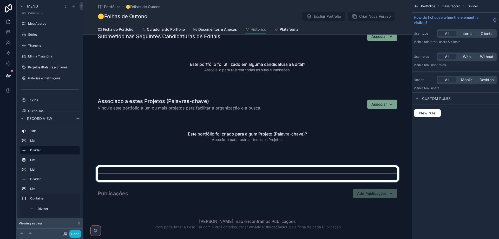
click at [104, 175] on div "scrollable content" at bounding box center [247, 173] width 328 height 17
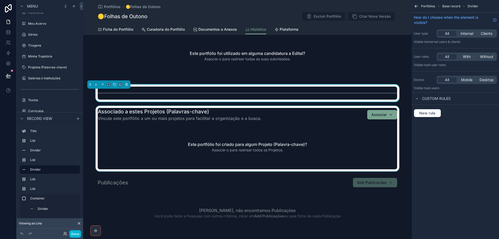
scroll to position [156, 0]
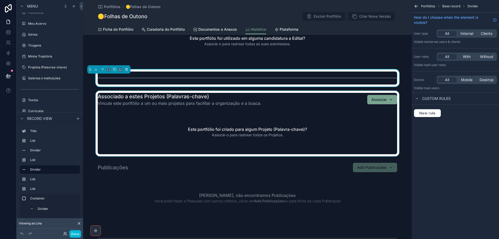
click at [158, 133] on div "scrollable content" at bounding box center [247, 123] width 328 height 65
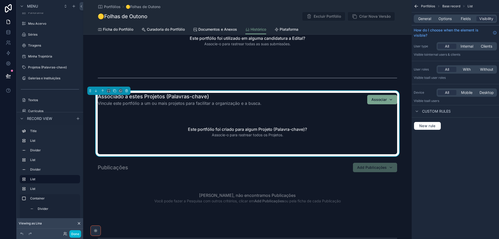
click at [424, 21] on div "General Options Fields Visibility" at bounding box center [455, 19] width 83 height 8
click at [426, 19] on span "General" at bounding box center [424, 18] width 13 height 5
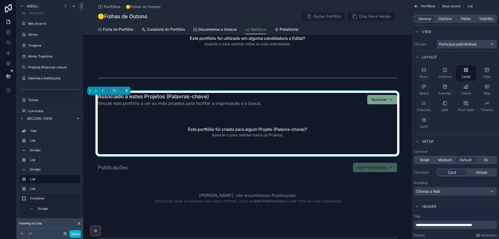
click at [447, 47] on div "ParticipacaoEmEditais" at bounding box center [467, 44] width 60 height 8
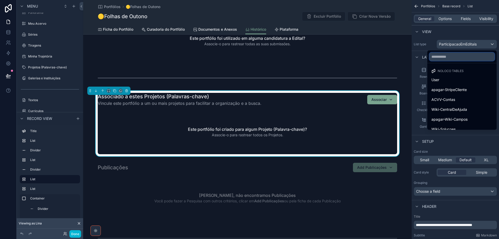
click at [458, 56] on input "text" at bounding box center [461, 56] width 65 height 8
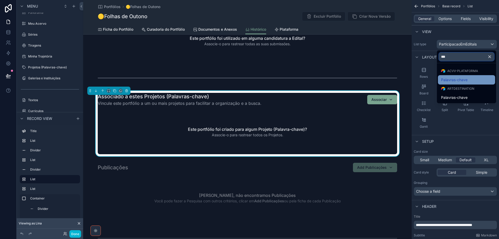
type input "***"
click at [455, 79] on span "Palavras-chave" at bounding box center [454, 80] width 26 height 6
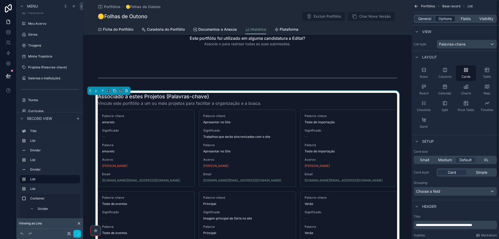
click at [447, 18] on span "Options" at bounding box center [444, 18] width 13 height 5
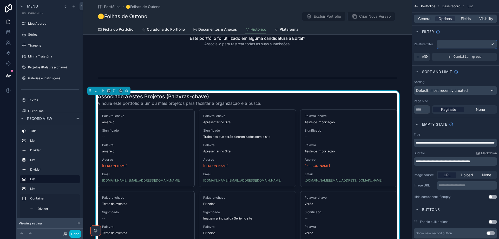
click at [450, 47] on div "scrollable content" at bounding box center [467, 44] width 60 height 8
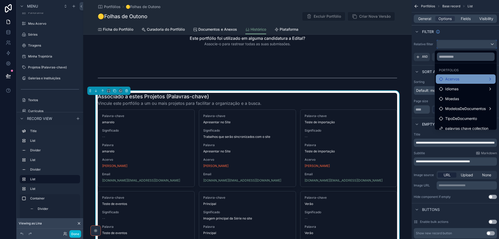
scroll to position [15, 0]
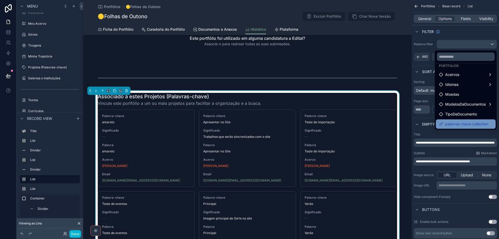
click at [459, 126] on span "palavras chave collection" at bounding box center [466, 124] width 43 height 6
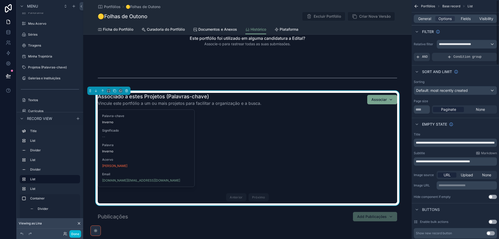
click at [454, 33] on div "Filter" at bounding box center [455, 31] width 87 height 12
click at [461, 19] on span "Fields" at bounding box center [466, 18] width 10 height 5
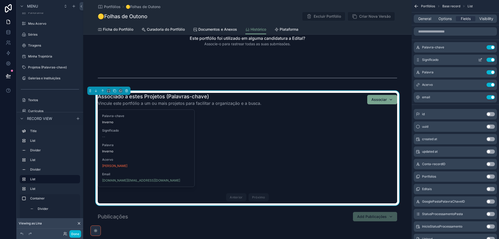
click at [488, 59] on button "Use setting" at bounding box center [490, 60] width 8 height 4
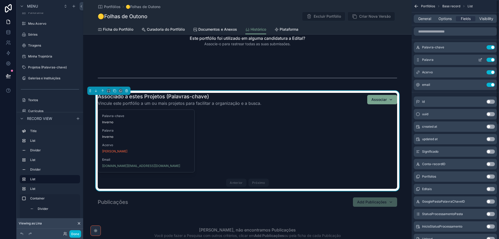
click at [488, 59] on button "Use setting" at bounding box center [490, 60] width 8 height 4
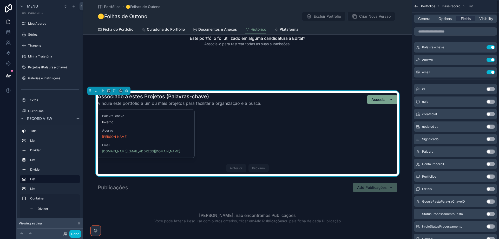
click at [488, 59] on button "Use setting" at bounding box center [490, 60] width 8 height 4
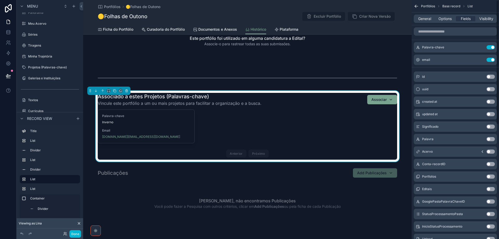
click at [488, 59] on button "Use setting" at bounding box center [490, 60] width 8 height 4
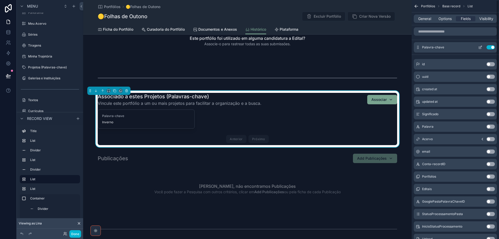
click at [479, 48] on icon "scrollable content" at bounding box center [480, 47] width 4 height 4
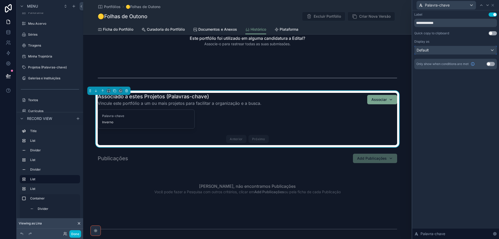
click at [468, 50] on div "Default" at bounding box center [455, 50] width 82 height 8
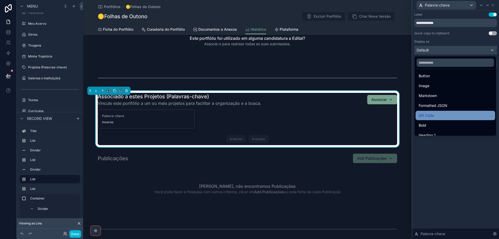
scroll to position [57, 0]
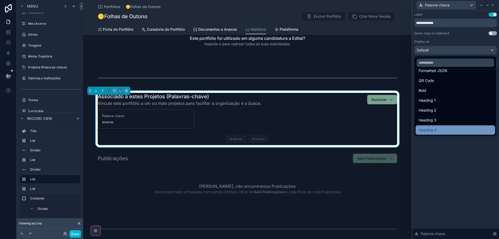
click at [443, 131] on div "Heading 4" at bounding box center [455, 130] width 73 height 6
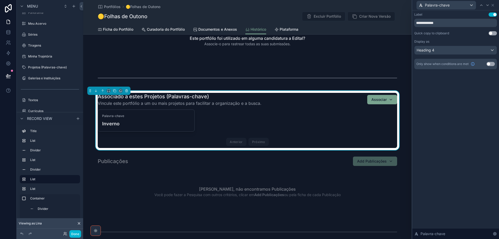
click at [492, 14] on button "Use setting" at bounding box center [492, 14] width 8 height 4
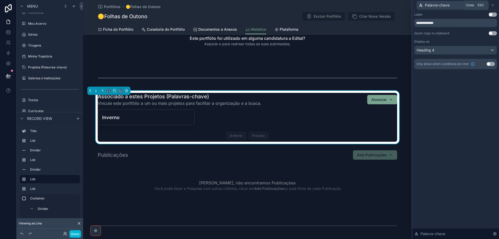
click at [493, 6] on icon at bounding box center [493, 5] width 4 height 4
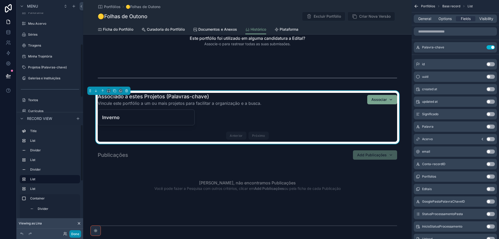
click at [73, 233] on button "Done" at bounding box center [75, 234] width 12 height 8
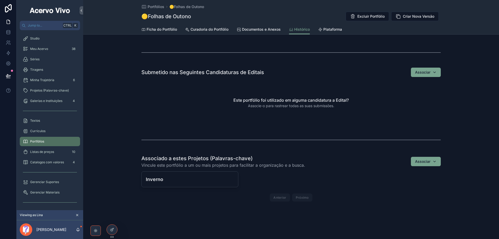
scroll to position [94, 0]
click at [156, 26] on link "Ficha do Portfólio" at bounding box center [159, 30] width 36 height 10
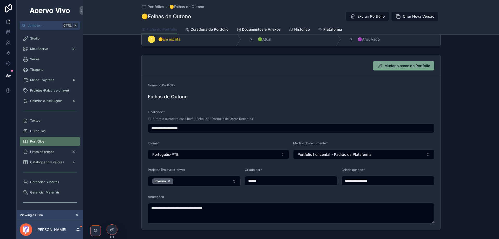
scroll to position [52, 0]
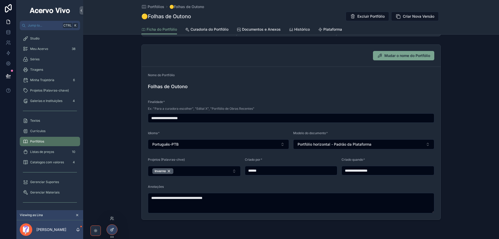
click at [112, 229] on icon at bounding box center [112, 229] width 4 height 4
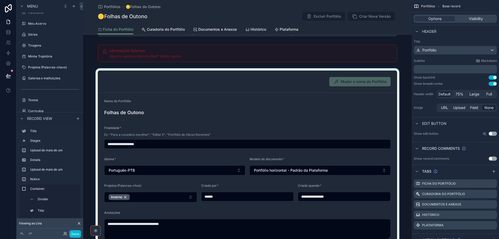
scroll to position [104, 0]
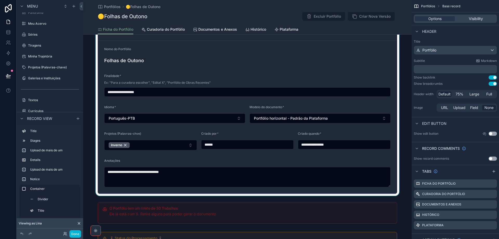
click at [174, 156] on div "scrollable content" at bounding box center [247, 105] width 328 height 179
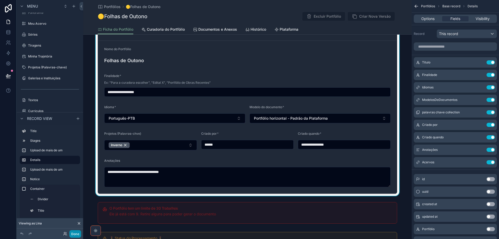
click at [72, 233] on button "Done" at bounding box center [75, 234] width 12 height 8
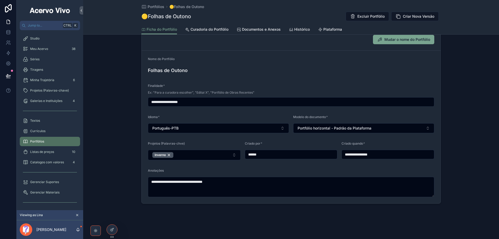
scroll to position [68, 0]
click at [38, 157] on link "Catalogos com valores 4" at bounding box center [50, 161] width 60 height 9
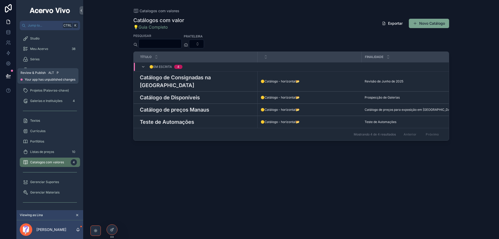
click at [8, 75] on icon at bounding box center [8, 75] width 5 height 5
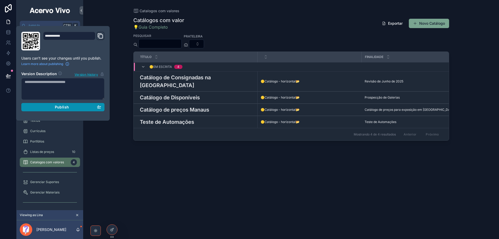
click at [79, 107] on div "Publish" at bounding box center [63, 107] width 76 height 5
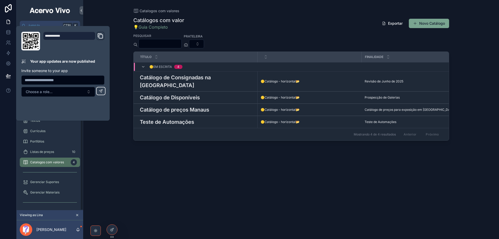
click at [160, 202] on div "Catálogos com valor 💡Guia Completo Exportar Novo Catálogo Pesquisar Prateleira …" at bounding box center [291, 123] width 316 height 219
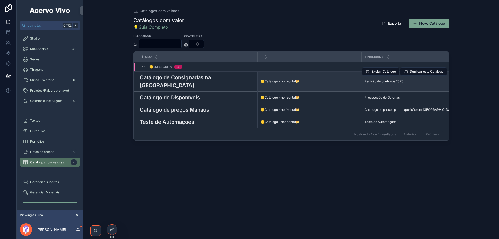
click at [166, 79] on h3 "Catálogo de Consignadas na Galeria Tocantins" at bounding box center [197, 82] width 115 height 16
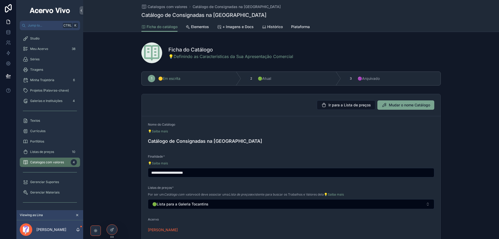
scroll to position [198, 0]
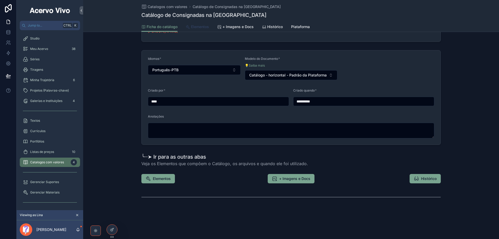
click at [200, 26] on span "Elementos" at bounding box center [200, 26] width 18 height 5
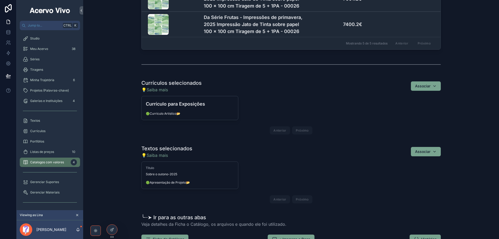
scroll to position [273, 0]
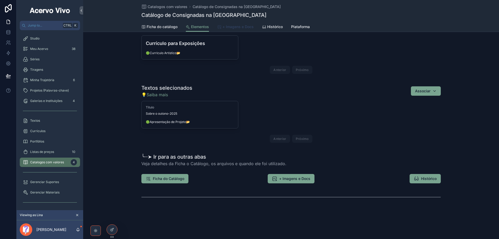
drag, startPoint x: 243, startPoint y: 27, endPoint x: 287, endPoint y: 32, distance: 44.3
click at [243, 27] on span "+ Imagens e Docs" at bounding box center [237, 26] width 31 height 5
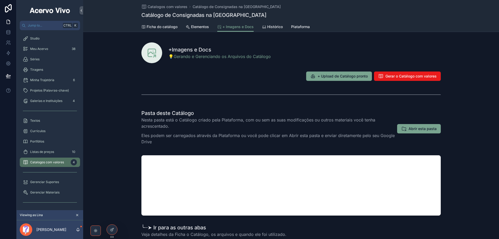
scroll to position [71, 0]
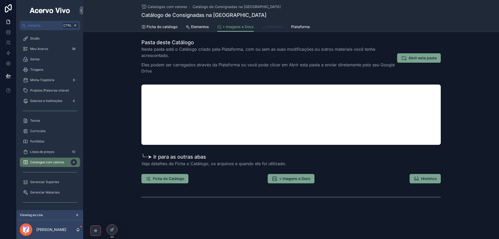
drag, startPoint x: 276, startPoint y: 27, endPoint x: 341, endPoint y: 30, distance: 65.0
click at [276, 27] on span "Histórico" at bounding box center [275, 26] width 16 height 5
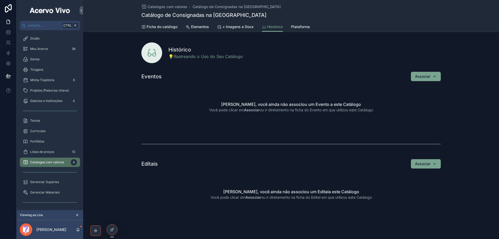
scroll to position [13, 0]
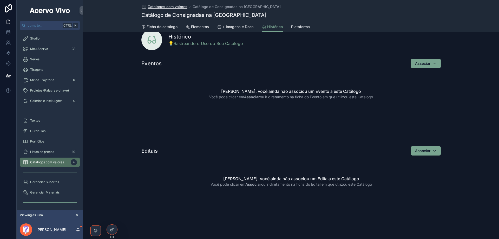
click at [156, 9] on span "Catalogos com valores" at bounding box center [168, 6] width 40 height 5
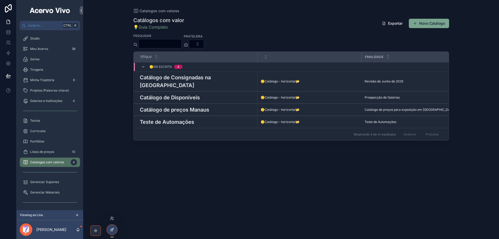
click at [114, 229] on icon at bounding box center [112, 229] width 4 height 4
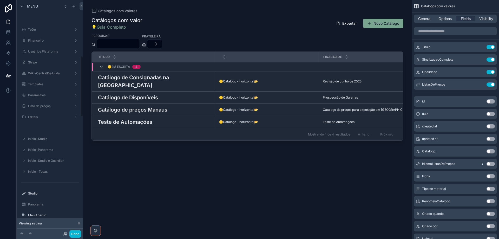
scroll to position [213, 0]
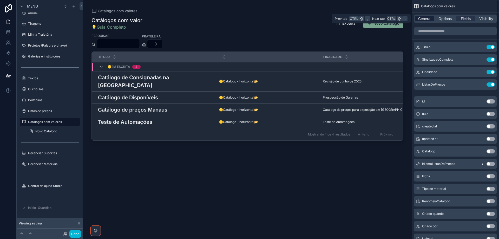
click at [424, 19] on span "General" at bounding box center [424, 18] width 13 height 5
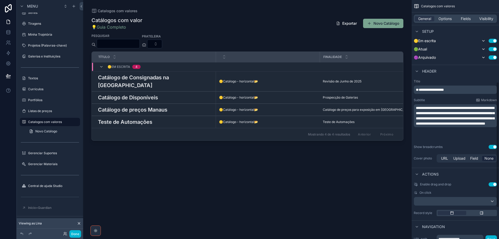
scroll to position [156, 0]
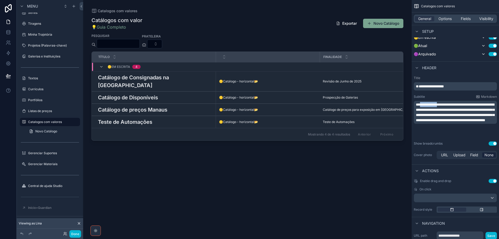
drag, startPoint x: 422, startPoint y: 104, endPoint x: 446, endPoint y: 103, distance: 24.4
click at [446, 103] on span "**********" at bounding box center [455, 112] width 78 height 19
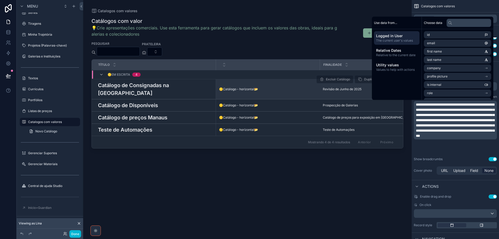
click at [136, 87] on h3 "Catálogo de Consignadas na Galeria Tocantins" at bounding box center [155, 89] width 115 height 16
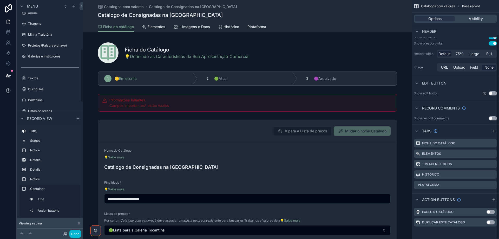
scroll to position [40, 0]
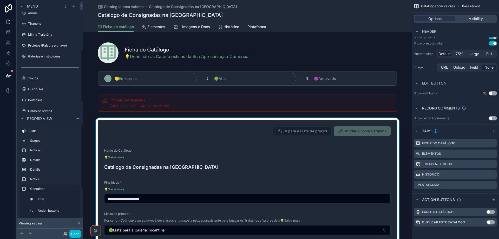
click at [263, 169] on div "scrollable content" at bounding box center [247, 193] width 328 height 151
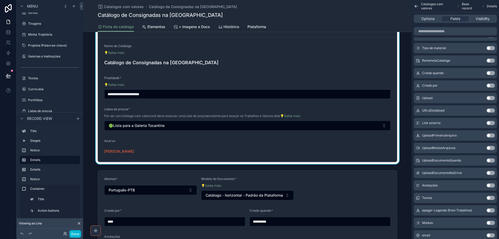
scroll to position [130, 0]
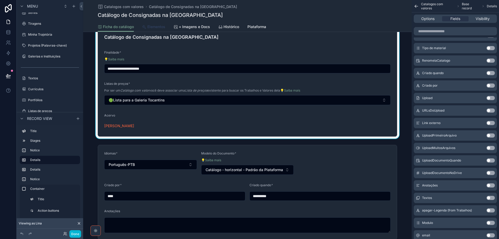
click at [152, 28] on span "Elementos" at bounding box center [156, 26] width 18 height 5
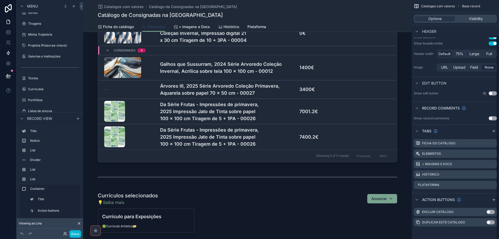
scroll to position [40, 0]
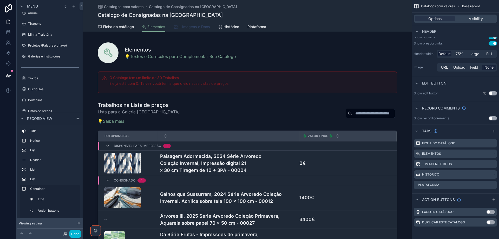
click at [200, 26] on span "+ Imagens e Docs" at bounding box center [194, 26] width 31 height 5
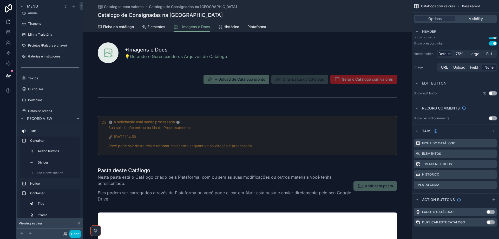
click at [305, 15] on div "Catálogo de Consignadas na Galeria Tocantins" at bounding box center [247, 14] width 299 height 7
click at [494, 163] on icon "scrollable content" at bounding box center [493, 163] width 2 height 2
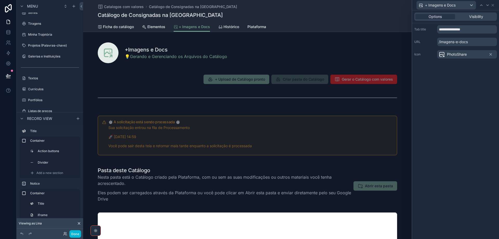
scroll to position [40, 0]
drag, startPoint x: 469, startPoint y: 30, endPoint x: 432, endPoint y: 29, distance: 37.4
click at [432, 29] on div "**********" at bounding box center [455, 29] width 83 height 8
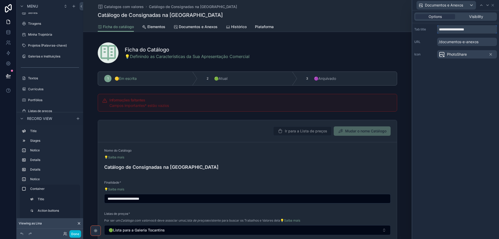
type input "**********"
click at [189, 21] on div "Catalogos com valores Catálogo de Consignadas na Galeria Tocantins Catálogo de …" at bounding box center [247, 11] width 299 height 22
click at [190, 26] on span "Documentos e Anexos" at bounding box center [198, 26] width 39 height 5
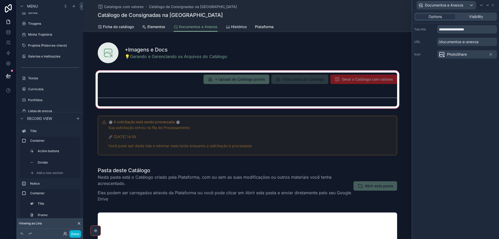
click at [367, 83] on div "scrollable content" at bounding box center [247, 89] width 328 height 40
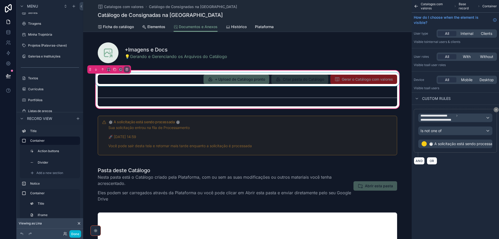
click at [166, 84] on div "scrollable content" at bounding box center [248, 79] width 306 height 14
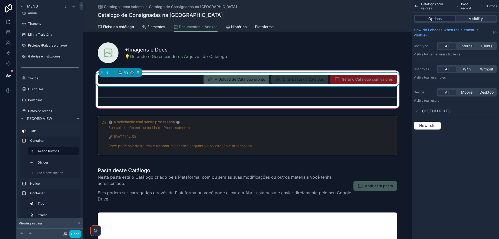
drag, startPoint x: 440, startPoint y: 19, endPoint x: 441, endPoint y: 24, distance: 5.4
click at [440, 18] on span "Options" at bounding box center [434, 18] width 13 height 5
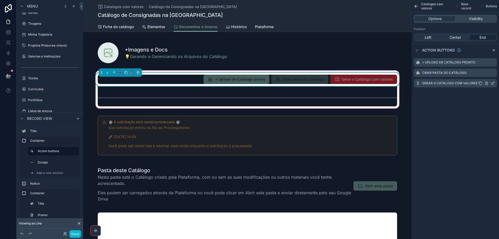
click at [493, 83] on icon "scrollable content" at bounding box center [493, 83] width 4 height 4
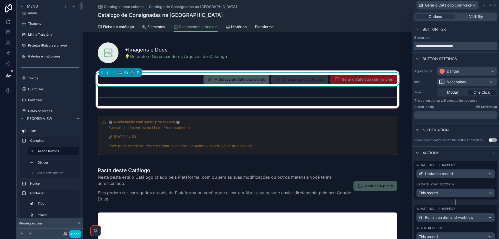
drag, startPoint x: 480, startPoint y: 46, endPoint x: 410, endPoint y: 44, distance: 69.9
click at [410, 44] on div "**********" at bounding box center [249, 119] width 499 height 239
paste input "**********"
type input "**********"
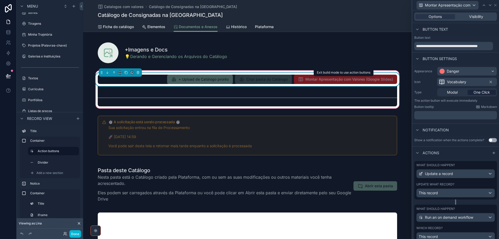
click at [349, 79] on span "Montar Apresentação com Valores (Google Slides)" at bounding box center [345, 79] width 103 height 5
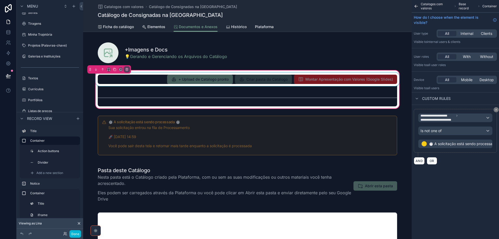
click at [377, 80] on div "scrollable content" at bounding box center [248, 79] width 306 height 14
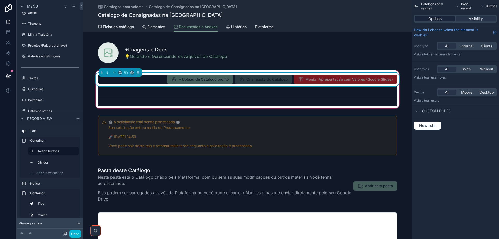
click at [441, 17] on span "Options" at bounding box center [434, 18] width 13 height 5
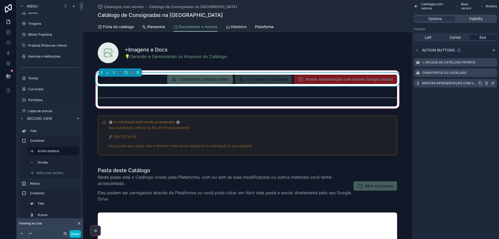
click at [494, 83] on icon "scrollable content" at bounding box center [493, 83] width 4 height 4
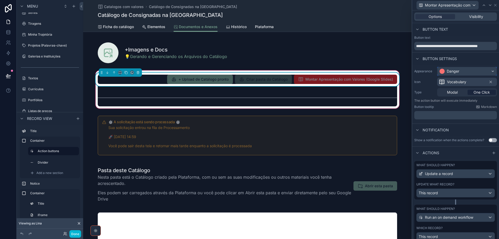
click at [476, 72] on div "Danger" at bounding box center [466, 71] width 59 height 8
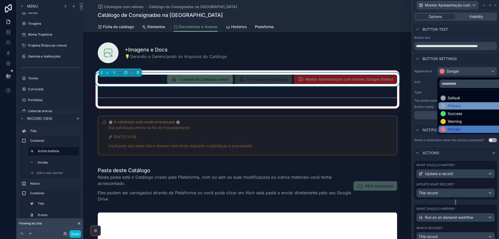
click at [458, 107] on div "Primary" at bounding box center [454, 105] width 13 height 5
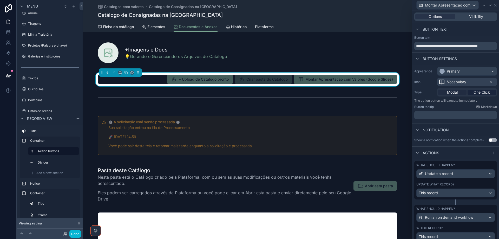
click at [455, 93] on span "Modal" at bounding box center [452, 92] width 11 height 5
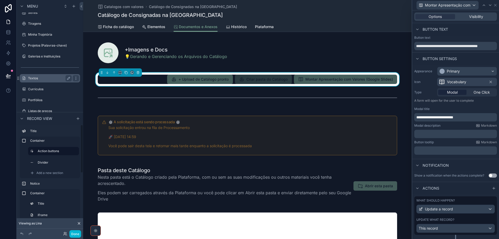
click at [47, 100] on label "Portfólios" at bounding box center [53, 100] width 51 height 4
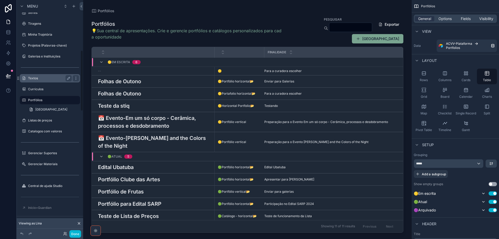
scroll to position [191, 0]
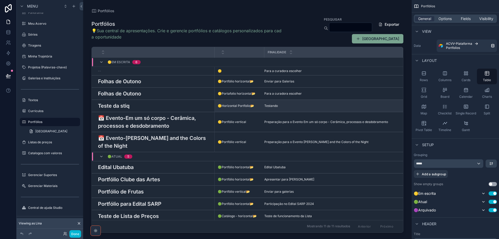
click at [153, 107] on div "Teste da stiq Teste da stiq" at bounding box center [154, 106] width 113 height 8
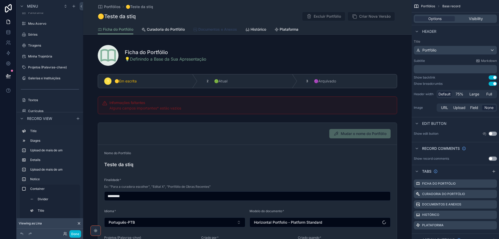
click at [210, 31] on span "Documentos e Anexos" at bounding box center [217, 29] width 39 height 5
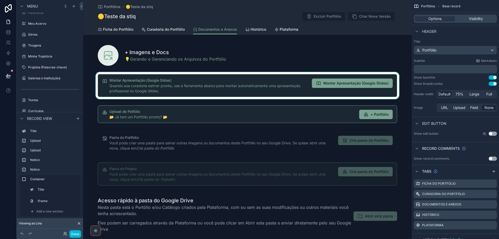
click at [349, 84] on div "scrollable content" at bounding box center [247, 85] width 328 height 27
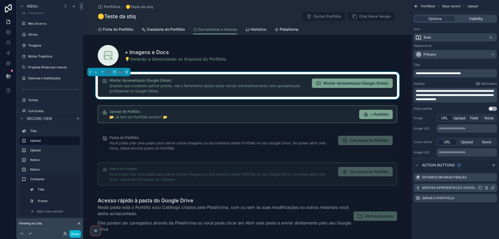
click at [493, 188] on icon "scrollable content" at bounding box center [493, 187] width 4 height 4
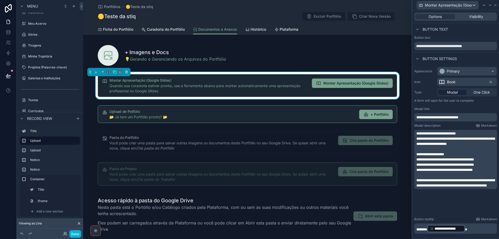
click at [459, 151] on p "﻿" at bounding box center [455, 148] width 79 height 5
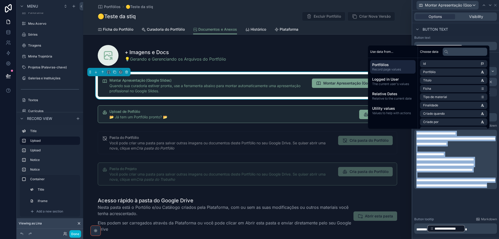
copy div "**********"
drag, startPoint x: 22, startPoint y: 119, endPoint x: 25, endPoint y: 128, distance: 9.9
click at [23, 121] on div "scrollable content" at bounding box center [22, 118] width 6 height 6
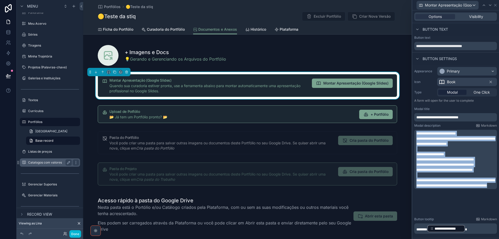
click at [50, 163] on label "Catalogos com valores" at bounding box center [49, 162] width 42 height 4
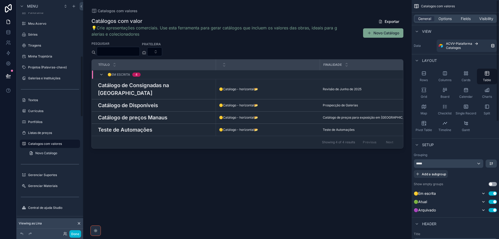
scroll to position [213, 0]
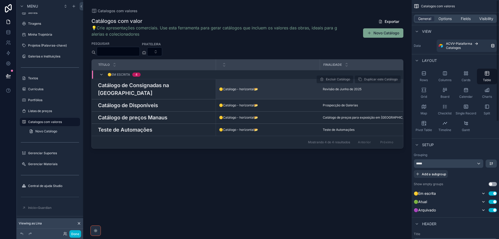
click at [161, 88] on h3 "Catálogo de Consignadas na Galeria Tocantins" at bounding box center [155, 89] width 115 height 16
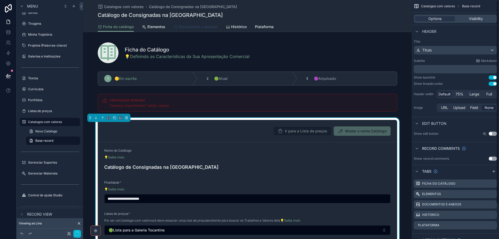
click at [201, 26] on span "Documentos e Anexos" at bounding box center [198, 26] width 39 height 5
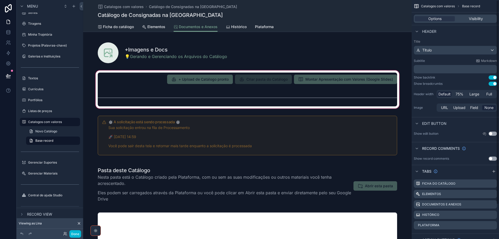
click at [368, 88] on div "scrollable content" at bounding box center [247, 89] width 328 height 40
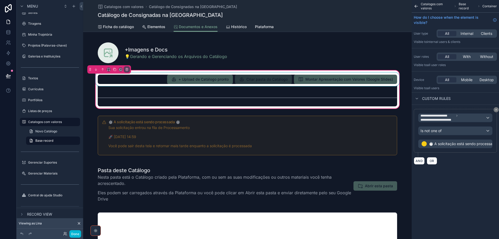
click at [383, 82] on div "scrollable content" at bounding box center [248, 79] width 306 height 14
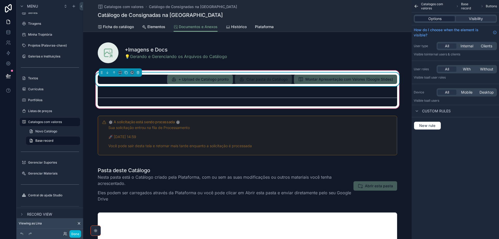
click at [436, 18] on span "Options" at bounding box center [434, 18] width 13 height 5
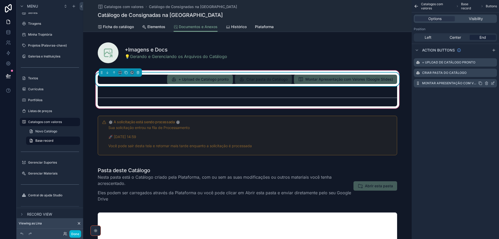
click at [492, 83] on icon "scrollable content" at bounding box center [493, 83] width 2 height 2
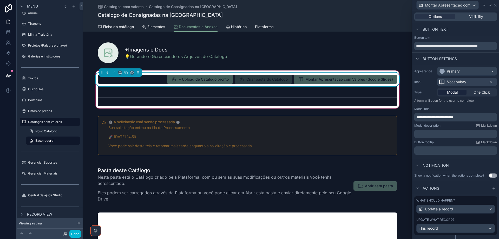
click at [457, 132] on p "﻿" at bounding box center [455, 133] width 79 height 5
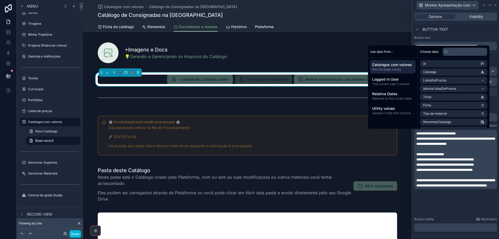
click at [436, 167] on p "**********" at bounding box center [455, 164] width 79 height 5
click at [426, 166] on span "**********" at bounding box center [445, 165] width 58 height 4
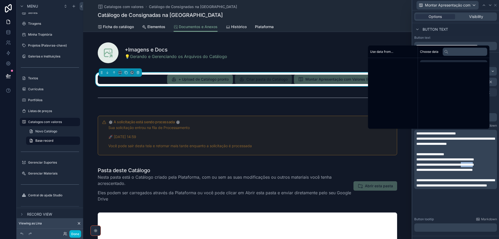
click at [426, 166] on span "**********" at bounding box center [445, 165] width 58 height 4
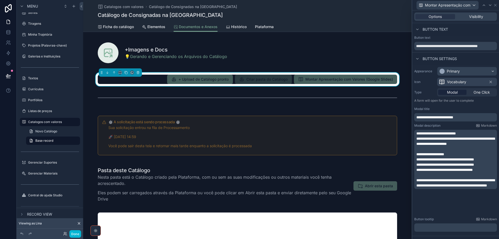
click at [470, 166] on span "**********" at bounding box center [445, 165] width 58 height 4
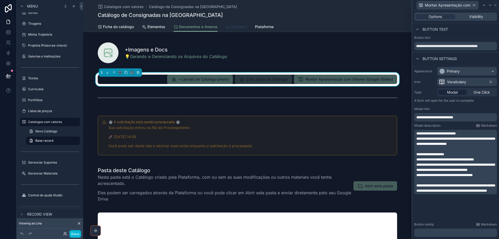
click at [233, 25] on span "Histórico" at bounding box center [239, 26] width 16 height 5
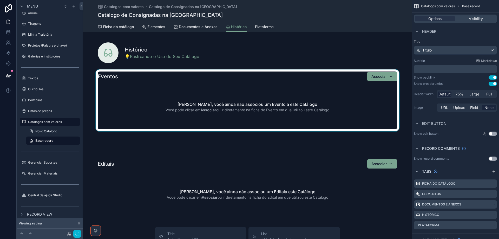
click at [188, 92] on div "scrollable content" at bounding box center [247, 100] width 328 height 62
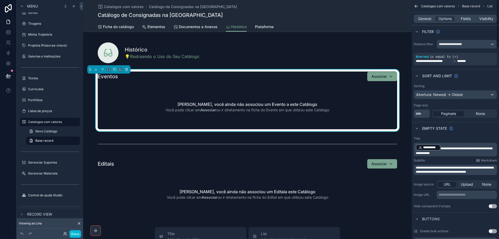
drag, startPoint x: 303, startPoint y: 83, endPoint x: 307, endPoint y: 82, distance: 4.2
click at [303, 83] on div "Eventos Associar Lina, você ainda não associou um Evento a este Catálogo Você p…" at bounding box center [247, 100] width 299 height 58
click at [425, 20] on span "General" at bounding box center [424, 18] width 13 height 5
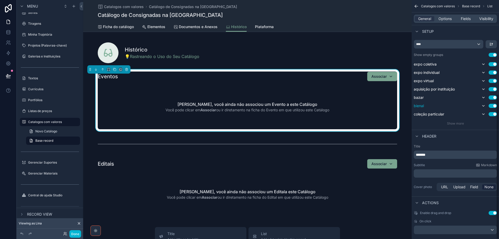
scroll to position [155, 0]
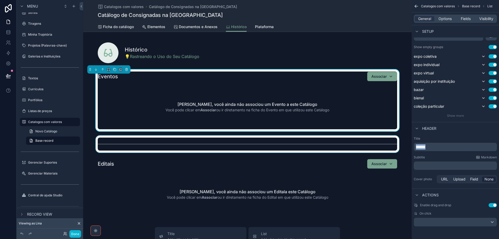
drag, startPoint x: 437, startPoint y: 147, endPoint x: 403, endPoint y: 142, distance: 34.1
click at [403, 142] on div "Jump to... Ctrl K ToDo Financeiro Usuários Plataforma Stripe Wiki-CentralDeAjud…" at bounding box center [291, 119] width 416 height 239
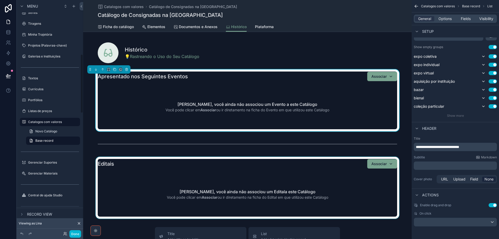
click at [198, 177] on div "scrollable content" at bounding box center [247, 188] width 328 height 62
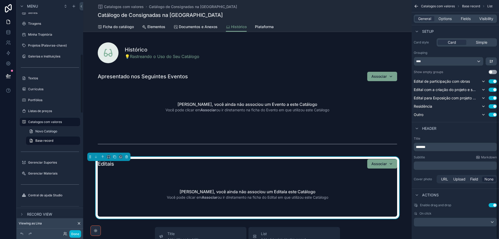
scroll to position [130, 0]
click at [416, 146] on span "*******" at bounding box center [421, 147] width 10 height 4
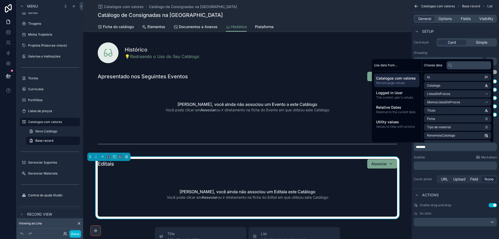
paste div "scrollable content"
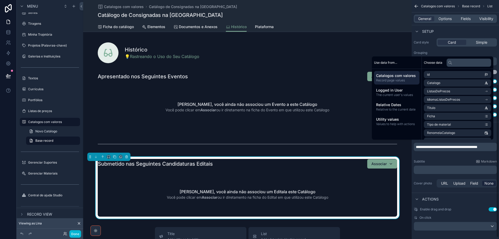
scroll to position [132, 0]
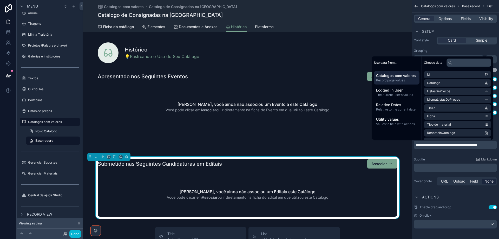
click at [313, 10] on div "Catalogos com valores Catálogo de Consignadas na Galeria Tocantins Catálogo de …" at bounding box center [247, 11] width 299 height 22
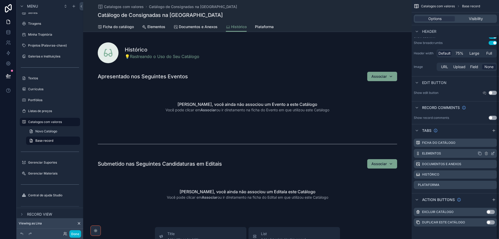
scroll to position [41, 0]
click at [495, 153] on div "Elementos" at bounding box center [455, 153] width 83 height 9
click at [493, 153] on icon "scrollable content" at bounding box center [493, 153] width 4 height 4
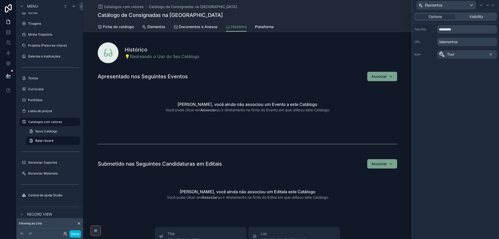
scroll to position [40, 0]
drag, startPoint x: 460, startPoint y: 28, endPoint x: 425, endPoint y: 26, distance: 35.1
click at [425, 26] on div "Tab title *********" at bounding box center [455, 29] width 83 height 8
type input "**********"
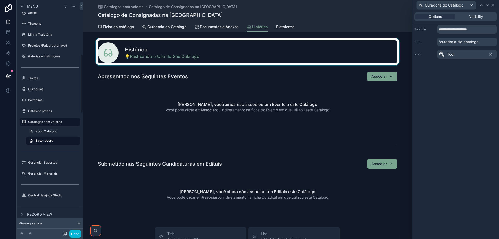
click at [215, 50] on div "scrollable content" at bounding box center [247, 51] width 328 height 27
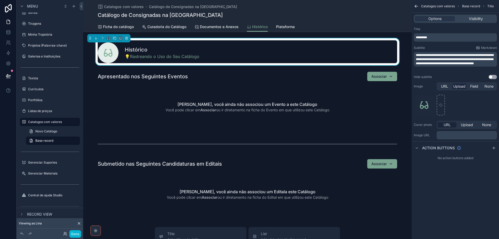
scroll to position [0, 0]
click at [162, 24] on span "Curadoria do Catálogo" at bounding box center [166, 26] width 39 height 5
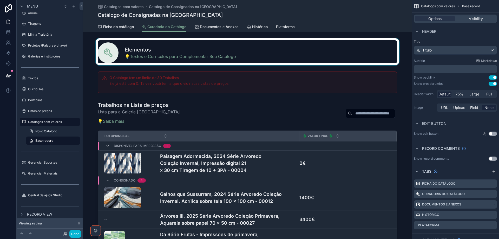
click at [266, 51] on div "scrollable content" at bounding box center [247, 51] width 328 height 27
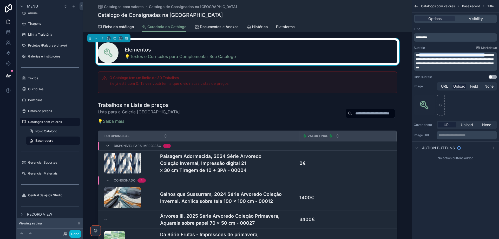
drag, startPoint x: 420, startPoint y: 55, endPoint x: 429, endPoint y: 59, distance: 10.1
click at [429, 59] on span "**********" at bounding box center [455, 62] width 78 height 16
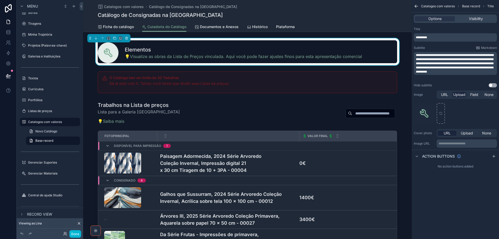
click at [467, 189] on div "**********" at bounding box center [455, 119] width 87 height 239
click at [496, 155] on div "scrollable content" at bounding box center [494, 156] width 6 height 6
click at [493, 168] on icon "scrollable content" at bounding box center [493, 168] width 4 height 4
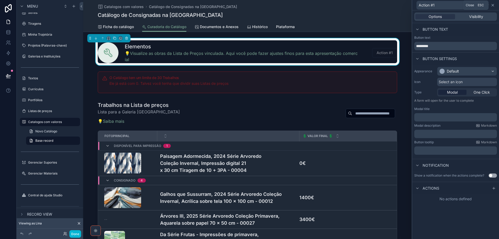
click at [492, 6] on icon at bounding box center [493, 5] width 2 height 2
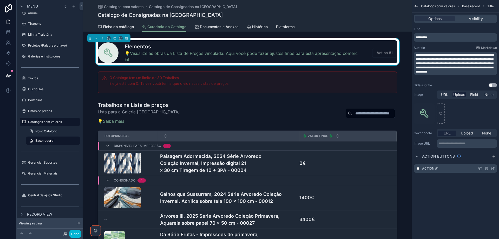
click at [488, 169] on icon "scrollable content" at bounding box center [486, 168] width 4 height 4
click at [485, 159] on icon at bounding box center [484, 158] width 1 height 1
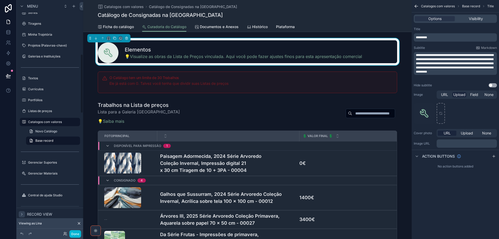
click at [22, 213] on icon "scrollable content" at bounding box center [22, 214] width 4 height 4
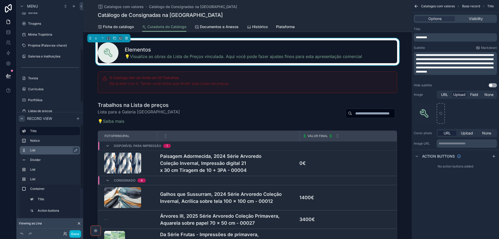
scroll to position [201, 0]
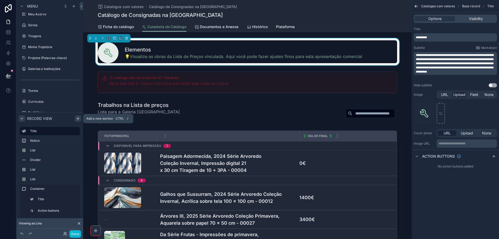
click at [77, 118] on icon "scrollable content" at bounding box center [78, 118] width 2 height 0
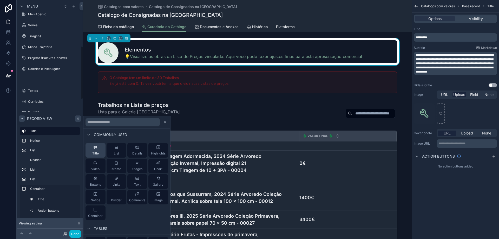
click at [98, 152] on span "Title" at bounding box center [95, 153] width 6 height 4
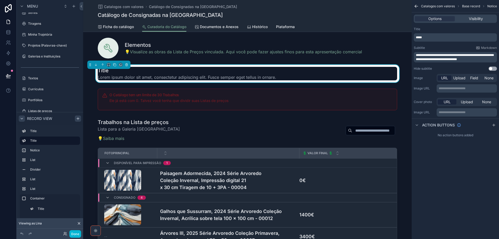
scroll to position [0, 0]
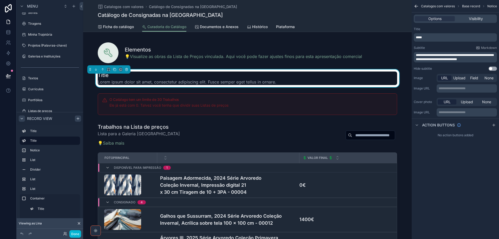
click at [183, 78] on h1 "Title" at bounding box center [187, 74] width 178 height 7
drag, startPoint x: 421, startPoint y: 36, endPoint x: 408, endPoint y: 38, distance: 12.8
click at [400, 37] on div "Jump to... Ctrl K ToDo Financeiro Usuários Plataforma Stripe Wiki-CentralDeAjud…" at bounding box center [291, 119] width 416 height 239
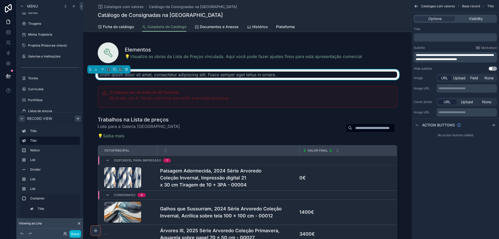
drag, startPoint x: 476, startPoint y: 62, endPoint x: 420, endPoint y: 54, distance: 56.7
click at [420, 50] on div "**********" at bounding box center [455, 54] width 83 height 17
click at [421, 59] on span "**********" at bounding box center [455, 57] width 78 height 7
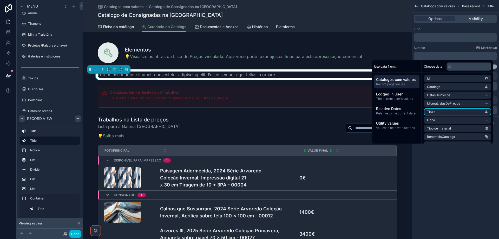
click at [464, 158] on div "**********" at bounding box center [455, 119] width 87 height 239
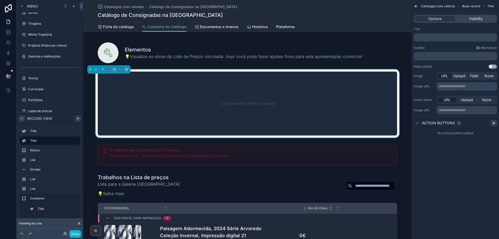
click at [495, 122] on icon "scrollable content" at bounding box center [494, 123] width 4 height 4
click at [492, 134] on icon "scrollable content" at bounding box center [493, 135] width 4 height 4
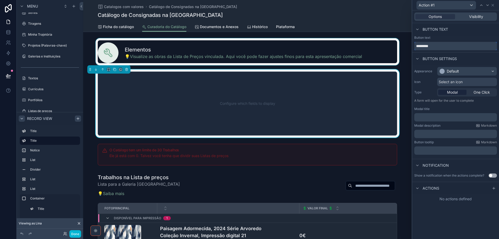
drag, startPoint x: 446, startPoint y: 45, endPoint x: 392, endPoint y: 41, distance: 54.0
click at [392, 41] on div "Action #1 Options Visibility Button text Button text ********* Button settings …" at bounding box center [249, 119] width 499 height 239
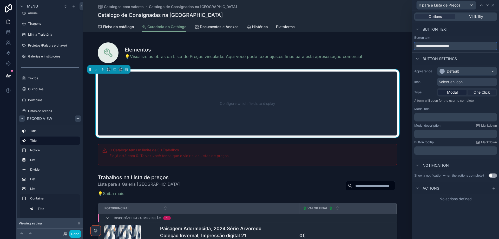
type input "**********"
click at [482, 93] on span "One Click" at bounding box center [481, 92] width 16 height 5
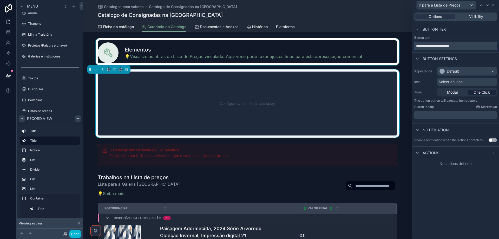
drag, startPoint x: 466, startPoint y: 46, endPoint x: 388, endPoint y: 50, distance: 77.8
click at [388, 50] on div "**********" at bounding box center [249, 119] width 499 height 239
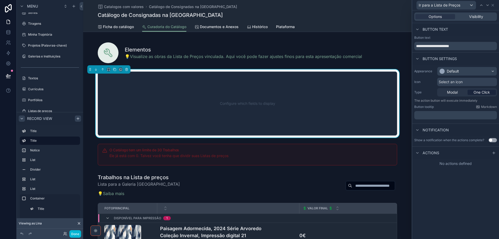
click at [468, 115] on p "﻿" at bounding box center [455, 114] width 79 height 5
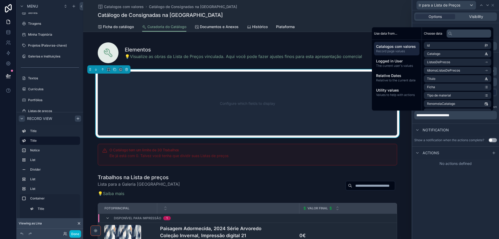
click at [493, 151] on icon at bounding box center [494, 153] width 4 height 4
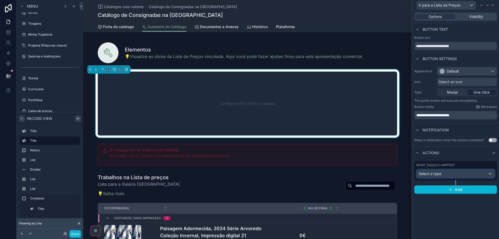
click at [473, 172] on div "Select a type" at bounding box center [455, 173] width 78 height 8
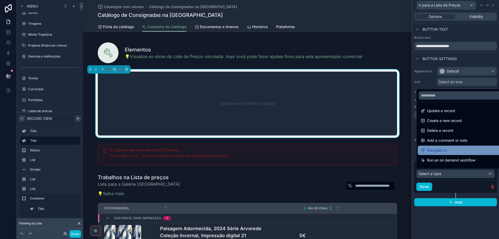
click at [453, 147] on div "Navigate to" at bounding box center [462, 149] width 88 height 9
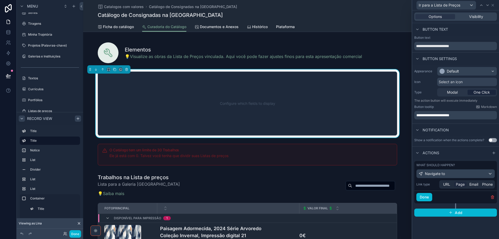
click at [462, 185] on span "Page" at bounding box center [460, 184] width 9 height 5
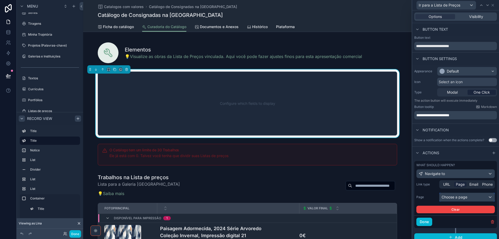
click at [457, 198] on div "Choose a page" at bounding box center [466, 197] width 55 height 8
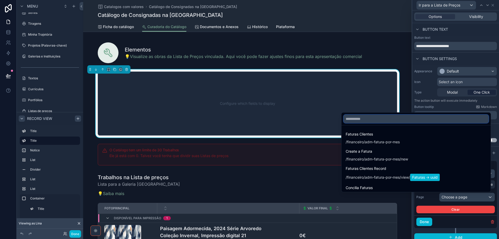
click at [429, 120] on input "text" at bounding box center [415, 119] width 145 height 8
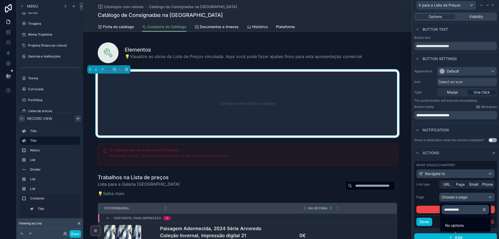
click at [446, 210] on input "**********" at bounding box center [465, 209] width 47 height 8
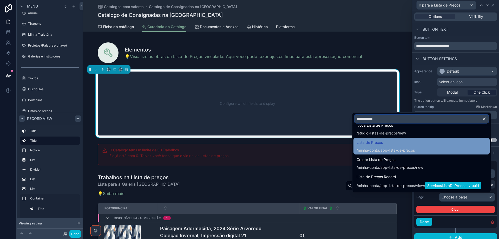
scroll to position [52, 0]
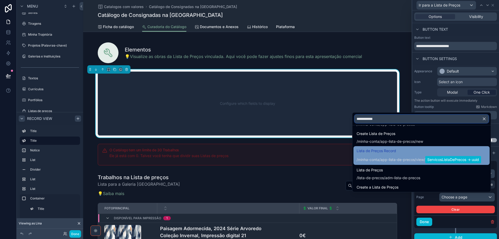
type input "**********"
click at [406, 161] on div "/minha-conta/app-lista-de-precos / view / ServicosListaDePrecos -> uuid" at bounding box center [418, 159] width 124 height 7
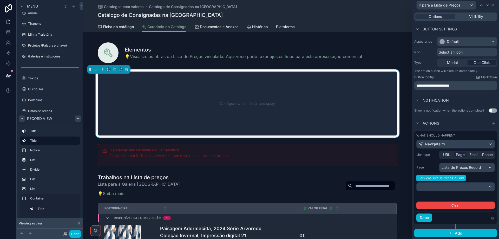
scroll to position [30, 0]
click at [446, 188] on div at bounding box center [455, 186] width 78 height 8
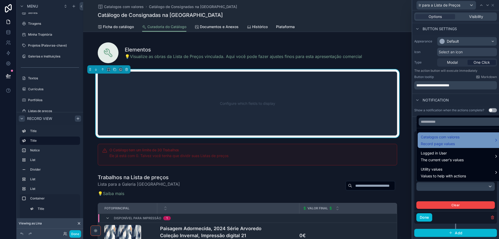
click at [449, 144] on span "Record page values" at bounding box center [440, 143] width 39 height 5
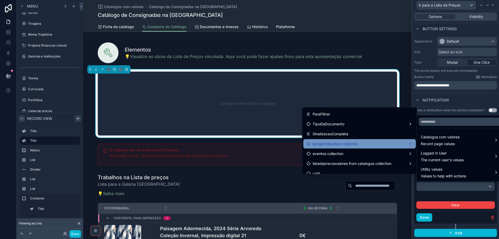
scroll to position [419, 0]
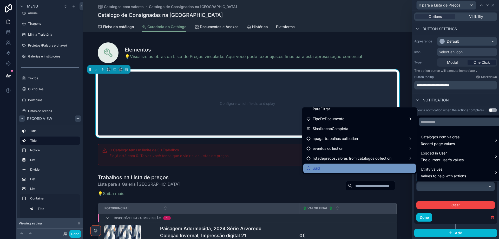
click at [337, 168] on div "uuid" at bounding box center [359, 168] width 106 height 6
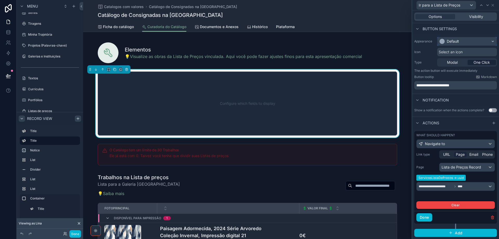
click at [461, 41] on div "Default" at bounding box center [466, 41] width 59 height 8
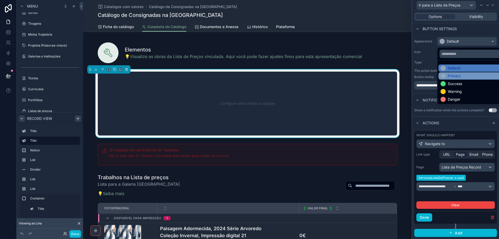
click at [454, 75] on div "Primary" at bounding box center [454, 75] width 13 height 5
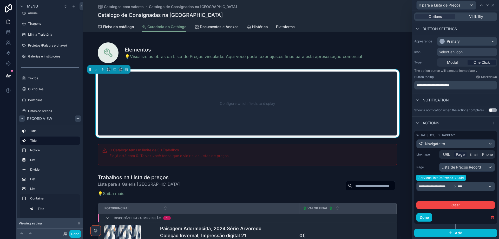
click at [464, 54] on div "Select an icon" at bounding box center [467, 52] width 60 height 8
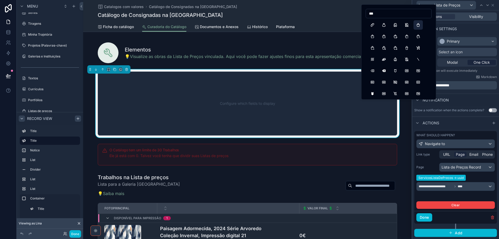
type input "***"
click at [415, 23] on button "ShoppingBag" at bounding box center [417, 24] width 9 height 9
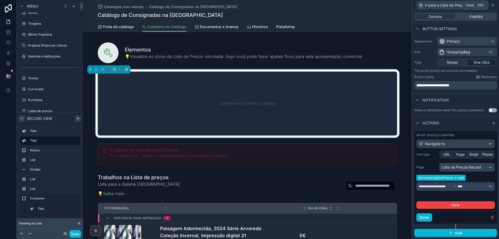
click at [493, 5] on icon at bounding box center [493, 5] width 2 height 2
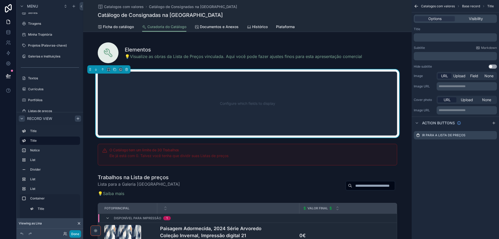
click at [76, 235] on button "Done" at bounding box center [75, 234] width 12 height 8
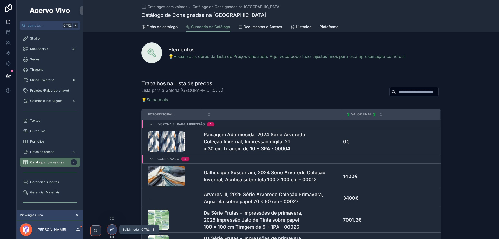
click at [113, 228] on icon at bounding box center [113, 228] width 1 height 1
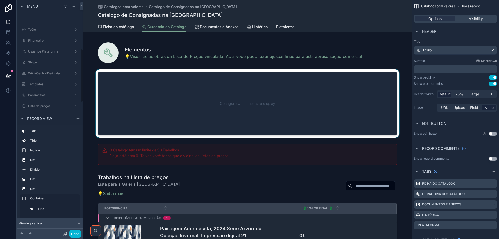
click at [196, 90] on div "scrollable content" at bounding box center [247, 103] width 328 height 68
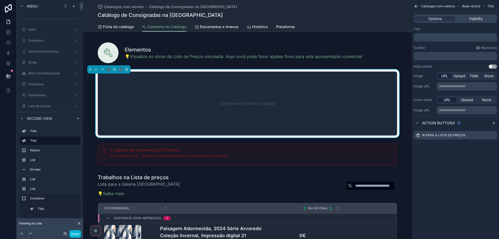
scroll to position [213, 0]
click at [492, 136] on icon "scrollable content" at bounding box center [493, 135] width 2 height 2
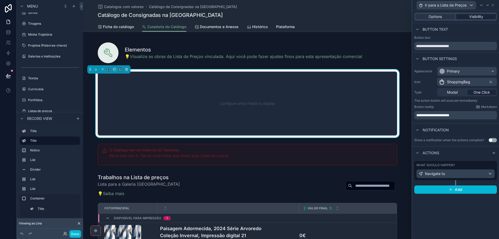
click at [475, 16] on span "Visibility" at bounding box center [476, 16] width 14 height 5
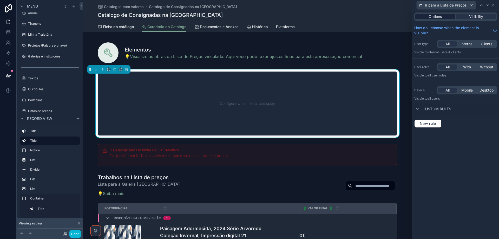
click at [428, 16] on span "Options" at bounding box center [434, 16] width 13 height 5
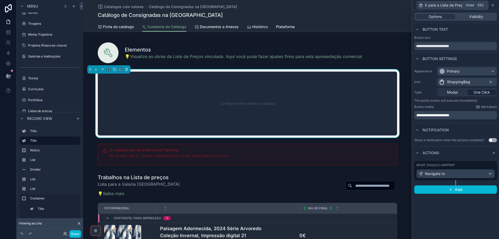
click at [493, 5] on icon at bounding box center [493, 5] width 2 height 2
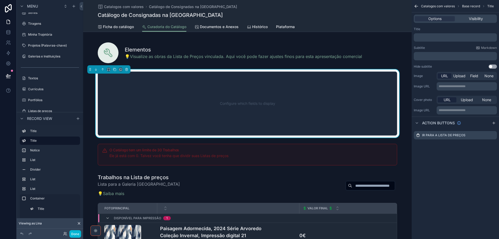
click at [495, 66] on button "Use setting" at bounding box center [492, 66] width 8 height 4
click at [126, 70] on icon "scrollable content" at bounding box center [127, 70] width 4 height 4
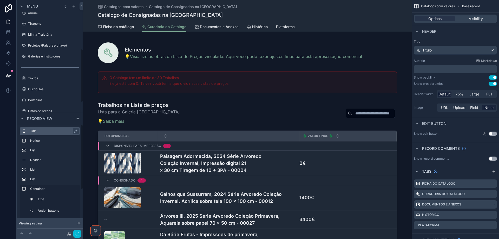
click at [57, 131] on label "Title" at bounding box center [53, 131] width 46 height 4
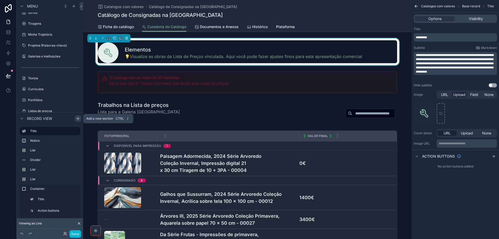
click at [77, 118] on icon "scrollable content" at bounding box center [78, 118] width 4 height 4
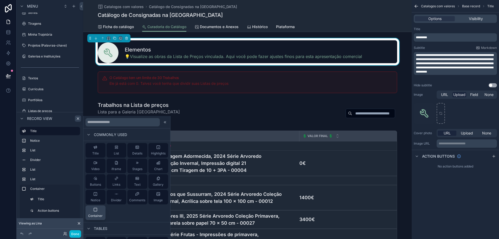
click at [96, 210] on icon at bounding box center [95, 209] width 4 height 4
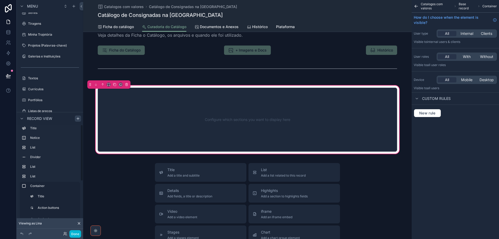
scroll to position [0, 0]
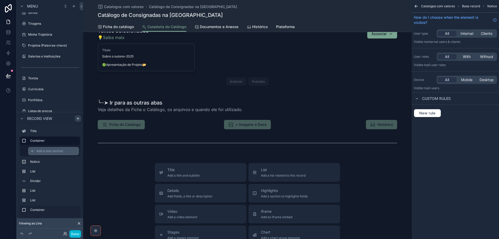
click at [46, 152] on span "Add a new section" at bounding box center [49, 151] width 27 height 4
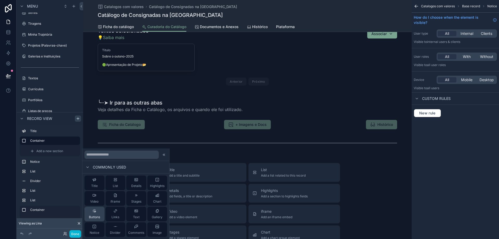
click at [98, 213] on div "Buttons" at bounding box center [94, 214] width 11 height 10
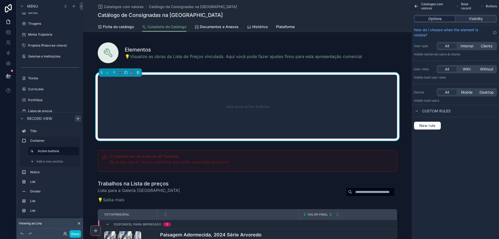
click at [437, 19] on span "Options" at bounding box center [434, 18] width 13 height 5
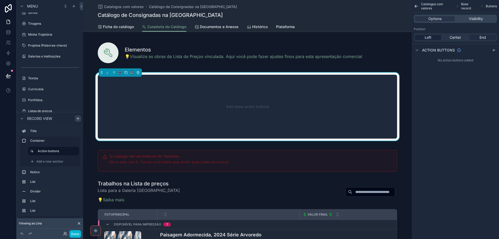
click at [484, 38] on span "End" at bounding box center [482, 37] width 6 height 5
drag, startPoint x: 495, startPoint y: 51, endPoint x: 473, endPoint y: 77, distance: 33.8
click at [495, 51] on icon "scrollable content" at bounding box center [494, 50] width 4 height 4
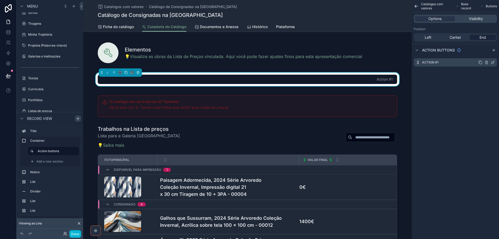
click at [493, 61] on icon "scrollable content" at bounding box center [493, 62] width 4 height 4
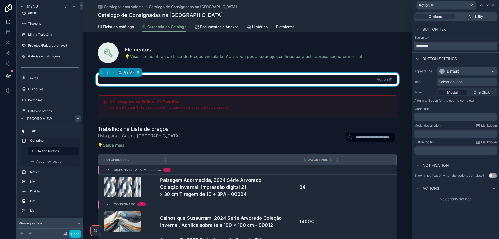
drag, startPoint x: 441, startPoint y: 49, endPoint x: 414, endPoint y: 47, distance: 26.8
click at [414, 47] on input "*********" at bounding box center [455, 46] width 83 height 8
type input "**********"
click at [432, 116] on p "﻿" at bounding box center [455, 117] width 79 height 5
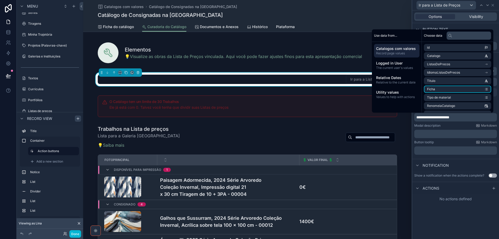
click at [498, 70] on div "**********" at bounding box center [455, 111] width 87 height 92
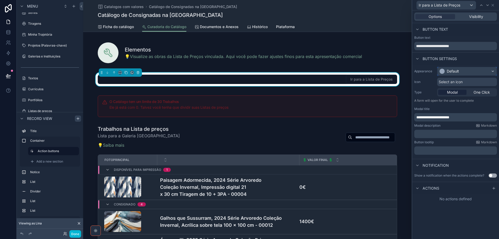
click at [465, 71] on div "Default" at bounding box center [466, 71] width 59 height 8
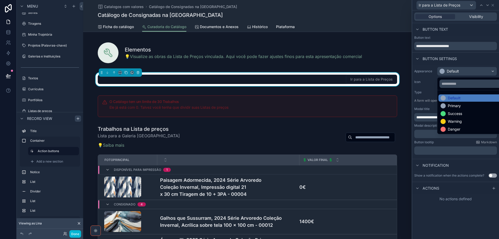
click at [455, 104] on div "Primary" at bounding box center [454, 105] width 13 height 5
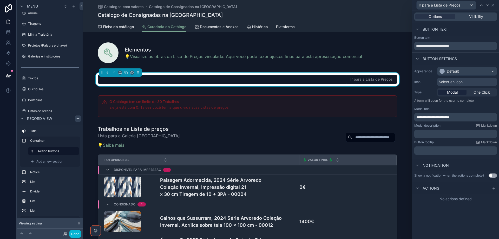
click at [468, 80] on div "Select an icon" at bounding box center [467, 82] width 60 height 8
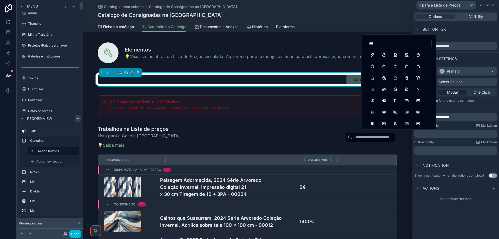
type input "***"
click at [417, 56] on button "ShoppingBag" at bounding box center [417, 54] width 9 height 9
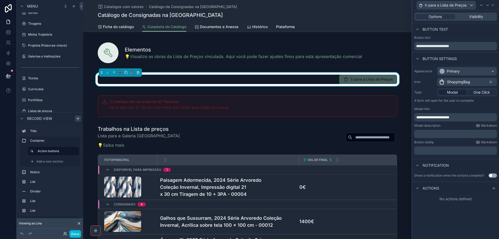
click at [486, 91] on span "One Click" at bounding box center [481, 92] width 16 height 5
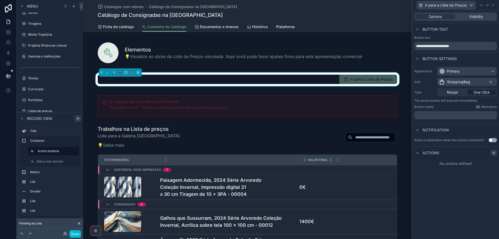
click at [494, 153] on icon at bounding box center [493, 153] width 2 height 0
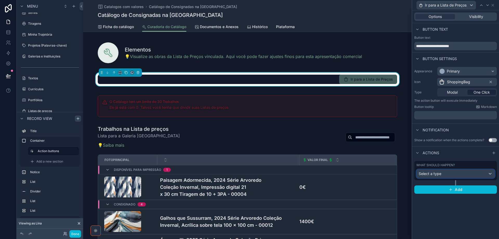
click at [449, 170] on div "Select a type" at bounding box center [455, 173] width 78 height 8
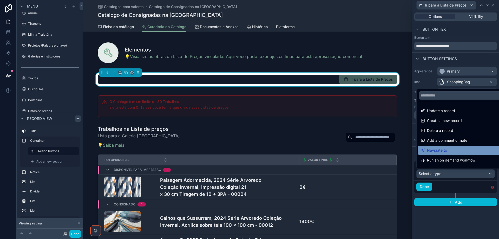
click at [444, 149] on span "Navigate to" at bounding box center [437, 150] width 20 height 6
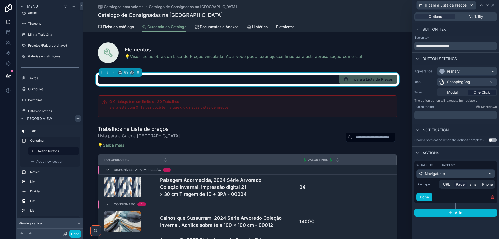
click at [459, 184] on span "Page" at bounding box center [460, 184] width 9 height 5
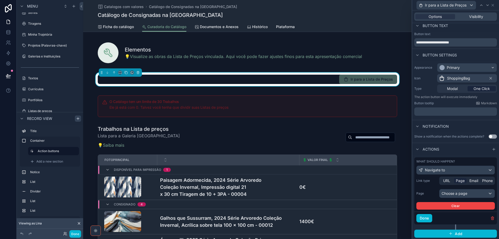
scroll to position [4, 0]
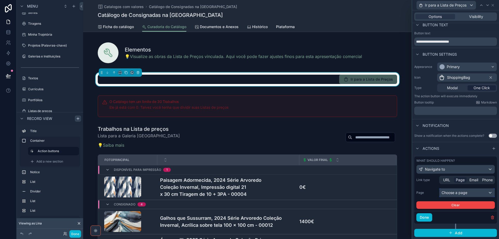
click at [452, 193] on div "Choose a page" at bounding box center [466, 192] width 55 height 8
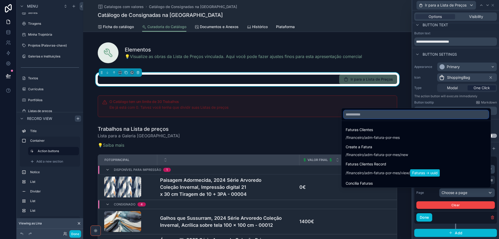
click at [374, 115] on input "text" at bounding box center [415, 114] width 145 height 8
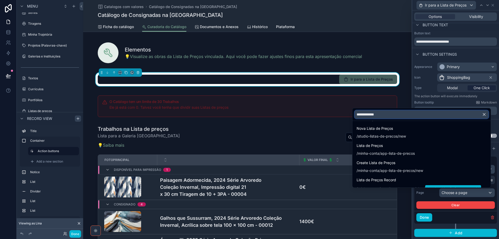
scroll to position [78, 0]
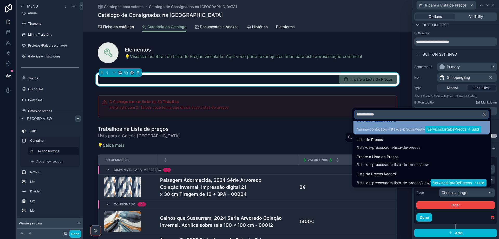
type input "**********"
click at [414, 133] on div "Lista de Preços Record /minha-conta/app-lista-de-precos / view / ServicosListaD…" at bounding box center [421, 125] width 136 height 19
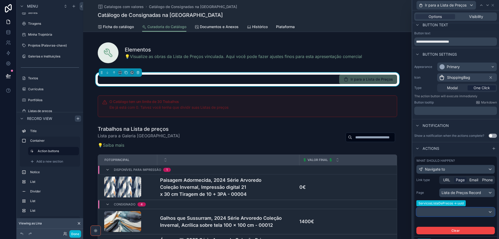
click at [451, 213] on div at bounding box center [455, 212] width 78 height 8
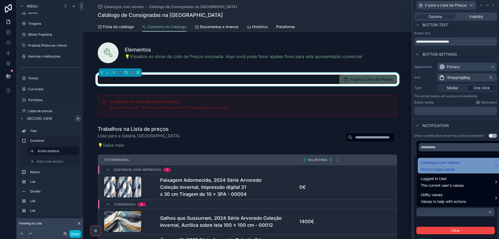
click at [455, 168] on span "Record page values" at bounding box center [440, 169] width 39 height 5
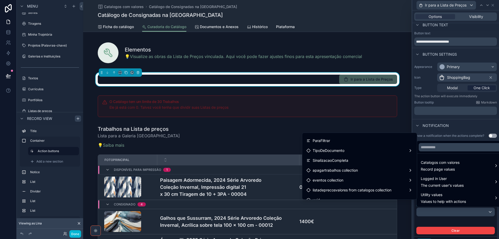
scroll to position [419, 0]
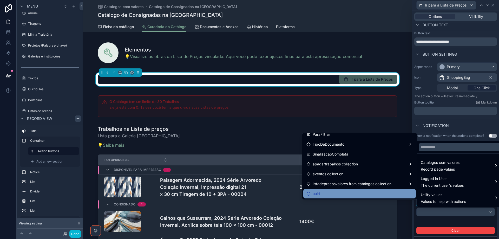
click at [378, 195] on div "uuid" at bounding box center [359, 193] width 106 height 6
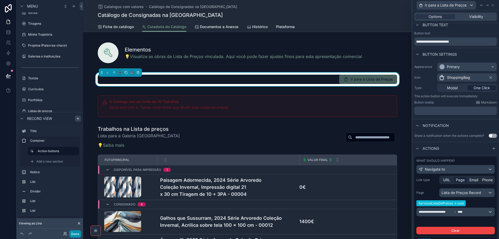
click at [75, 234] on button "Done" at bounding box center [75, 234] width 12 height 8
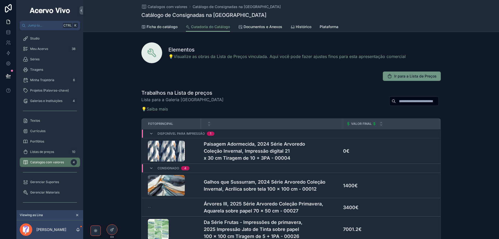
click at [404, 79] on button "Ir para a Lista de Preços" at bounding box center [412, 75] width 58 height 9
click at [114, 230] on icon at bounding box center [112, 229] width 4 height 4
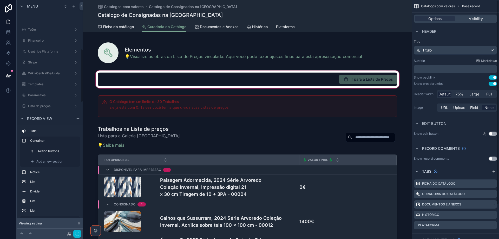
scroll to position [213, 0]
click at [323, 78] on div "scrollable content" at bounding box center [247, 79] width 328 height 20
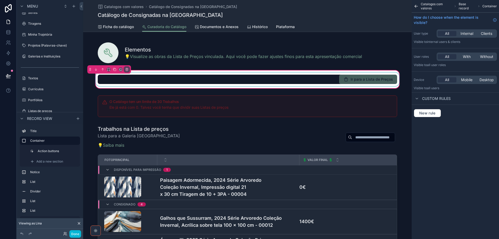
click at [299, 78] on div "scrollable content" at bounding box center [248, 79] width 306 height 14
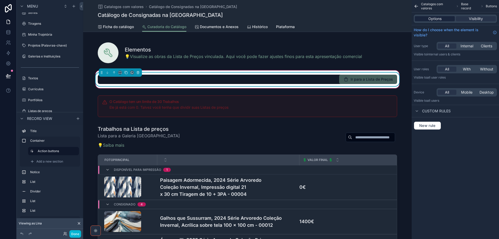
click at [435, 21] on span "Options" at bounding box center [434, 18] width 13 height 5
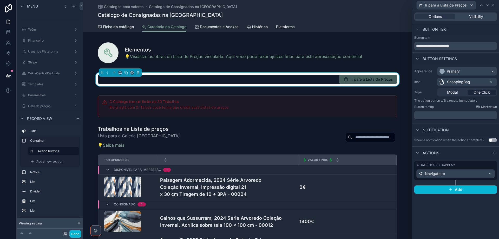
scroll to position [213, 0]
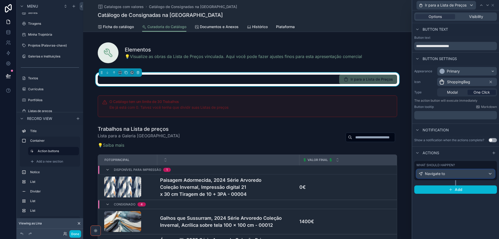
click at [480, 177] on div "Navigate to" at bounding box center [455, 173] width 78 height 8
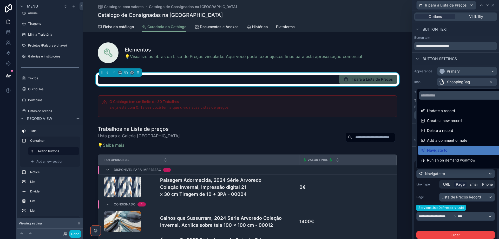
click at [462, 197] on div at bounding box center [455, 119] width 87 height 239
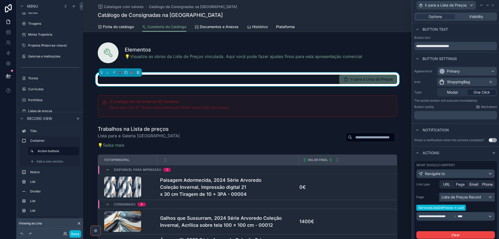
click at [462, 197] on div "Lista de Preços Record" at bounding box center [466, 197] width 55 height 8
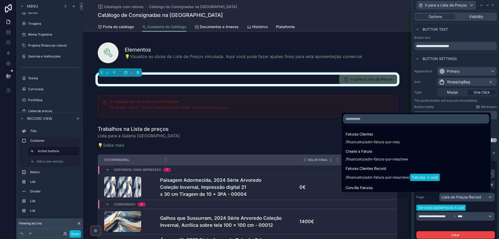
click at [403, 117] on input "text" at bounding box center [415, 119] width 145 height 8
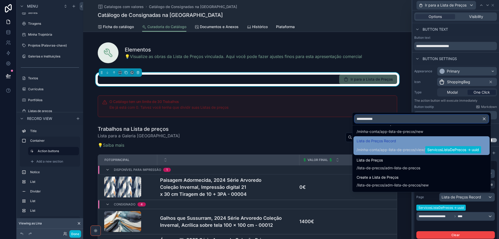
scroll to position [36, 0]
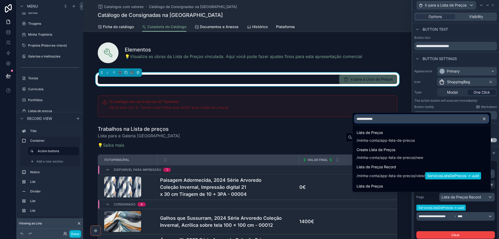
click at [359, 120] on input "**********" at bounding box center [421, 119] width 134 height 8
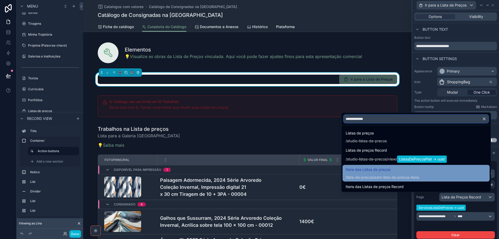
scroll to position [0, 0]
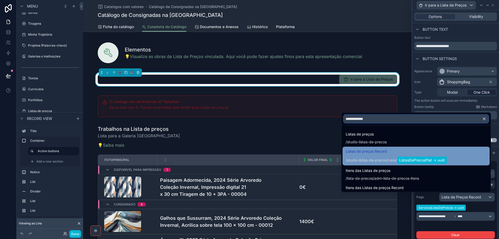
type input "**********"
click at [381, 161] on span "studio-listas-de-precos" at bounding box center [367, 159] width 40 height 5
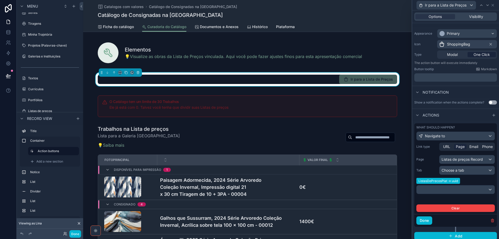
scroll to position [41, 0]
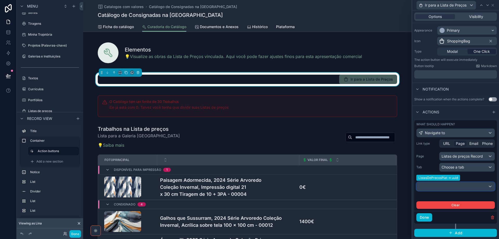
click at [448, 184] on div at bounding box center [455, 186] width 78 height 8
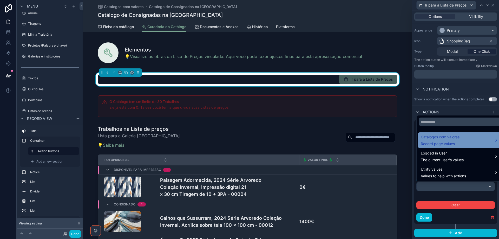
click at [435, 143] on span "Record page values" at bounding box center [440, 143] width 39 height 5
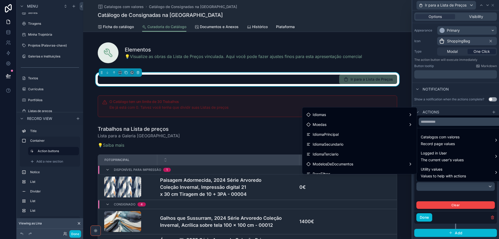
scroll to position [419, 0]
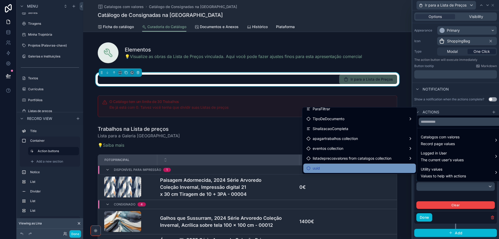
click at [327, 168] on div "uuid" at bounding box center [359, 168] width 106 height 6
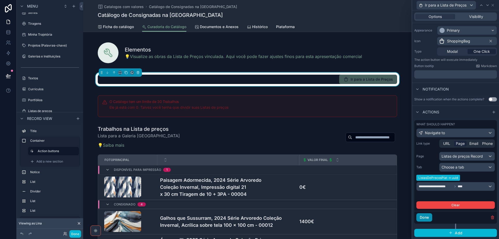
click at [428, 218] on button "Done" at bounding box center [424, 217] width 16 height 8
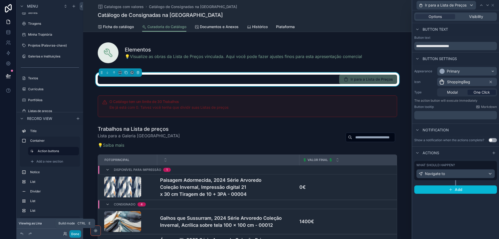
click at [75, 235] on button "Done" at bounding box center [75, 234] width 12 height 8
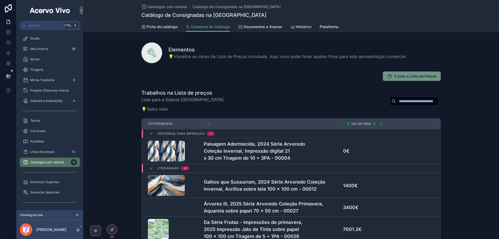
click at [420, 78] on span "Ir para a Lista de Preços" at bounding box center [415, 76] width 42 height 5
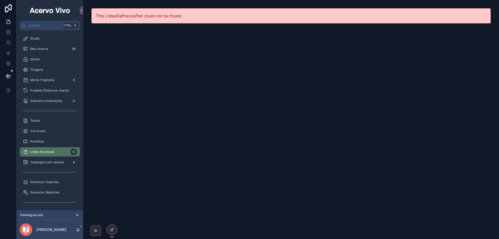
click at [39, 150] on span "Listas de preços" at bounding box center [42, 152] width 24 height 4
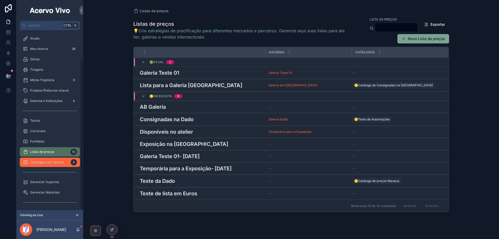
click at [45, 160] on span "Catalogos com valores" at bounding box center [47, 162] width 34 height 4
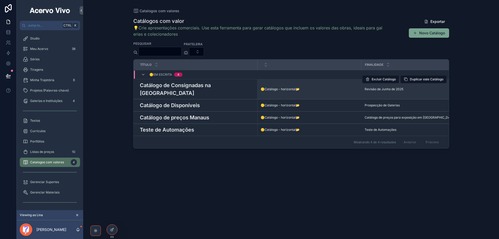
click at [162, 89] on h3 "Catálogo de Consignadas na [GEOGRAPHIC_DATA]" at bounding box center [197, 89] width 115 height 16
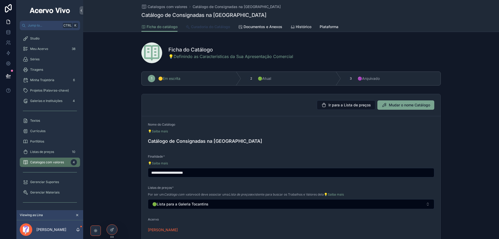
click at [199, 26] on span "Curadoria do Catálogo" at bounding box center [210, 26] width 39 height 5
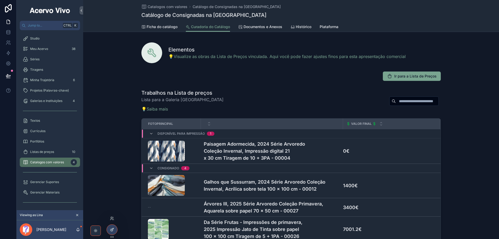
click at [112, 230] on icon at bounding box center [112, 229] width 2 height 2
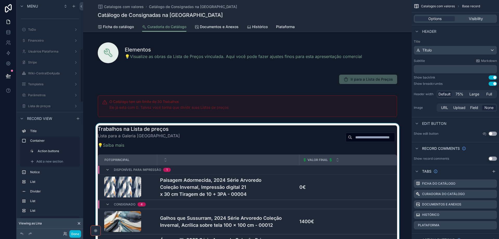
scroll to position [213, 0]
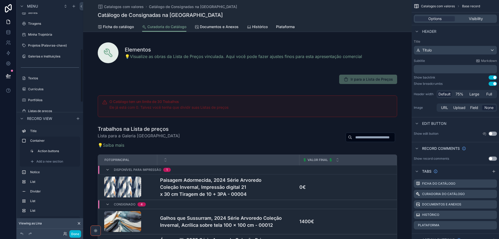
drag, startPoint x: 298, startPoint y: 81, endPoint x: 472, endPoint y: 128, distance: 180.1
click at [298, 81] on div "scrollable content" at bounding box center [247, 79] width 328 height 20
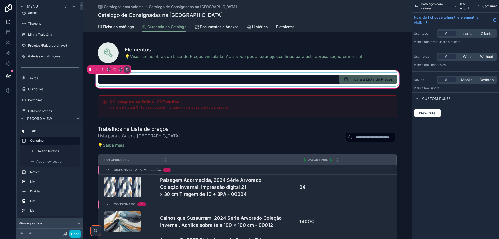
click at [344, 80] on div "scrollable content" at bounding box center [248, 79] width 306 height 14
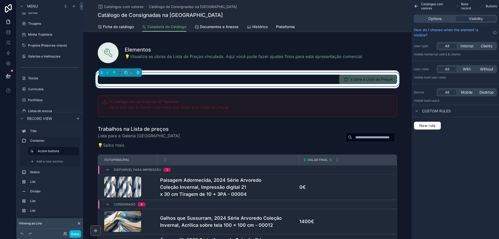
click at [433, 12] on div "Catalogos com valores Base record Buttons Options Visibility How do I choose wh…" at bounding box center [455, 67] width 87 height 134
click at [434, 18] on span "Options" at bounding box center [434, 18] width 13 height 5
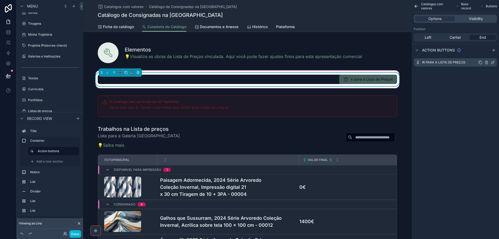
click at [492, 62] on icon "scrollable content" at bounding box center [493, 62] width 4 height 4
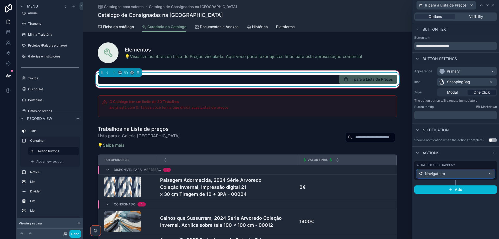
click at [476, 175] on div "Navigate to" at bounding box center [455, 173] width 78 height 8
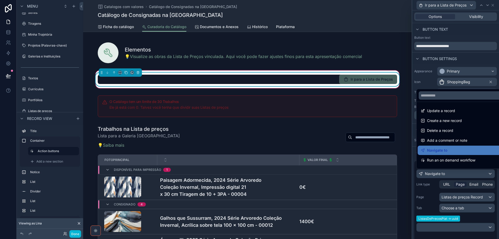
click at [476, 175] on div at bounding box center [455, 119] width 87 height 239
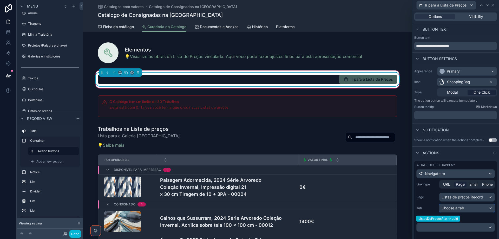
click at [465, 207] on div "Choose a tab" at bounding box center [466, 208] width 55 height 8
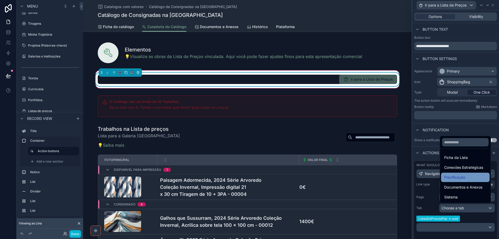
click at [456, 176] on div "Precificação" at bounding box center [465, 177] width 42 height 6
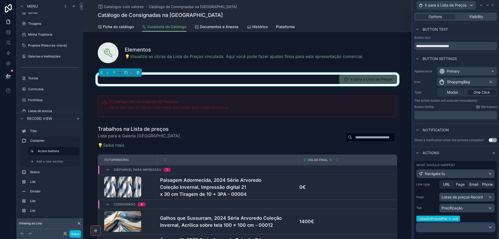
click at [456, 226] on div at bounding box center [455, 227] width 78 height 8
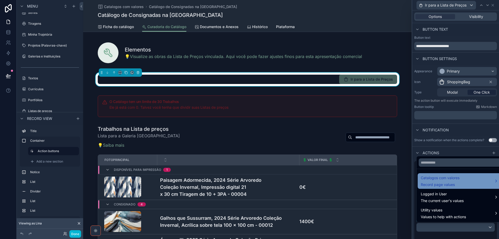
click at [452, 185] on span "Record page values" at bounding box center [440, 184] width 39 height 5
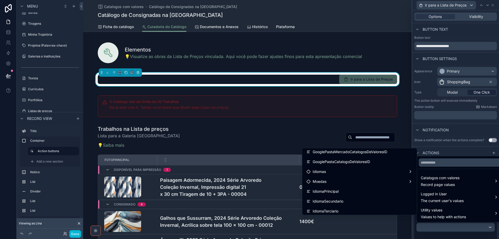
scroll to position [419, 0]
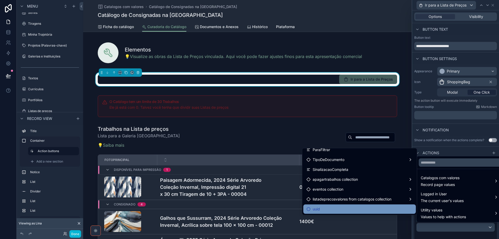
click at [364, 207] on div "uuid" at bounding box center [359, 209] width 106 height 6
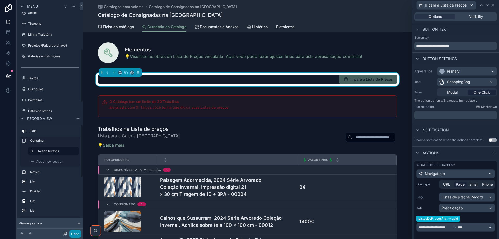
click at [73, 235] on button "Done" at bounding box center [75, 234] width 12 height 8
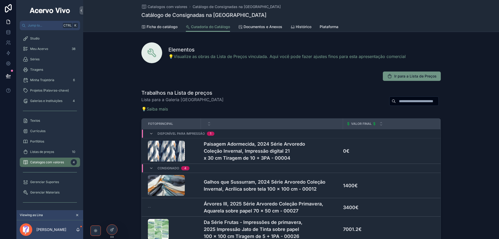
click at [400, 79] on button "Ir para a Lista de Preços" at bounding box center [412, 75] width 58 height 9
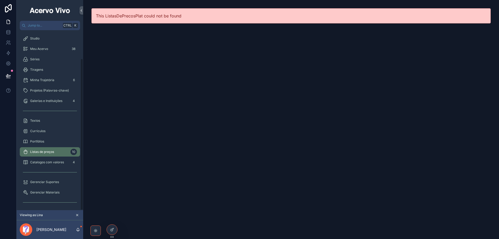
click at [53, 150] on span "Listas de preços" at bounding box center [42, 152] width 24 height 4
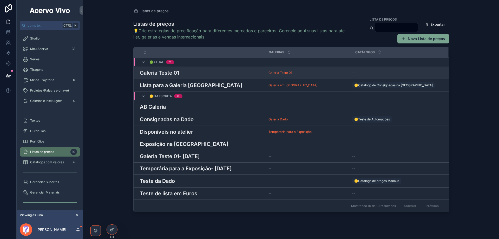
click at [176, 76] on h3 "Galeria Teste 01" at bounding box center [159, 73] width 39 height 8
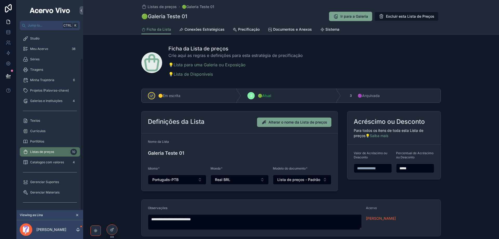
click at [44, 157] on div "Catalogos com valores 4" at bounding box center [50, 162] width 67 height 10
click at [46, 158] on div "Catalogos com valores 4" at bounding box center [50, 162] width 54 height 8
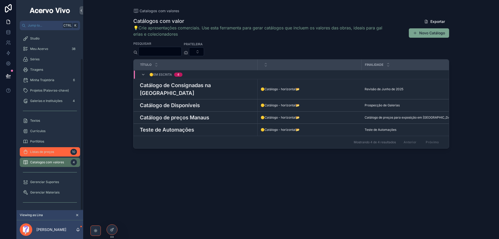
click at [56, 148] on div "Listas de preços 10" at bounding box center [50, 152] width 54 height 8
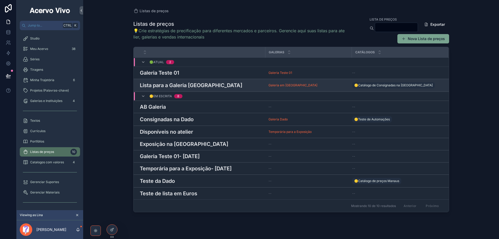
click at [193, 83] on h3 "Lista para a Galeria [GEOGRAPHIC_DATA]" at bounding box center [191, 85] width 102 height 8
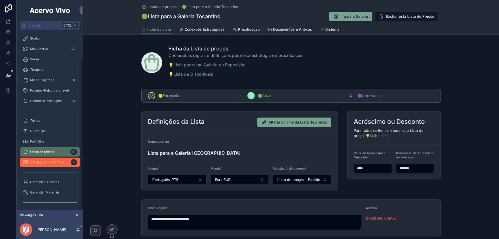
click at [41, 158] on div "Catalogos com valores 4" at bounding box center [50, 162] width 54 height 8
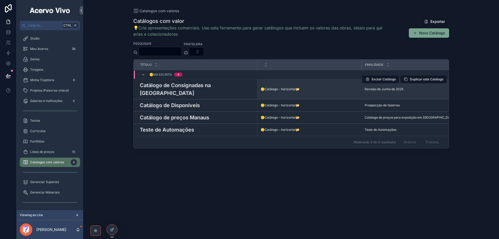
click at [187, 85] on h3 "Catálogo de Consignadas na [GEOGRAPHIC_DATA]" at bounding box center [197, 89] width 115 height 16
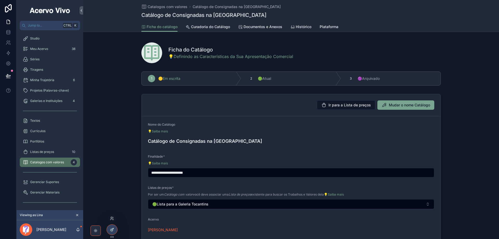
click at [114, 229] on div at bounding box center [112, 229] width 10 height 10
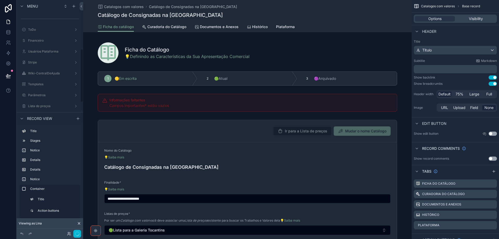
scroll to position [213, 0]
click at [72, 233] on button "Done" at bounding box center [75, 234] width 12 height 8
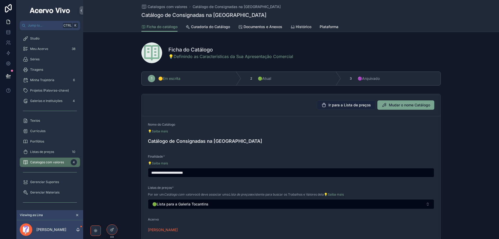
click at [343, 105] on span "Ir para a Lista de preços" at bounding box center [349, 104] width 42 height 5
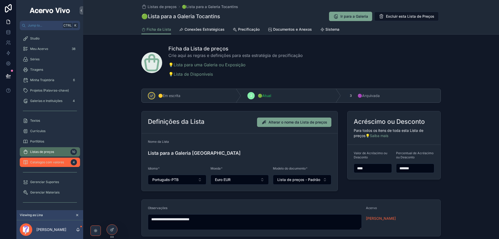
click at [35, 158] on div "Catalogos com valores 4" at bounding box center [50, 162] width 54 height 8
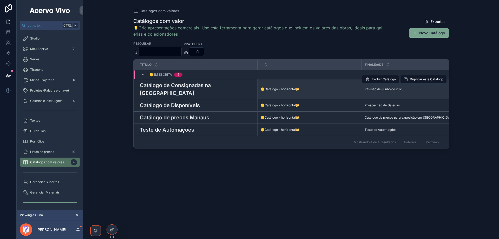
click at [151, 91] on h3 "Catálogo de Consignadas na [GEOGRAPHIC_DATA]" at bounding box center [197, 89] width 115 height 16
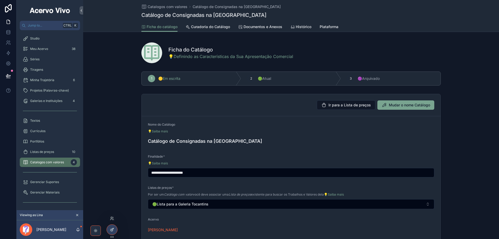
click at [114, 231] on icon at bounding box center [112, 229] width 4 height 4
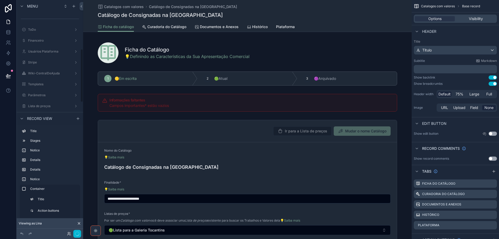
scroll to position [213, 0]
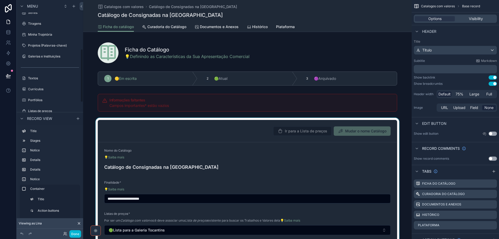
click at [260, 130] on div "scrollable content" at bounding box center [247, 193] width 328 height 151
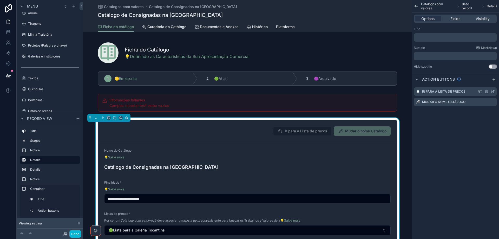
click at [492, 90] on icon "scrollable content" at bounding box center [493, 91] width 4 height 4
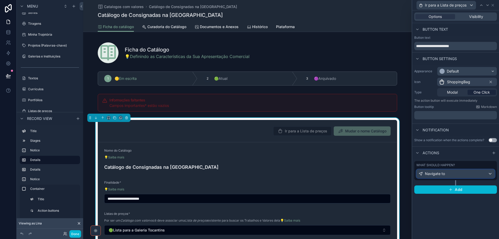
click at [474, 175] on div "Navigate to" at bounding box center [455, 173] width 78 height 8
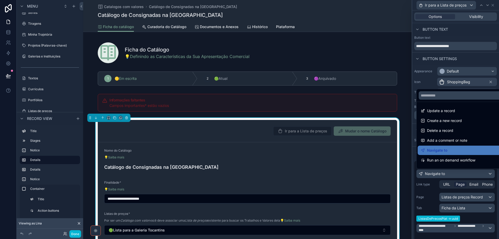
click at [474, 175] on div at bounding box center [455, 119] width 87 height 239
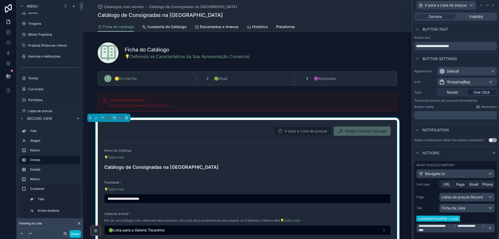
click at [377, 22] on div "Ficha do catálogo Curadoria do Catálogo Documentos e Anexos Histórico Plataforma" at bounding box center [247, 27] width 299 height 10
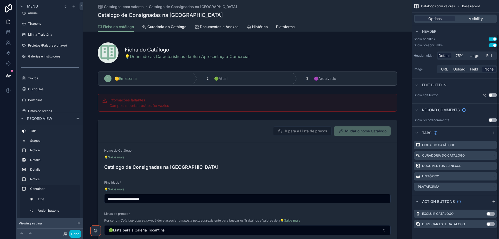
scroll to position [40, 0]
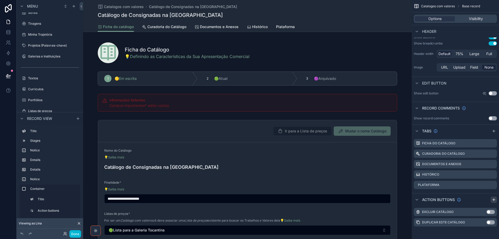
click at [494, 200] on icon "scrollable content" at bounding box center [493, 200] width 2 height 0
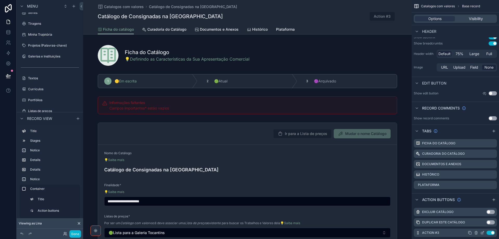
click at [482, 234] on icon "scrollable content" at bounding box center [482, 233] width 2 height 2
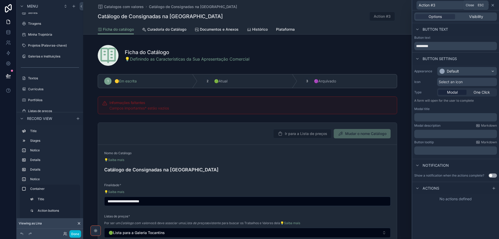
drag, startPoint x: 493, startPoint y: 5, endPoint x: 490, endPoint y: 68, distance: 63.0
click at [493, 5] on icon at bounding box center [493, 5] width 4 height 4
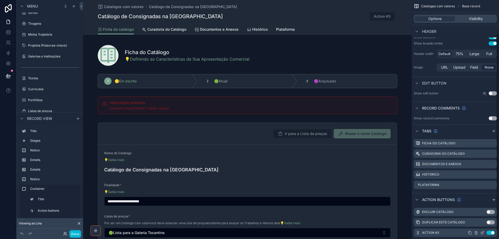
click at [477, 233] on icon "scrollable content" at bounding box center [476, 232] width 4 height 4
click at [485, 224] on icon at bounding box center [484, 224] width 2 height 2
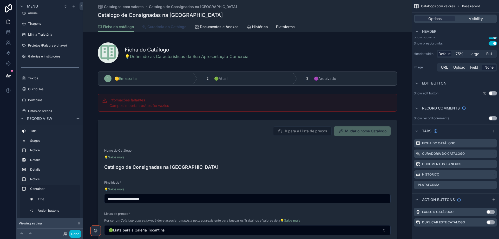
click at [157, 30] on link "Curadoria do Catálogo" at bounding box center [164, 27] width 44 height 10
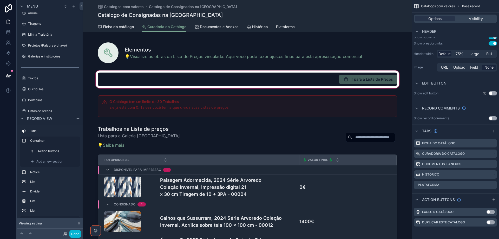
click at [340, 71] on div "scrollable content" at bounding box center [247, 79] width 328 height 20
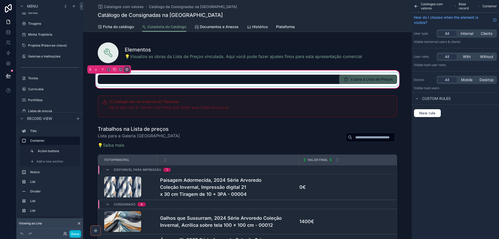
click at [322, 77] on div "scrollable content" at bounding box center [248, 79] width 306 height 14
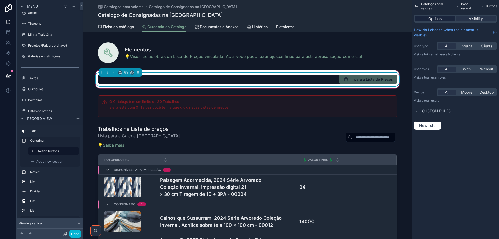
click at [445, 20] on div "Options" at bounding box center [435, 18] width 40 height 5
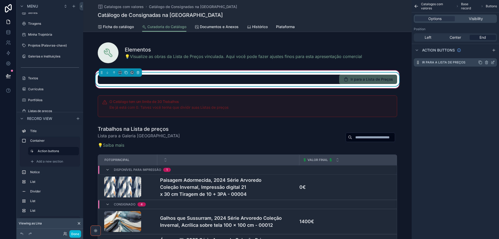
click at [494, 64] on icon "scrollable content" at bounding box center [493, 62] width 4 height 4
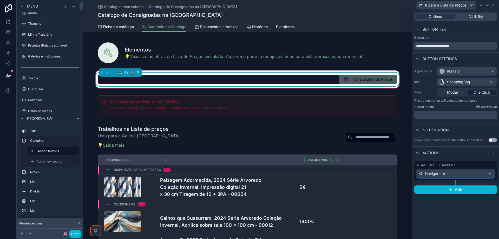
click at [485, 173] on div "Navigate to" at bounding box center [455, 173] width 78 height 8
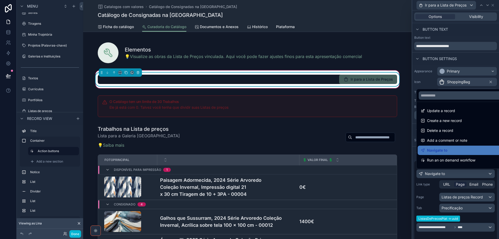
click at [485, 173] on div at bounding box center [455, 119] width 87 height 239
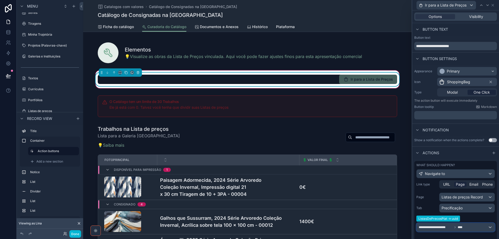
click at [455, 227] on icon at bounding box center [454, 227] width 3 height 3
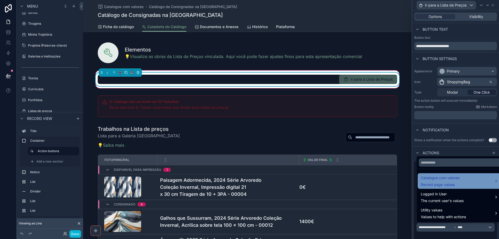
click at [469, 182] on div "Catalogos com valores Record page values" at bounding box center [460, 181] width 78 height 12
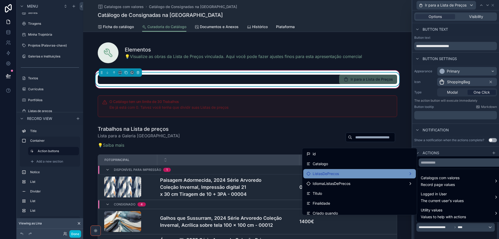
click at [392, 176] on div "ListasDePrecos" at bounding box center [359, 173] width 106 height 6
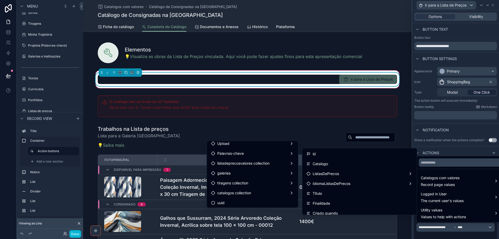
scroll to position [300, 0]
click at [263, 203] on div "uuid" at bounding box center [252, 201] width 83 height 6
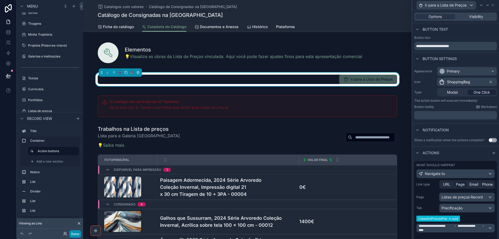
click at [75, 233] on button "Done" at bounding box center [75, 234] width 12 height 8
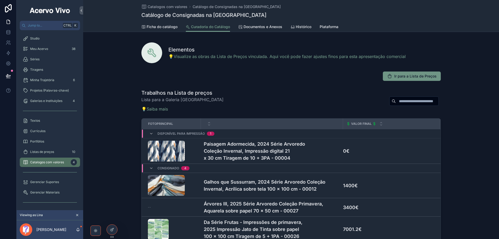
click at [403, 76] on span "Ir para a Lista de Preços" at bounding box center [415, 76] width 42 height 5
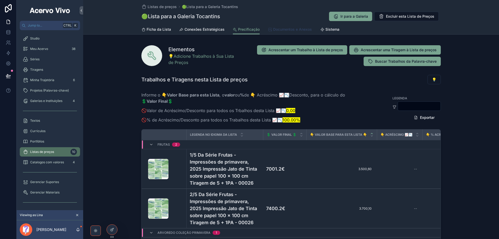
click at [293, 27] on span "Documentos e Anexos" at bounding box center [292, 29] width 39 height 5
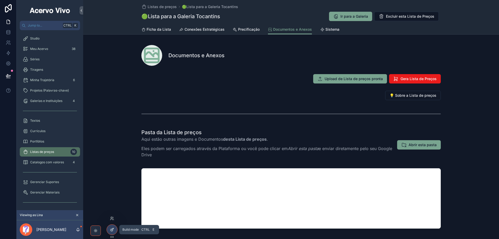
click at [109, 230] on div at bounding box center [112, 229] width 10 height 10
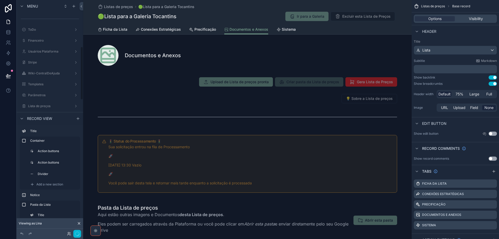
scroll to position [202, 0]
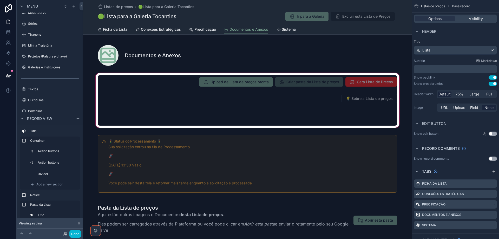
click at [298, 93] on div "scrollable content" at bounding box center [247, 100] width 328 height 57
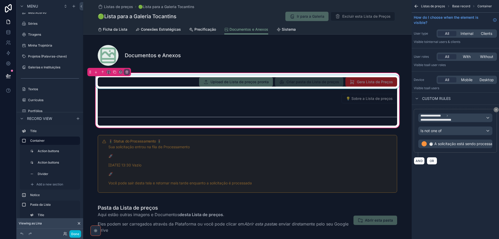
click at [174, 81] on div "scrollable content" at bounding box center [248, 82] width 306 height 14
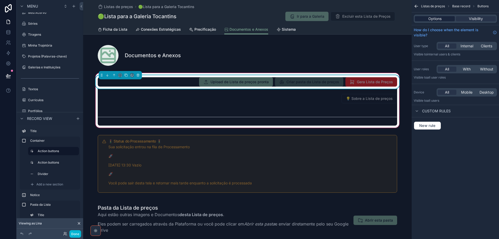
click at [431, 19] on span "Options" at bounding box center [434, 18] width 13 height 5
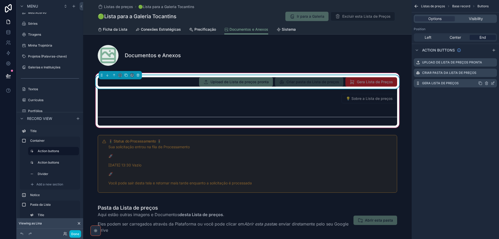
click at [494, 82] on icon "scrollable content" at bounding box center [493, 82] width 1 height 1
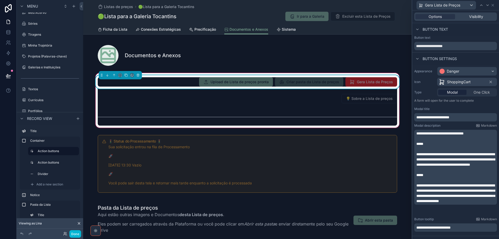
click at [457, 81] on span "ShoppingCart" at bounding box center [459, 81] width 24 height 5
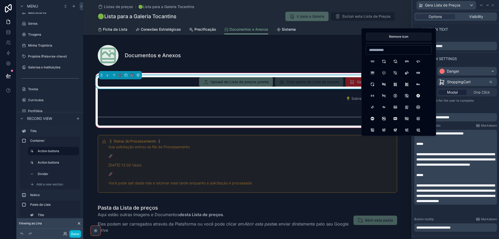
click at [402, 51] on input at bounding box center [398, 49] width 65 height 7
type input "*"
type input "***"
click at [370, 58] on button "FileTypeXls" at bounding box center [372, 61] width 9 height 9
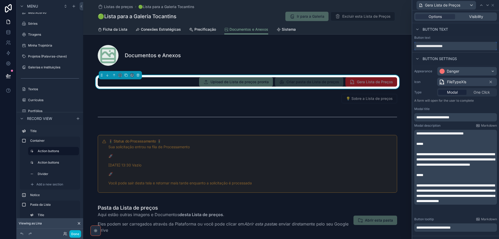
click at [425, 45] on input "**********" at bounding box center [455, 46] width 83 height 8
click at [420, 47] on input "**********" at bounding box center [455, 46] width 83 height 8
type input "**********"
click at [475, 72] on div "Danger" at bounding box center [466, 71] width 59 height 8
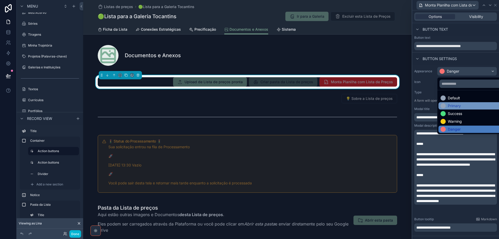
click at [467, 108] on div "Primary" at bounding box center [470, 105] width 61 height 5
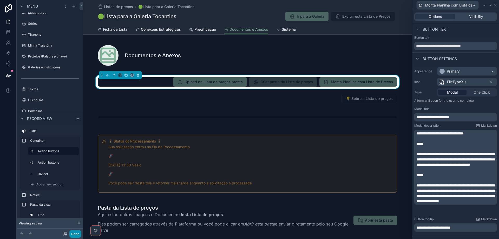
click at [73, 235] on button "Done" at bounding box center [75, 234] width 12 height 8
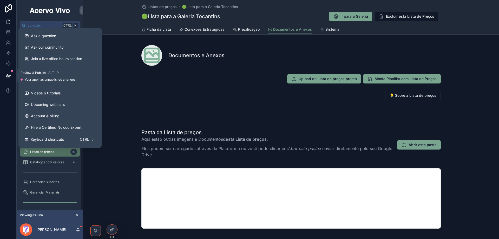
click at [7, 75] on icon at bounding box center [8, 75] width 4 height 3
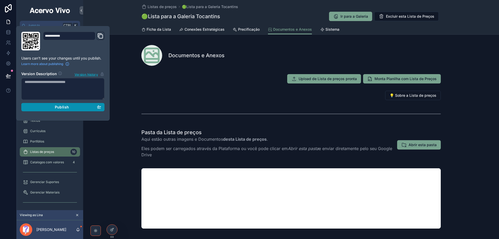
click at [61, 106] on span "Publish" at bounding box center [62, 107] width 14 height 5
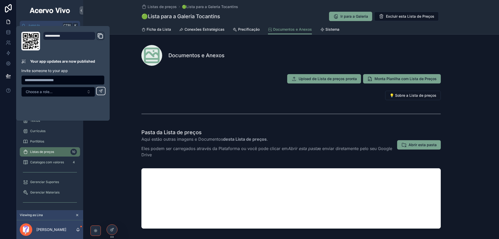
click at [111, 142] on div "Pasta da Lista de preços Aqui estão outras imagens e Documentos desta Lista de …" at bounding box center [291, 179] width 416 height 104
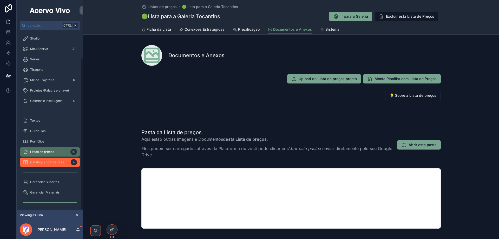
click at [46, 158] on div "Catalogos com valores 4" at bounding box center [50, 162] width 54 height 8
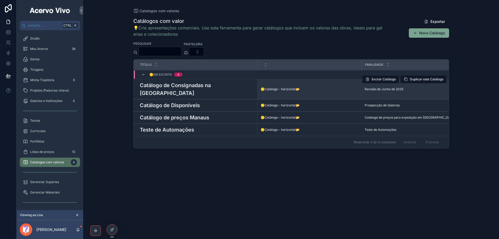
click at [152, 88] on h3 "Catálogo de Consignadas na [GEOGRAPHIC_DATA]" at bounding box center [197, 89] width 115 height 16
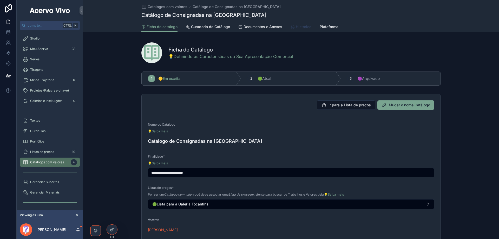
click at [302, 25] on span "Histórico" at bounding box center [304, 26] width 16 height 5
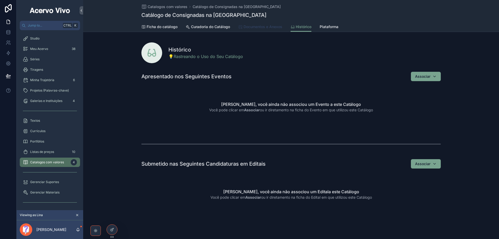
click at [265, 27] on span "Documentos e Anexos" at bounding box center [262, 26] width 39 height 5
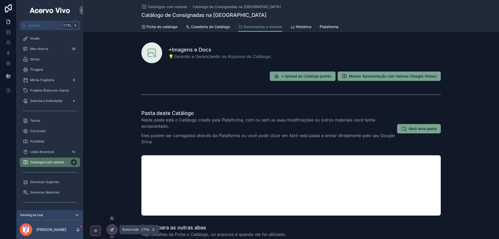
click at [113, 229] on icon at bounding box center [112, 229] width 4 height 4
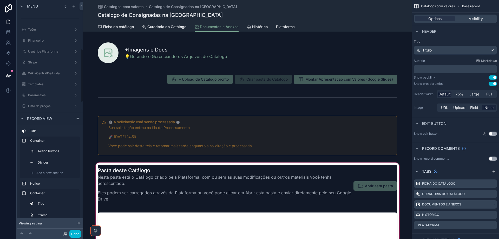
scroll to position [213, 0]
click at [142, 169] on div "scrollable content" at bounding box center [247, 219] width 328 height 116
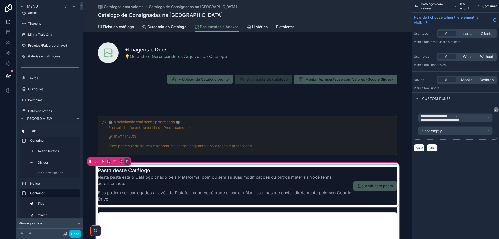
click at [218, 171] on div "scrollable content" at bounding box center [248, 185] width 306 height 43
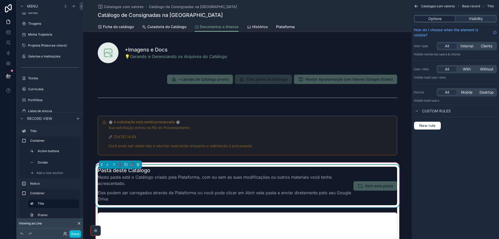
click at [432, 21] on span "Options" at bounding box center [434, 18] width 13 height 5
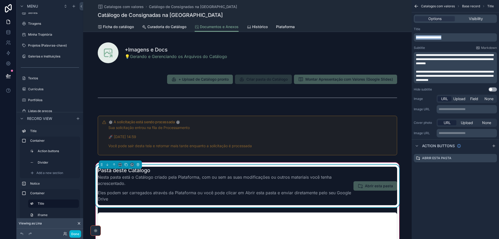
drag, startPoint x: 450, startPoint y: 36, endPoint x: 408, endPoint y: 33, distance: 41.5
click at [408, 33] on div "Jump to... Ctrl K ToDo Financeiro Usuários Plataforma Stripe Wiki-CentralDeAjud…" at bounding box center [291, 119] width 416 height 239
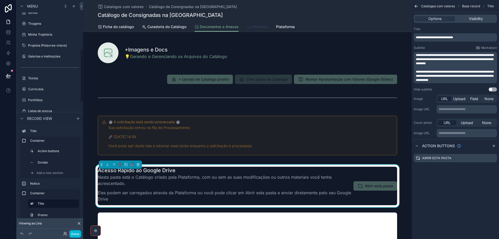
click at [254, 30] on link "Histórico" at bounding box center [257, 27] width 21 height 10
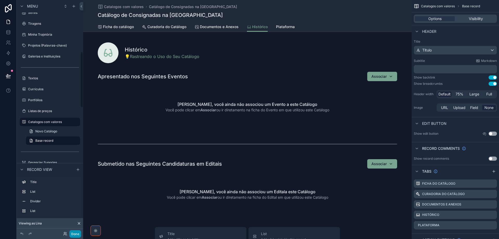
click at [75, 234] on button "Done" at bounding box center [75, 234] width 12 height 8
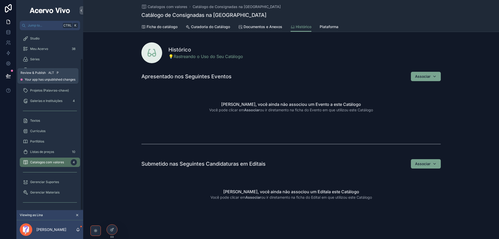
click at [8, 76] on icon at bounding box center [8, 75] width 5 height 5
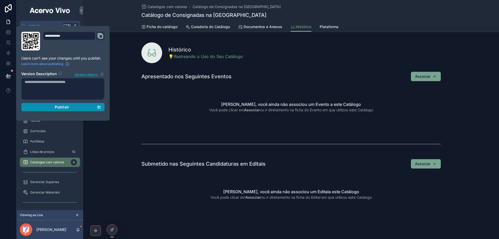
click at [62, 108] on span "Publish" at bounding box center [62, 107] width 14 height 5
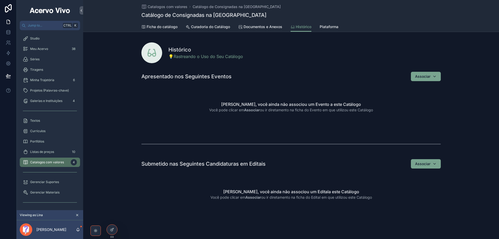
click at [121, 138] on div "scrollable content" at bounding box center [291, 143] width 416 height 17
click at [51, 210] on span "Central de ajuda Studio" at bounding box center [47, 212] width 34 height 4
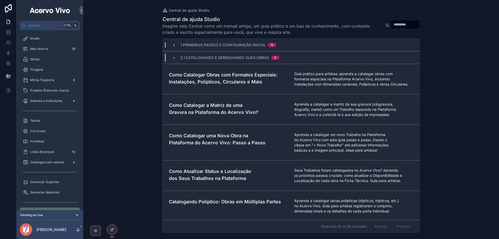
click at [173, 45] on icon "scrollable content" at bounding box center [174, 45] width 4 height 4
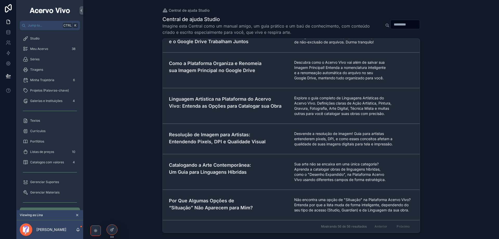
scroll to position [1802, 0]
click at [110, 228] on icon at bounding box center [112, 229] width 4 height 4
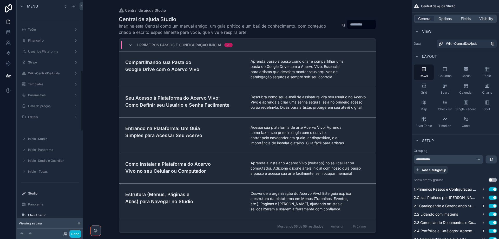
scroll to position [268, 0]
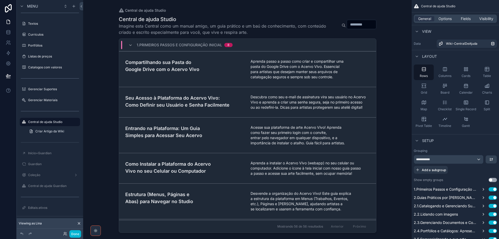
click at [249, 20] on div "scrollable content" at bounding box center [248, 116] width 266 height 233
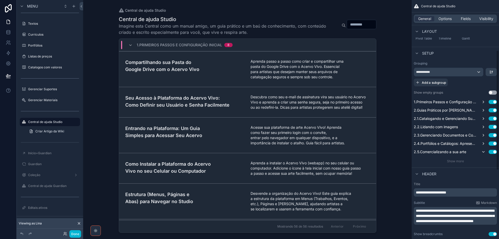
scroll to position [156, 0]
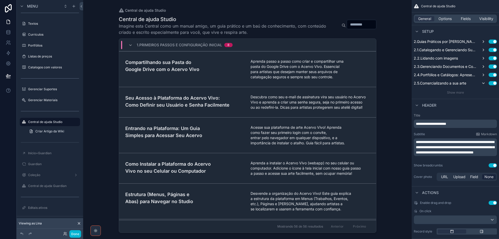
click at [445, 148] on span "**********" at bounding box center [455, 147] width 78 height 14
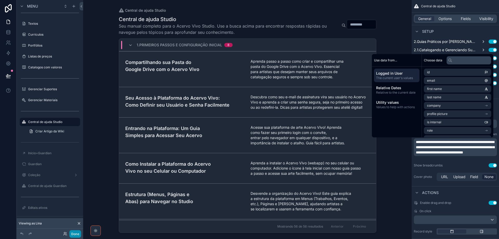
click at [74, 233] on button "Done" at bounding box center [75, 234] width 12 height 8
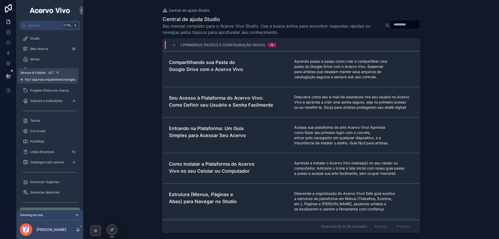
click at [5, 77] on button at bounding box center [8, 76] width 11 height 15
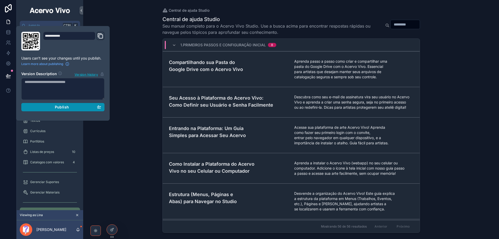
click at [49, 106] on div "Publish" at bounding box center [63, 107] width 76 height 5
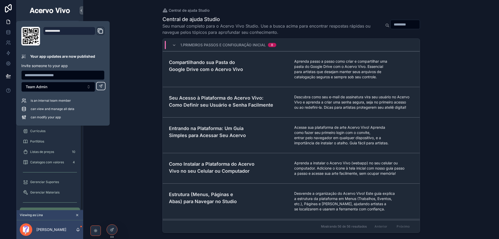
click at [35, 230] on span "Minha conta" at bounding box center [39, 232] width 18 height 4
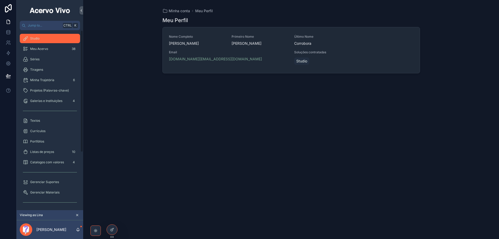
click at [47, 38] on div "Studio" at bounding box center [50, 38] width 54 height 8
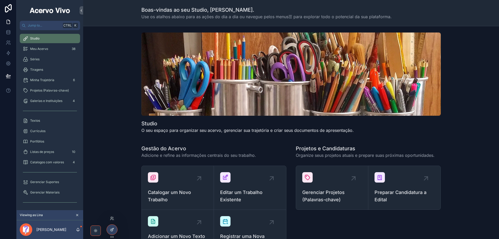
click at [114, 229] on icon at bounding box center [112, 229] width 4 height 4
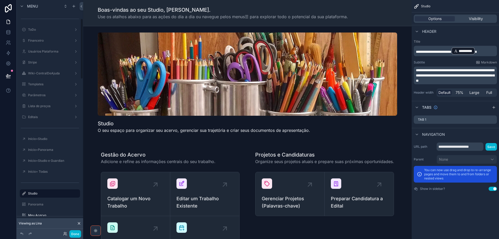
click at [300, 69] on div "scrollable content" at bounding box center [247, 84] width 320 height 108
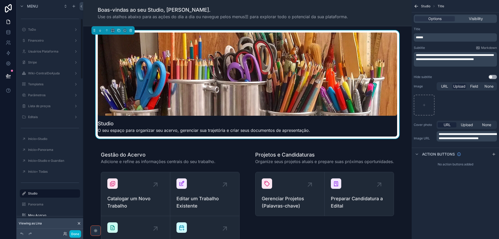
scroll to position [71, 0]
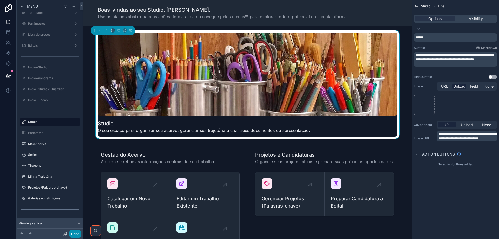
click at [74, 233] on button "Done" at bounding box center [75, 234] width 12 height 8
